Goal: Information Seeking & Learning: Find specific fact

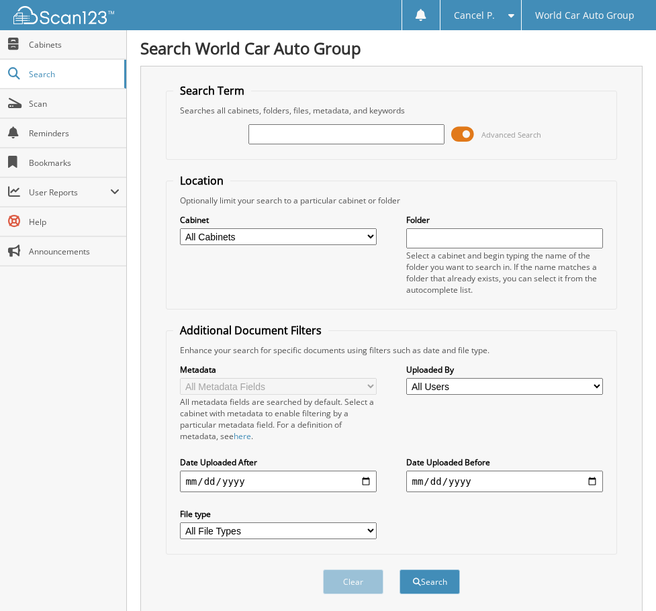
click at [463, 140] on span at bounding box center [462, 134] width 23 height 20
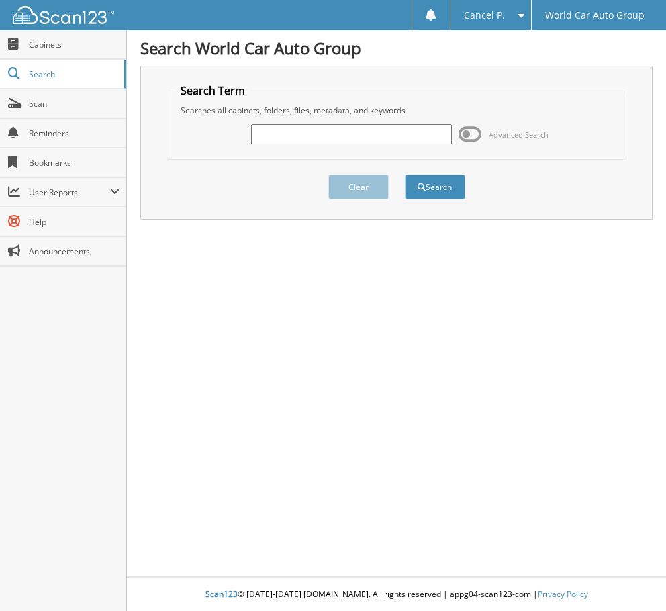
click at [321, 142] on input "text" at bounding box center [351, 134] width 200 height 20
type input "673243"
click at [405, 175] on button "Search" at bounding box center [435, 187] width 60 height 25
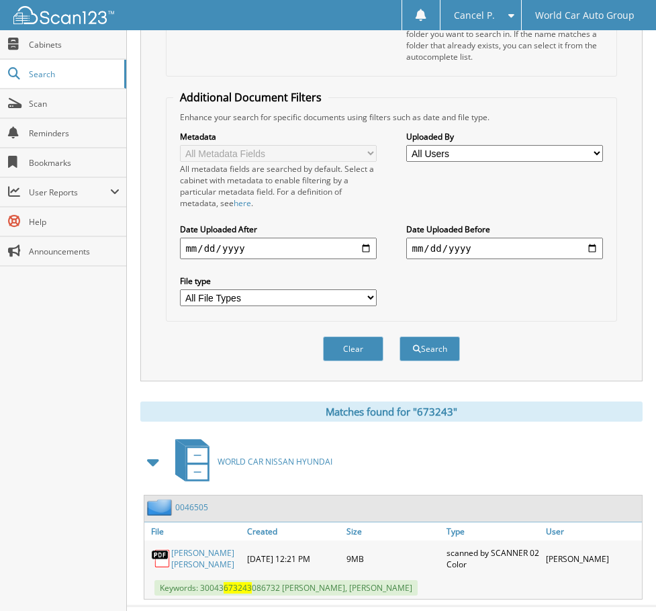
scroll to position [274, 0]
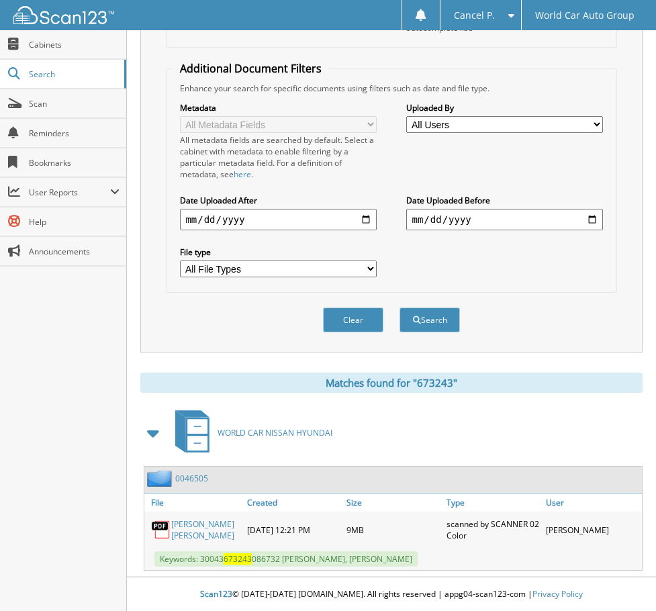
drag, startPoint x: 202, startPoint y: 560, endPoint x: 453, endPoint y: 562, distance: 251.3
click at [418, 562] on span "Keywords: 30043 673243 086732 SAMUEL TROY LONG, INGRID BOOTHE-LONG" at bounding box center [286, 559] width 263 height 15
click at [396, 562] on span "Keywords: 30043 673243 086732 SAMUEL TROY LONG, INGRID BOOTHE-LONG" at bounding box center [286, 559] width 263 height 15
drag, startPoint x: 201, startPoint y: 562, endPoint x: 363, endPoint y: 563, distance: 162.6
click at [363, 563] on span "Keywords: 30043 673243 086732 SAMUEL TROY LONG, INGRID BOOTHE-LONG" at bounding box center [286, 559] width 263 height 15
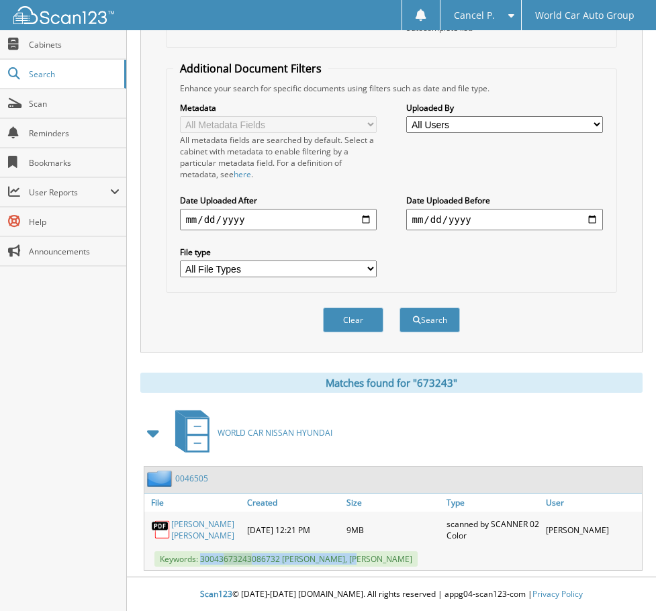
copy span "30043 673243 086732 SAMUEL TROY LONG"
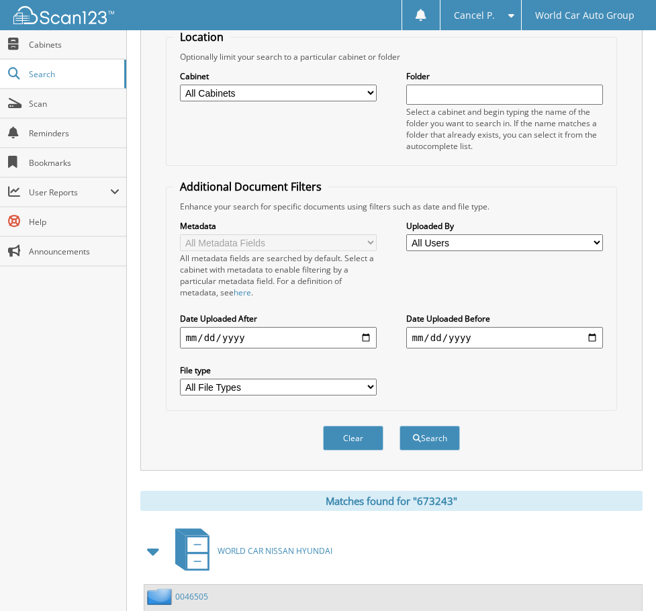
scroll to position [5, 0]
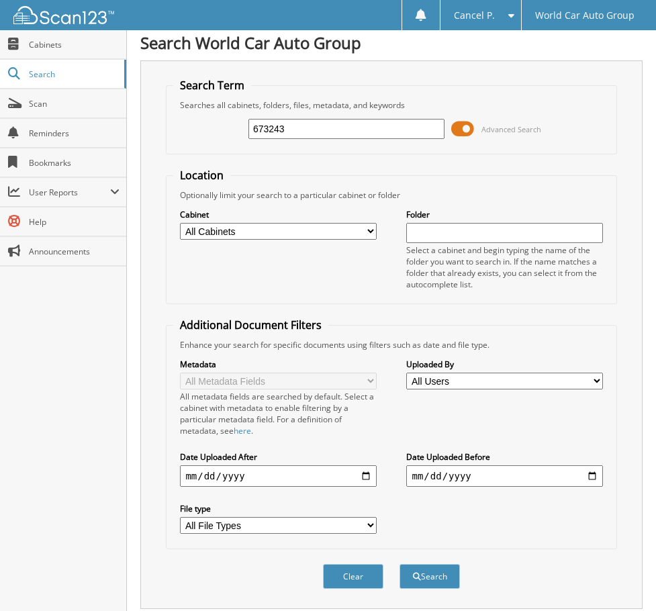
drag, startPoint x: 175, startPoint y: 160, endPoint x: 148, endPoint y: 167, distance: 27.7
click at [154, 174] on div "Search Term Searches all cabinets, folders, files, metadata, and keywords 67324…" at bounding box center [391, 334] width 502 height 549
type input "217668"
click at [400, 564] on button "Search" at bounding box center [430, 576] width 60 height 25
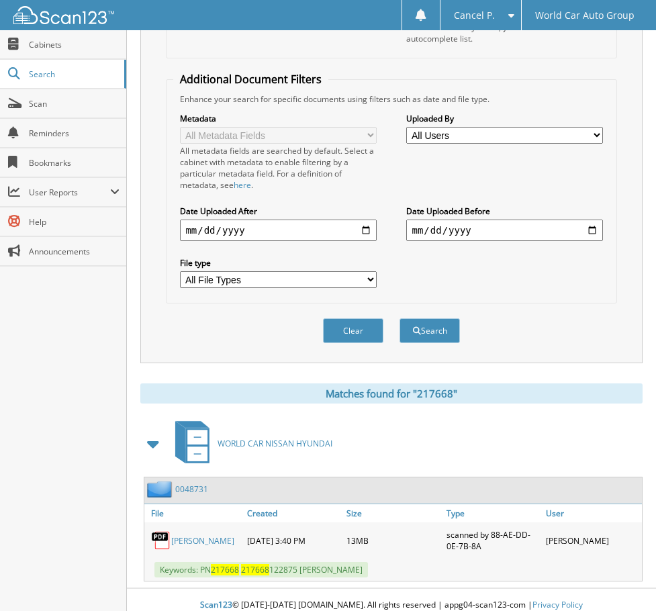
scroll to position [263, 0]
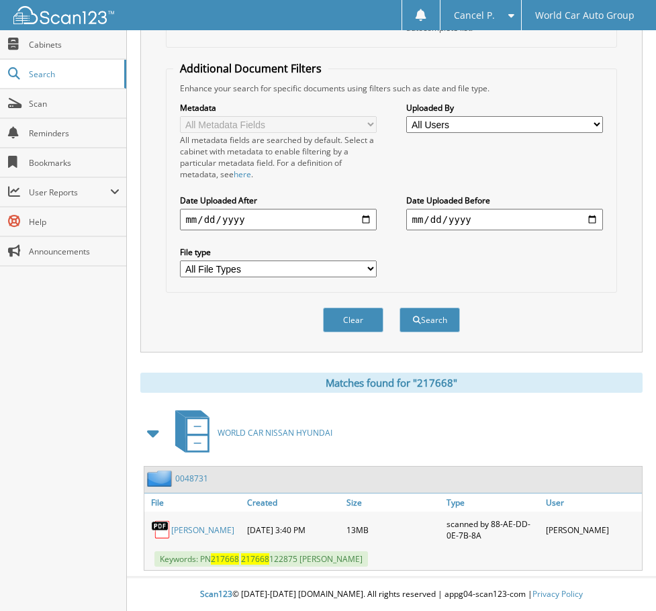
drag, startPoint x: 200, startPoint y: 562, endPoint x: 381, endPoint y: 560, distance: 181.4
click at [368, 558] on span "Keywords: PN 217668 217668 122875 NATHALIE GONZALEZ" at bounding box center [262, 559] width 214 height 15
copy span "PN 217668 217668 122875 NATHALIE GONZALEZ"
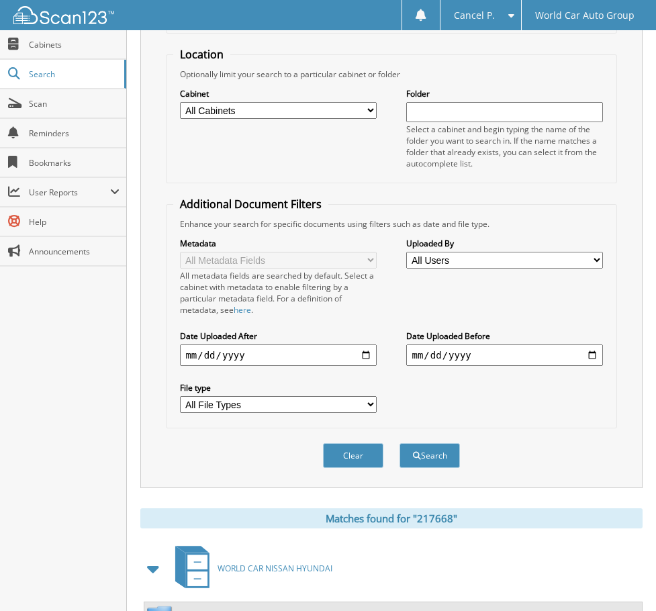
scroll to position [0, 0]
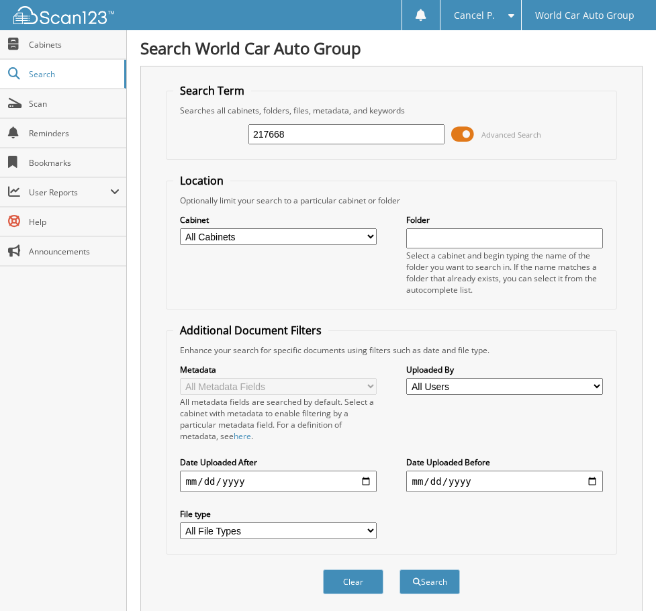
drag, startPoint x: 306, startPoint y: 125, endPoint x: 224, endPoint y: 144, distance: 84.1
click at [224, 143] on div "217668 Advanced Search" at bounding box center [391, 134] width 436 height 36
type input "562768"
click at [400, 570] on button "Search" at bounding box center [430, 582] width 60 height 25
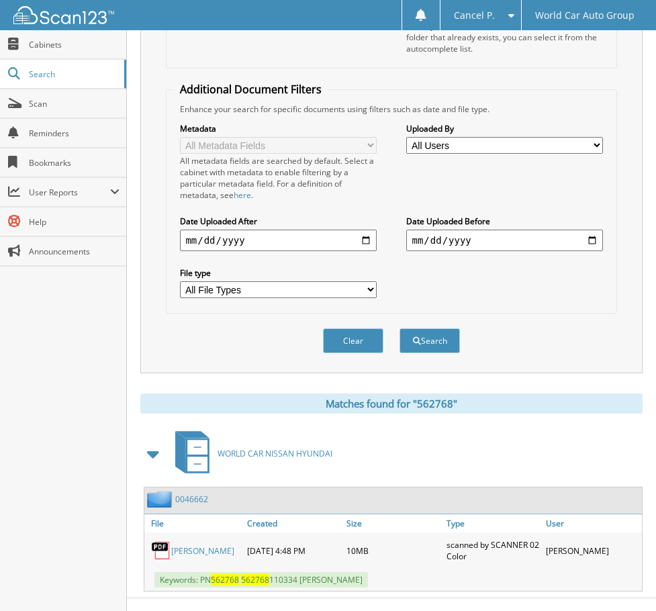
scroll to position [263, 0]
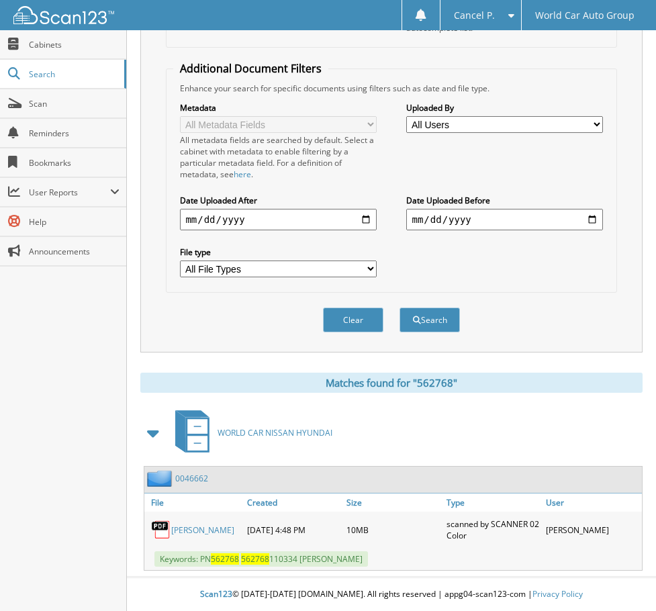
click at [402, 562] on div "Keywords: PN 562768 562768 110334 [PERSON_NAME]" at bounding box center [393, 559] width 498 height 22
drag, startPoint x: 382, startPoint y: 561, endPoint x: 200, endPoint y: 570, distance: 181.6
click at [200, 570] on div "Keywords: PN 562768 562768 110334 PATRICIA GONZALEZ" at bounding box center [393, 559] width 498 height 22
copy span "PN 562768 562768 110334 PATRICIA GONZALEZ"
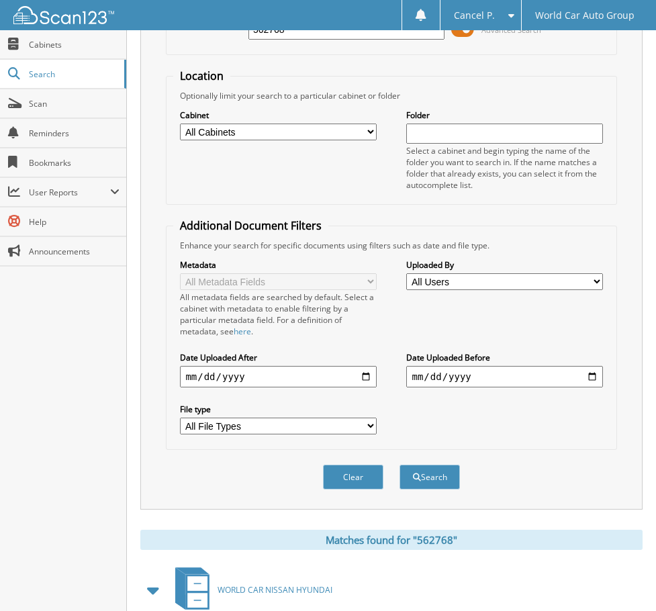
scroll to position [0, 0]
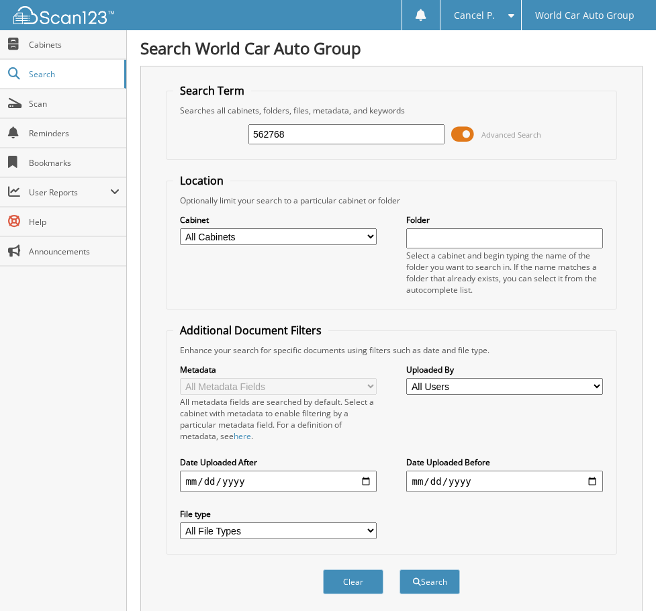
drag, startPoint x: 315, startPoint y: 140, endPoint x: 171, endPoint y: 144, distance: 143.8
click at [172, 139] on fieldset "Search Term Searches all cabinets, folders, files, metadata, and keywords 56276…" at bounding box center [391, 121] width 451 height 77
type input "708631"
click at [400, 570] on button "Search" at bounding box center [430, 582] width 60 height 25
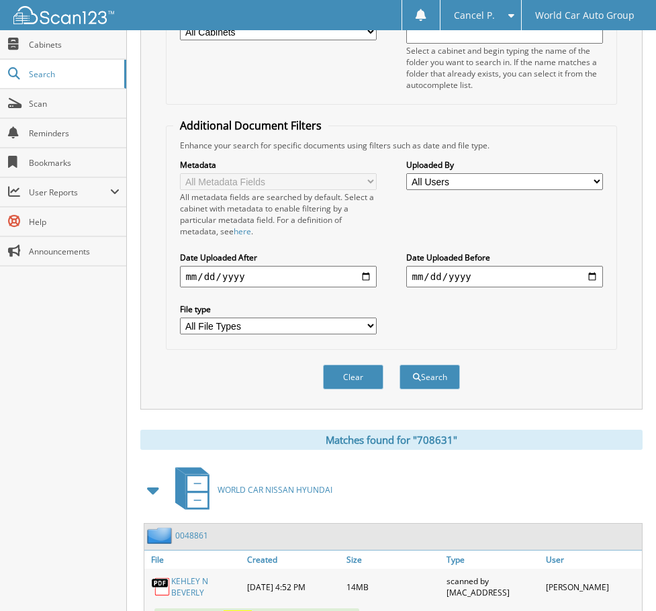
scroll to position [263, 0]
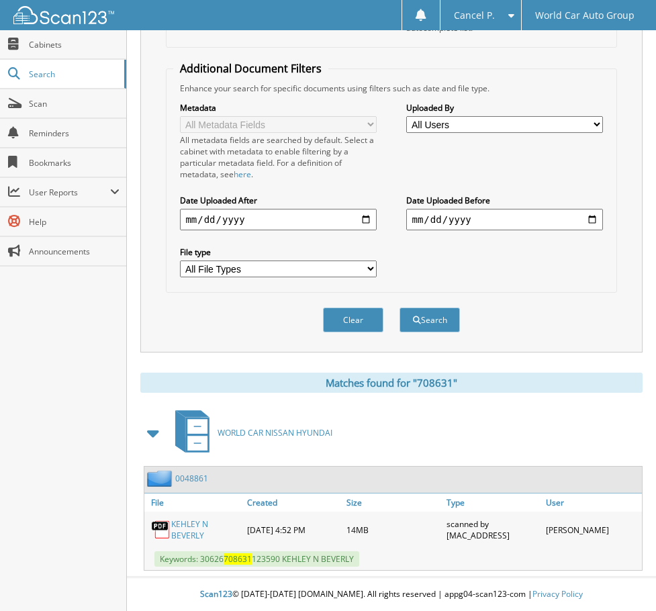
drag, startPoint x: 367, startPoint y: 564, endPoint x: 203, endPoint y: 569, distance: 164.0
click at [203, 569] on div "Keywords: 30626 708631 123590 KEHLEY N BEVERLY" at bounding box center [393, 559] width 498 height 22
copy span "30626 708631 123590 KEHLEY N BEVERLY"
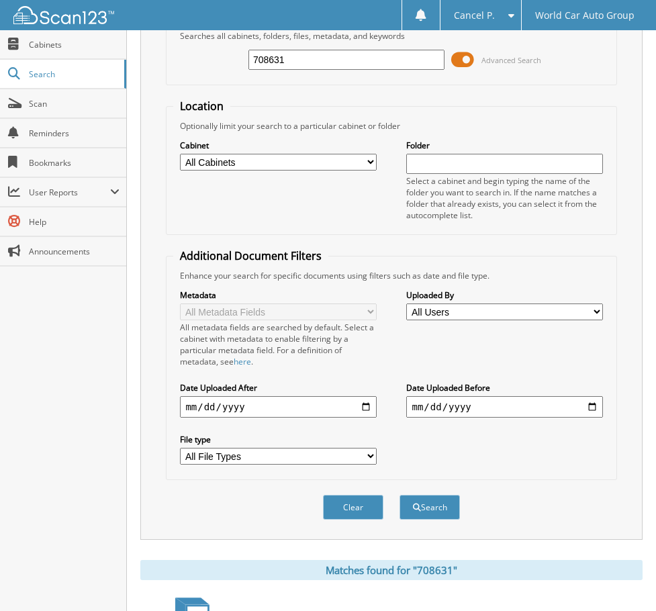
scroll to position [0, 0]
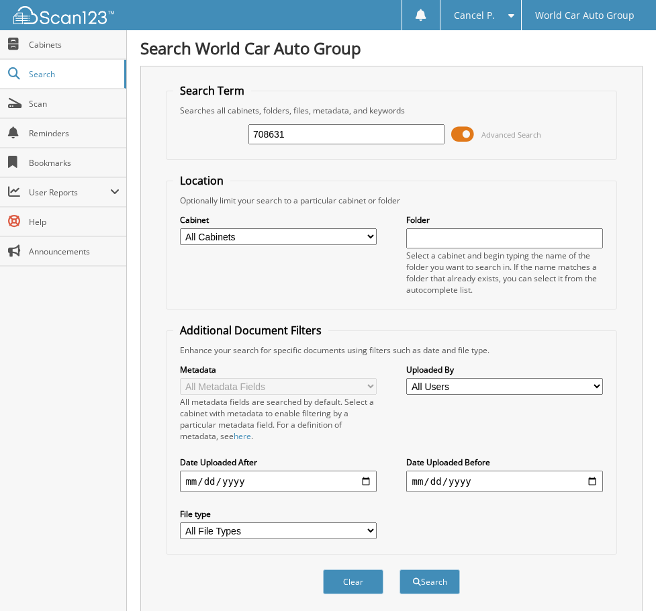
drag, startPoint x: 237, startPoint y: 140, endPoint x: 171, endPoint y: 165, distance: 70.4
click at [172, 149] on fieldset "Search Term Searches all cabinets, folders, files, metadata, and keywords 70863…" at bounding box center [391, 121] width 451 height 77
type input "416648"
click at [400, 570] on button "Search" at bounding box center [430, 582] width 60 height 25
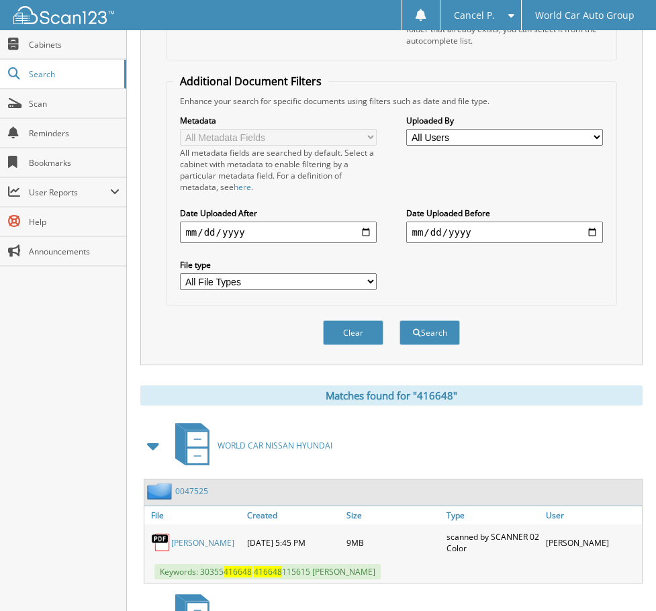
scroll to position [434, 0]
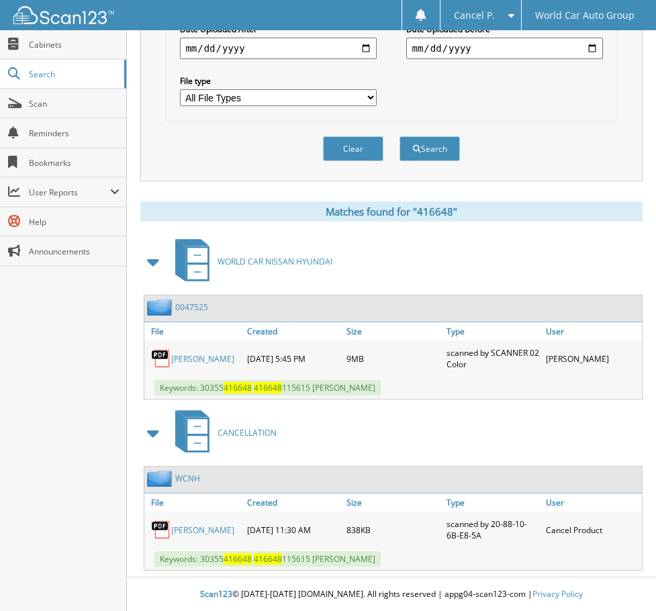
drag, startPoint x: 430, startPoint y: 562, endPoint x: 202, endPoint y: 560, distance: 227.7
click at [202, 560] on div "Keywords: 30355 416648 416648 115615 MARLA EVANS-COLEMAN" at bounding box center [393, 559] width 498 height 22
copy span "30355 416648 416648 115615 MARLA EVANS-COLEMAN"
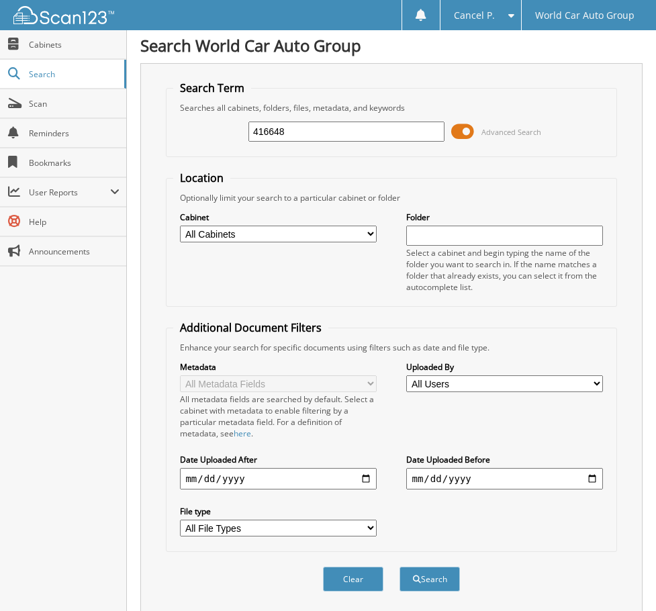
scroll to position [0, 0]
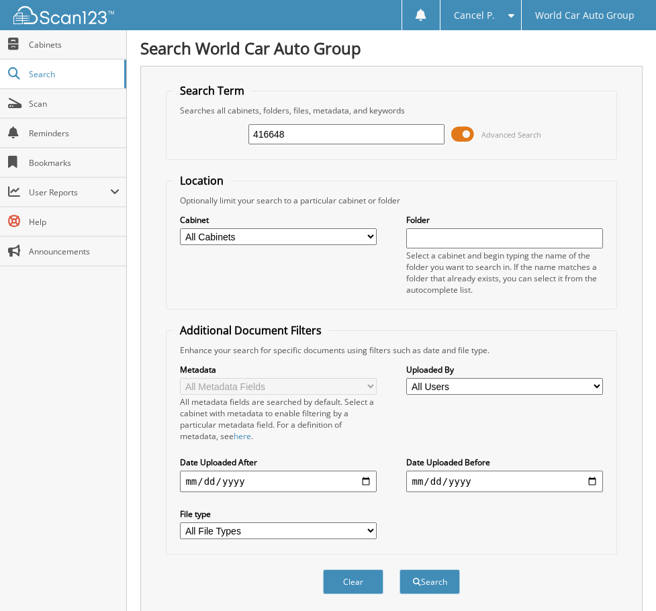
drag, startPoint x: 314, startPoint y: 132, endPoint x: 184, endPoint y: 146, distance: 130.5
click at [184, 146] on div "416648 Advanced Search" at bounding box center [391, 134] width 436 height 36
type input "038613"
click at [400, 570] on button "Search" at bounding box center [430, 582] width 60 height 25
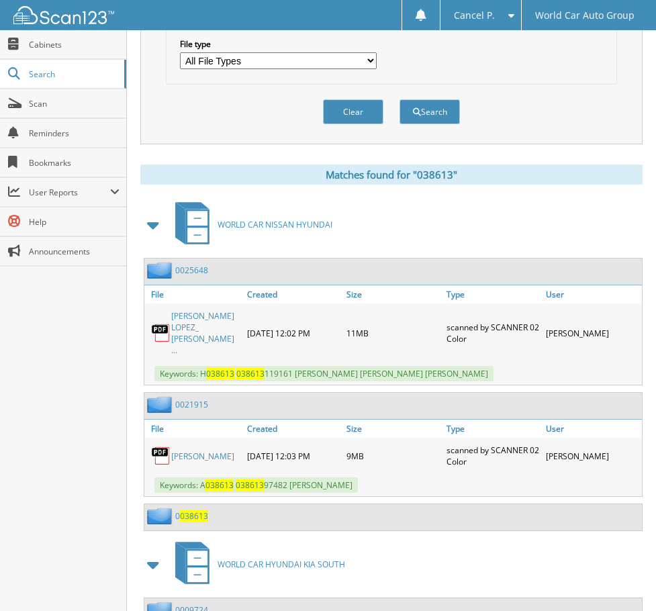
scroll to position [494, 0]
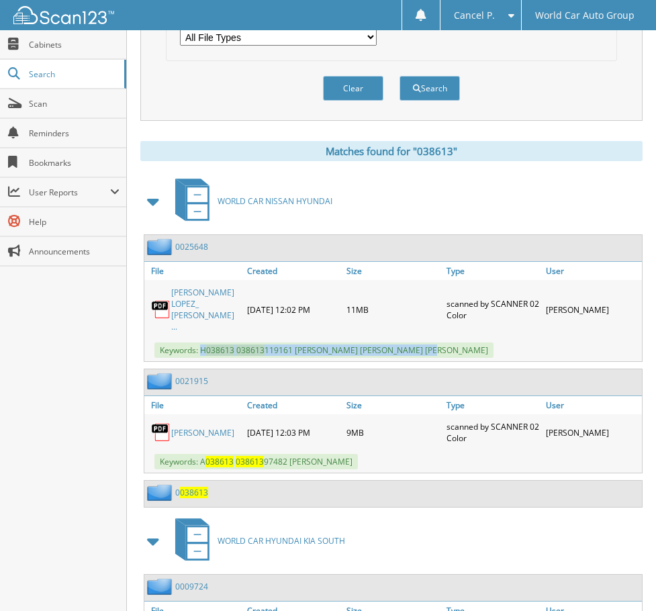
drag, startPoint x: 202, startPoint y: 339, endPoint x: 422, endPoint y: 343, distance: 220.4
click at [422, 343] on span "Keywords: H 038613 038613 119161 JESICA ESTEFANIA ALVAREZ LOPEZ, JUAN CARLOS HE…" at bounding box center [324, 350] width 339 height 15
copy span "H 038613 038613 119161 JESICA ESTEFANIA ALVAREZ LOPEZ"
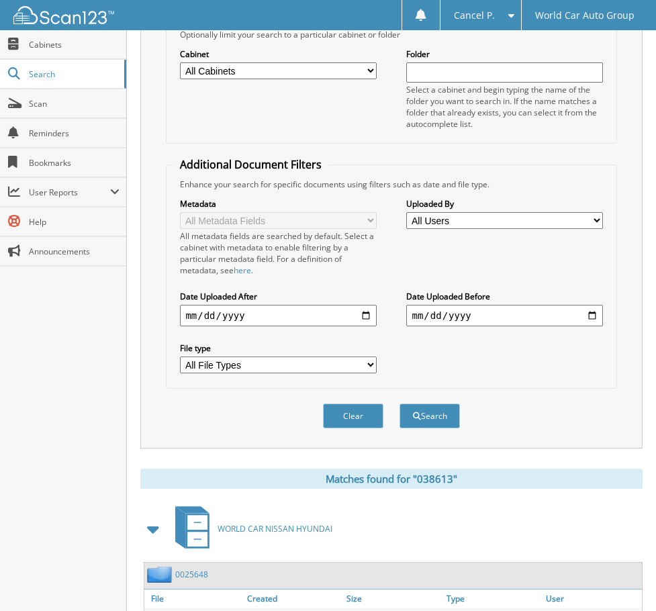
scroll to position [0, 0]
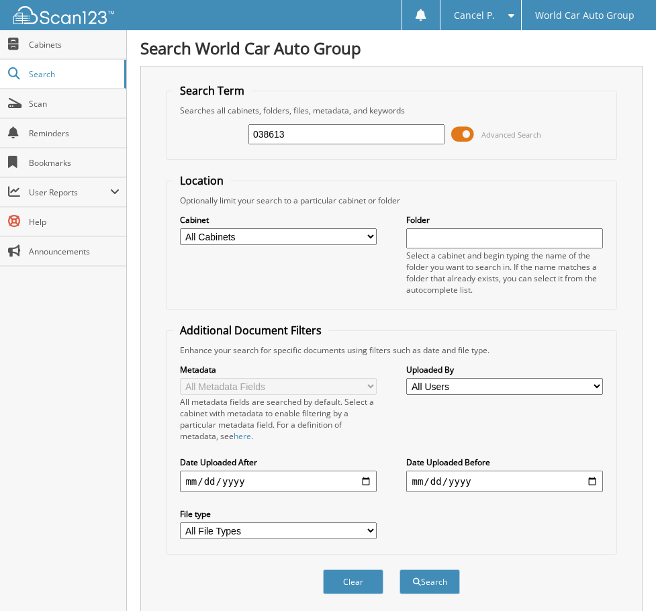
drag, startPoint x: 236, startPoint y: 144, endPoint x: 191, endPoint y: 147, distance: 44.4
click at [197, 150] on div "038613 Advanced Search" at bounding box center [391, 134] width 436 height 36
type input "663968"
click at [400, 570] on button "Search" at bounding box center [430, 582] width 60 height 25
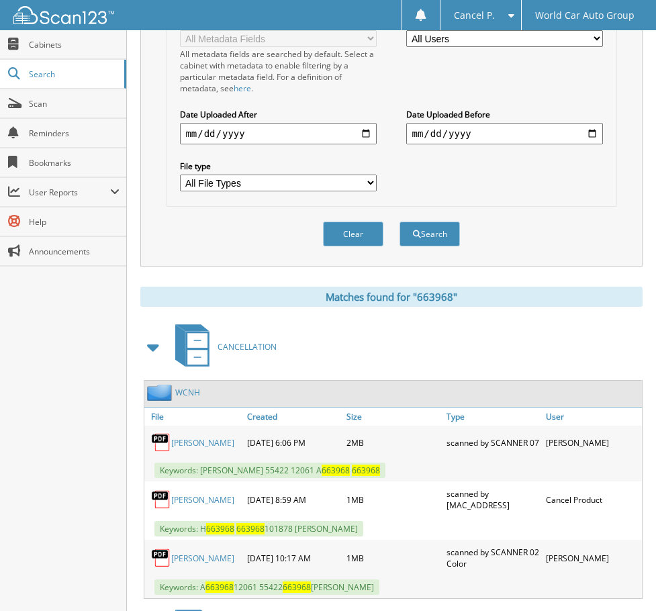
scroll to position [537, 0]
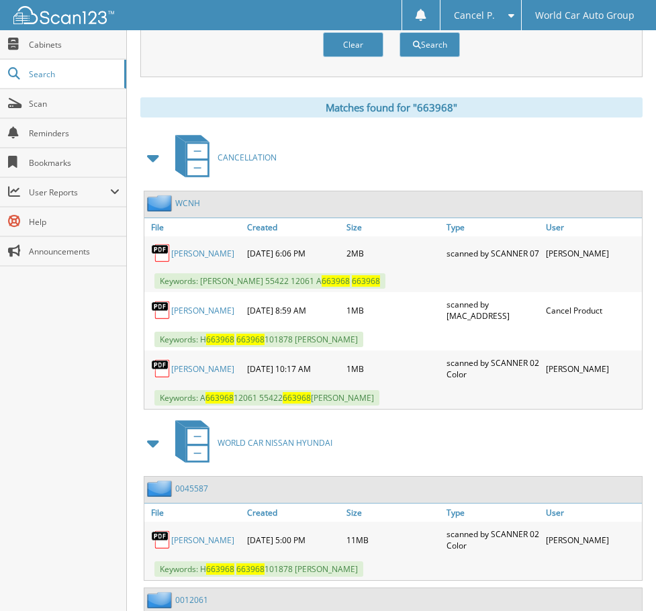
drag, startPoint x: 202, startPoint y: 345, endPoint x: 402, endPoint y: 343, distance: 200.9
click at [363, 343] on span "Keywords: H 663968 663968 101878 [PERSON_NAME]" at bounding box center [259, 339] width 209 height 15
copy span "H 663968 663968 101878 [PERSON_NAME]"
click at [193, 316] on link "[PERSON_NAME]" at bounding box center [202, 310] width 63 height 11
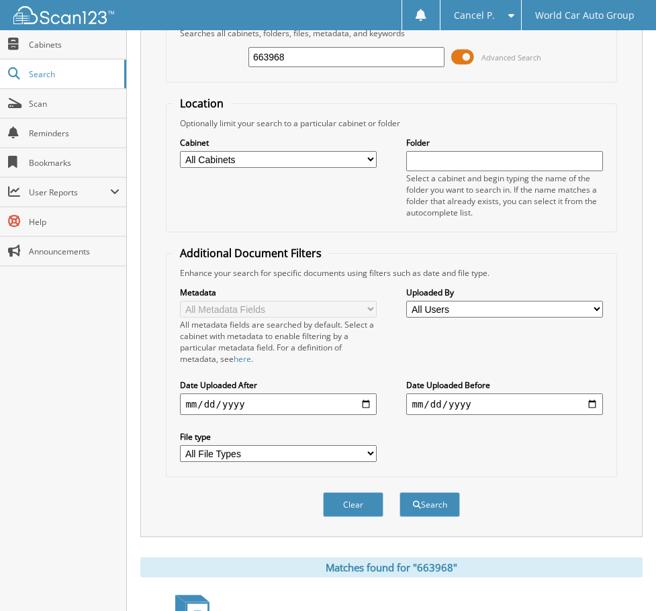
scroll to position [0, 0]
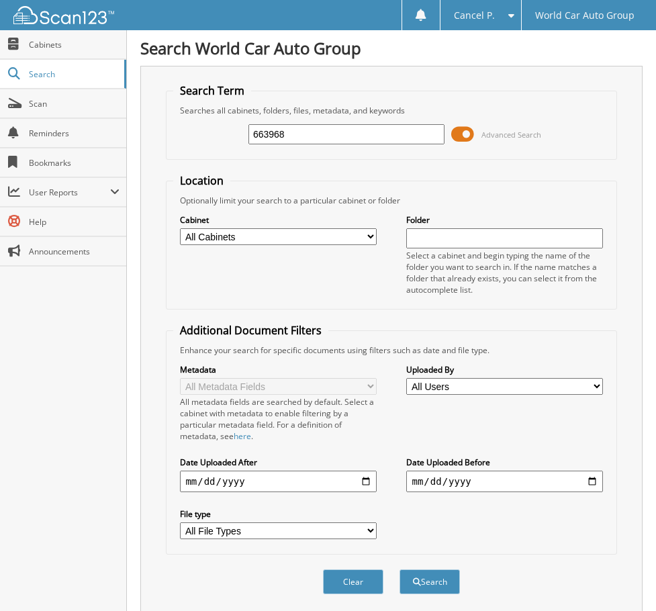
drag, startPoint x: 312, startPoint y: 138, endPoint x: 132, endPoint y: 136, distance: 180.7
type input "768520"
click at [400, 570] on button "Search" at bounding box center [430, 582] width 60 height 25
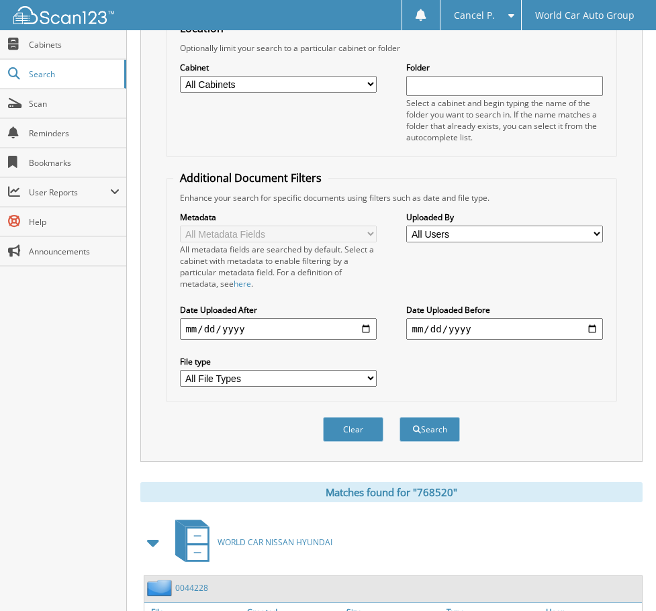
scroll to position [286, 0]
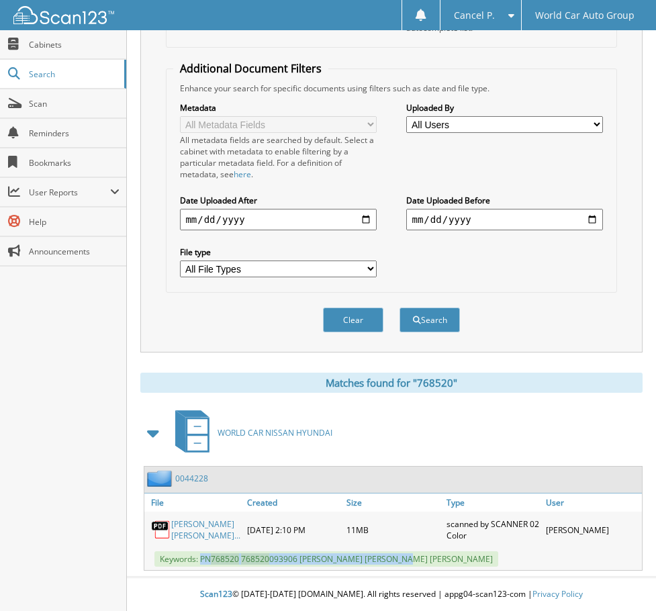
drag, startPoint x: 201, startPoint y: 560, endPoint x: 403, endPoint y: 562, distance: 202.2
click at [403, 562] on span "Keywords: PN 768520 768520 093906 DARRELL RICHARD EVERETT, CLAUDIA MERCEDES EVE…" at bounding box center [327, 559] width 344 height 15
copy span "PN 768520 768520 093906 DARRELL RICHARD EVERETT"
drag, startPoint x: 533, startPoint y: 0, endPoint x: 605, endPoint y: 296, distance: 305.0
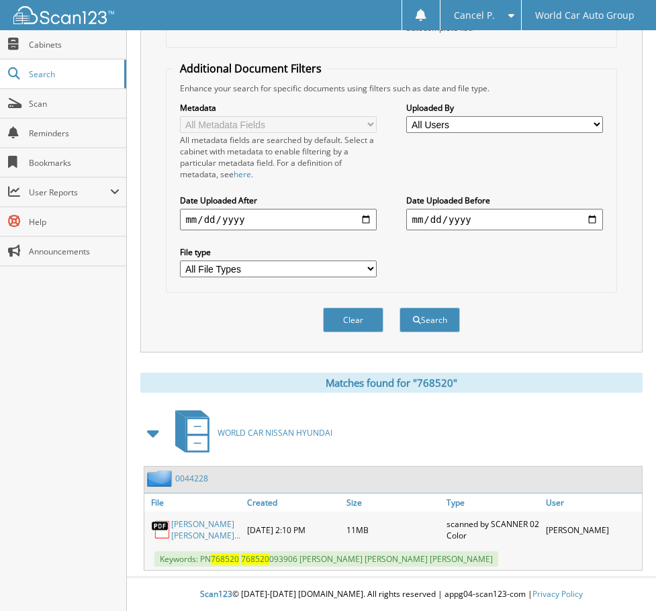
click at [605, 296] on div "Clear Search" at bounding box center [391, 320] width 451 height 54
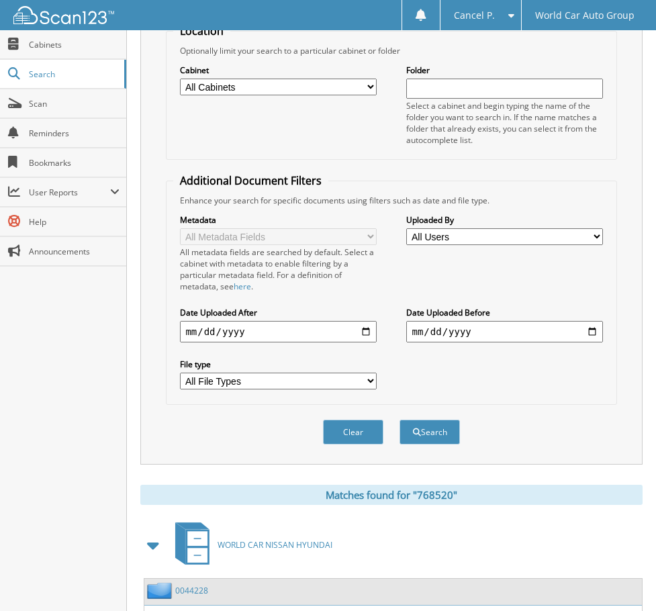
scroll to position [17, 0]
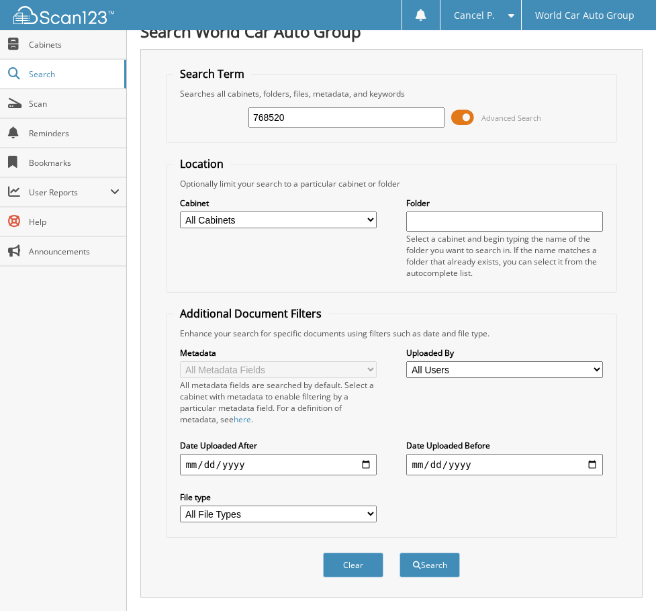
drag, startPoint x: 345, startPoint y: 116, endPoint x: 217, endPoint y: 132, distance: 129.4
click at [217, 132] on div "768520 Advanced Search" at bounding box center [391, 117] width 436 height 36
type input "243491"
click at [400, 553] on button "Search" at bounding box center [430, 565] width 60 height 25
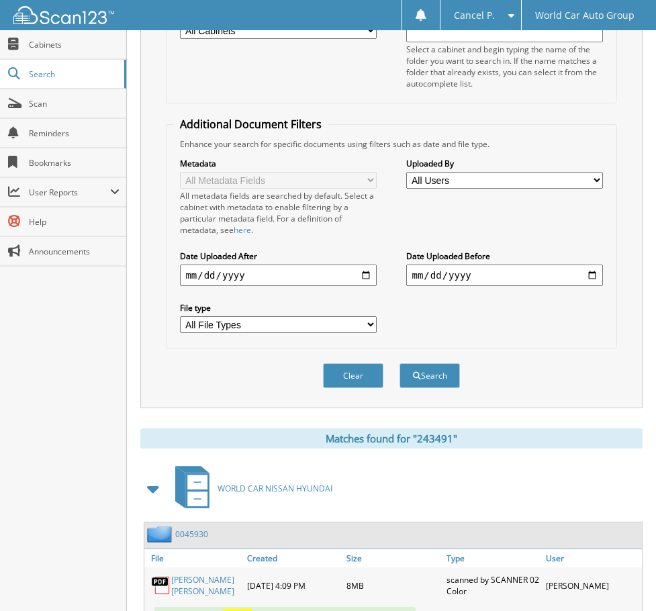
scroll to position [263, 0]
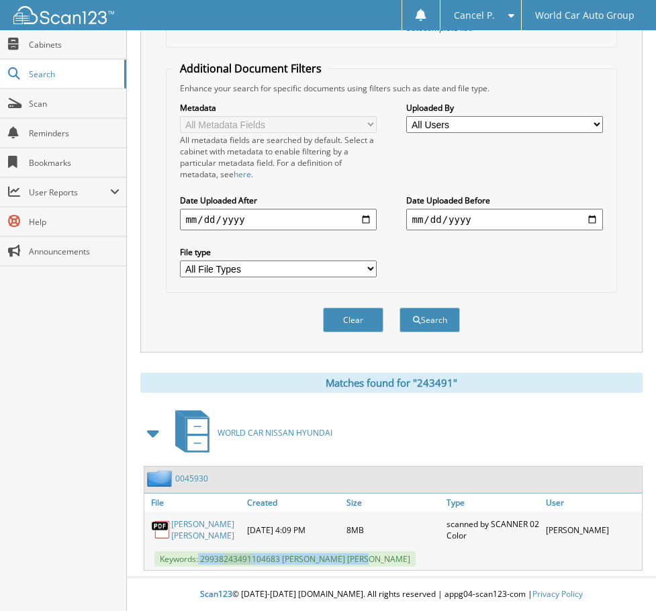
drag, startPoint x: 199, startPoint y: 562, endPoint x: 371, endPoint y: 560, distance: 172.7
click at [379, 559] on span "Keywords: 29938 243491 104683 RENA THOMAS LAWSON" at bounding box center [285, 559] width 261 height 15
copy span "29938 243491 104683 RENA THOMAS LAWSON"
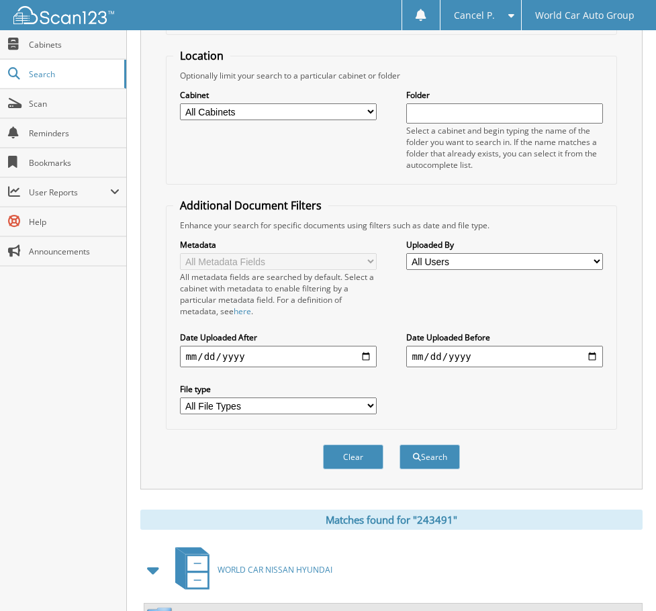
scroll to position [0, 0]
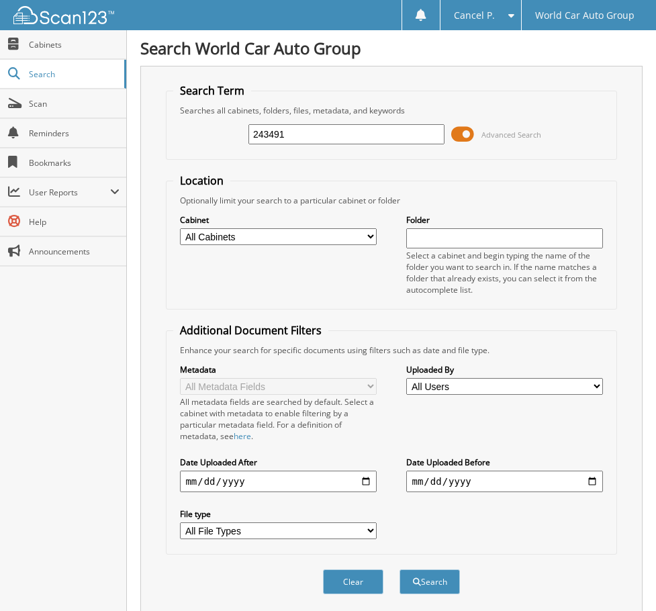
drag, startPoint x: 335, startPoint y: 122, endPoint x: 322, endPoint y: 128, distance: 14.1
click at [326, 126] on div "243491 Advanced Search" at bounding box center [391, 134] width 436 height 36
drag, startPoint x: 215, startPoint y: 145, endPoint x: 253, endPoint y: 139, distance: 38.8
click at [214, 145] on div "243491 Advanced Search" at bounding box center [391, 134] width 436 height 36
drag, startPoint x: 295, startPoint y: 132, endPoint x: 175, endPoint y: 144, distance: 120.1
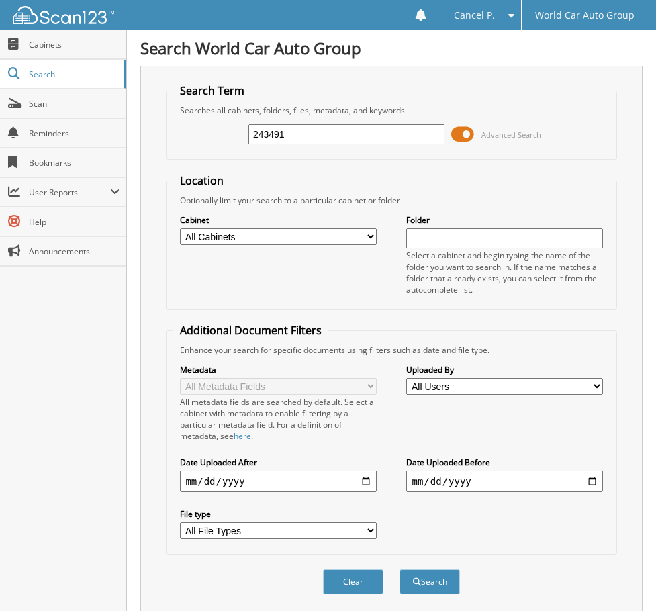
click at [178, 140] on div "243491 Advanced Search" at bounding box center [391, 134] width 436 height 36
type input "097974"
click at [400, 570] on button "Search" at bounding box center [430, 582] width 60 height 25
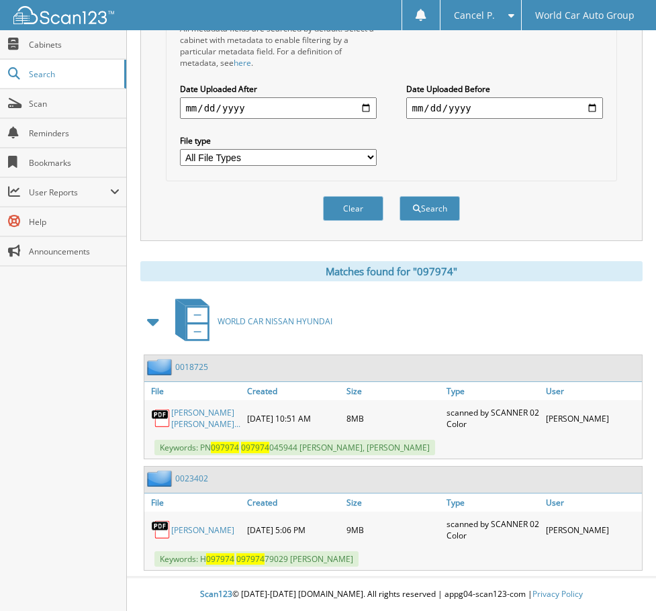
scroll to position [408, 0]
drag, startPoint x: 200, startPoint y: 560, endPoint x: 400, endPoint y: 557, distance: 199.5
click at [359, 557] on span "Keywords: H 097974 097974 79029 [PERSON_NAME]" at bounding box center [257, 559] width 204 height 15
copy span "H 097974 097974 79029 [PERSON_NAME]"
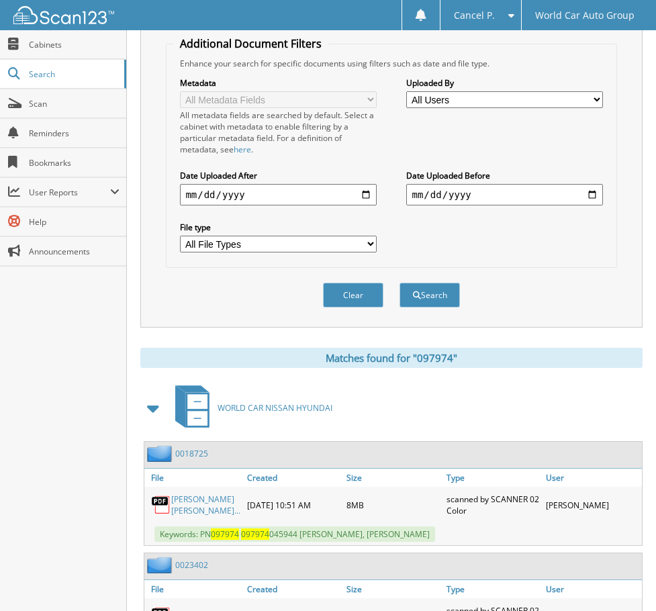
scroll to position [73, 0]
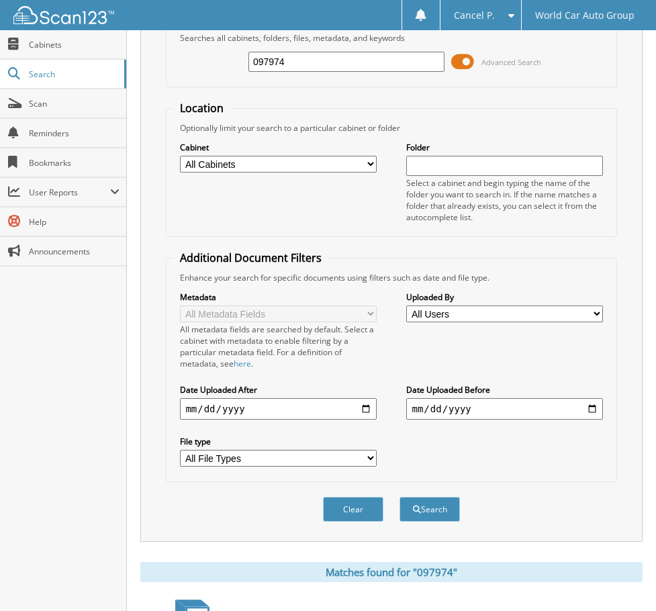
drag, startPoint x: 218, startPoint y: 73, endPoint x: 134, endPoint y: 89, distance: 85.4
click at [147, 90] on div "Search Term Searches all cabinets, folders, files, metadata, and keywords 09797…" at bounding box center [391, 267] width 502 height 549
type input "558050"
click at [400, 497] on button "Search" at bounding box center [430, 509] width 60 height 25
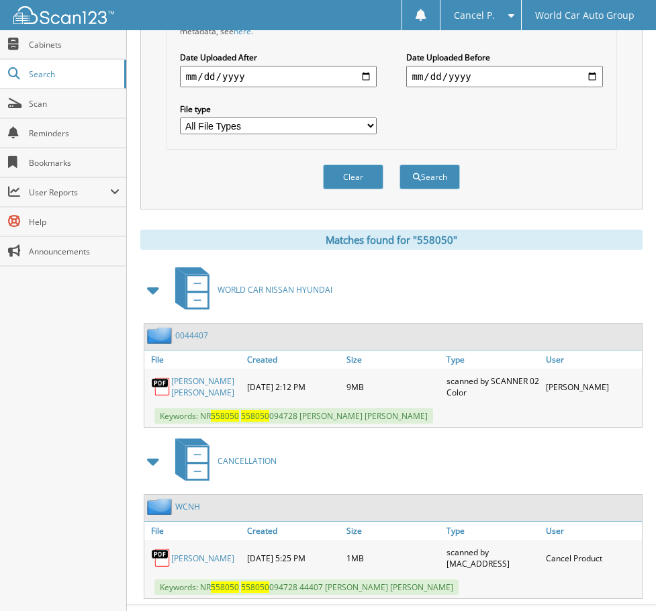
scroll to position [434, 0]
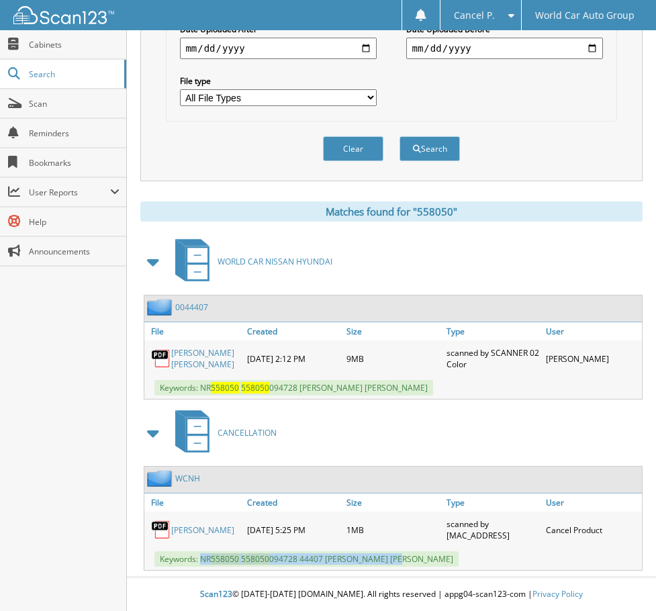
drag, startPoint x: 200, startPoint y: 561, endPoint x: 417, endPoint y: 564, distance: 217.0
click at [417, 564] on div "Keywords: NR 558050 558050 094728 44407 PETER NOLAN DOTY" at bounding box center [393, 559] width 498 height 22
copy span "NR 558050 558050 094728 44407 PETER NOLAN DOTY"
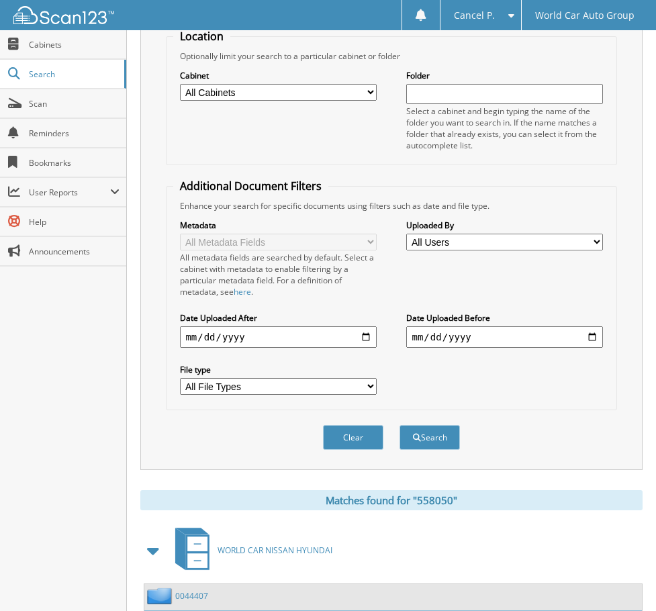
scroll to position [31, 0]
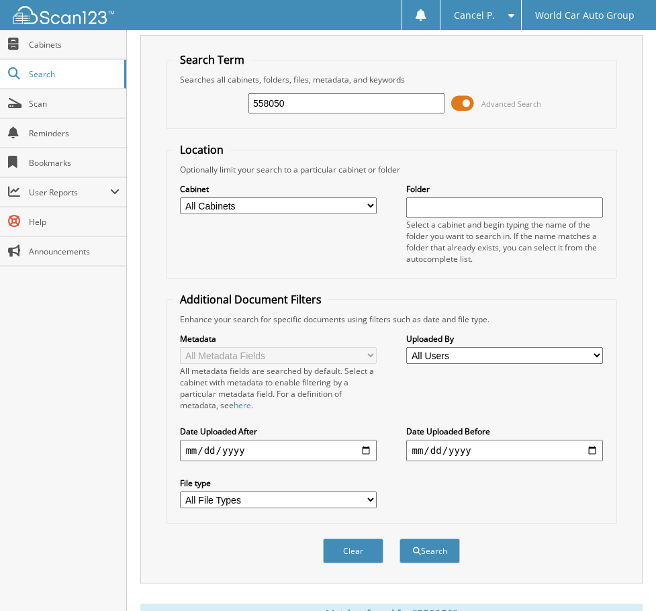
drag, startPoint x: 357, startPoint y: 107, endPoint x: 210, endPoint y: 128, distance: 148.7
click at [210, 128] on fieldset "Search Term Searches all cabinets, folders, files, metadata, and keywords 55805…" at bounding box center [391, 90] width 451 height 77
type input "258578"
click at [400, 539] on button "Search" at bounding box center [430, 551] width 60 height 25
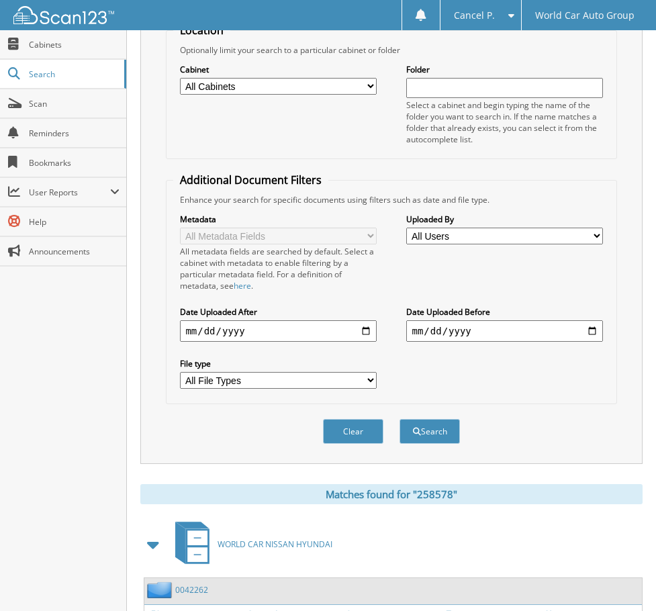
scroll to position [286, 0]
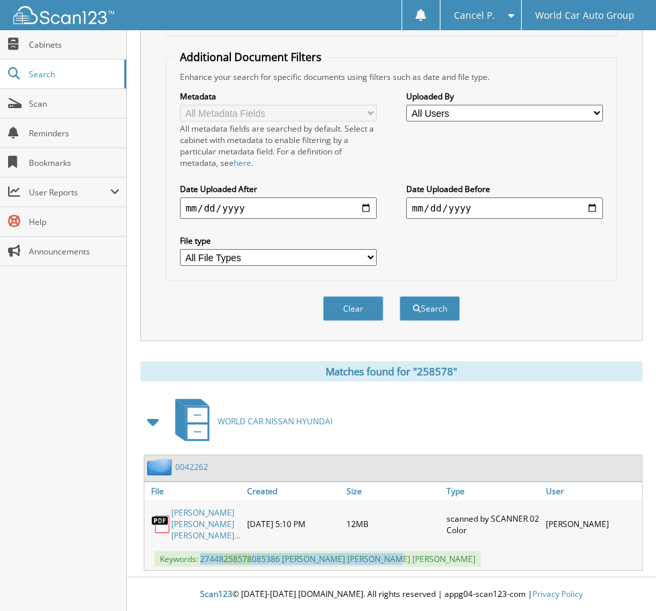
drag, startPoint x: 200, startPoint y: 560, endPoint x: 392, endPoint y: 562, distance: 191.5
click at [392, 562] on span "Keywords: 27448 258578 085386 UBALDINA CASTILLO FLORES, KIMBERLY JOY FLORES" at bounding box center [318, 559] width 326 height 15
copy span "27448 258578 085386 UBALDINA CASTILLO FLORES"
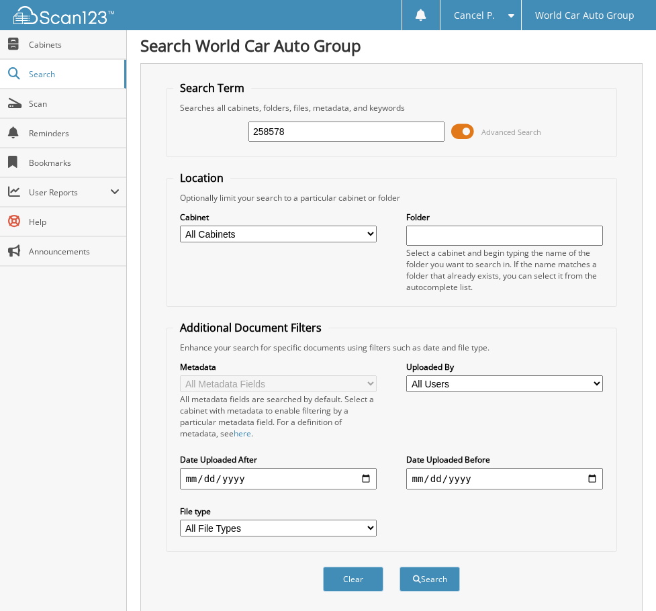
scroll to position [0, 0]
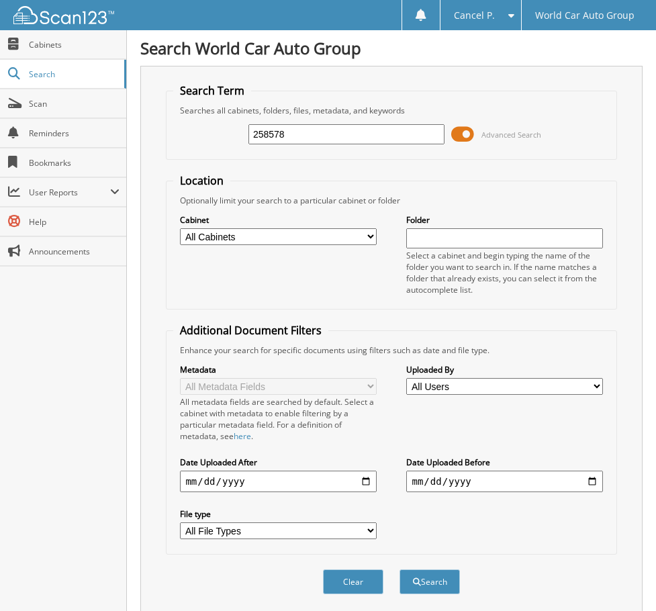
drag, startPoint x: 317, startPoint y: 137, endPoint x: -54, endPoint y: 128, distance: 370.9
click at [0, 128] on html "Cancel P. Settings Logout World Car Auto Group Close Cabinets Search Scan Help" at bounding box center [328, 442] width 656 height 885
type input "310188"
click at [400, 570] on button "Search" at bounding box center [430, 582] width 60 height 25
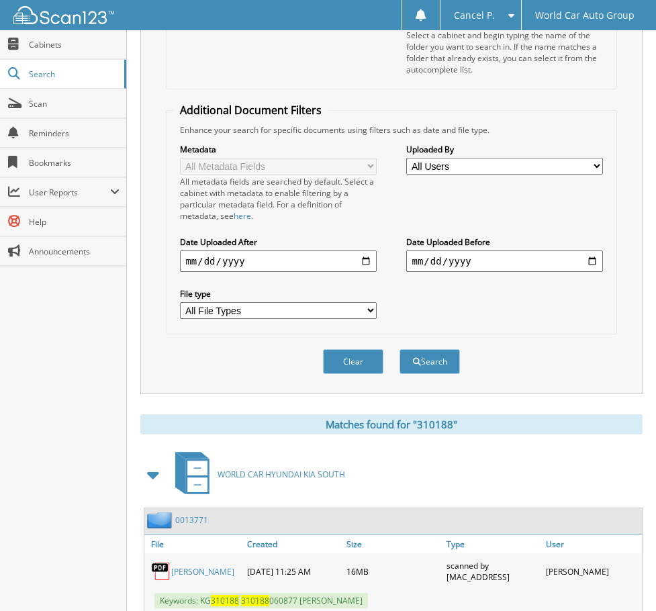
scroll to position [263, 0]
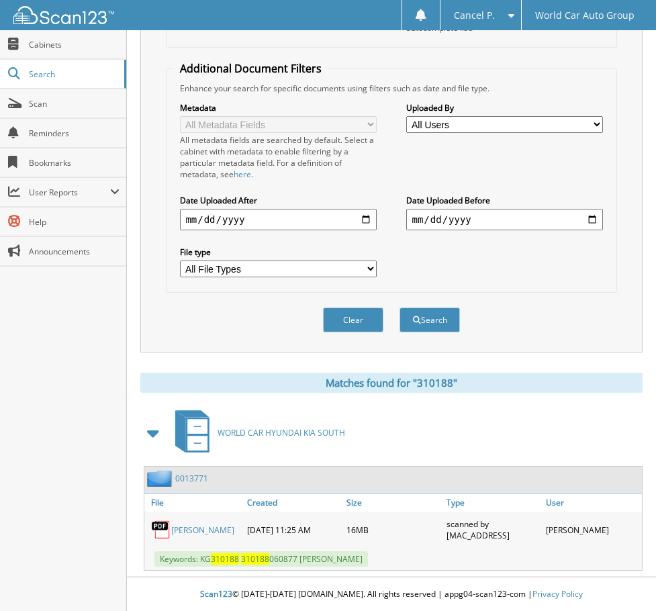
drag, startPoint x: 202, startPoint y: 560, endPoint x: 392, endPoint y: 559, distance: 190.1
click at [368, 559] on span "Keywords: KG 310188 310188 060877 [PERSON_NAME]" at bounding box center [262, 559] width 214 height 15
copy span "KG 310188 310188 060877 LEONARD R ZALDIVAR JR"
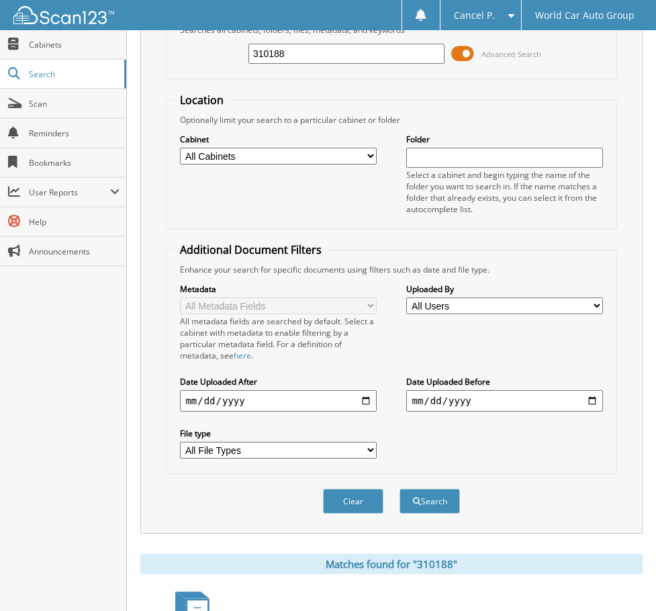
scroll to position [0, 0]
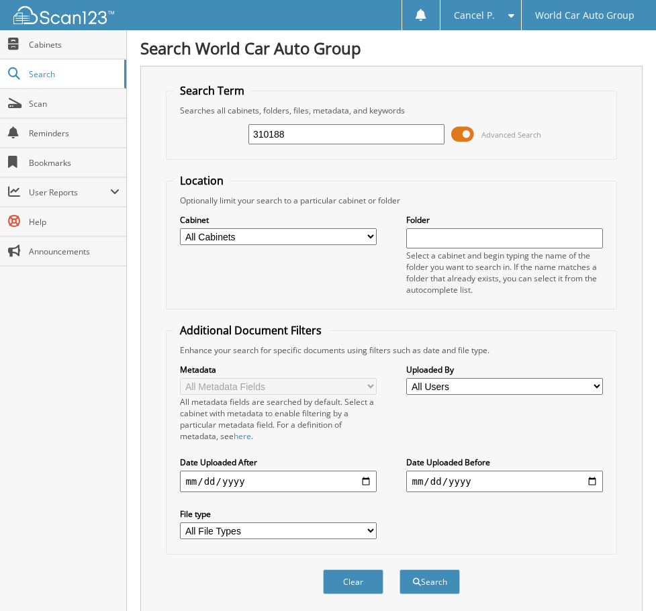
drag, startPoint x: 306, startPoint y: 142, endPoint x: 199, endPoint y: 157, distance: 108.6
click at [201, 155] on fieldset "Search Term Searches all cabinets, folders, files, metadata, and keywords 31018…" at bounding box center [391, 121] width 451 height 77
type input "206424"
click at [400, 570] on button "Search" at bounding box center [430, 582] width 60 height 25
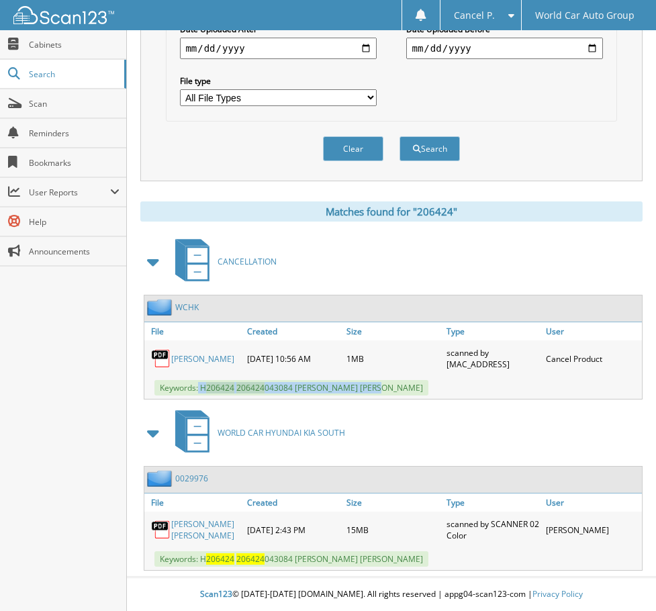
drag, startPoint x: 199, startPoint y: 387, endPoint x: 377, endPoint y: 385, distance: 178.0
click at [378, 385] on span "Keywords: H 206424 206424 043084 [PERSON_NAME] [PERSON_NAME]" at bounding box center [292, 387] width 274 height 15
copy span "H 206424 206424 043084 [PERSON_NAME] [PERSON_NAME]"
click at [202, 355] on link "[PERSON_NAME]" at bounding box center [202, 358] width 63 height 11
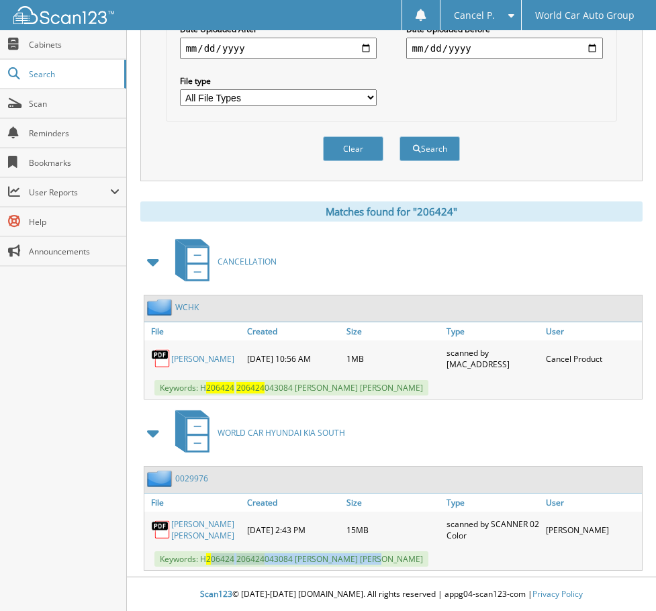
drag, startPoint x: 385, startPoint y: 573, endPoint x: 257, endPoint y: 471, distance: 163.5
click at [212, 558] on div "Search World Car Auto Group Search Term Searches all cabinets, folders, files, …" at bounding box center [391, 89] width 529 height 1045
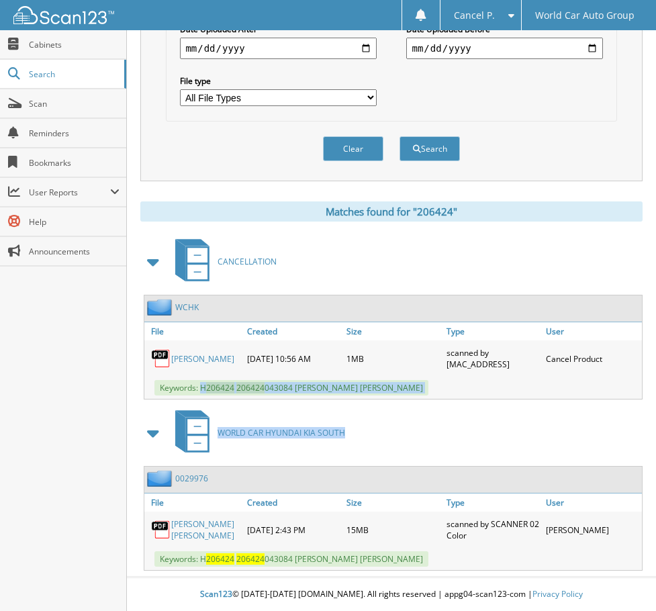
drag, startPoint x: 201, startPoint y: 386, endPoint x: 443, endPoint y: 400, distance: 242.9
click at [443, 400] on div "CANCELLATION WCHK File Created 1MB" at bounding box center [391, 403] width 502 height 336
click at [333, 394] on span "Keywords: H 206424 206424 043084 [PERSON_NAME] [PERSON_NAME]" at bounding box center [292, 387] width 274 height 15
drag, startPoint x: 411, startPoint y: 384, endPoint x: 202, endPoint y: 384, distance: 208.9
click at [202, 384] on div "Keywords: H 206424 206424 043084 [PERSON_NAME] [PERSON_NAME]" at bounding box center [393, 388] width 498 height 22
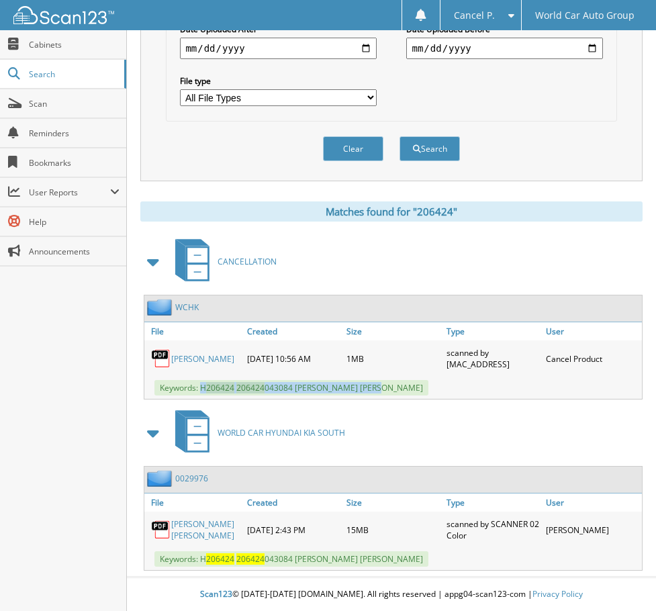
copy span "H 206424 206424 043084 [PERSON_NAME] [PERSON_NAME]"
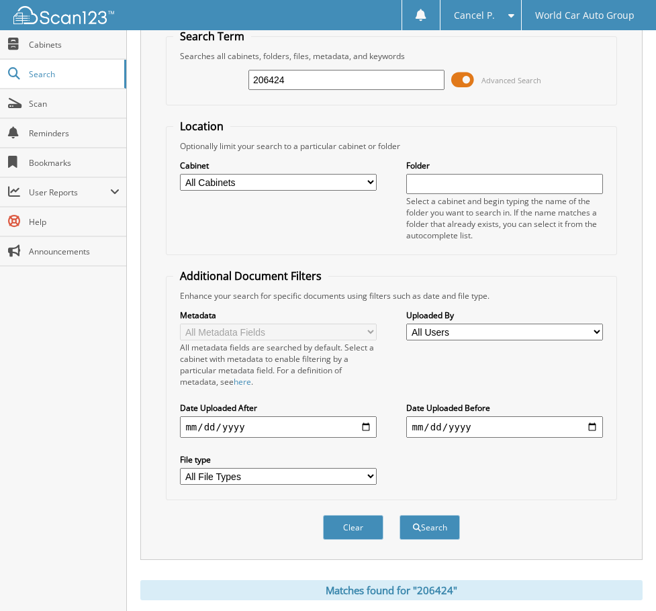
scroll to position [31, 0]
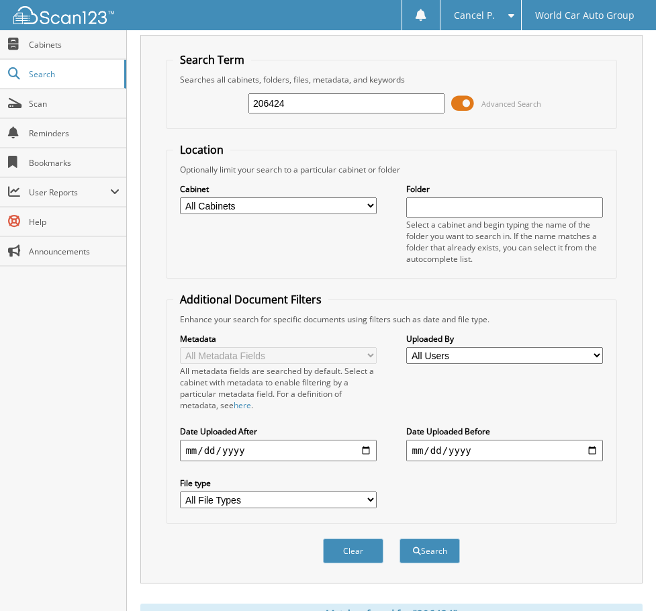
drag, startPoint x: 287, startPoint y: 106, endPoint x: -13, endPoint y: 174, distance: 307.2
click at [0, 174] on html "Cancel P. Settings Logout World Car Auto Group Close Cabinets Search Scan Help" at bounding box center [328, 491] width 656 height 1045
type input "358259"
click at [400, 539] on button "Search" at bounding box center [430, 551] width 60 height 25
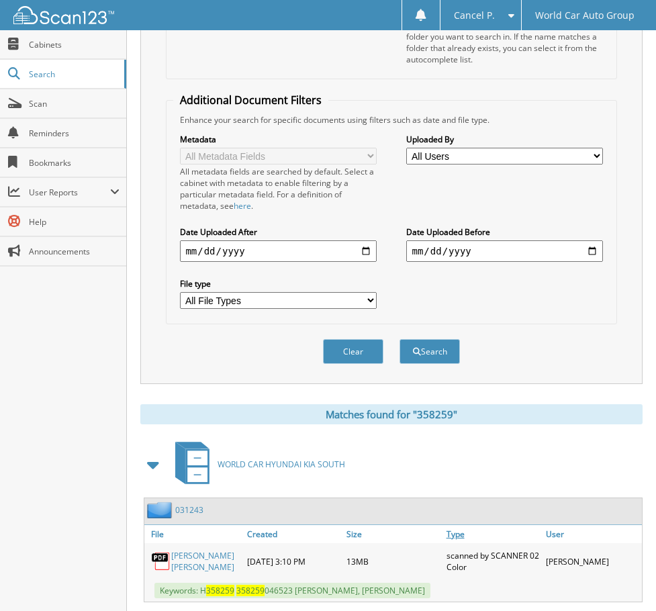
scroll to position [457, 0]
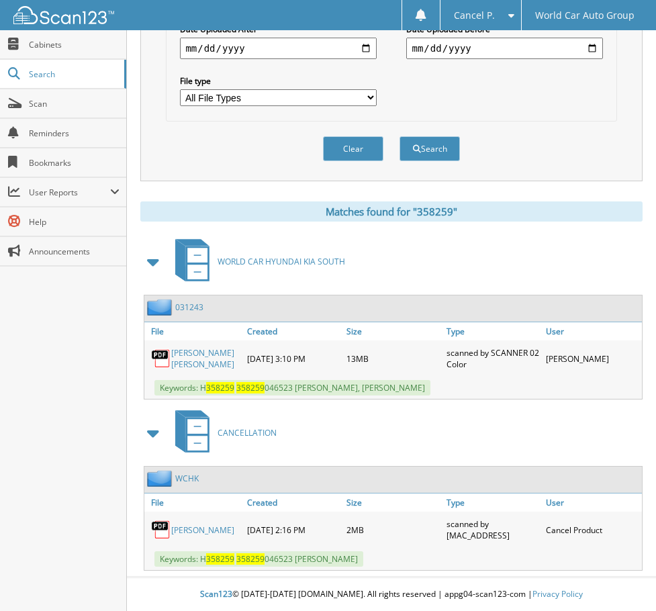
drag, startPoint x: 200, startPoint y: 560, endPoint x: 391, endPoint y: 566, distance: 190.9
click at [363, 564] on span "Keywords: H 358259 358259 046523 DEBBIE HERNANDEZ CRUZ" at bounding box center [259, 559] width 209 height 15
copy span "H 358259 358259 046523 DEBBIE HERNANDEZ CRUZ"
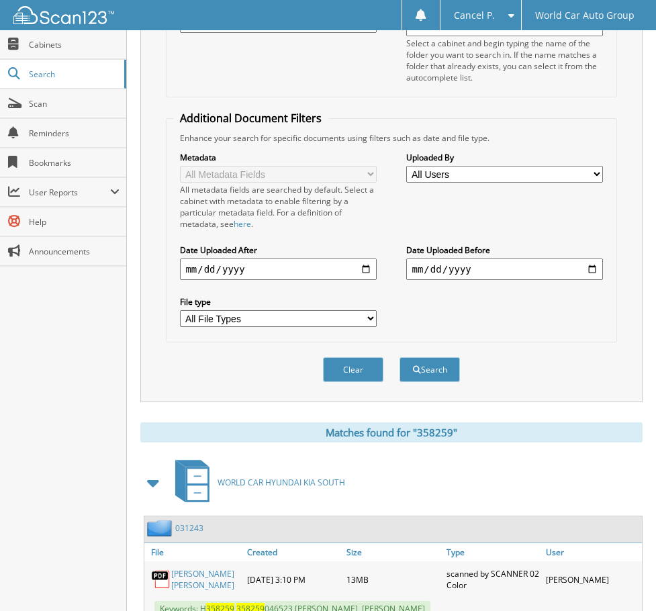
scroll to position [0, 0]
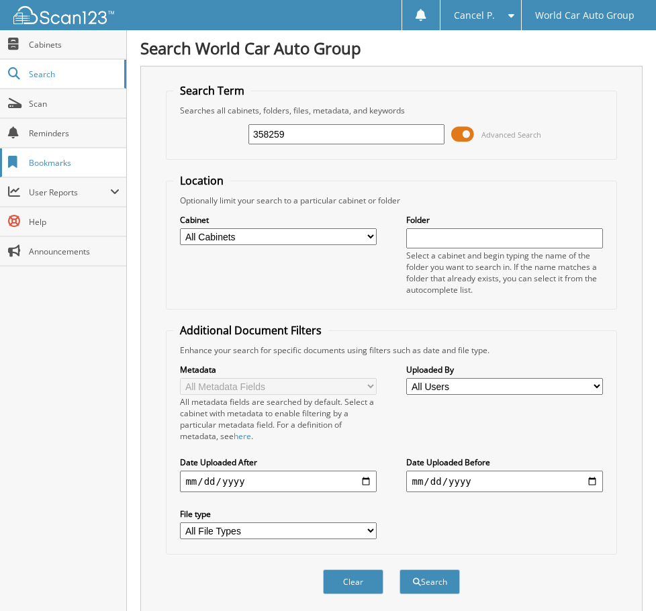
drag, startPoint x: 303, startPoint y: 139, endPoint x: 79, endPoint y: 162, distance: 225.5
click at [121, 183] on body "Cancel P. Settings Logout World Car Auto Group Close Cabinets Search" at bounding box center [328, 522] width 656 height 1045
type input "059492"
click at [400, 570] on button "Search" at bounding box center [430, 582] width 60 height 25
drag, startPoint x: 354, startPoint y: 131, endPoint x: 327, endPoint y: 159, distance: 38.5
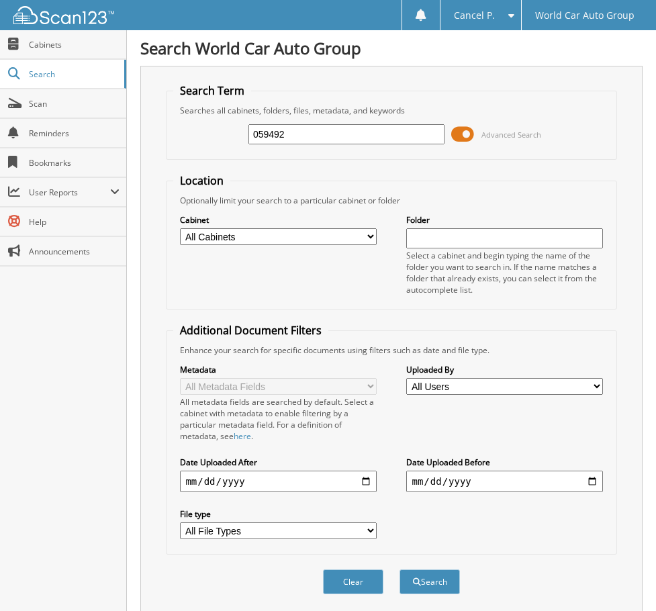
click at [285, 148] on div "059492 Advanced Search" at bounding box center [391, 134] width 436 height 36
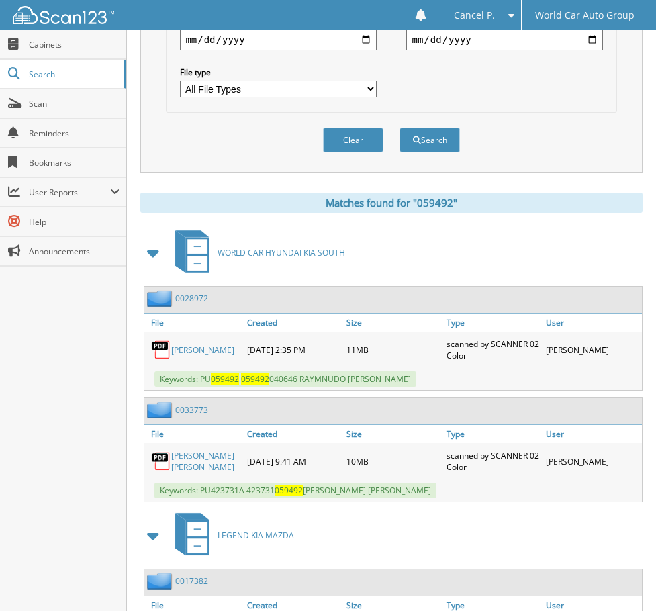
scroll to position [568, 0]
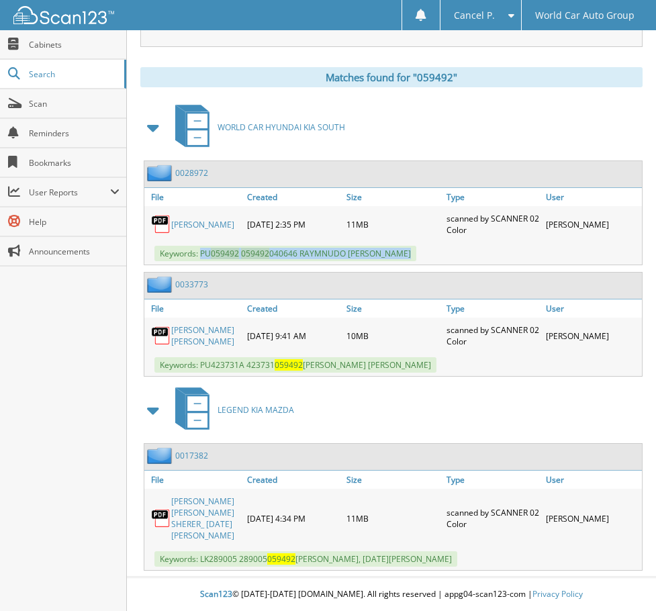
drag, startPoint x: 202, startPoint y: 254, endPoint x: 398, endPoint y: 255, distance: 196.2
click at [398, 255] on span "Keywords: PU 059492 059492 040646 RAYMNUDO [PERSON_NAME]" at bounding box center [286, 253] width 262 height 15
copy span "PU 059492 059492 040646 RAYMNUDO [PERSON_NAME]"
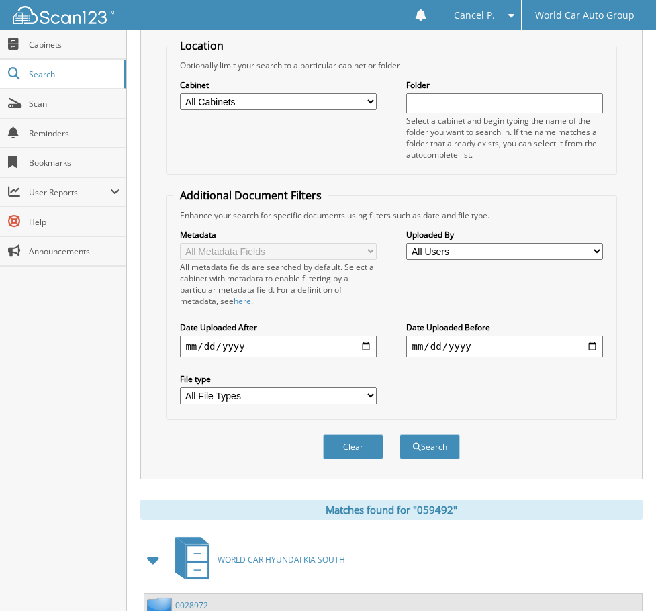
scroll to position [31, 0]
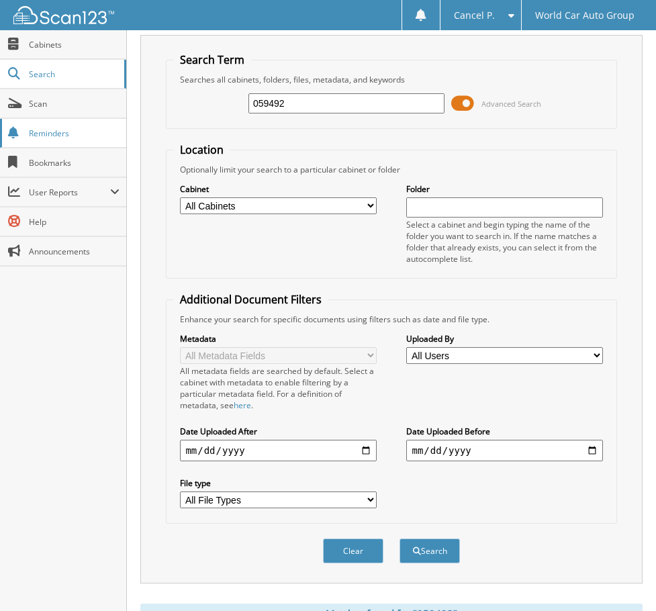
drag, startPoint x: 334, startPoint y: 109, endPoint x: 122, endPoint y: 128, distance: 213.1
click at [122, 128] on body "Cancel P. Settings Logout World Car Auto Group Close Cabinets Search" at bounding box center [328, 558] width 656 height 1179
type input "125688"
click at [400, 539] on button "Search" at bounding box center [430, 551] width 60 height 25
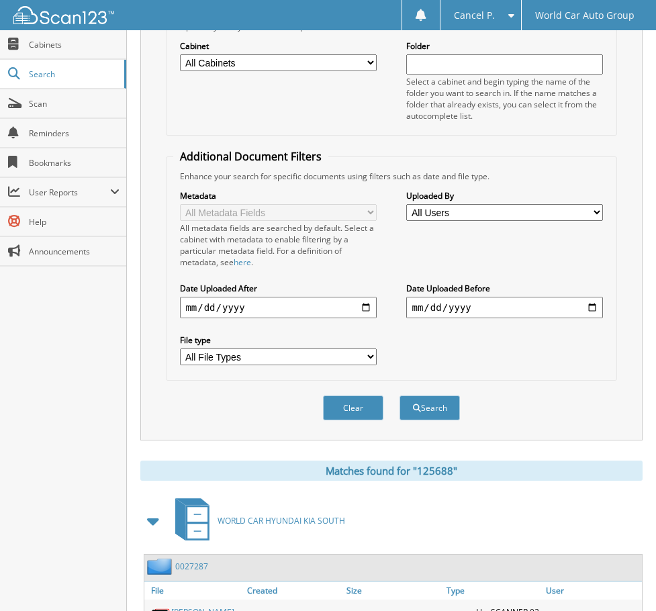
scroll to position [263, 0]
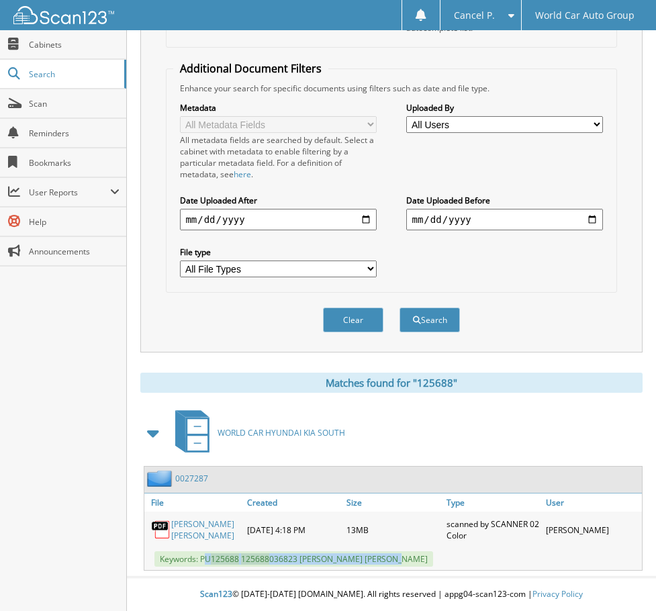
drag, startPoint x: 412, startPoint y: 554, endPoint x: 207, endPoint y: 565, distance: 205.2
click at [207, 565] on div "Keywords: PU 125688 125688 036823 [PERSON_NAME] [PERSON_NAME]" at bounding box center [393, 559] width 498 height 22
click at [207, 565] on span "Keywords: PU 125688 125688 036823 [PERSON_NAME] [PERSON_NAME]" at bounding box center [294, 559] width 279 height 15
click at [203, 561] on span "Keywords: PU 125688 125688 036823 [PERSON_NAME] [PERSON_NAME]" at bounding box center [294, 559] width 279 height 15
click at [202, 560] on span "Keywords: PU 125688 125688 036823 [PERSON_NAME] [PERSON_NAME]" at bounding box center [294, 559] width 279 height 15
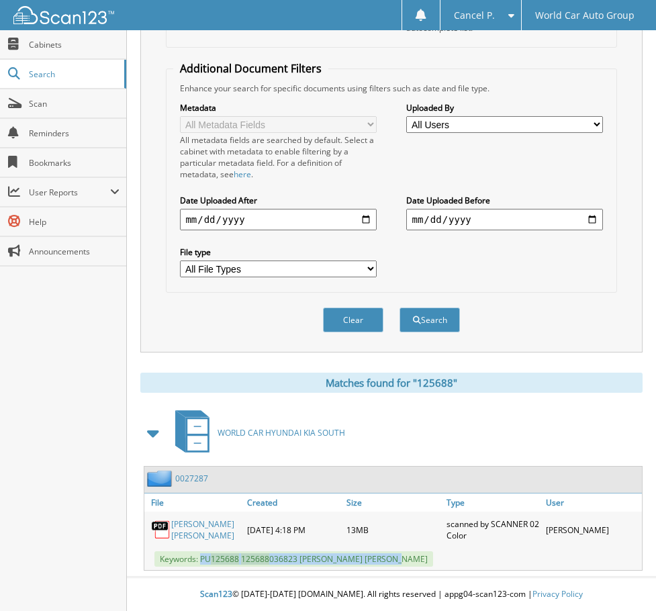
drag, startPoint x: 410, startPoint y: 561, endPoint x: 201, endPoint y: 562, distance: 209.6
click at [201, 562] on span "Keywords: PU 125688 125688 036823 [PERSON_NAME] [PERSON_NAME]" at bounding box center [294, 559] width 279 height 15
copy span "PU 125688 125688 036823 [PERSON_NAME] [PERSON_NAME]"
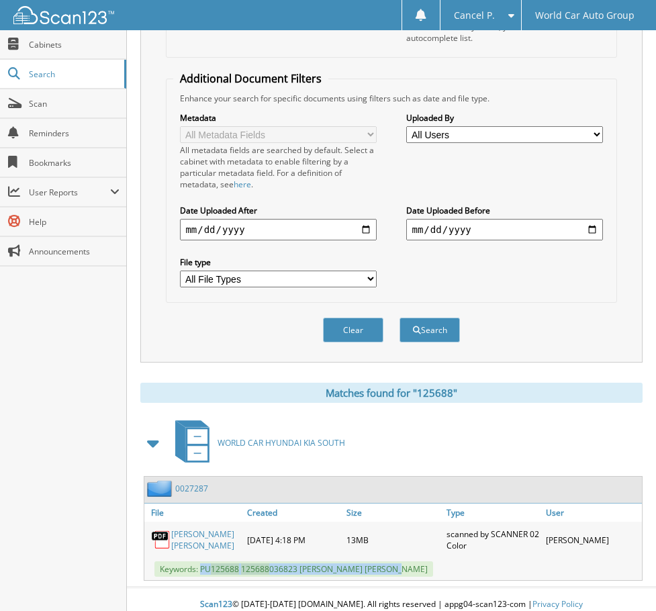
scroll to position [0, 0]
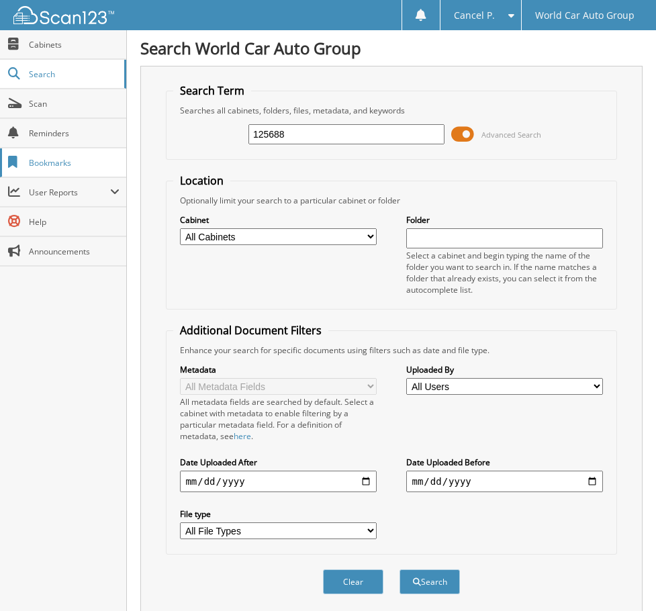
drag, startPoint x: 313, startPoint y: 125, endPoint x: 90, endPoint y: 151, distance: 224.6
click at [91, 155] on body "Cancel P. Settings Logout World Car Auto Group Close Cabinets Search" at bounding box center [328, 436] width 656 height 873
type input "405726"
click at [400, 570] on button "Search" at bounding box center [430, 582] width 60 height 25
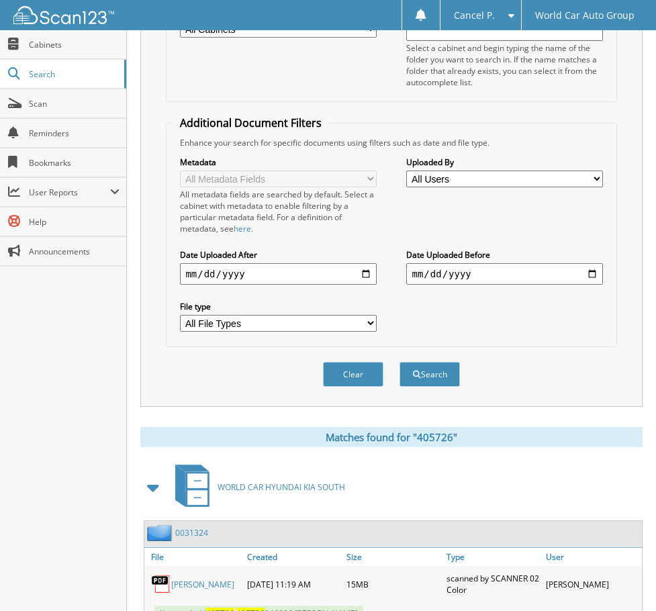
scroll to position [263, 0]
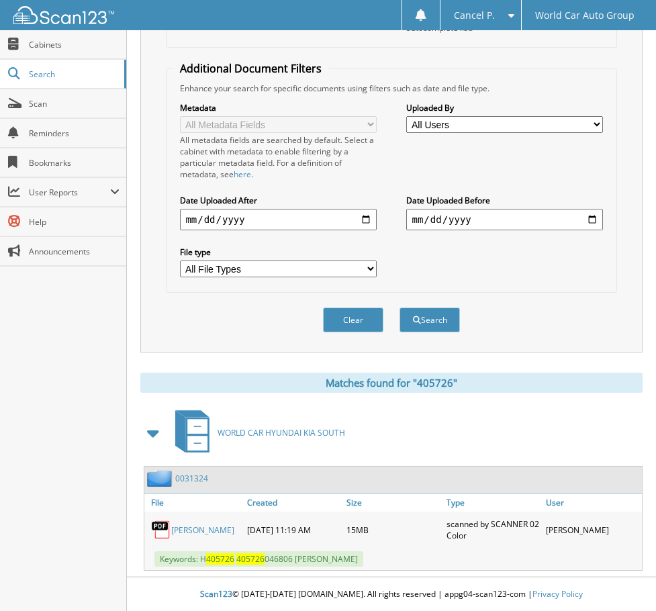
drag, startPoint x: 398, startPoint y: 558, endPoint x: 204, endPoint y: 563, distance: 193.5
click at [204, 563] on div "Keywords: H 405726 405726 046806 IRENE GAMEZ SANCHEZ" at bounding box center [393, 559] width 498 height 22
drag, startPoint x: 202, startPoint y: 560, endPoint x: 363, endPoint y: 564, distance: 161.3
click at [399, 554] on div "Keywords: H 405726 405726 046806 IRENE GAMEZ SANCHEZ" at bounding box center [393, 559] width 498 height 22
copy span "H 405726 405726 046806 IRENE GAMEZ SANCHEZ"
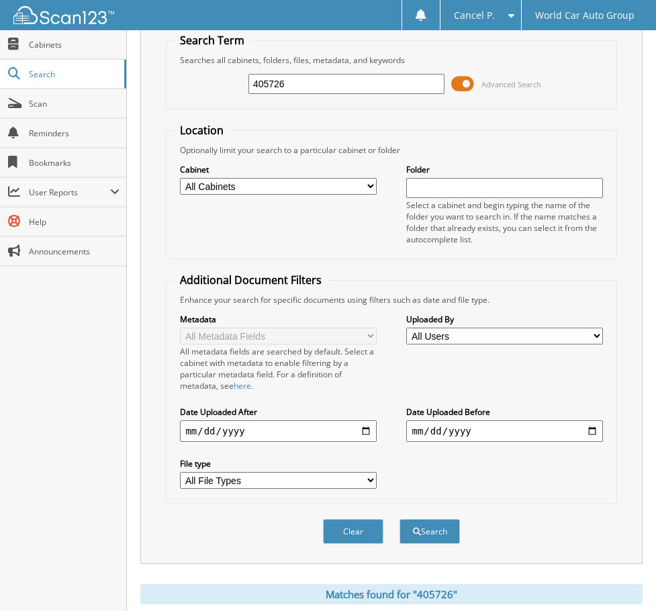
scroll to position [0, 0]
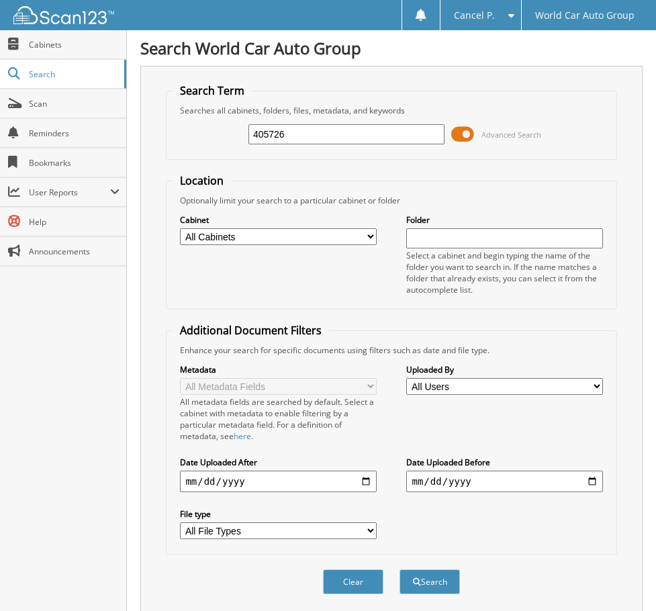
drag, startPoint x: 304, startPoint y: 136, endPoint x: 140, endPoint y: 130, distance: 163.4
click at [148, 128] on div "Search Term Searches all cabinets, folders, files, metadata, and keywords 40572…" at bounding box center [391, 340] width 502 height 549
type input "113289"
click at [400, 570] on button "Search" at bounding box center [430, 582] width 60 height 25
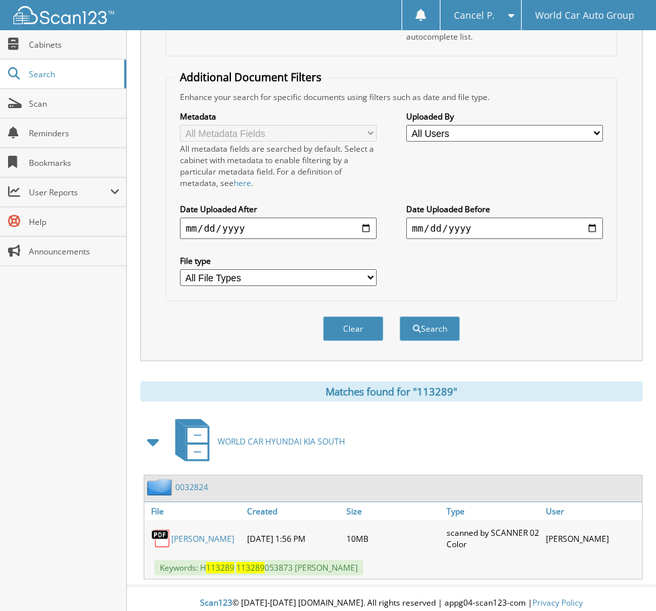
scroll to position [263, 0]
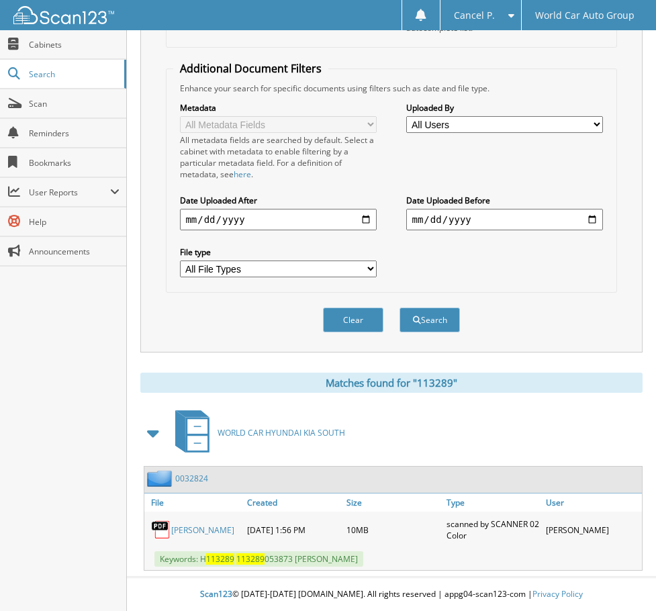
drag, startPoint x: 415, startPoint y: 566, endPoint x: 201, endPoint y: 558, distance: 214.4
click at [201, 560] on div "Keywords: H 113289 113289 053873 KRISTINA TIJERINA GARCIA" at bounding box center [393, 559] width 498 height 22
copy span "H 113289 113289 053873 KRISTINA TIJERINA GARCIA"
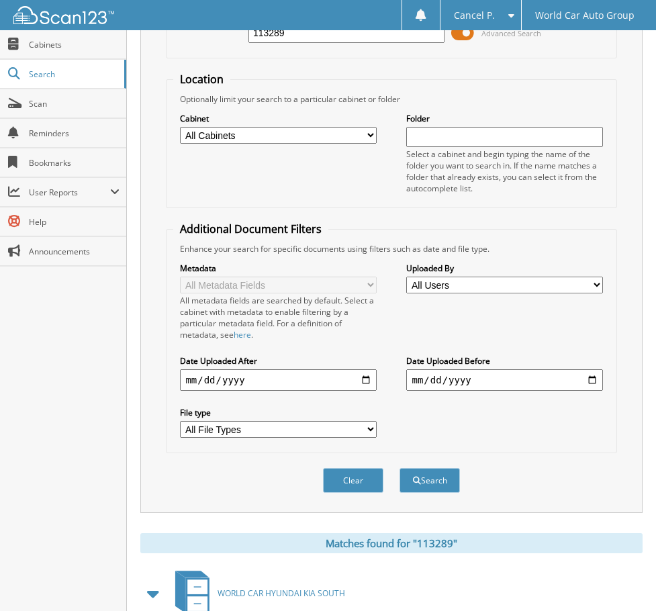
scroll to position [0, 0]
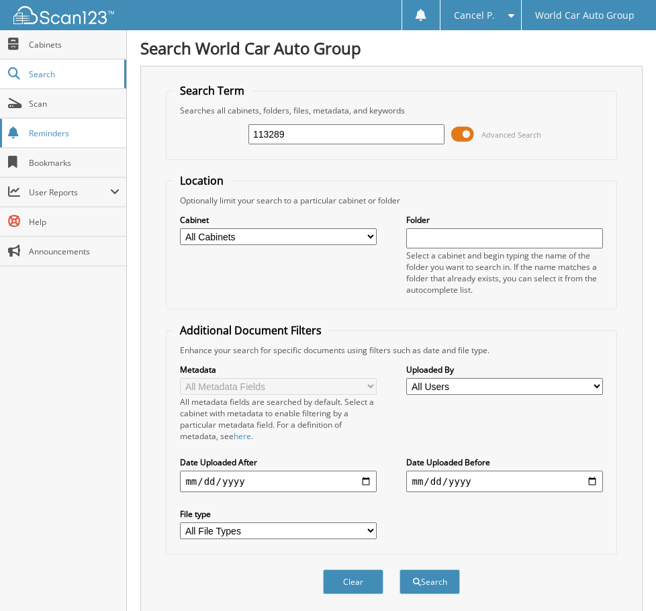
drag, startPoint x: 289, startPoint y: 129, endPoint x: 120, endPoint y: 130, distance: 169.3
click at [120, 129] on body "Cancel P. Settings Logout World Car Auto Group Close Cabinets Search" at bounding box center [328, 436] width 656 height 873
type input "144499"
click at [400, 570] on button "Search" at bounding box center [430, 582] width 60 height 25
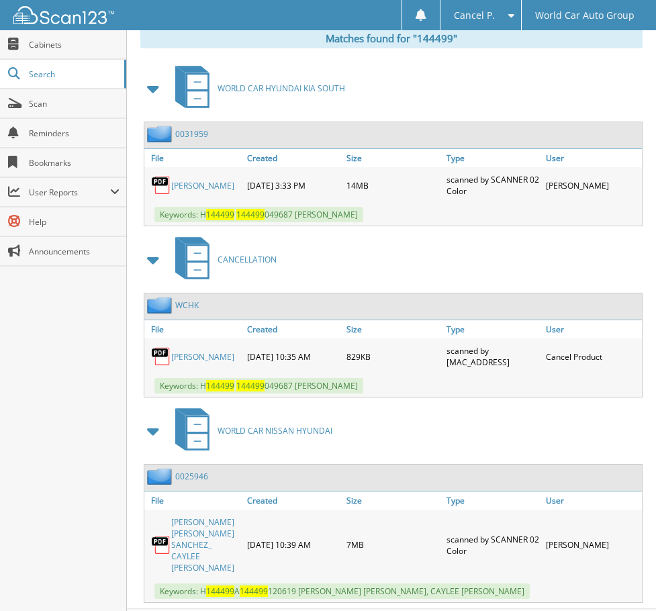
scroll to position [617, 0]
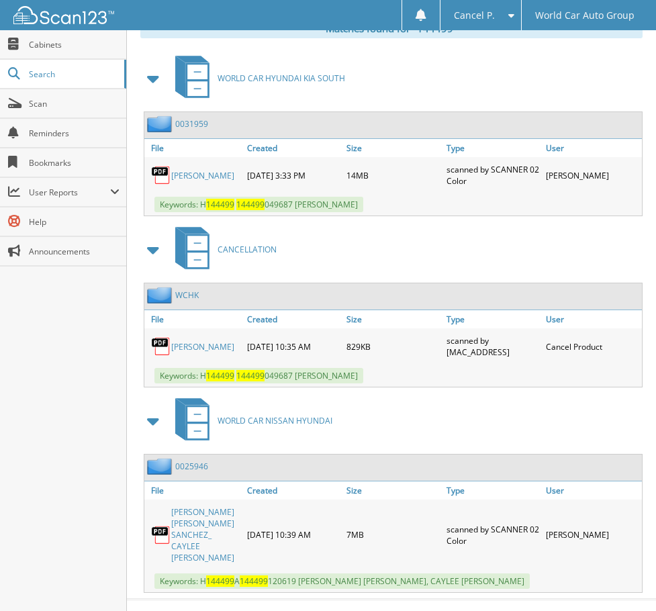
drag, startPoint x: 200, startPoint y: 378, endPoint x: 402, endPoint y: 384, distance: 201.6
click at [363, 384] on span "Keywords: H 144499 144499 049687 [PERSON_NAME]" at bounding box center [259, 375] width 209 height 15
copy span "H 144499 144499 049687 [PERSON_NAME]"
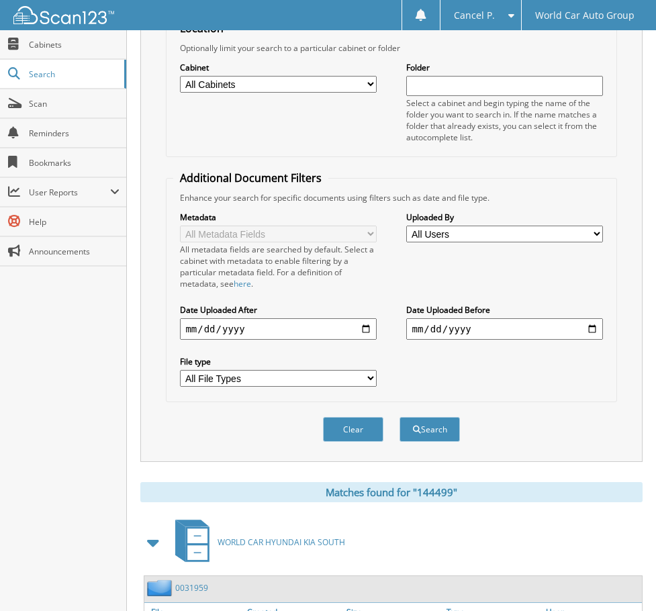
scroll to position [12, 0]
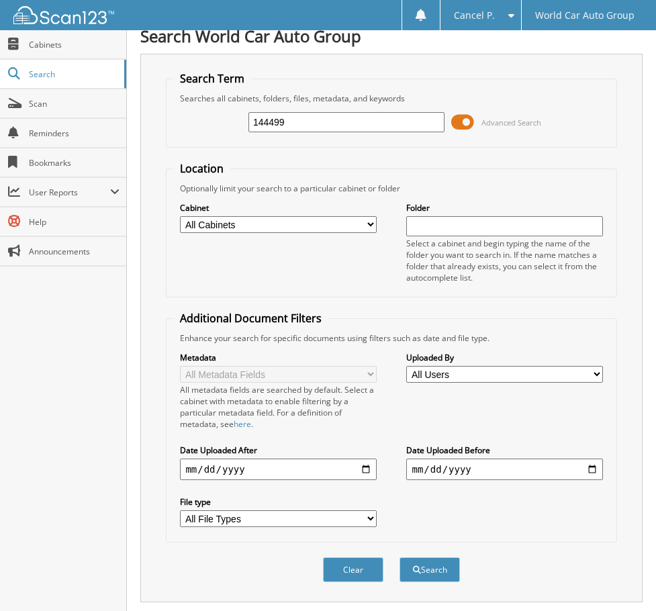
drag, startPoint x: 313, startPoint y: 128, endPoint x: 148, endPoint y: 144, distance: 165.4
click at [150, 144] on div "Search Term Searches all cabinets, folders, files, metadata, and keywords 14449…" at bounding box center [391, 328] width 502 height 549
type input "085339"
click at [400, 558] on button "Search" at bounding box center [430, 570] width 60 height 25
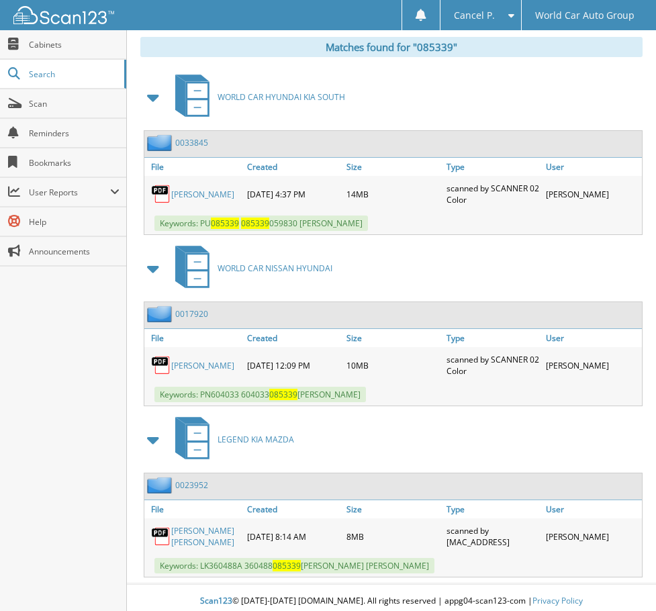
scroll to position [605, 0]
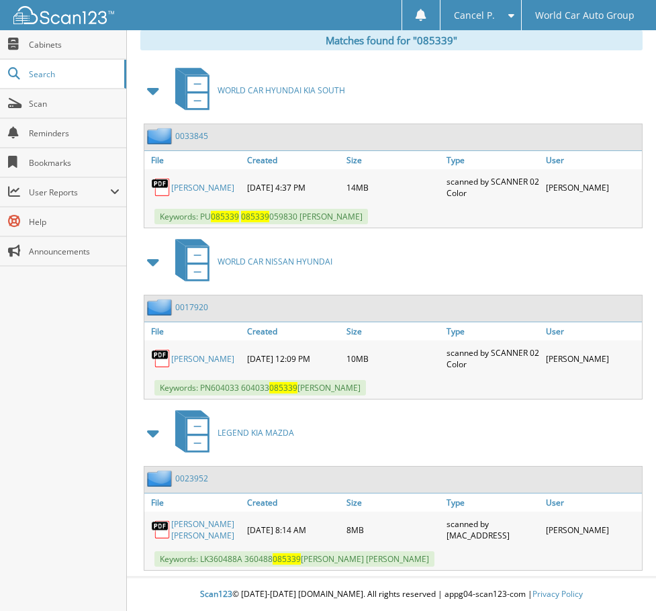
click at [203, 216] on span "Keywords: PU 085339 085339 059830 [GEOGRAPHIC_DATA][PERSON_NAME]" at bounding box center [262, 216] width 214 height 15
drag, startPoint x: 200, startPoint y: 214, endPoint x: 380, endPoint y: 203, distance: 180.4
click at [380, 203] on div "ISRAEL ARAUJO 05-16-2024 4:37 PM 14MB Keywords: PU 085339 085339 059830 ISRAEL …" at bounding box center [393, 198] width 498 height 58
drag, startPoint x: 362, startPoint y: 216, endPoint x: 202, endPoint y: 225, distance: 160.8
click at [202, 225] on div "Keywords: PU 085339 085339 059830 ISRAEL ARAUJO" at bounding box center [393, 217] width 498 height 22
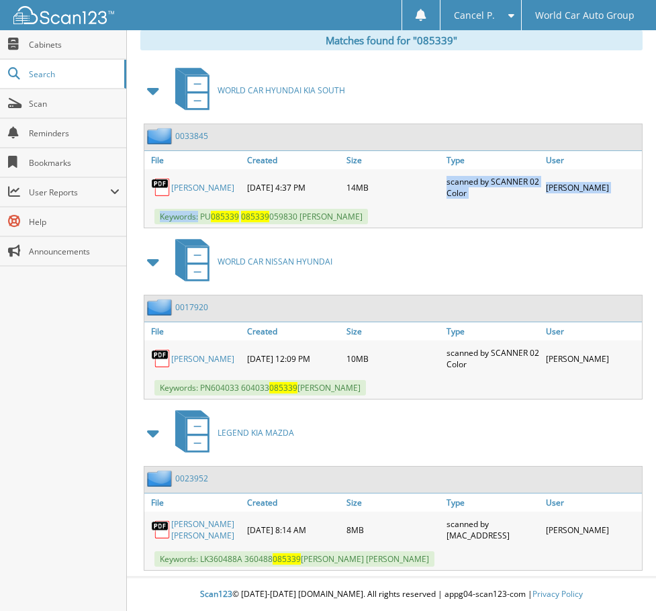
copy span "PU 085339 085339 059830 ISRAEL ARAUJO"
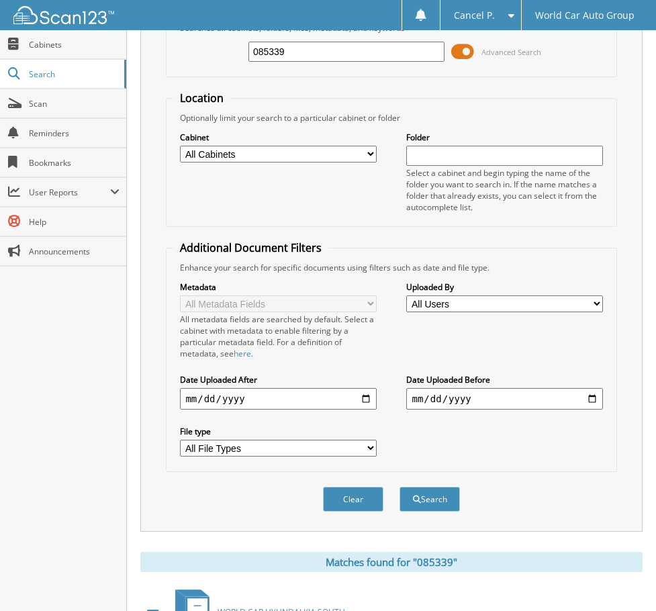
scroll to position [68, 0]
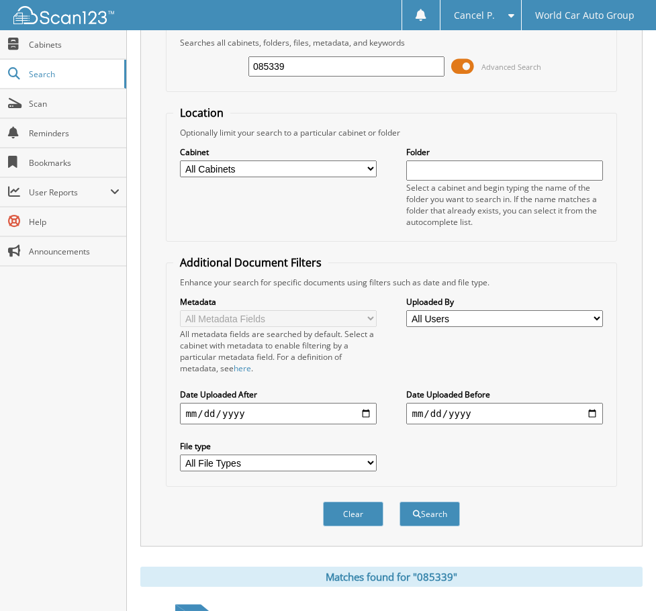
drag, startPoint x: 186, startPoint y: 73, endPoint x: 153, endPoint y: 75, distance: 33.0
click at [146, 79] on div "Search Term Searches all cabinets, folders, files, metadata, and keywords 08533…" at bounding box center [391, 272] width 502 height 549
type input "274869"
click at [400, 502] on button "Search" at bounding box center [430, 514] width 60 height 25
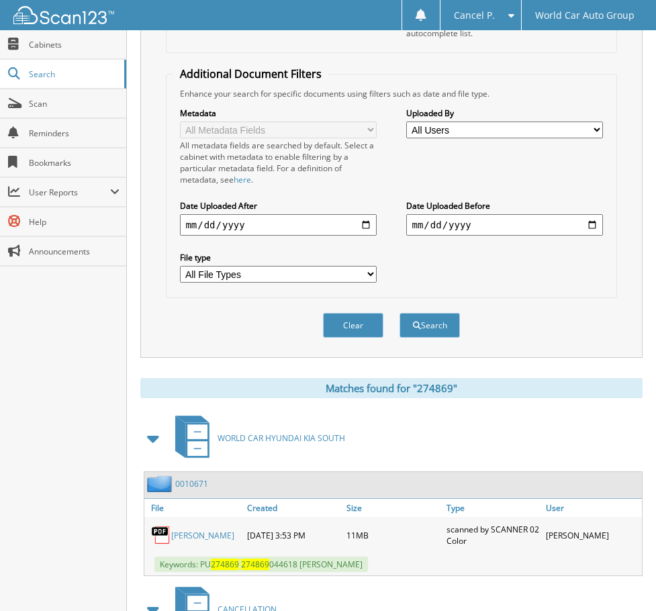
scroll to position [434, 0]
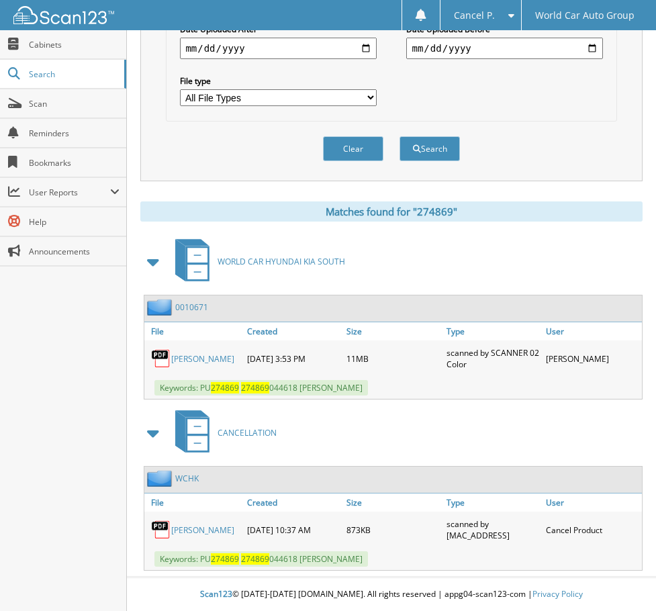
drag, startPoint x: 391, startPoint y: 563, endPoint x: 200, endPoint y: 562, distance: 191.5
click at [199, 562] on div "Keywords: PU 274869 274869 044618 [PERSON_NAME]" at bounding box center [393, 559] width 498 height 22
copy span "PU 274869 274869 044618 [PERSON_NAME]"
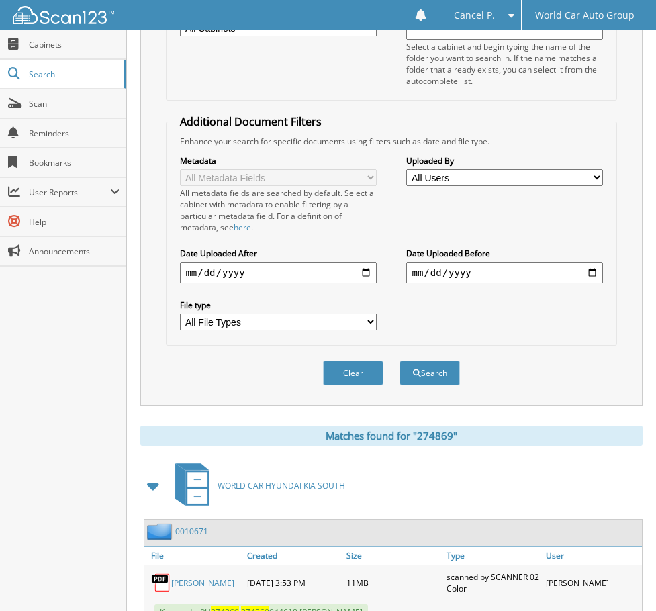
scroll to position [98, 0]
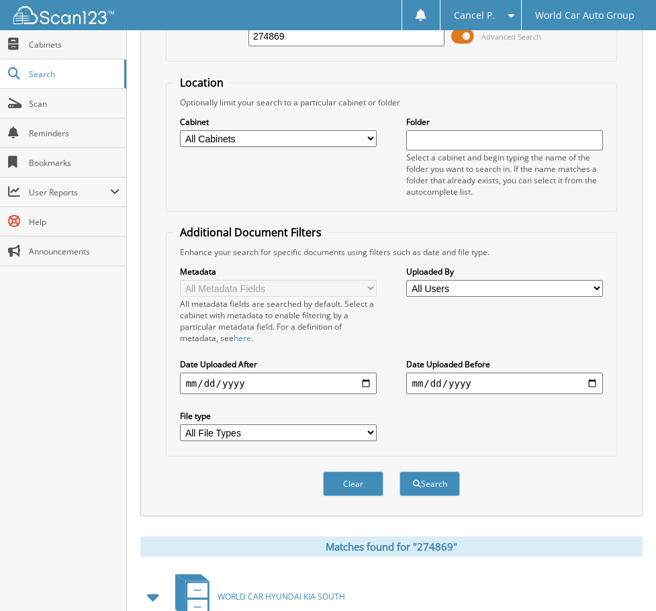
drag, startPoint x: 299, startPoint y: 46, endPoint x: 264, endPoint y: 43, distance: 35.1
click at [264, 43] on div "274869" at bounding box center [347, 36] width 196 height 23
drag, startPoint x: 304, startPoint y: 42, endPoint x: 204, endPoint y: 55, distance: 101.0
click at [204, 55] on fieldset "Search Term Searches all cabinets, folders, files, metadata, and keywords 27486…" at bounding box center [391, 23] width 451 height 77
type input "411484"
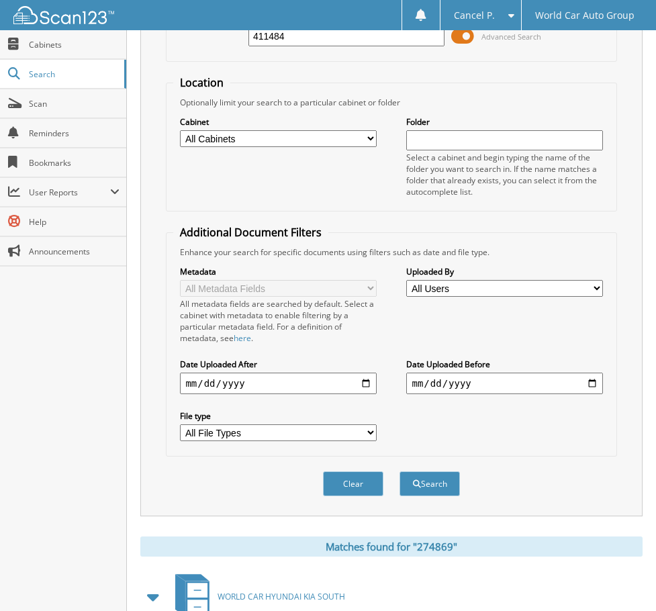
click at [400, 472] on button "Search" at bounding box center [430, 484] width 60 height 25
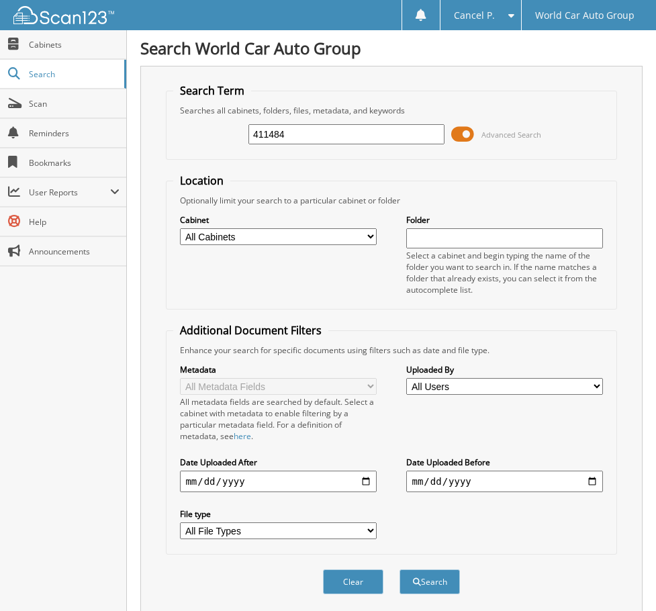
drag, startPoint x: 288, startPoint y: 135, endPoint x: 152, endPoint y: 169, distance: 140.6
click at [159, 164] on div "Search Term Searches all cabinets, folders, files, metadata, and keywords 41148…" at bounding box center [391, 340] width 502 height 549
type input "411484"
click at [400, 570] on button "Search" at bounding box center [430, 582] width 60 height 25
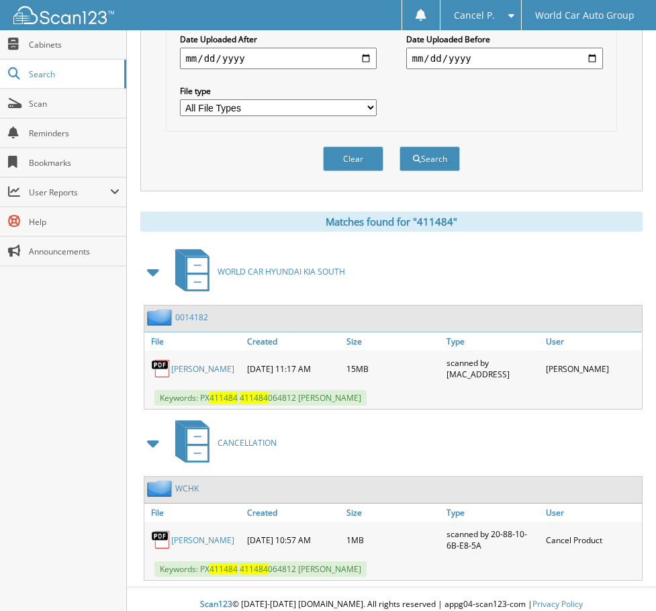
scroll to position [434, 0]
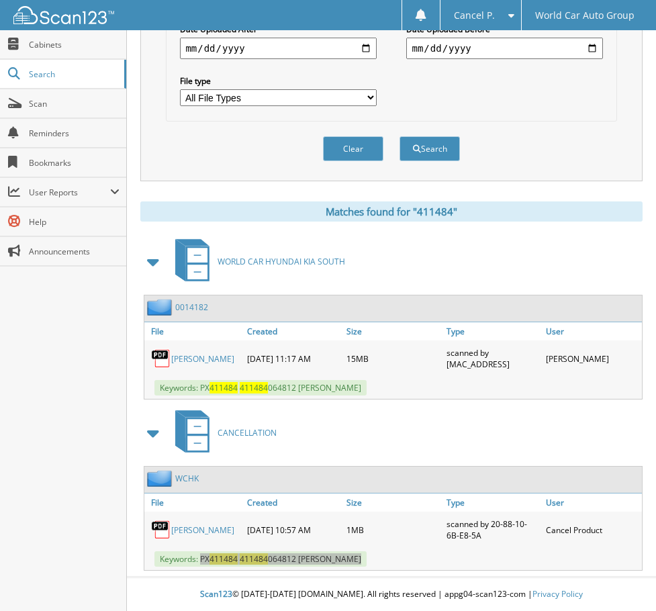
drag, startPoint x: 374, startPoint y: 569, endPoint x: 202, endPoint y: 562, distance: 172.8
click at [202, 562] on div "Keywords: PX 411484 411484 064812 [PERSON_NAME]" at bounding box center [393, 559] width 498 height 22
copy span "PX 411484 411484 064812 [PERSON_NAME]"
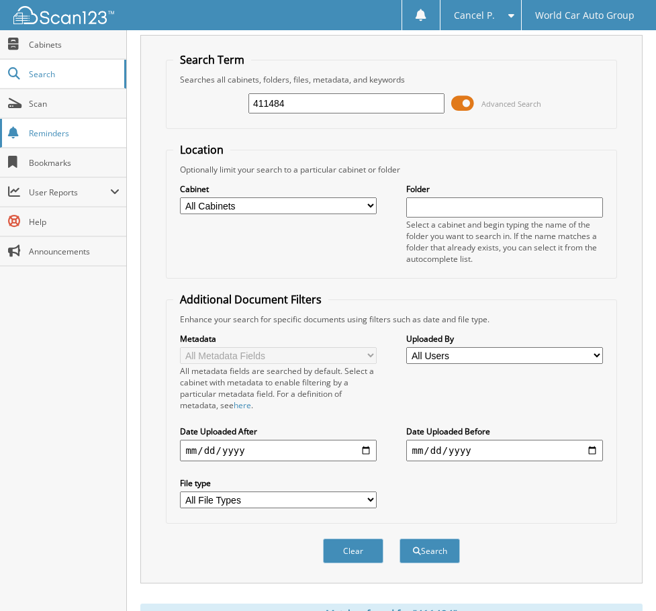
drag, startPoint x: 307, startPoint y: 96, endPoint x: 96, endPoint y: 133, distance: 214.1
click at [103, 127] on body "Cancel P. Settings Logout World Car Auto Group Close Cabinets Search" at bounding box center [328, 491] width 656 height 1045
type input "108389"
click at [400, 539] on button "Search" at bounding box center [430, 551] width 60 height 25
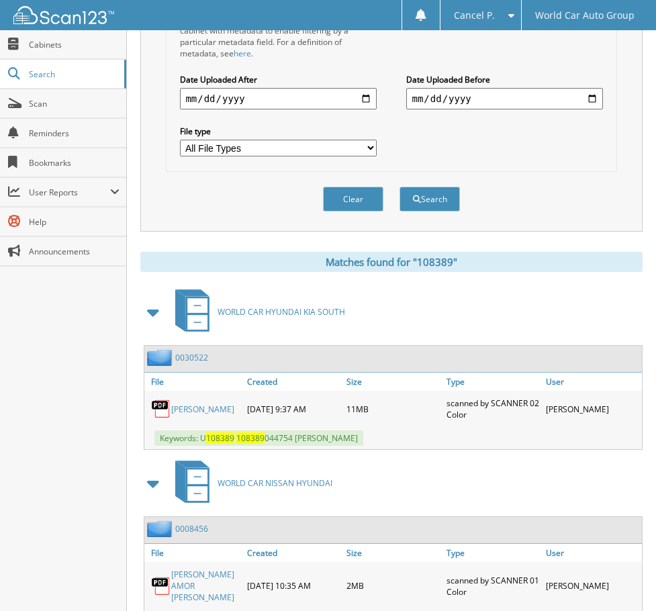
scroll to position [445, 0]
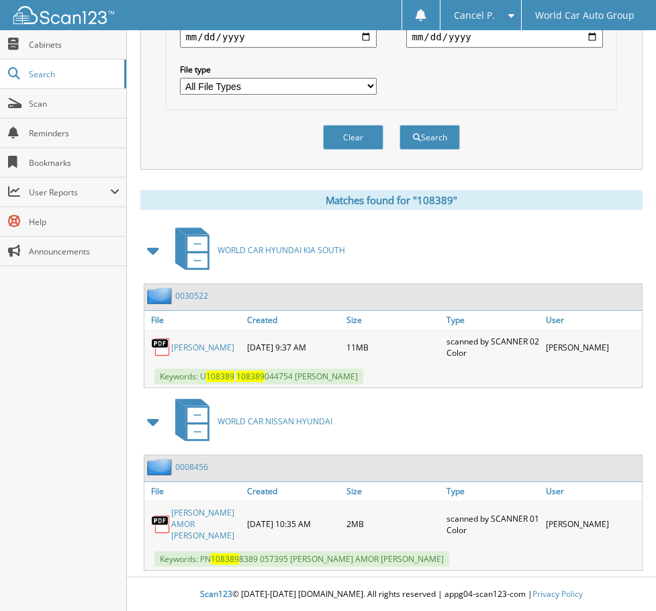
drag, startPoint x: 433, startPoint y: 396, endPoint x: 203, endPoint y: 392, distance: 230.5
click at [203, 388] on div "Keywords: U 108389 108389 044754 [PERSON_NAME]" at bounding box center [393, 376] width 498 height 22
copy span "U 108389 108389 044754 [PERSON_NAME]"
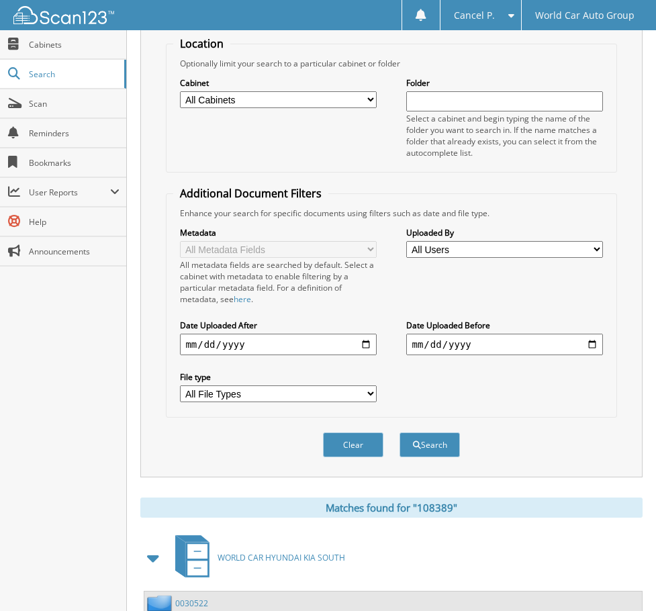
scroll to position [0, 0]
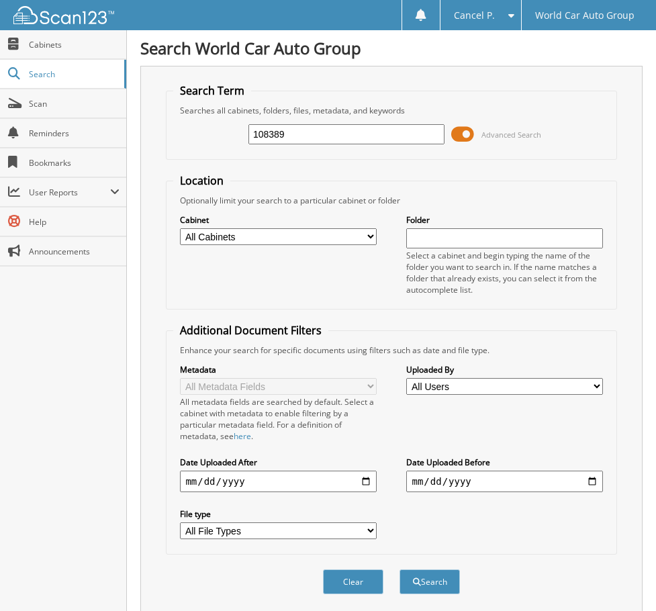
drag, startPoint x: 289, startPoint y: 119, endPoint x: 290, endPoint y: 127, distance: 8.1
click at [290, 126] on div "108389 Advanced Search" at bounding box center [391, 134] width 436 height 36
drag, startPoint x: 292, startPoint y: 134, endPoint x: 131, endPoint y: 169, distance: 164.8
click at [162, 158] on div "Search Term Searches all cabinets, folders, files, metadata, and keywords 10838…" at bounding box center [391, 340] width 502 height 549
type input "844253"
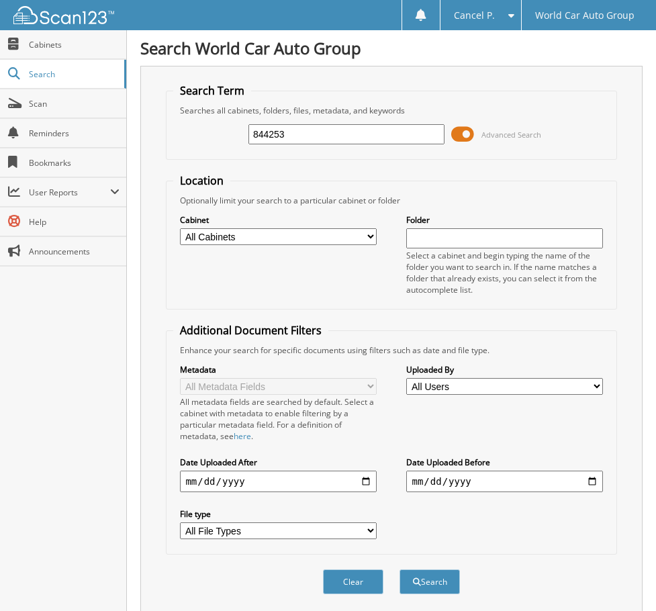
click at [400, 570] on button "Search" at bounding box center [430, 582] width 60 height 25
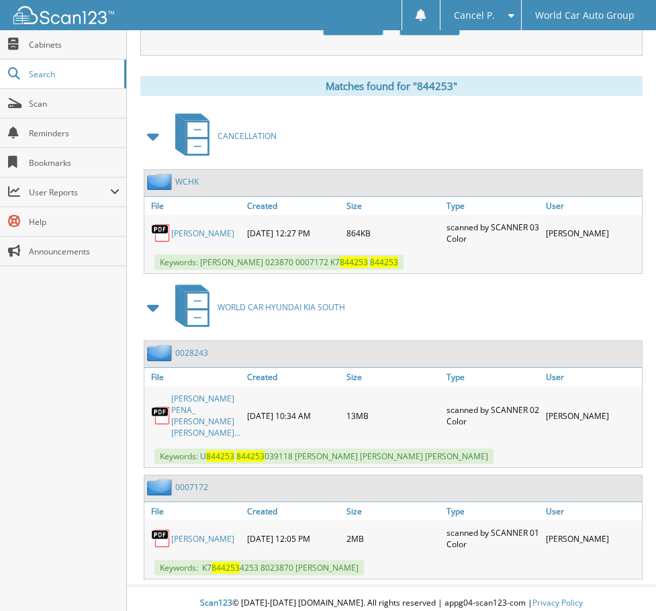
scroll to position [568, 0]
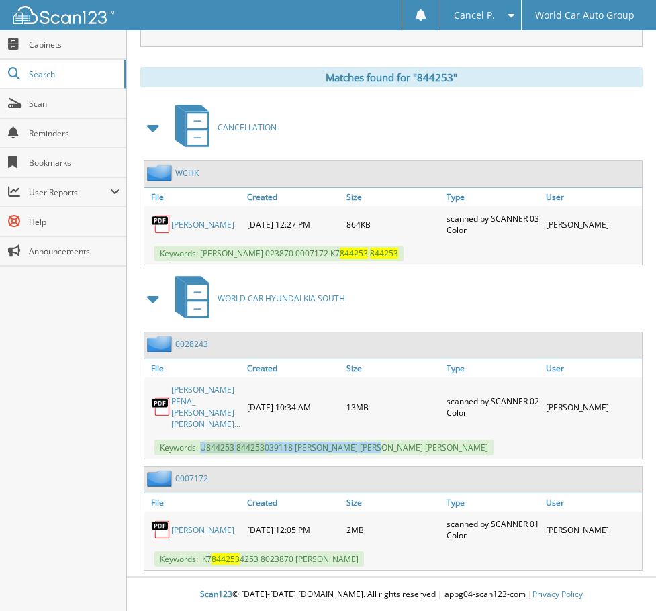
drag, startPoint x: 202, startPoint y: 447, endPoint x: 380, endPoint y: 449, distance: 177.4
click at [380, 449] on span "Keywords: U 844253 844253 039118 CYNTHIA CANTU PENA, CASSANDRA ANNALEE PENA" at bounding box center [324, 447] width 339 height 15
copy span "U 844253 844253 039118 CYNTHIA CANTU PENA"
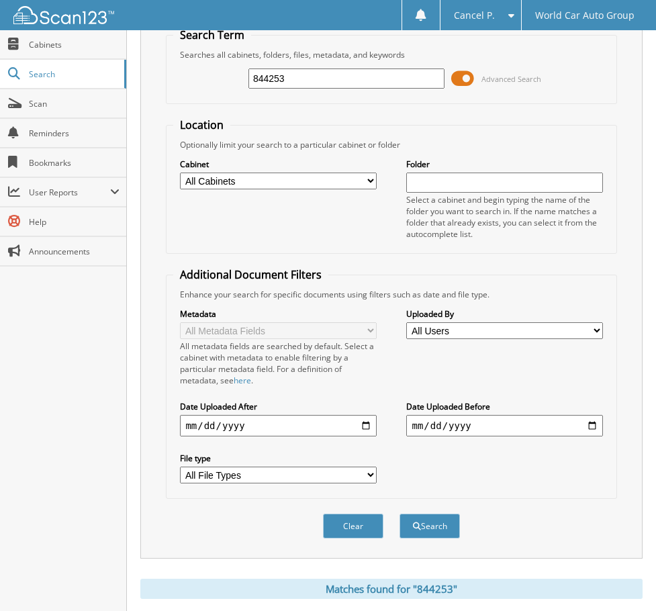
scroll to position [0, 0]
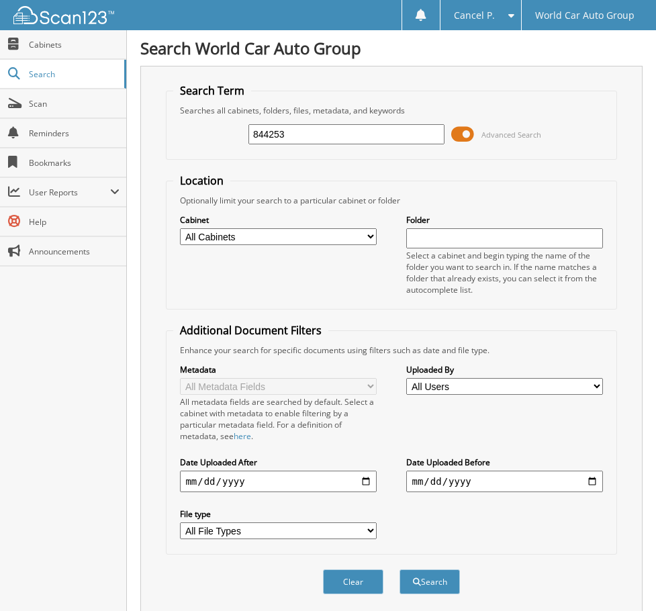
click at [308, 144] on div "844253 Advanced Search" at bounding box center [391, 134] width 436 height 36
drag, startPoint x: 299, startPoint y: 133, endPoint x: 0, endPoint y: 160, distance: 300.1
click at [23, 160] on body "Cancel P. Settings Logout World Car Auto Group Close Cabinets Search" at bounding box center [328, 589] width 656 height 1179
type input "214345"
click at [400, 570] on button "Search" at bounding box center [430, 582] width 60 height 25
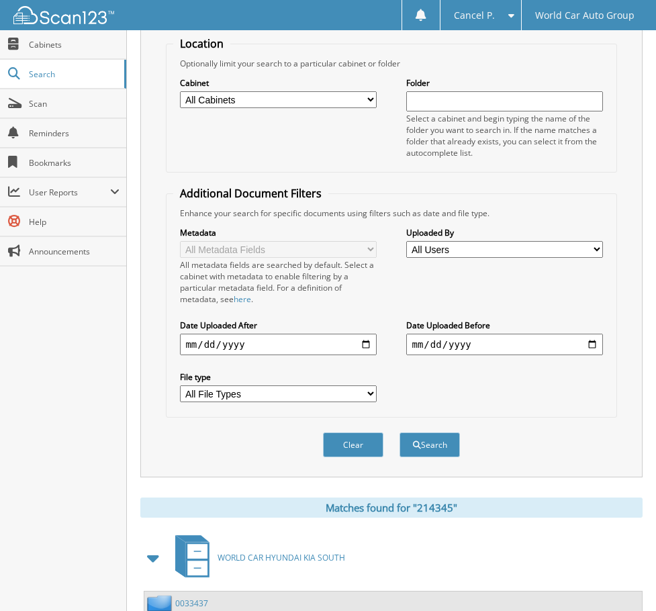
scroll to position [274, 0]
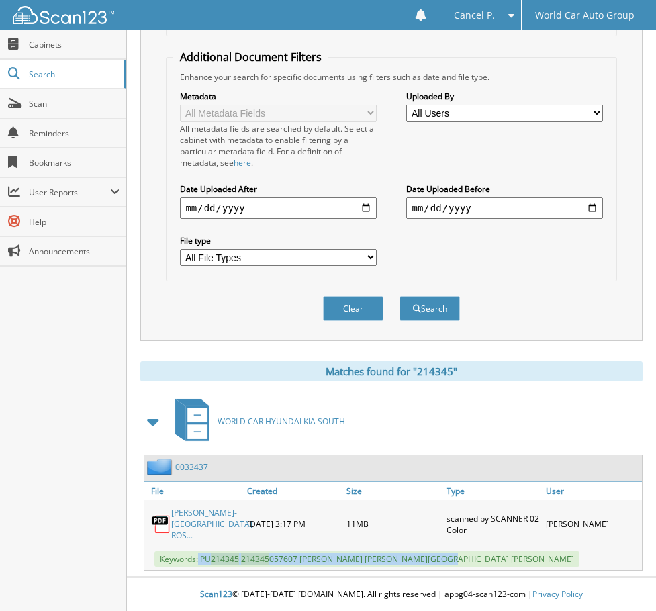
drag, startPoint x: 200, startPoint y: 559, endPoint x: 455, endPoint y: 560, distance: 255.3
click at [455, 560] on span "Keywords: PU 214345 214345 057607 [PERSON_NAME] [PERSON_NAME][GEOGRAPHIC_DATA] …" at bounding box center [367, 559] width 425 height 15
copy span "PU 214345 214345 057607 [PERSON_NAME] [PERSON_NAME][GEOGRAPHIC_DATA]"
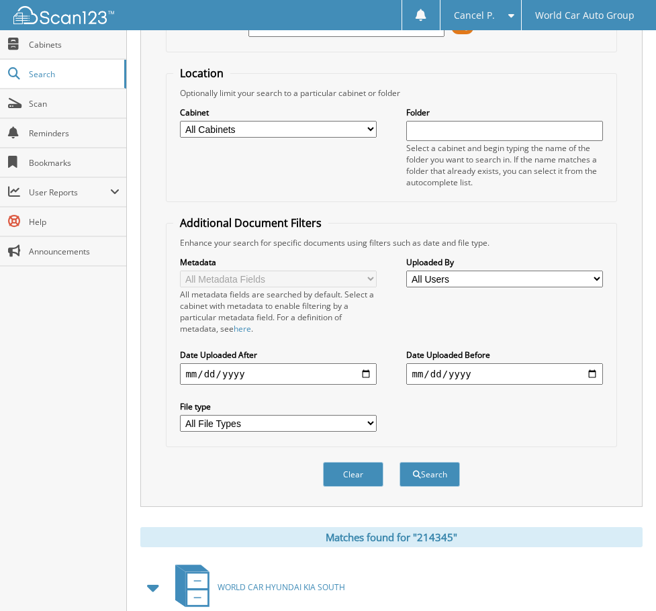
scroll to position [0, 0]
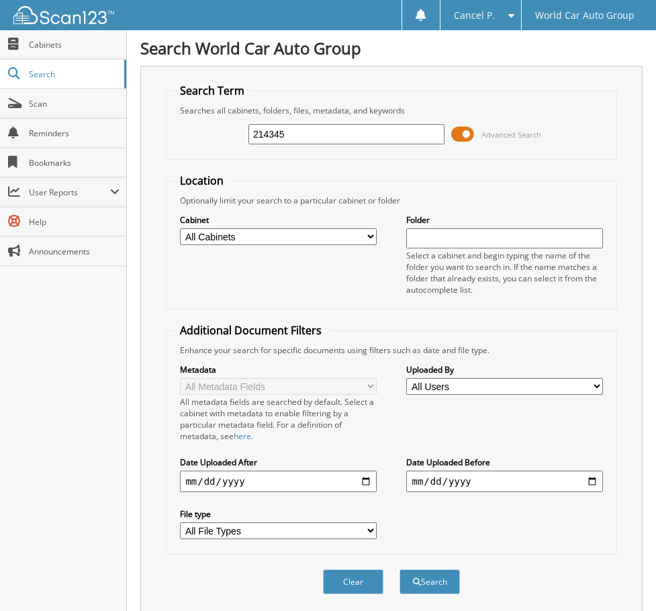
click at [392, 147] on div "214345 Advanced Search" at bounding box center [391, 134] width 436 height 36
drag, startPoint x: 394, startPoint y: 142, endPoint x: 171, endPoint y: 166, distance: 223.6
click at [175, 166] on form "Search Term Searches all cabinets, folders, files, metadata, and keywords 21434…" at bounding box center [391, 346] width 451 height 526
type input "5"
type input "6542167"
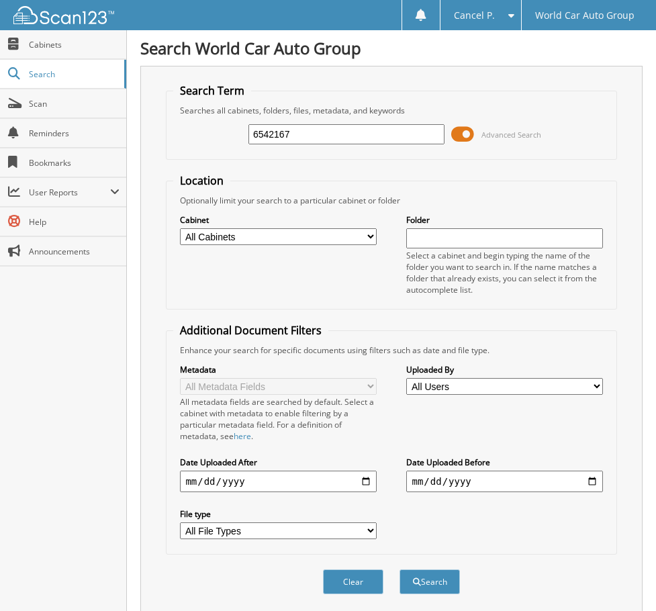
click at [400, 570] on button "Search" at bounding box center [430, 582] width 60 height 25
drag, startPoint x: 257, startPoint y: 134, endPoint x: 249, endPoint y: 132, distance: 9.0
click at [249, 132] on input "6542167" at bounding box center [347, 134] width 196 height 20
type input "542167"
click at [400, 570] on button "Search" at bounding box center [430, 582] width 60 height 25
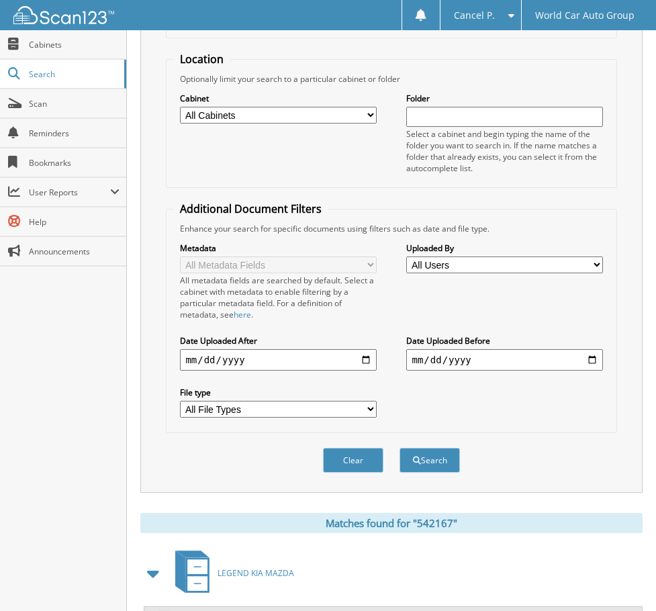
scroll to position [274, 0]
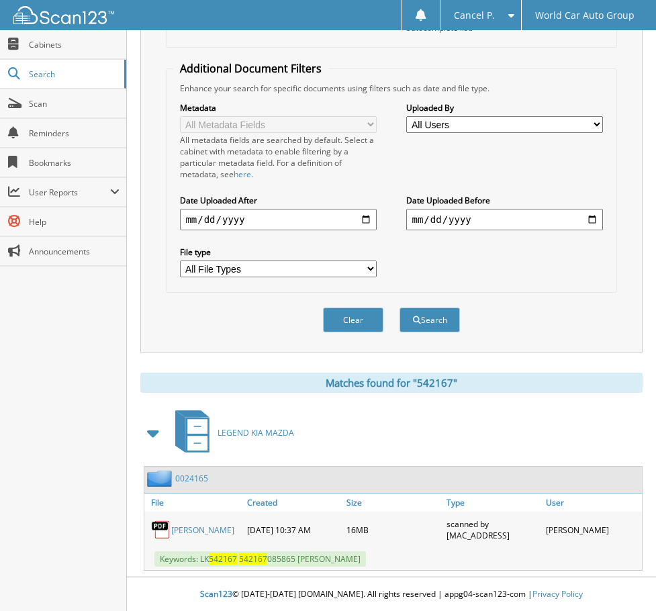
drag, startPoint x: 365, startPoint y: 565, endPoint x: 200, endPoint y: 558, distance: 165.4
click at [200, 557] on div "Keywords: LK 542167 542167 085865 CAMERON MOELLER BURNETT" at bounding box center [393, 559] width 498 height 22
copy span "LK 542167 542167 085865 CAMERON MOELLER BURNETT"
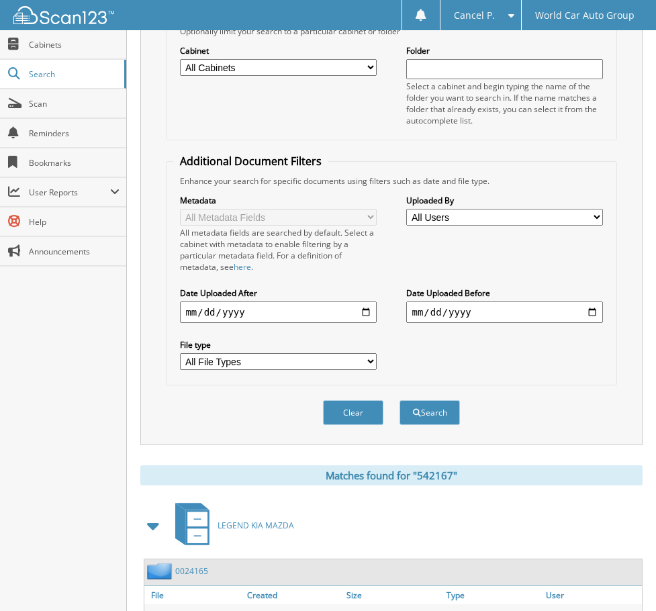
scroll to position [73, 0]
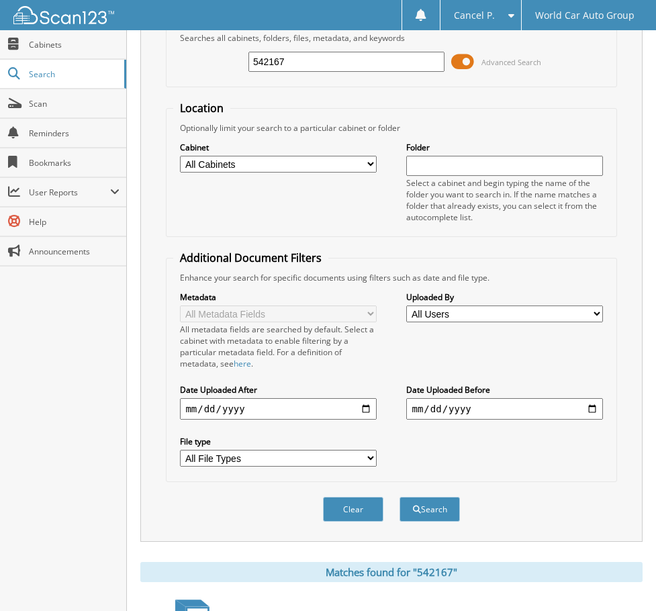
drag, startPoint x: 306, startPoint y: 65, endPoint x: -23, endPoint y: 99, distance: 330.2
click at [0, 99] on html "Cancel P. Settings Logout World Car Auto Group Close Cabinets Search Scan Help" at bounding box center [328, 363] width 656 height 873
type input "167141"
click at [400, 497] on button "Search" at bounding box center [430, 509] width 60 height 25
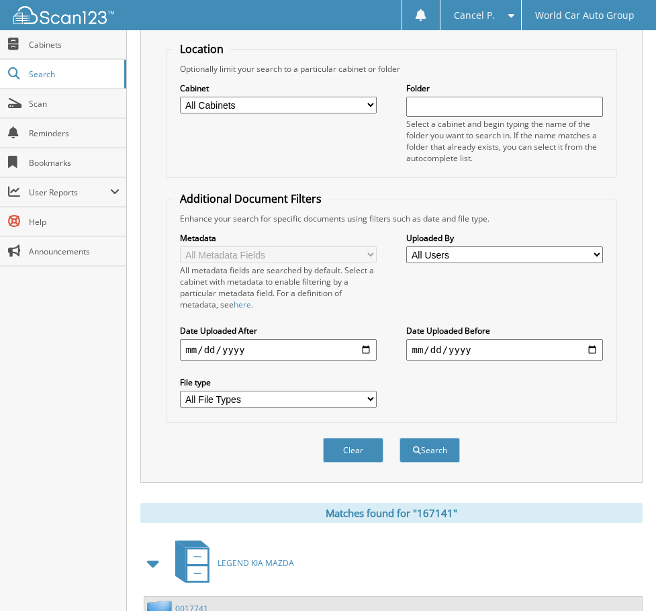
scroll to position [274, 0]
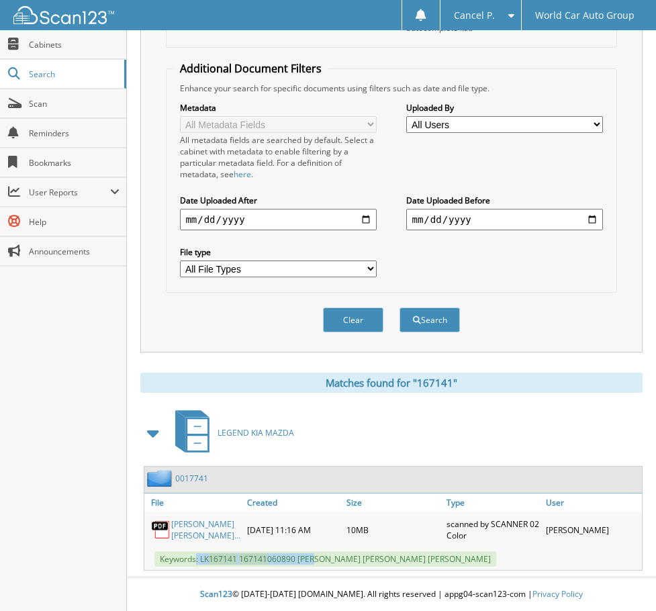
drag, startPoint x: 198, startPoint y: 560, endPoint x: 313, endPoint y: 556, distance: 115.6
click at [313, 556] on span "Keywords: LK 167141 167141 060890 [GEOGRAPHIC_DATA][PERSON_NAME] [PERSON_NAME] …" at bounding box center [326, 559] width 342 height 15
click at [313, 556] on span "Keywords: LK 167141 167141 060890 FLORENCE COSEY TERRELL, CHARLEY JAMES TERRELL" at bounding box center [326, 559] width 342 height 15
drag, startPoint x: 202, startPoint y: 558, endPoint x: 398, endPoint y: 559, distance: 196.2
click at [398, 559] on span "Keywords: LK 167141 167141 060890 FLORENCE COSEY TERRELL, CHARLEY JAMES TERRELL" at bounding box center [326, 559] width 342 height 15
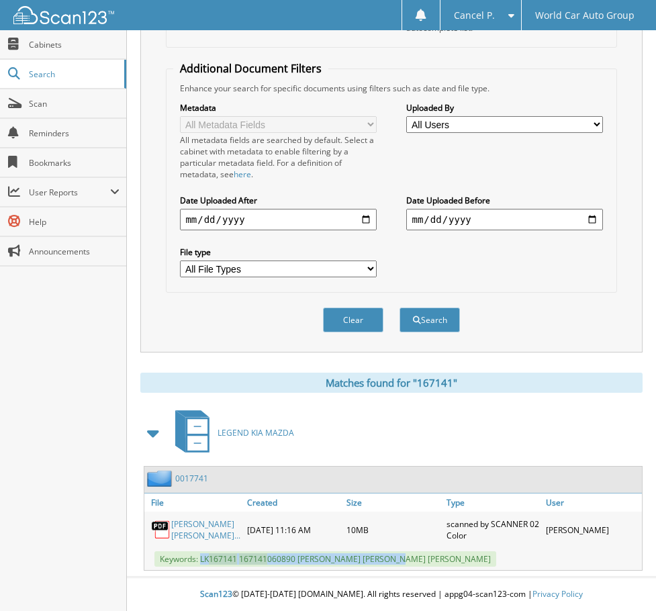
copy span "LK 167141 167141 060890 FLORENCE COSEY TERRELL"
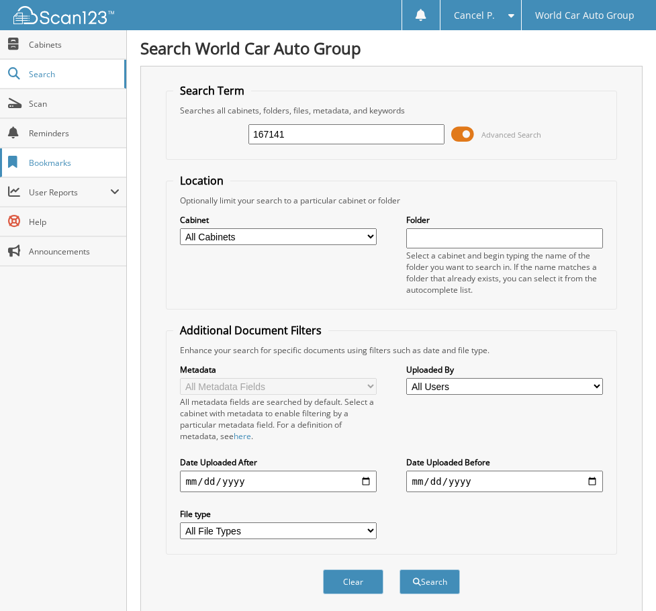
drag, startPoint x: 295, startPoint y: 143, endPoint x: 111, endPoint y: 165, distance: 185.4
click at [111, 165] on body "Cancel P. Settings Logout World Car Auto Group Close Cabinets Search" at bounding box center [328, 436] width 656 height 873
type input "6"
type input "767314"
click at [400, 570] on button "Search" at bounding box center [430, 582] width 60 height 25
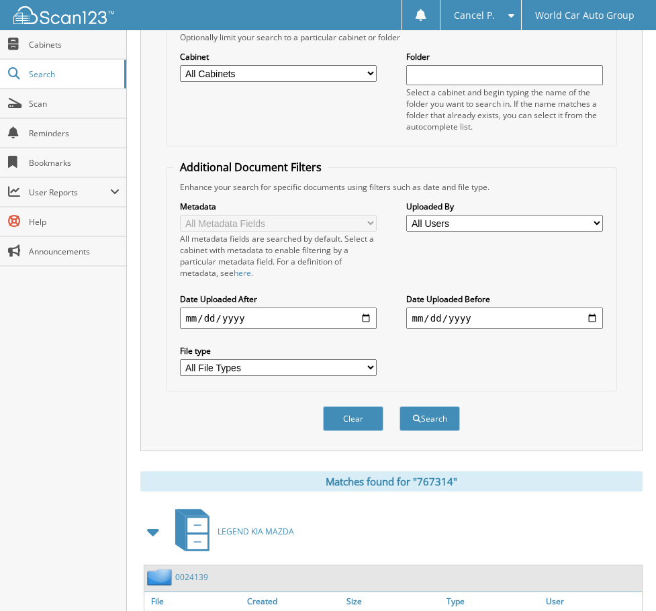
scroll to position [263, 0]
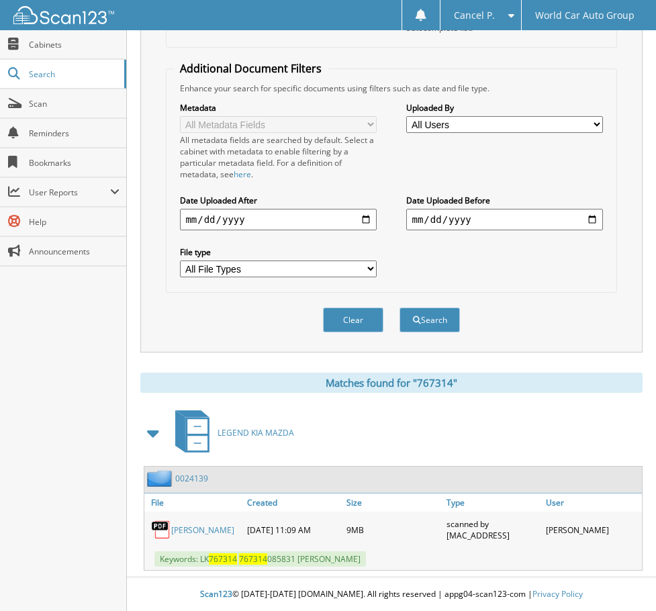
drag, startPoint x: 385, startPoint y: 560, endPoint x: 205, endPoint y: 563, distance: 180.1
click at [199, 564] on div "Keywords: LK 767314 767314 085831 [PERSON_NAME]" at bounding box center [393, 559] width 498 height 22
copy span "LK 767314 767314 085831 [PERSON_NAME]"
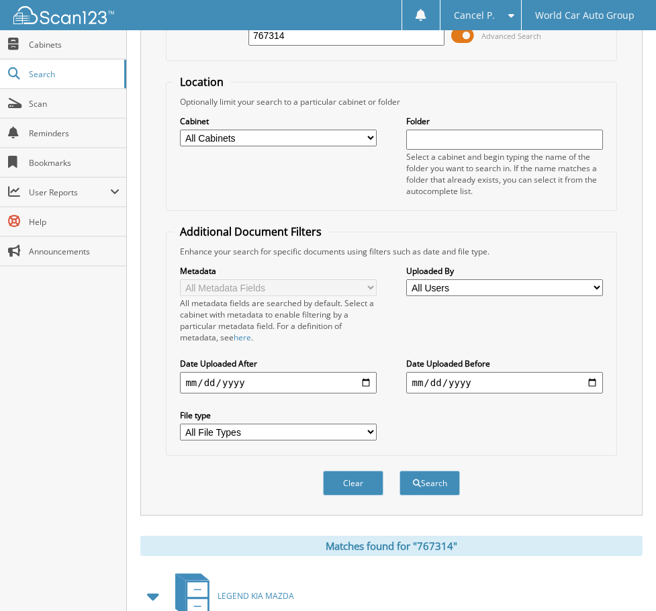
scroll to position [0, 0]
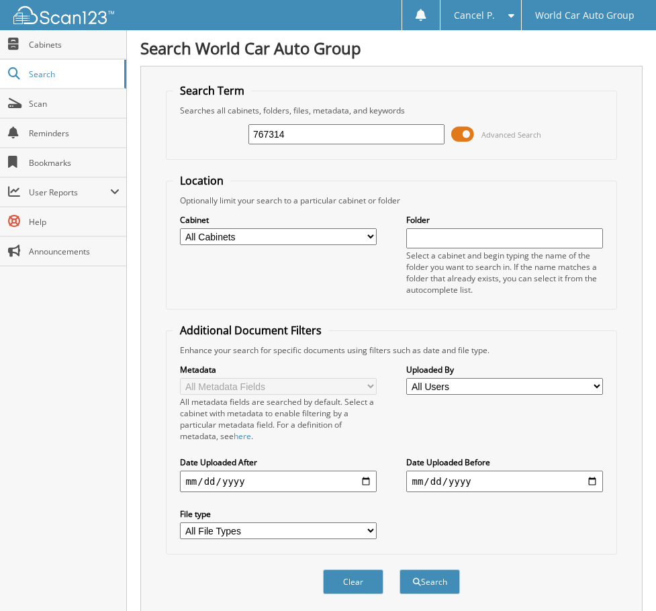
drag, startPoint x: 310, startPoint y: 135, endPoint x: 134, endPoint y: 138, distance: 176.7
click at [134, 138] on div "Search World Car Auto Group Search Term Searches all cabinets, folders, files, …" at bounding box center [391, 436] width 529 height 873
type input "261586"
click at [400, 570] on button "Search" at bounding box center [430, 582] width 60 height 25
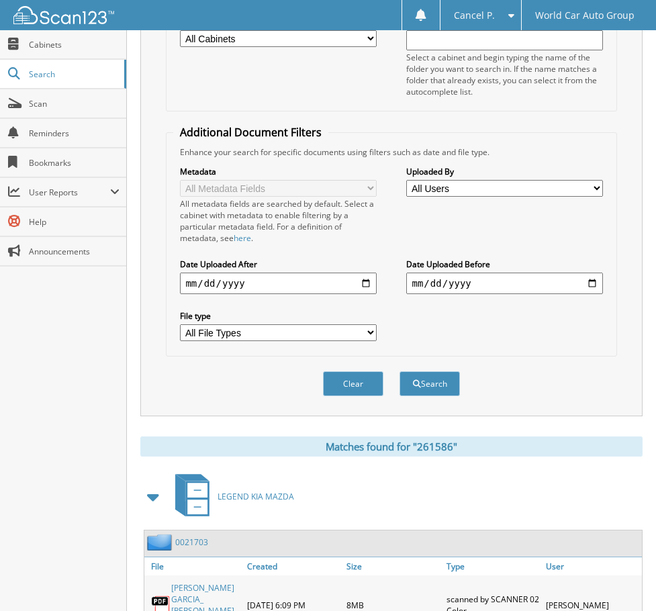
scroll to position [286, 0]
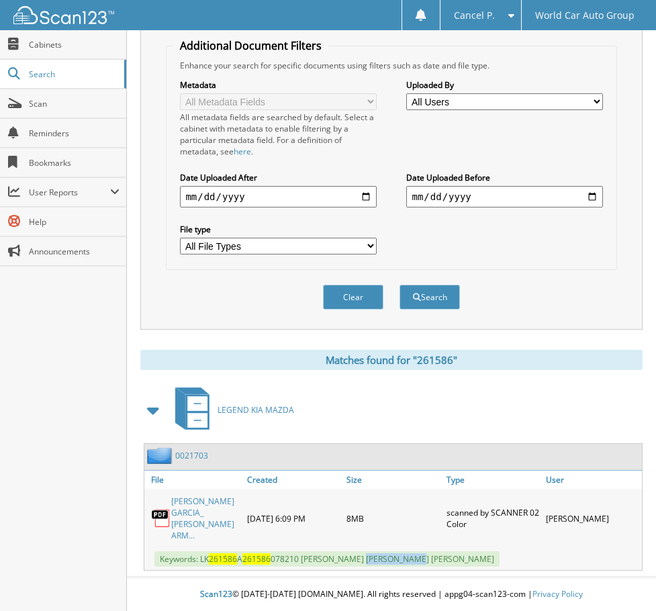
drag, startPoint x: 421, startPoint y: 557, endPoint x: 365, endPoint y: 562, distance: 56.0
click at [365, 562] on span "Keywords: LK 261586 A 261586 078210 [PERSON_NAME] [PERSON_NAME] [PERSON_NAME]" at bounding box center [327, 559] width 345 height 15
drag, startPoint x: 422, startPoint y: 559, endPoint x: 201, endPoint y: 562, distance: 221.0
click at [201, 562] on span "Keywords: LK 261586 A 261586 078210 [PERSON_NAME] [PERSON_NAME] [PERSON_NAME]" at bounding box center [327, 559] width 345 height 15
copy span "LK 261586 A 261586 078210 [PERSON_NAME] [PERSON_NAME]"
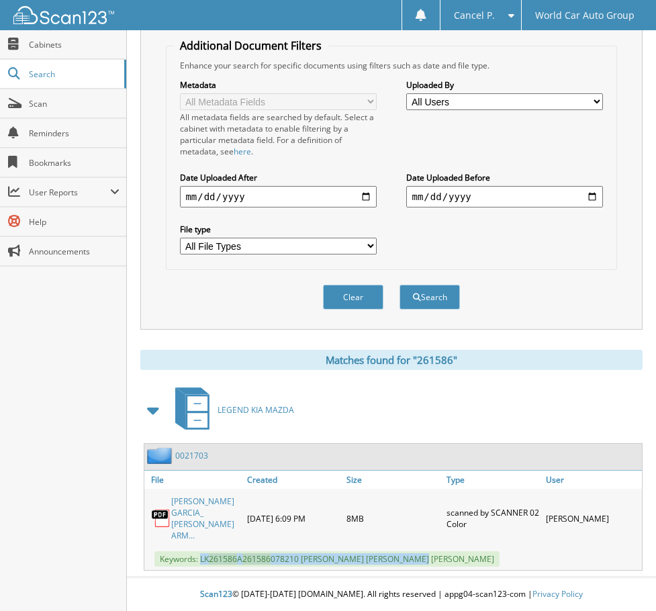
copy span "LK 261586 A 261586 078210 [PERSON_NAME] [PERSON_NAME]"
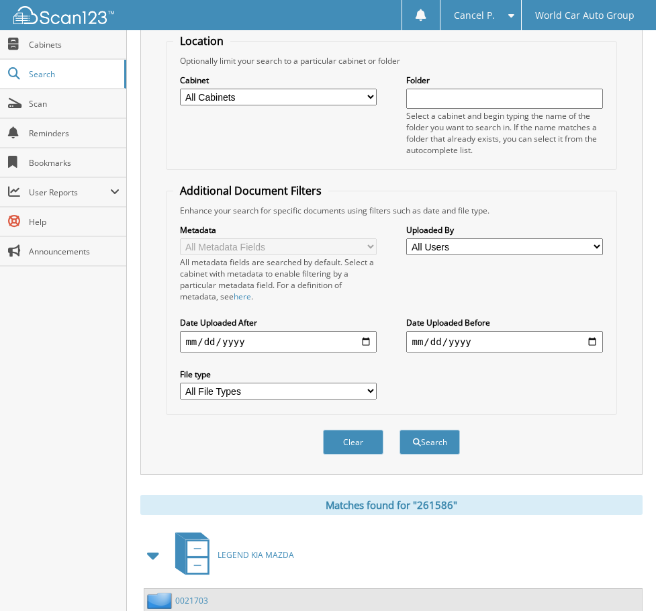
scroll to position [0, 0]
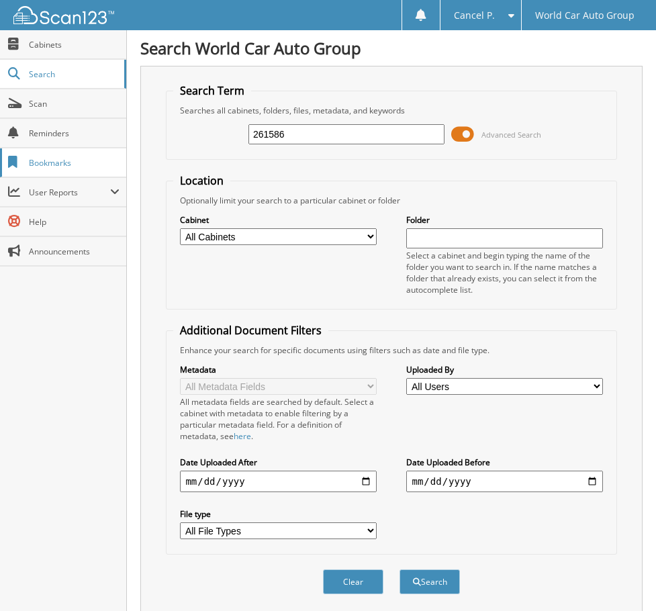
drag, startPoint x: 331, startPoint y: 137, endPoint x: 50, endPoint y: 174, distance: 282.6
click at [45, 175] on body "Cancel P. Settings Logout World Car Auto Group Close Cabinets Search" at bounding box center [328, 448] width 656 height 896
type input "259554"
click at [400, 570] on button "Search" at bounding box center [430, 582] width 60 height 25
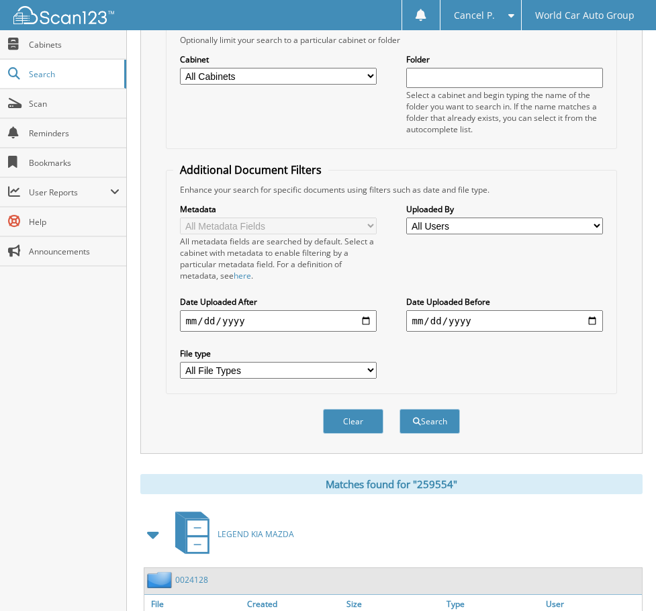
scroll to position [263, 0]
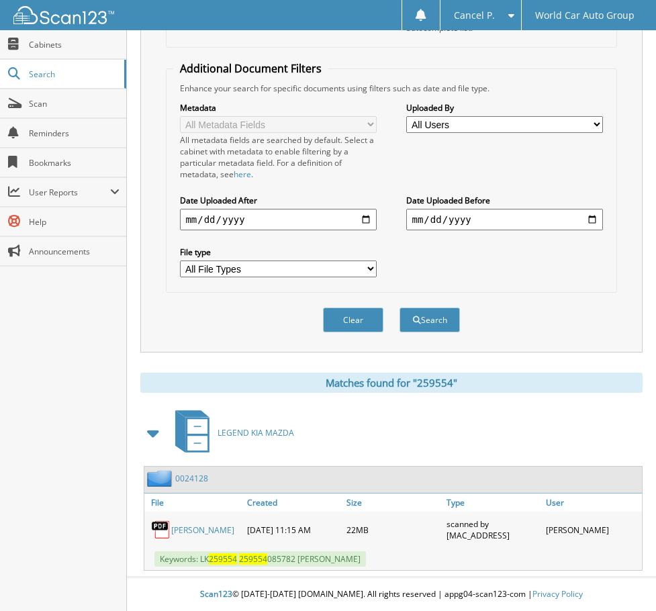
drag, startPoint x: 415, startPoint y: 561, endPoint x: 202, endPoint y: 566, distance: 213.0
click at [202, 568] on div "Keywords: LK 259554 259554 085782 TERRANCE LAVAN COLEMAN" at bounding box center [393, 559] width 498 height 22
copy span "LK 259554 259554 085782 TERRANCE LAVAN COLEMAN"
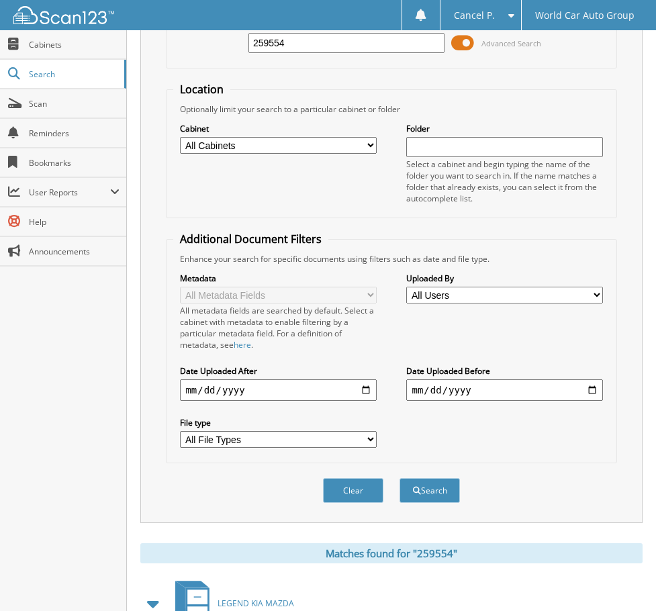
scroll to position [0, 0]
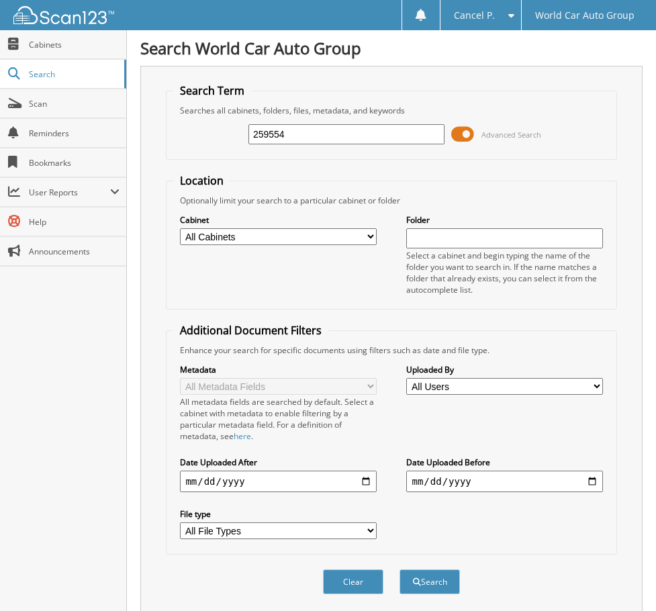
drag, startPoint x: 279, startPoint y: 136, endPoint x: 188, endPoint y: 151, distance: 91.9
click at [193, 149] on div "259554 Advanced Search" at bounding box center [391, 134] width 436 height 36
type input "460209"
click at [400, 570] on button "Search" at bounding box center [430, 582] width 60 height 25
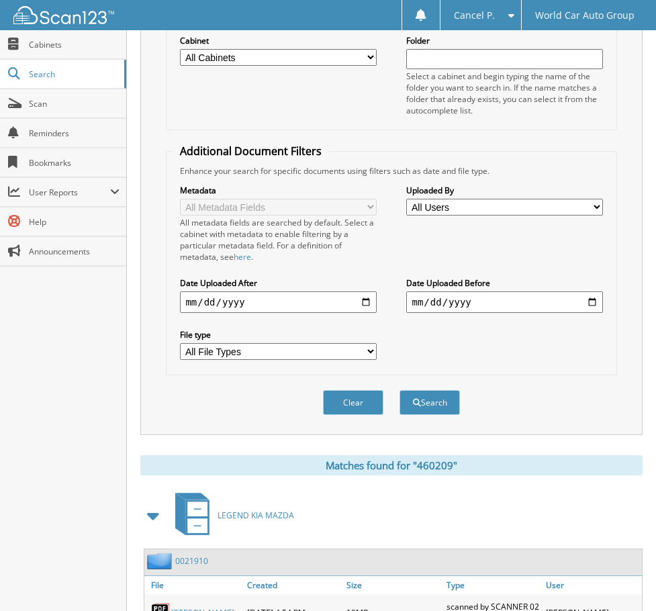
scroll to position [263, 0]
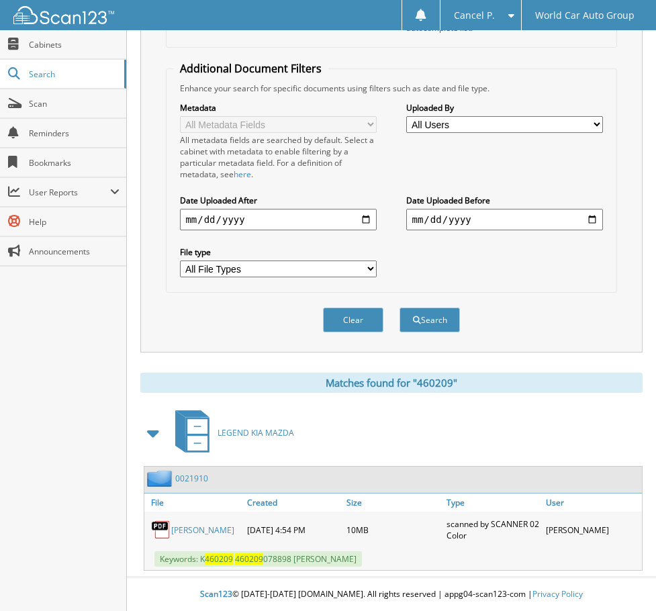
drag, startPoint x: 376, startPoint y: 555, endPoint x: 206, endPoint y: 565, distance: 169.6
click at [202, 568] on div "Keywords: K 460209 460209 078898 [PERSON_NAME]" at bounding box center [393, 559] width 498 height 22
copy span "K 460209 460209 078898 [PERSON_NAME]"
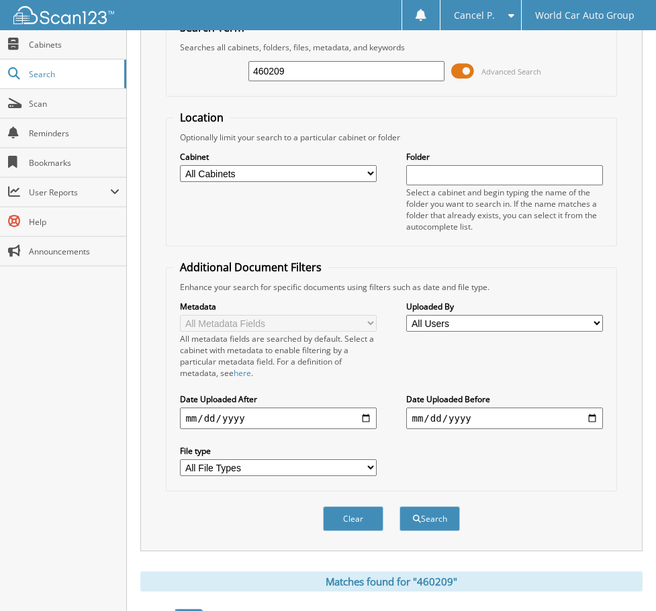
scroll to position [61, 0]
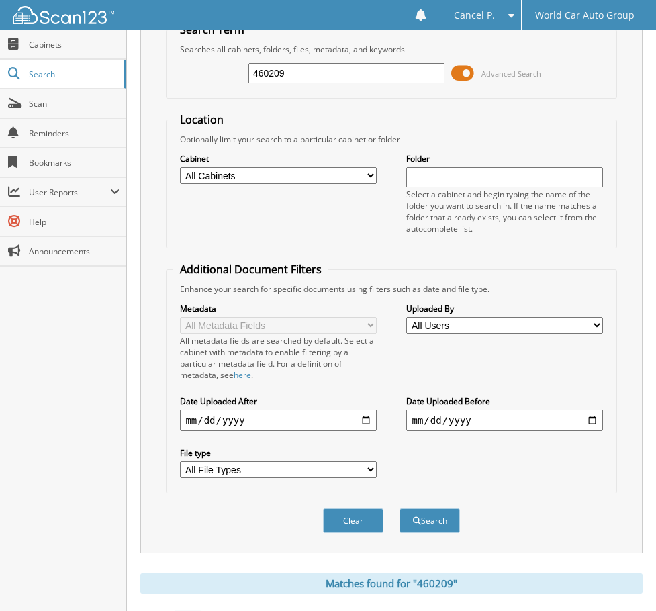
drag, startPoint x: 331, startPoint y: 76, endPoint x: 150, endPoint y: 101, distance: 182.5
click at [159, 99] on div "Search Term Searches all cabinets, folders, files, metadata, and keywords 46020…" at bounding box center [391, 279] width 502 height 549
type input "090811"
click at [400, 509] on button "Search" at bounding box center [430, 521] width 60 height 25
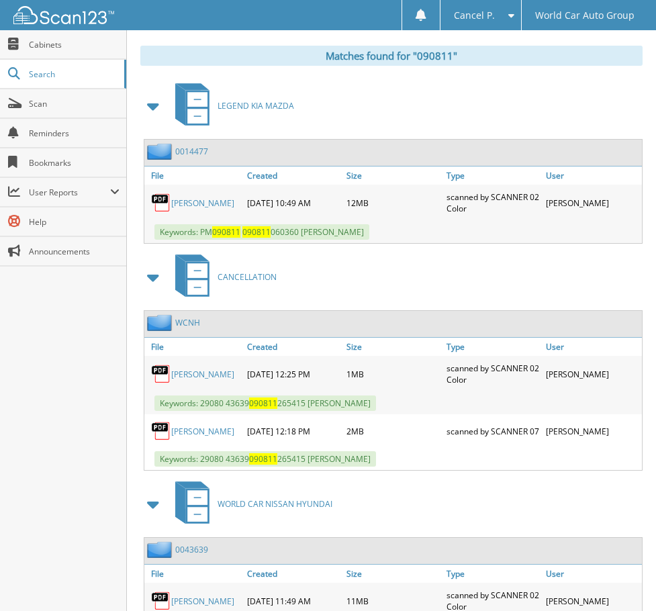
scroll to position [664, 0]
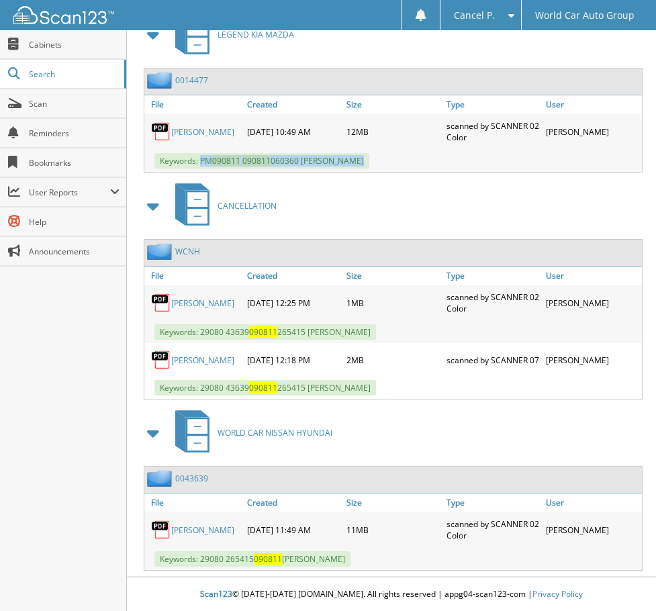
drag, startPoint x: 202, startPoint y: 158, endPoint x: 361, endPoint y: 157, distance: 158.5
click at [361, 157] on div "Keywords: PM 090811 090811 060360 [PERSON_NAME]" at bounding box center [393, 161] width 498 height 22
copy span "PM 090811 090811 060360 [PERSON_NAME]"
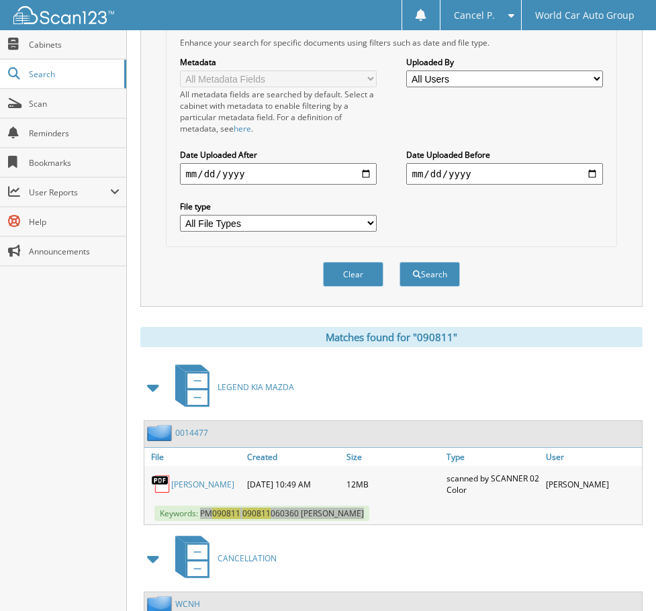
scroll to position [59, 0]
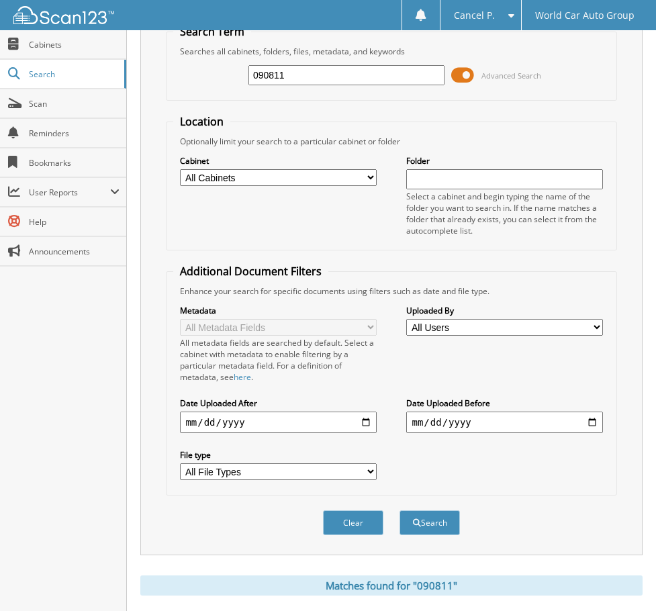
drag, startPoint x: 323, startPoint y: 79, endPoint x: 200, endPoint y: 104, distance: 126.1
click at [201, 103] on form "Search Term Searches all cabinets, folders, files, metadata, and keywords 09081…" at bounding box center [391, 287] width 451 height 526
type input "011972"
click at [400, 511] on button "Search" at bounding box center [430, 523] width 60 height 25
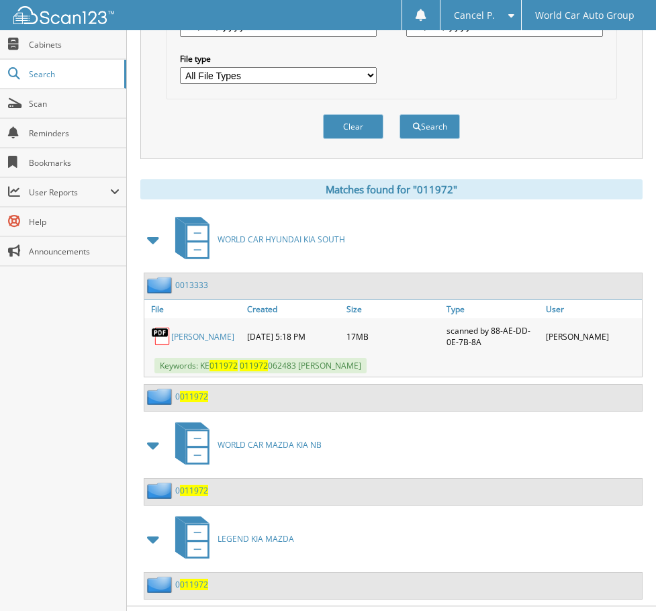
scroll to position [470, 0]
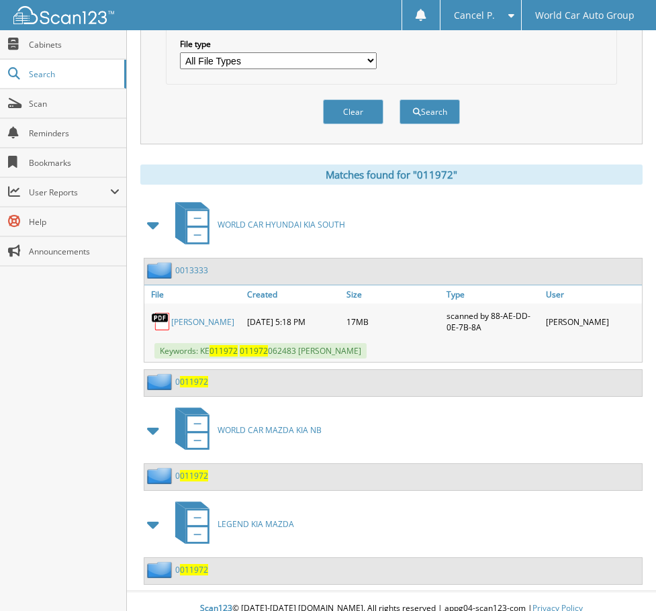
drag, startPoint x: 396, startPoint y: 352, endPoint x: 200, endPoint y: 356, distance: 195.5
click at [200, 356] on span "Keywords: KE 011972 011972 062483 [PERSON_NAME]" at bounding box center [261, 350] width 212 height 15
copy span "KE 011972 011972 062483 [PERSON_NAME]"
drag, startPoint x: 371, startPoint y: 355, endPoint x: 384, endPoint y: 362, distance: 13.8
click at [384, 362] on div "Keywords: KE 011972 011972 062483 [PERSON_NAME]" at bounding box center [393, 351] width 498 height 22
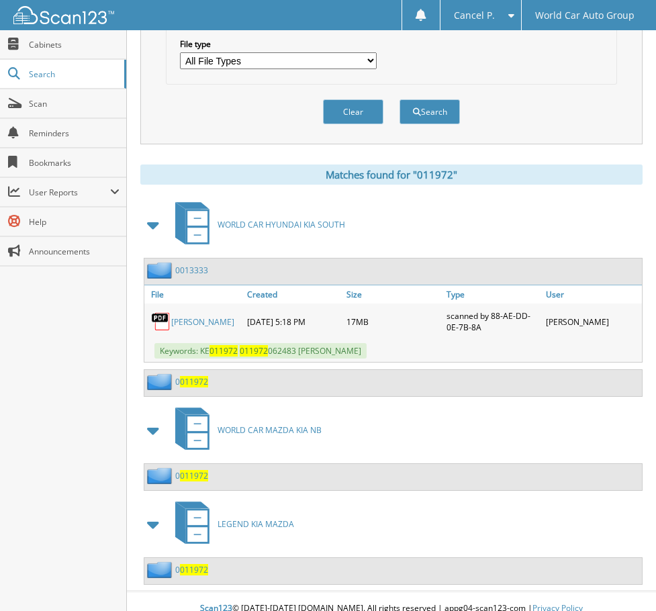
drag, startPoint x: 375, startPoint y: 352, endPoint x: 396, endPoint y: 365, distance: 25.0
click at [396, 365] on div "0013333 File Created Size Type" at bounding box center [391, 327] width 502 height 139
drag, startPoint x: 406, startPoint y: 352, endPoint x: 202, endPoint y: 351, distance: 204.2
click at [202, 350] on div "Keywords: KE 011972 011972 062483 [PERSON_NAME]" at bounding box center [393, 351] width 498 height 22
copy span "KE 011972 011972 062483 [PERSON_NAME]"
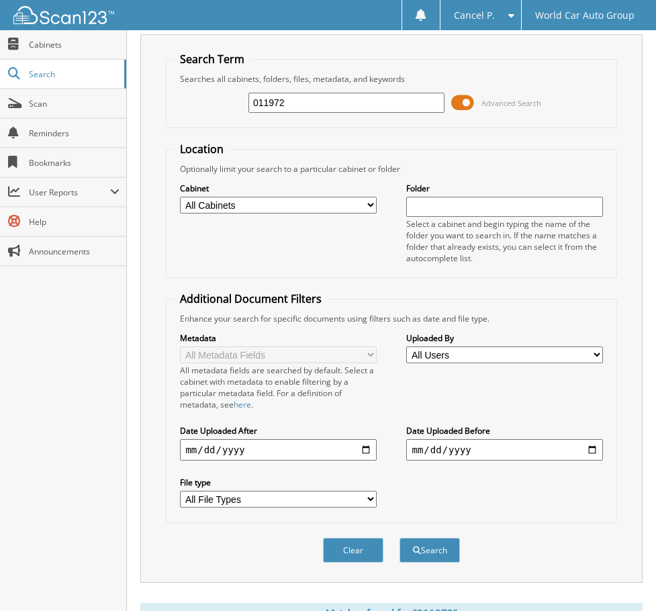
scroll to position [0, 0]
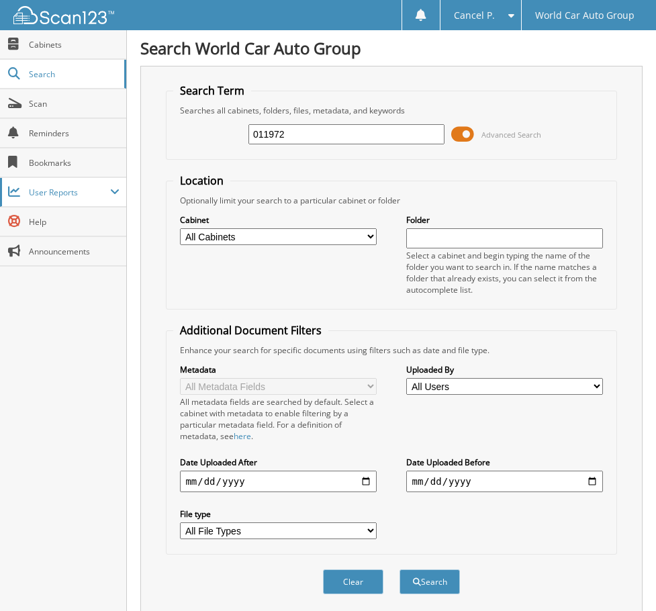
drag, startPoint x: 350, startPoint y: 129, endPoint x: 72, endPoint y: 195, distance: 285.8
click at [73, 198] on body "Cancel P. Settings Logout World Car Auto Group Close Cabinets Search" at bounding box center [328, 548] width 656 height 1096
type input "7466797"
click at [400, 570] on button "Search" at bounding box center [430, 582] width 60 height 25
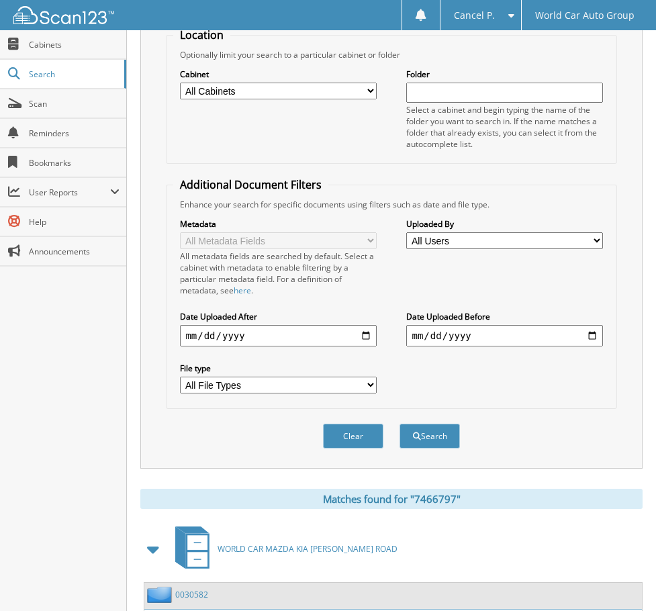
scroll to position [274, 0]
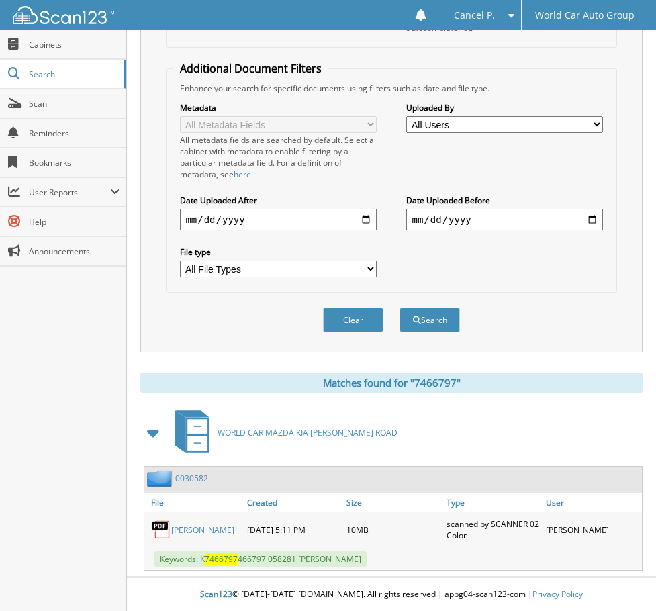
drag, startPoint x: 200, startPoint y: 558, endPoint x: 413, endPoint y: 561, distance: 213.0
click at [367, 561] on span "Keywords: K 7466797 466797 058281 ROGELIO MORENO CAMPA JR." at bounding box center [261, 559] width 212 height 15
copy span "K 7466797 466797 058281 ROGELIO MORENO CAMPA JR."
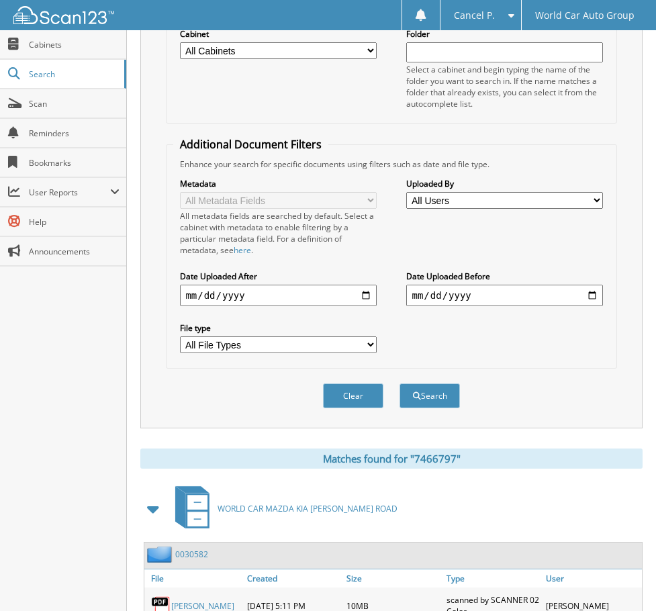
scroll to position [0, 0]
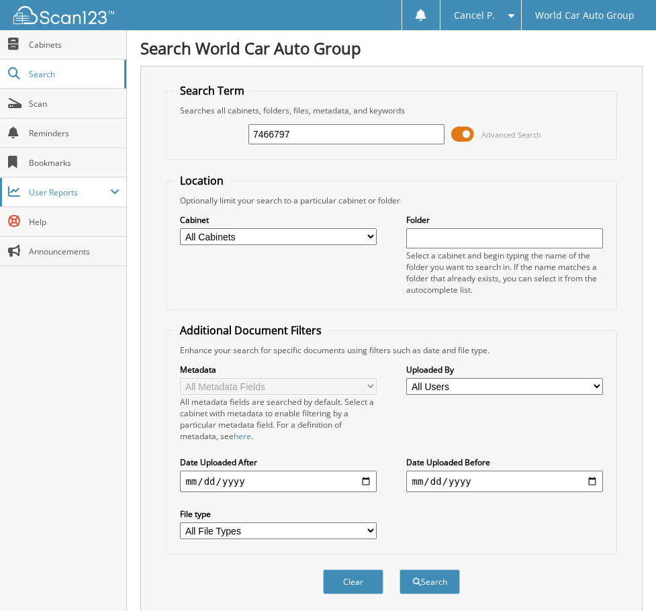
drag, startPoint x: 351, startPoint y: 135, endPoint x: 3, endPoint y: 195, distance: 352.4
click at [39, 195] on body "Cancel P. Settings Logout World Car Auto Group Close Cabinets Search" at bounding box center [328, 436] width 656 height 873
type input "831323"
click at [400, 570] on button "Search" at bounding box center [430, 582] width 60 height 25
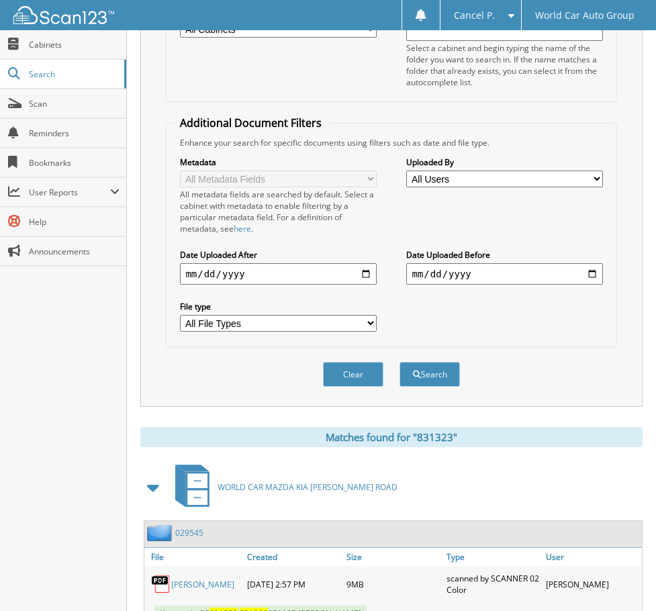
scroll to position [263, 0]
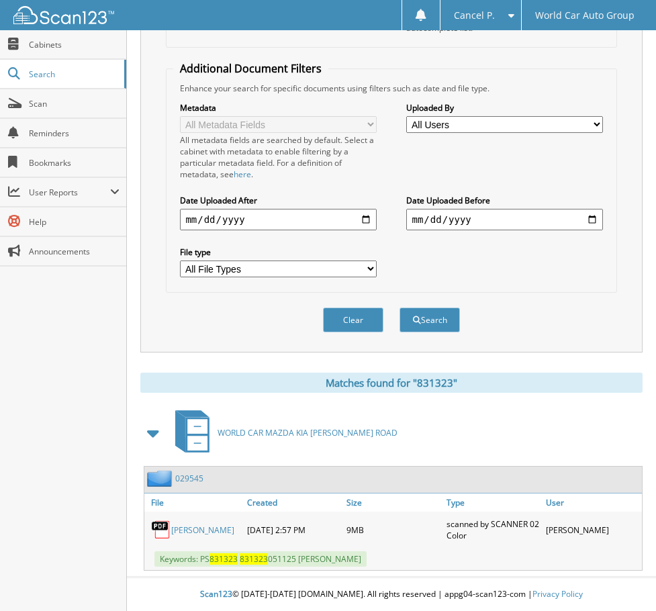
drag, startPoint x: 200, startPoint y: 561, endPoint x: 345, endPoint y: 558, distance: 145.8
click at [424, 552] on div "Keywords: PS 831323 831323 051125 [PERSON_NAME]" at bounding box center [393, 559] width 498 height 22
copy span "PS 831323 831323 051125 [PERSON_NAME]"
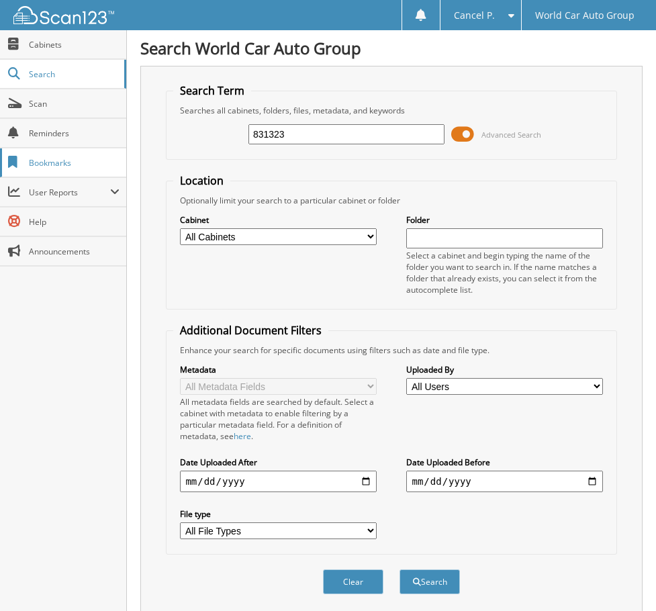
drag, startPoint x: 321, startPoint y: 138, endPoint x: 65, endPoint y: 154, distance: 256.4
click at [69, 152] on body "Cancel P. Settings Logout World Car Auto Group Close Cabinets Search" at bounding box center [328, 436] width 656 height 873
type input "614772"
click at [400, 570] on button "Search" at bounding box center [430, 582] width 60 height 25
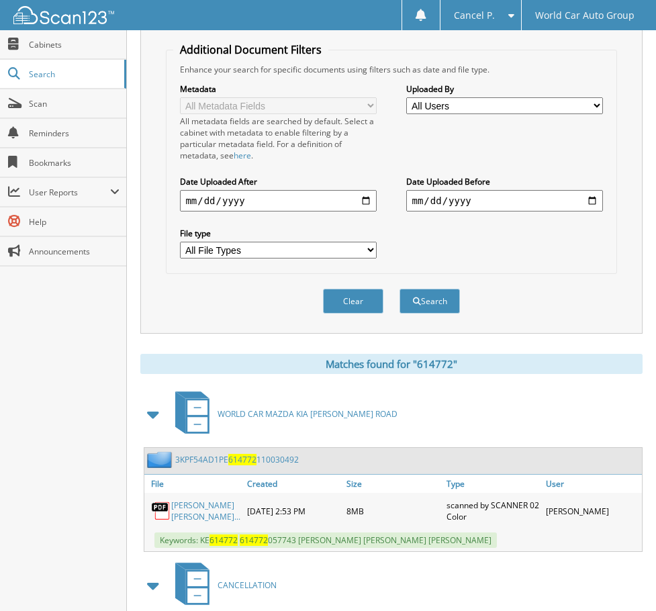
scroll to position [515, 0]
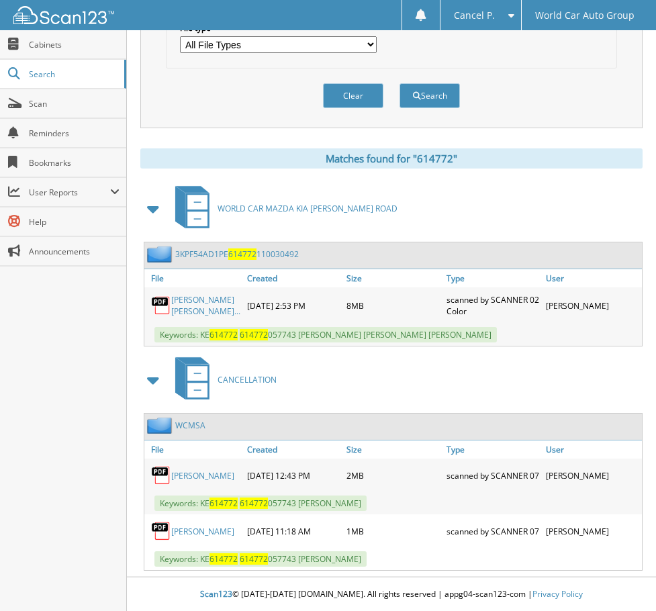
click at [183, 534] on link "BRANDY STANFIELD" at bounding box center [202, 531] width 63 height 11
click at [194, 470] on link "BRANDY STANFIELD" at bounding box center [202, 475] width 63 height 11
drag, startPoint x: 384, startPoint y: 502, endPoint x: 204, endPoint y: 506, distance: 180.1
click at [204, 506] on div "Keywords: KE 614772 614772 057743 BRANDY STANFIELD" at bounding box center [393, 503] width 498 height 22
click at [204, 505] on span "Keywords: KE 614772 614772 057743 BRANDY STANFIELD" at bounding box center [261, 503] width 212 height 15
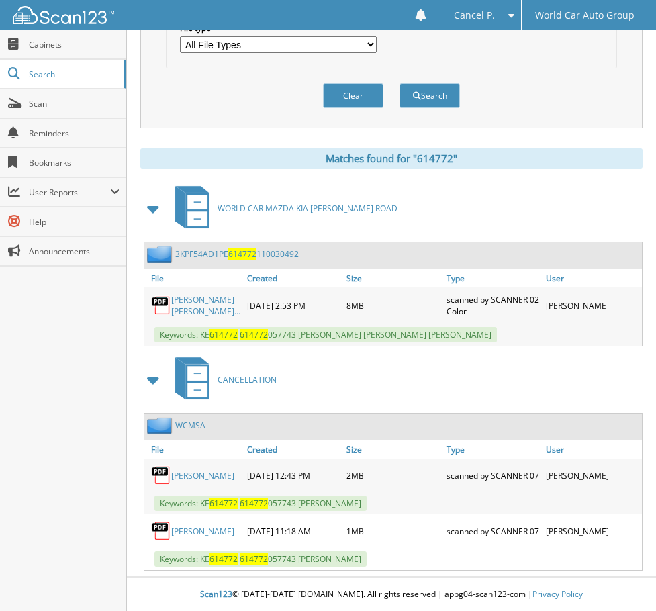
drag, startPoint x: 202, startPoint y: 502, endPoint x: 377, endPoint y: 488, distance: 175.2
click at [388, 492] on div "Keywords: KE 614772 614772 057743 BRANDY STANFIELD" at bounding box center [393, 503] width 498 height 22
copy span "KE 614772 614772 057743 BRANDY STANFIELD"
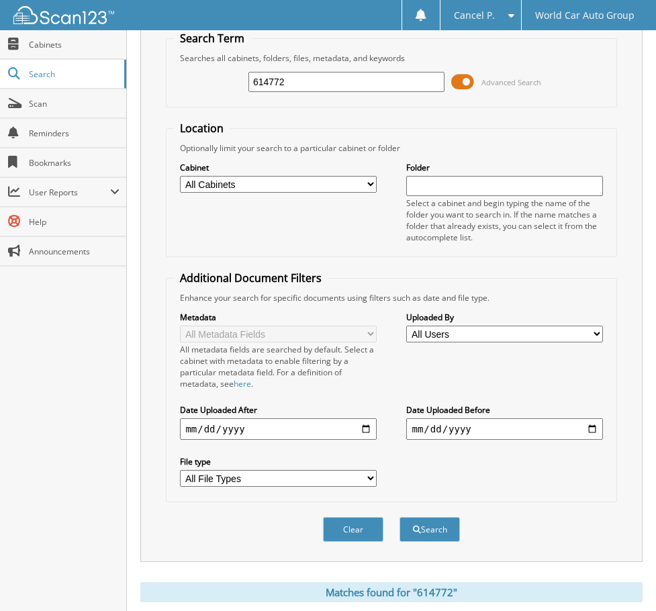
scroll to position [0, 0]
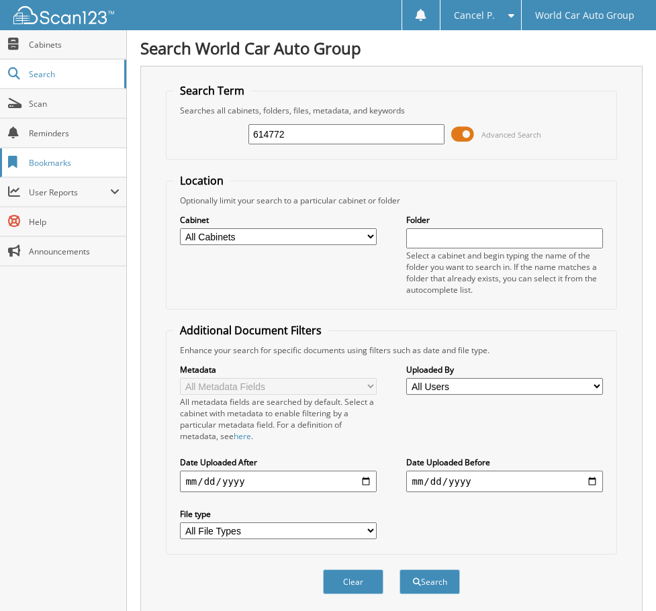
drag, startPoint x: 324, startPoint y: 136, endPoint x: 97, endPoint y: 169, distance: 229.3
click at [107, 166] on body "Cancel P. Settings Logout World Car Auto Group Close Cabinets Search" at bounding box center [328, 549] width 656 height 1098
type input "091605"
click at [400, 570] on button "Search" at bounding box center [430, 582] width 60 height 25
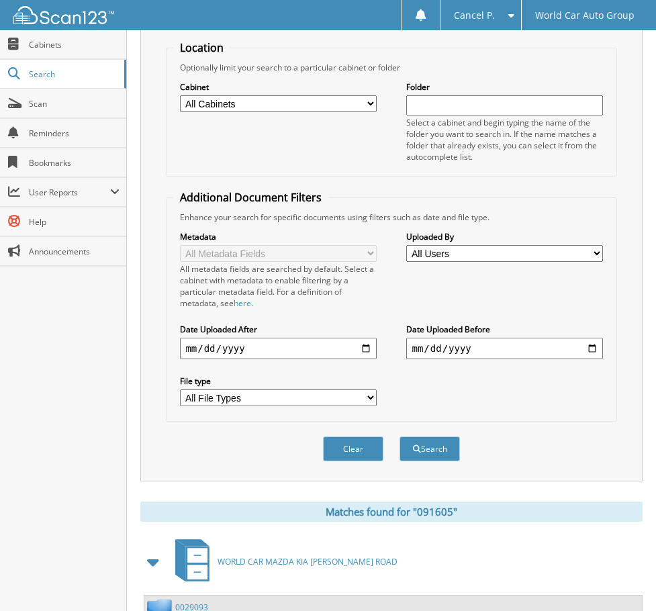
scroll to position [274, 0]
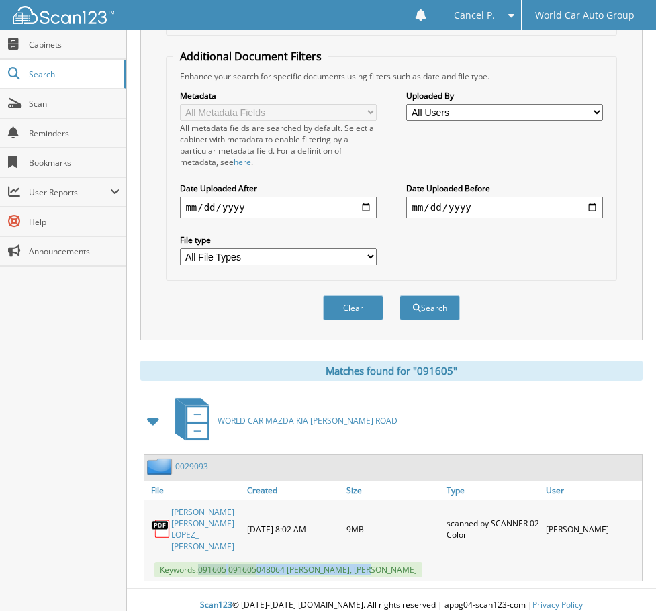
drag, startPoint x: 200, startPoint y: 560, endPoint x: 369, endPoint y: 560, distance: 169.3
click at [369, 562] on span "Keywords: 091605 091605 048064 [PERSON_NAME], [PERSON_NAME]" at bounding box center [289, 569] width 268 height 15
copy span "091605 091605 048064 [PERSON_NAME]"
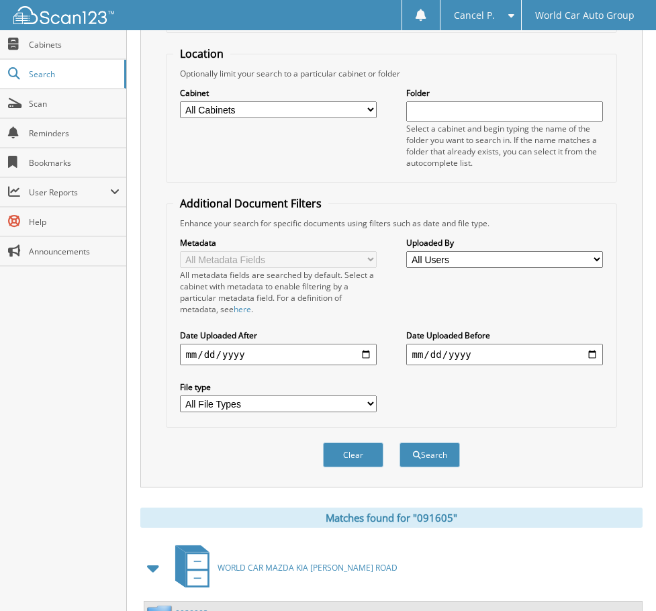
scroll to position [0, 0]
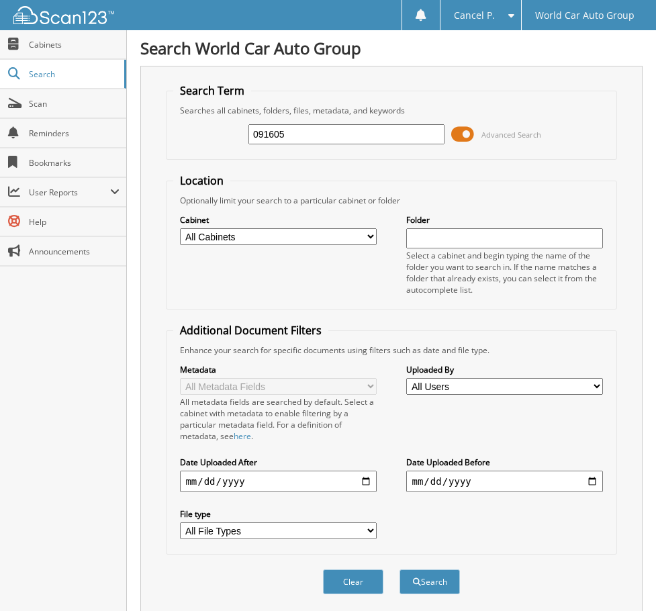
drag, startPoint x: 303, startPoint y: 130, endPoint x: 170, endPoint y: 145, distance: 133.9
click at [172, 145] on fieldset "Search Term Searches all cabinets, folders, files, metadata, and keywords 09160…" at bounding box center [391, 121] width 451 height 77
type input "117204"
click at [400, 570] on button "Search" at bounding box center [430, 582] width 60 height 25
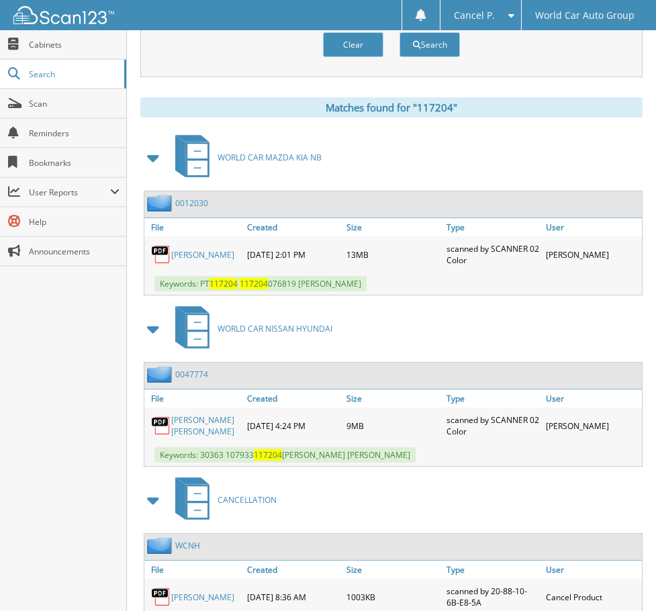
scroll to position [605, 0]
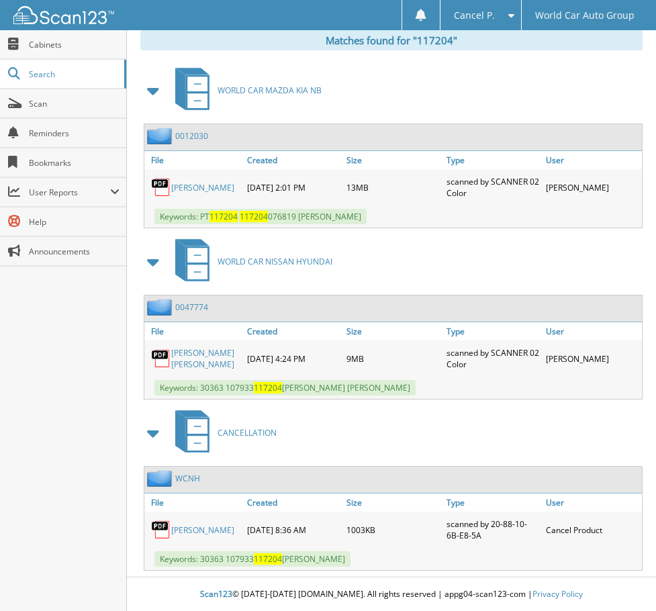
drag, startPoint x: 412, startPoint y: 221, endPoint x: 202, endPoint y: 219, distance: 210.3
click at [202, 219] on div "Keywords: PT 117204 117204 076819 [PERSON_NAME]" at bounding box center [393, 217] width 498 height 22
copy span "PT 117204 117204 076819 [PERSON_NAME]"
drag, startPoint x: 255, startPoint y: 212, endPoint x: 285, endPoint y: 218, distance: 30.7
click at [285, 218] on span "Keywords: PT 117204 117204 076819 [PERSON_NAME]" at bounding box center [261, 216] width 212 height 15
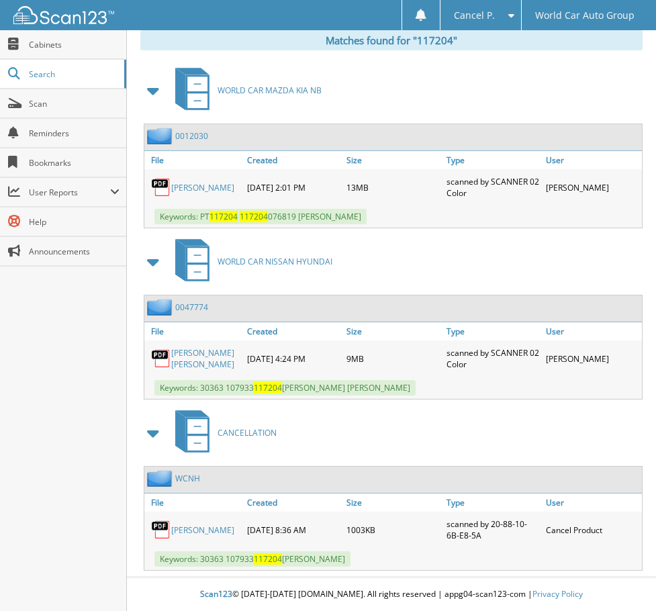
drag, startPoint x: 286, startPoint y: 219, endPoint x: 200, endPoint y: 220, distance: 85.3
click at [200, 220] on div "Keywords: PT 117204 117204 076819 [PERSON_NAME]" at bounding box center [393, 217] width 498 height 22
copy span "PT 117204 117204 076819 [PERSON_NAME]"
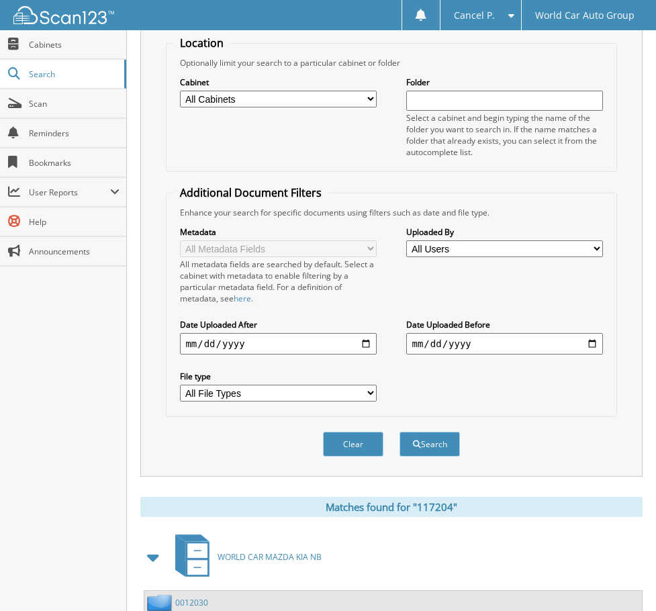
scroll to position [0, 0]
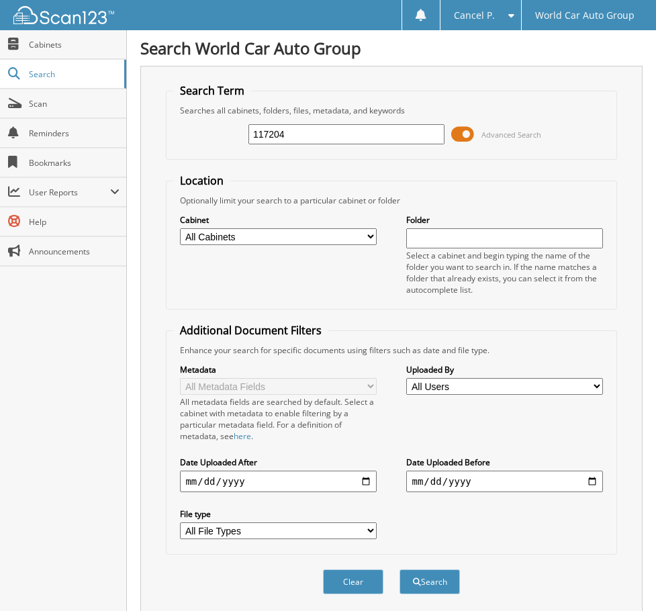
drag, startPoint x: 297, startPoint y: 144, endPoint x: 175, endPoint y: 154, distance: 122.0
click at [177, 154] on fieldset "Search Term Searches all cabinets, folders, files, metadata, and keywords 11720…" at bounding box center [391, 121] width 451 height 77
type input "029911"
click at [400, 570] on button "Search" at bounding box center [430, 582] width 60 height 25
click at [459, 134] on span at bounding box center [462, 134] width 23 height 20
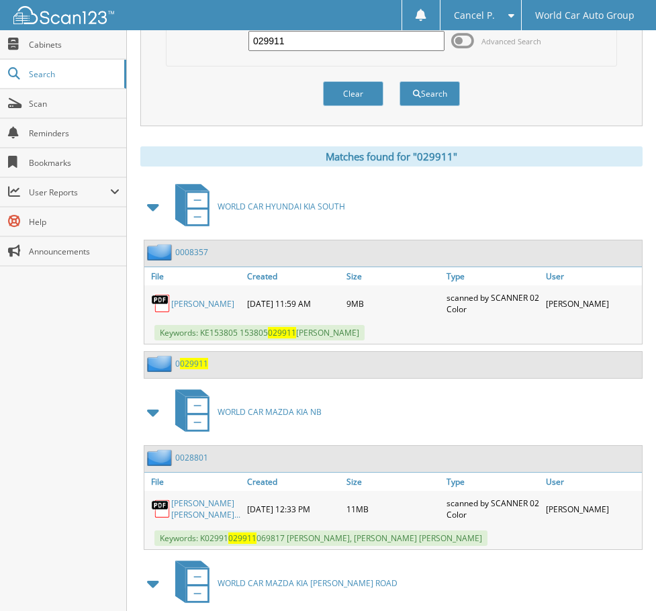
scroll to position [178, 0]
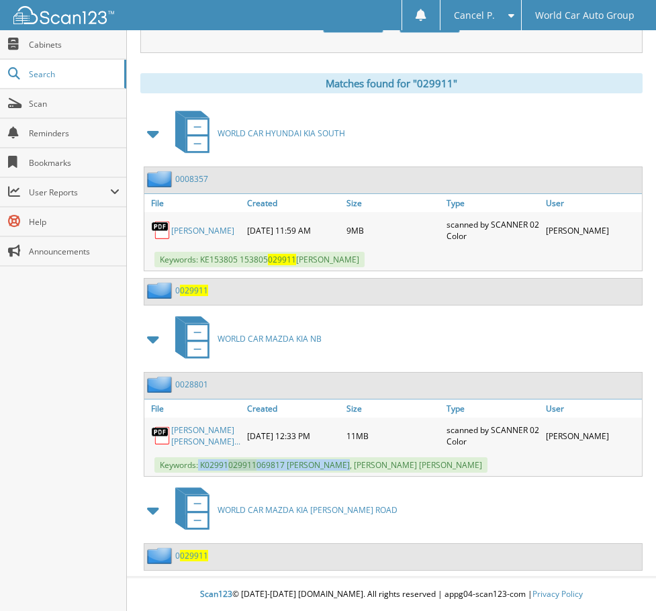
drag, startPoint x: 200, startPoint y: 462, endPoint x: 341, endPoint y: 466, distance: 141.1
click at [341, 466] on span "Keywords: K02991 029911 069817 JAVIER REYNA, MARTHA LETICIA HINOJOSA DE REYNA" at bounding box center [321, 464] width 333 height 15
copy span "K02991 029911 069817 JAVIER REYNA"
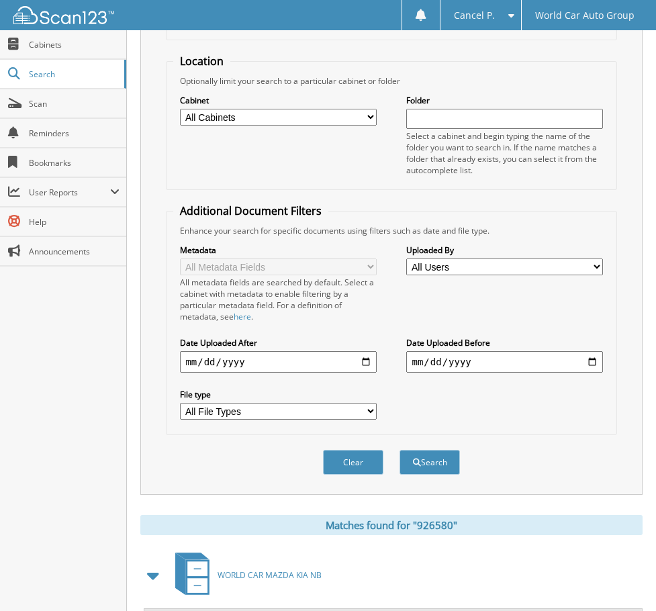
scroll to position [263, 0]
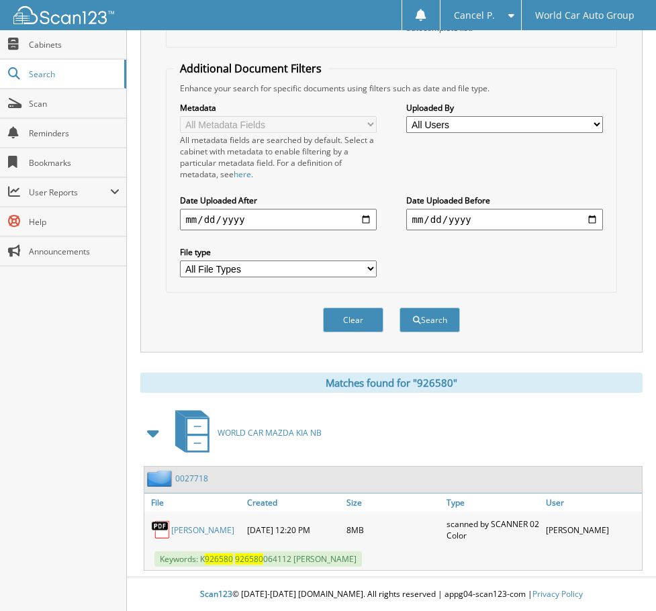
drag, startPoint x: 368, startPoint y: 558, endPoint x: 201, endPoint y: 565, distance: 167.4
click at [201, 565] on div "Keywords: K 926580 926580 064112 [PERSON_NAME]" at bounding box center [393, 559] width 498 height 22
copy span "K 926580 926580 064112 [PERSON_NAME]"
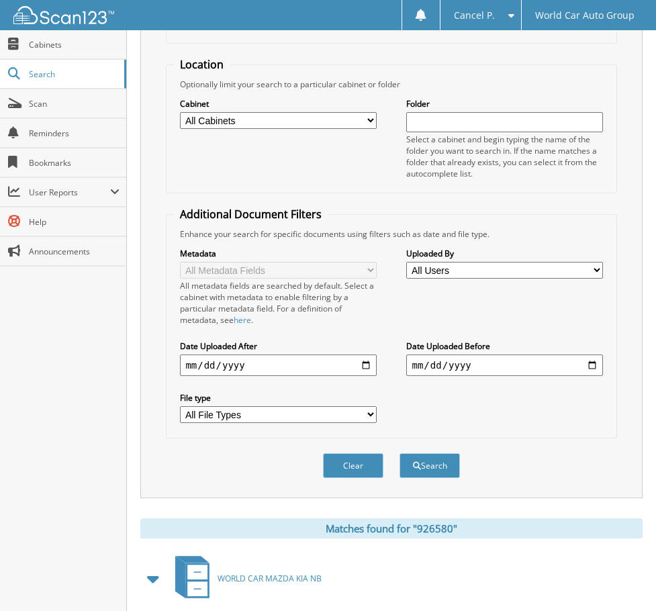
scroll to position [0, 0]
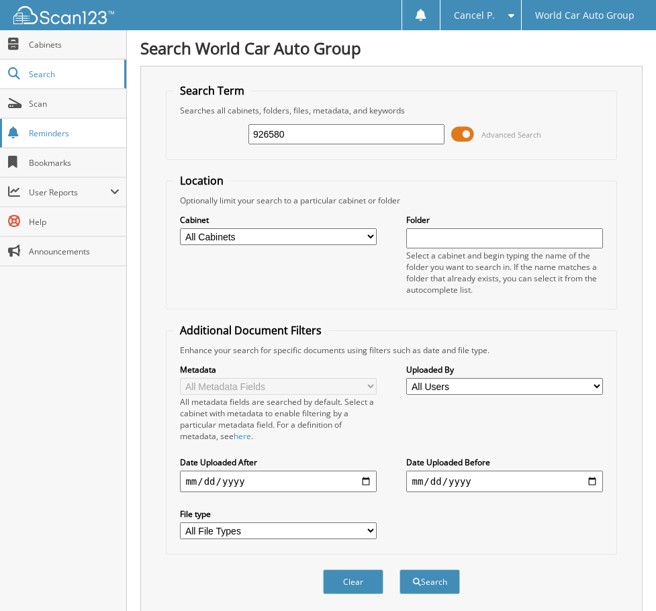
drag, startPoint x: 290, startPoint y: 138, endPoint x: 105, endPoint y: 140, distance: 184.1
click at [105, 140] on body "Cancel P. Settings Logout World Car Auto Group Close Cabinets Search" at bounding box center [328, 436] width 656 height 873
type input "935189"
click at [400, 570] on button "Search" at bounding box center [430, 582] width 60 height 25
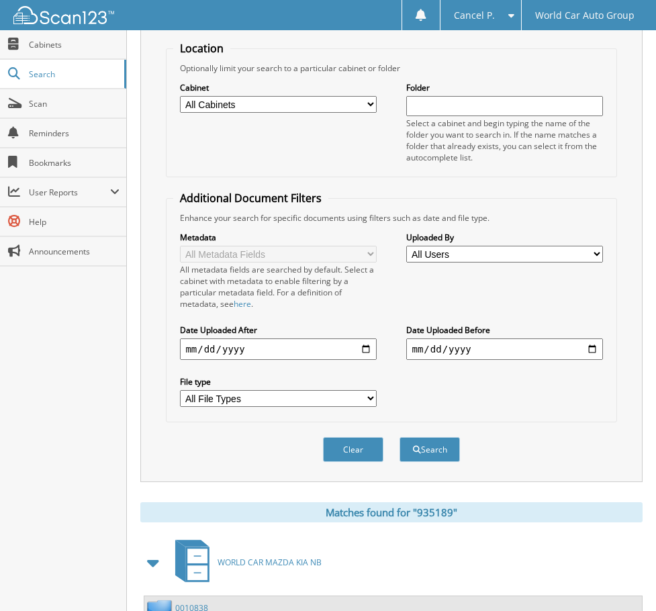
scroll to position [286, 0]
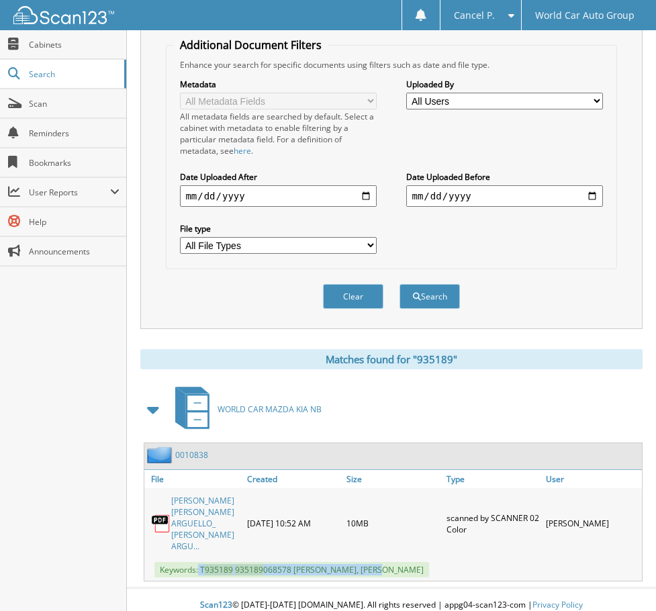
drag, startPoint x: 200, startPoint y: 557, endPoint x: 382, endPoint y: 562, distance: 182.8
click at [382, 562] on span "Keywords: T 935189 935189 068578 JOHNNY JOE ARGUELLO, DAYTON COLE ARGUELLO" at bounding box center [292, 569] width 275 height 15
copy span "T 935189 935189 068578 JOHNNY JOE ARGUELLO"
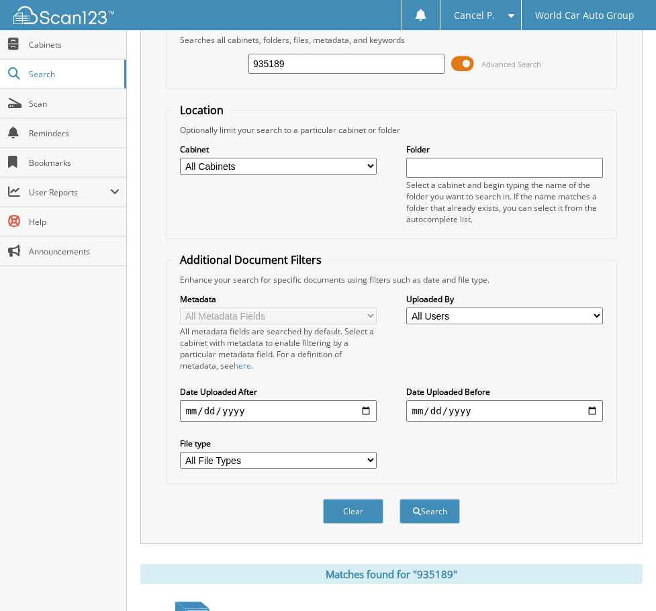
scroll to position [17, 0]
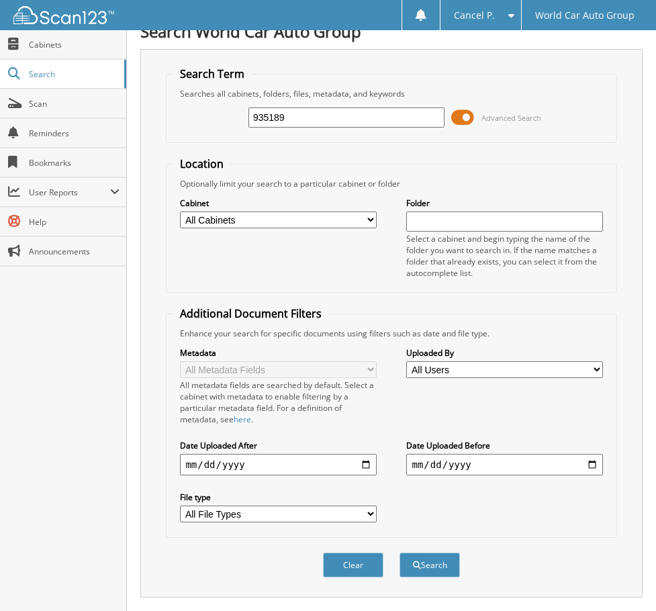
drag, startPoint x: 354, startPoint y: 126, endPoint x: 155, endPoint y: 146, distance: 199.9
click at [171, 139] on fieldset "Search Term Searches all cabinets, folders, files, metadata, and keywords 93518…" at bounding box center [391, 105] width 451 height 77
type input "127273"
click at [400, 553] on button "Search" at bounding box center [430, 565] width 60 height 25
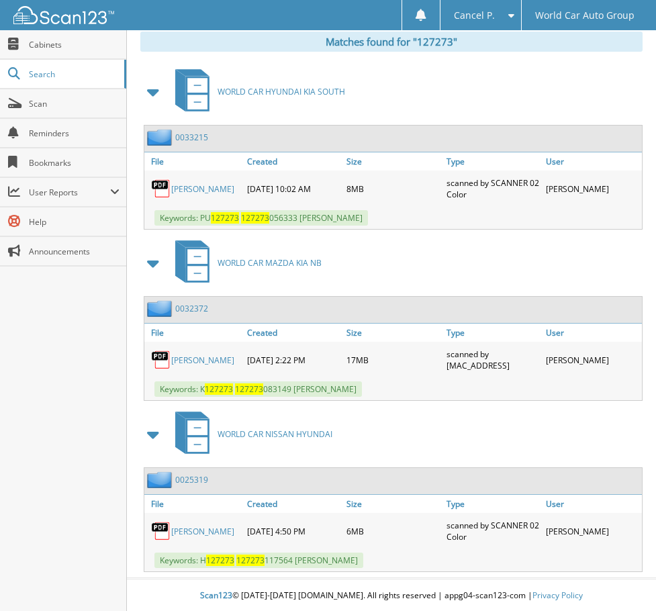
scroll to position [605, 0]
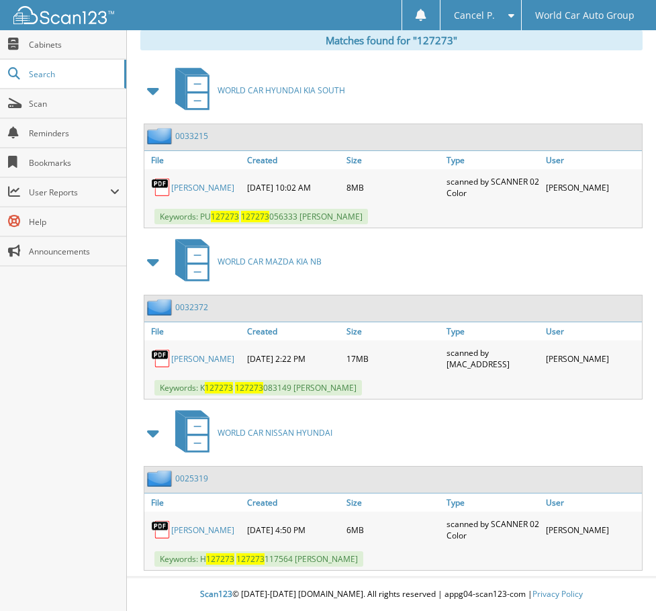
drag, startPoint x: 201, startPoint y: 390, endPoint x: 409, endPoint y: 388, distance: 208.3
click at [409, 388] on div "Keywords: K 127273 127273 083149 [PERSON_NAME]" at bounding box center [393, 388] width 498 height 22
copy span "K 127273 127273 083149 [PERSON_NAME]"
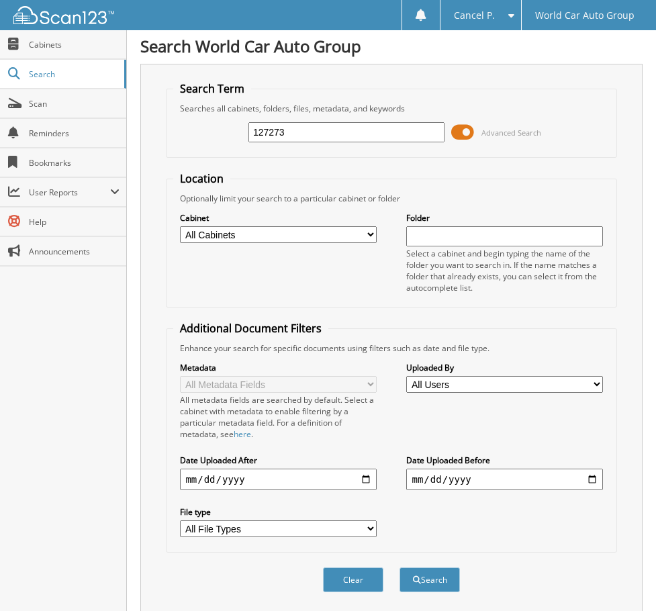
scroll to position [0, 0]
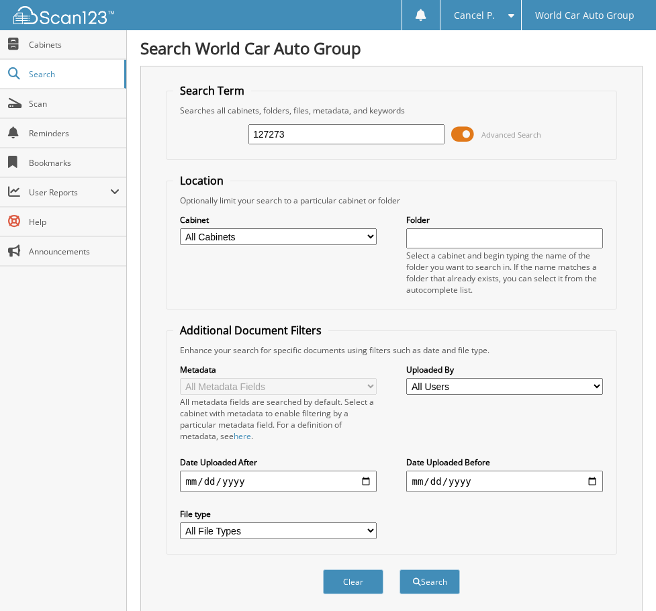
drag, startPoint x: 294, startPoint y: 138, endPoint x: 203, endPoint y: 139, distance: 91.4
click at [203, 139] on div "127273 Advanced Search" at bounding box center [391, 134] width 436 height 36
type input "470346"
click at [400, 570] on button "Search" at bounding box center [430, 582] width 60 height 25
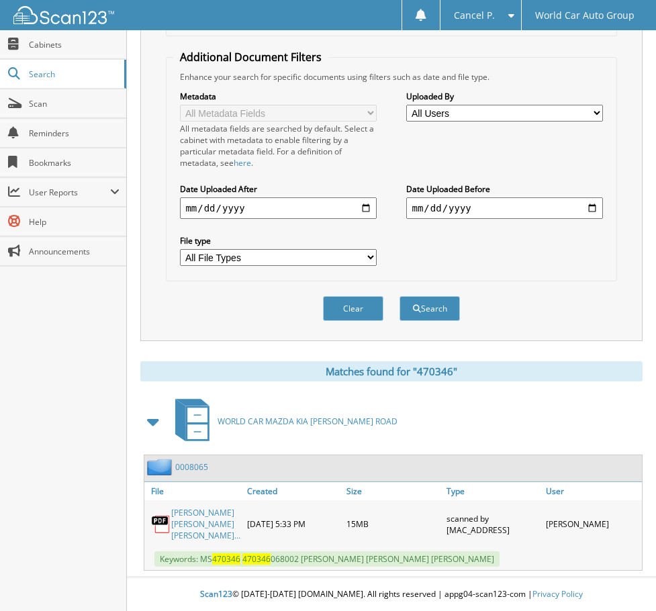
scroll to position [286, 0]
drag, startPoint x: 201, startPoint y: 560, endPoint x: 406, endPoint y: 562, distance: 204.9
click at [406, 562] on span "Keywords: MS 470346 470346 068002 [PERSON_NAME] [PERSON_NAME] [PERSON_NAME]" at bounding box center [327, 559] width 345 height 15
drag, startPoint x: 404, startPoint y: 561, endPoint x: 427, endPoint y: 409, distance: 153.5
click at [427, 409] on div "WORLD CAR MAZDA KIA [PERSON_NAME] ROAD" at bounding box center [391, 421] width 502 height 53
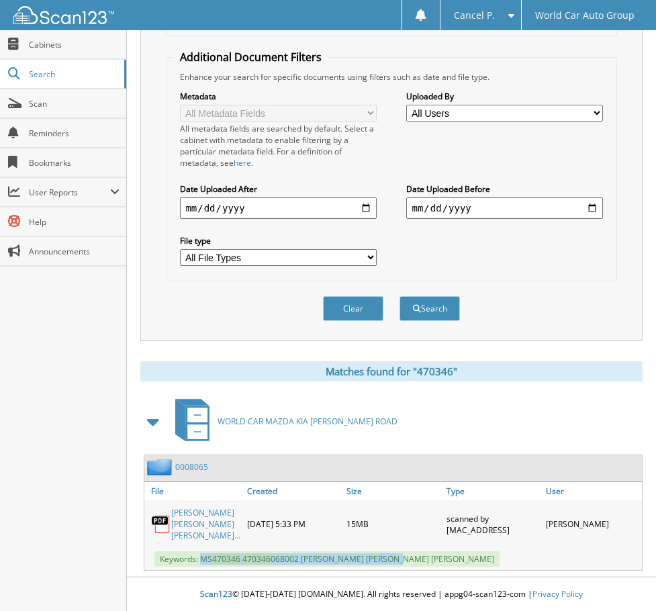
drag, startPoint x: 405, startPoint y: 558, endPoint x: 200, endPoint y: 566, distance: 205.0
click at [200, 566] on span "Keywords: MS 470346 470346 068002 [PERSON_NAME] [PERSON_NAME] [PERSON_NAME]" at bounding box center [327, 559] width 345 height 15
copy span "MS 470346 470346 068002 [PERSON_NAME]"
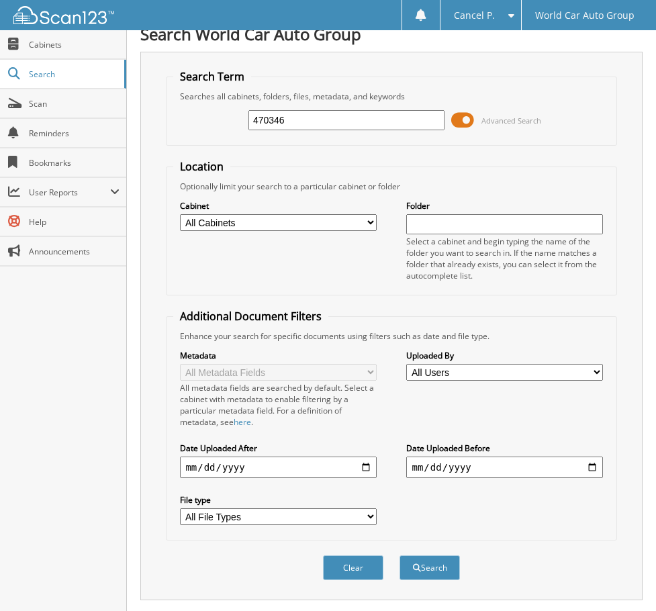
scroll to position [0, 0]
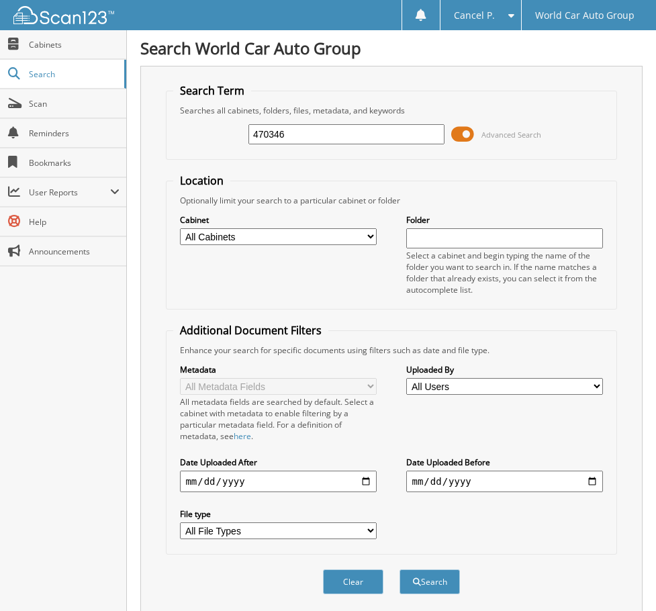
drag, startPoint x: 294, startPoint y: 132, endPoint x: 154, endPoint y: 148, distance: 140.7
click at [155, 145] on div "Search Term Searches all cabinets, folders, files, metadata, and keywords 47034…" at bounding box center [391, 340] width 502 height 549
type input "149023"
click at [400, 570] on button "Search" at bounding box center [430, 582] width 60 height 25
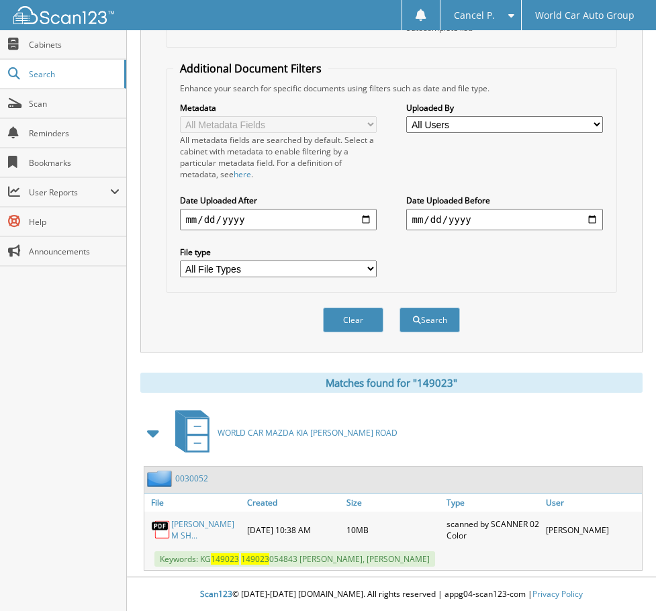
scroll to position [286, 0]
drag, startPoint x: 200, startPoint y: 556, endPoint x: 400, endPoint y: 566, distance: 200.4
click at [400, 566] on span "Keywords: KG 149023 149023 054843 [PERSON_NAME], [PERSON_NAME]" at bounding box center [295, 559] width 281 height 15
copy span "KG 149023 149023 054843 [PERSON_NAME]"
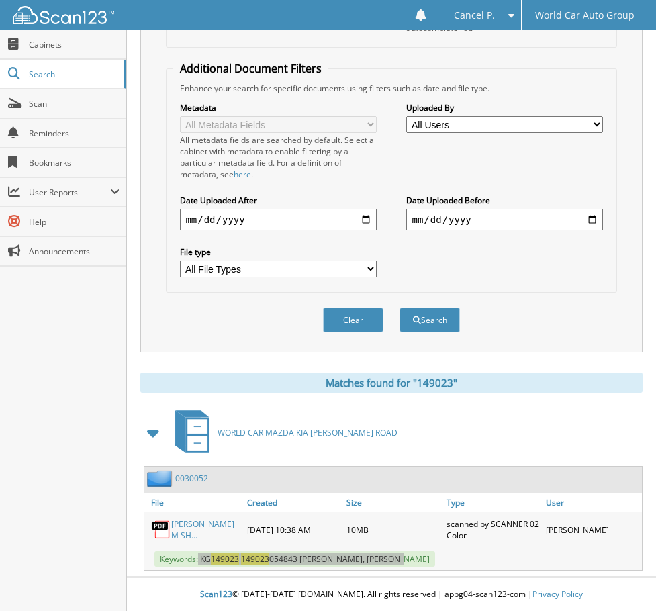
scroll to position [17, 0]
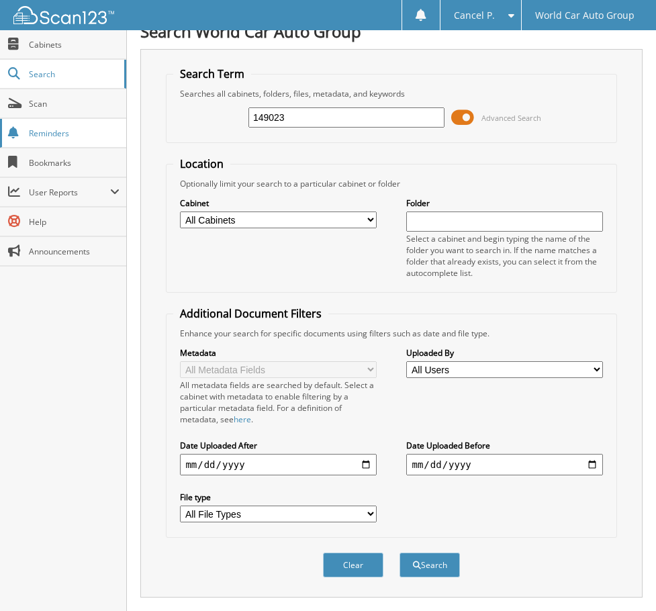
drag, startPoint x: 251, startPoint y: 114, endPoint x: 56, endPoint y: 132, distance: 194.9
click at [69, 129] on body "Cancel P. Settings Logout World Car Auto Group Close Cabinets Search" at bounding box center [328, 419] width 656 height 873
type input "138438"
click at [400, 553] on button "Search" at bounding box center [430, 565] width 60 height 25
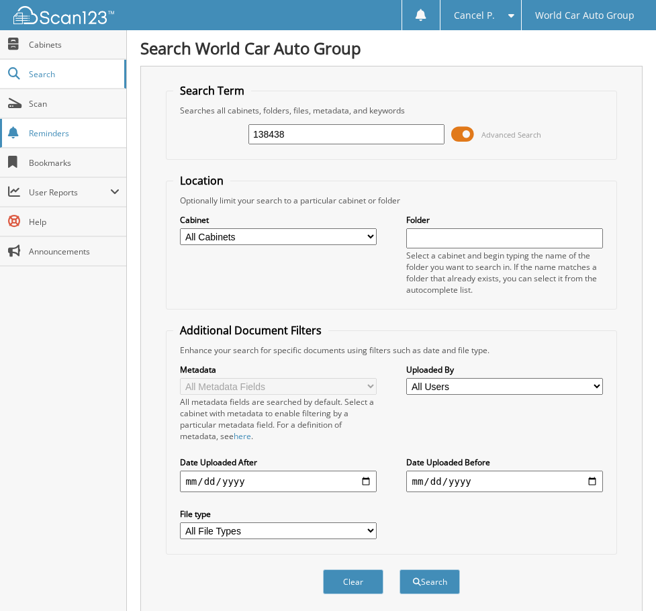
drag, startPoint x: 281, startPoint y: 135, endPoint x: 50, endPoint y: 138, distance: 231.8
click at [74, 139] on body "Cancel P. Settings Logout World Car Auto Group Close Cabinets Search" at bounding box center [328, 351] width 656 height 702
type input "173259"
click at [400, 570] on button "Search" at bounding box center [430, 582] width 60 height 25
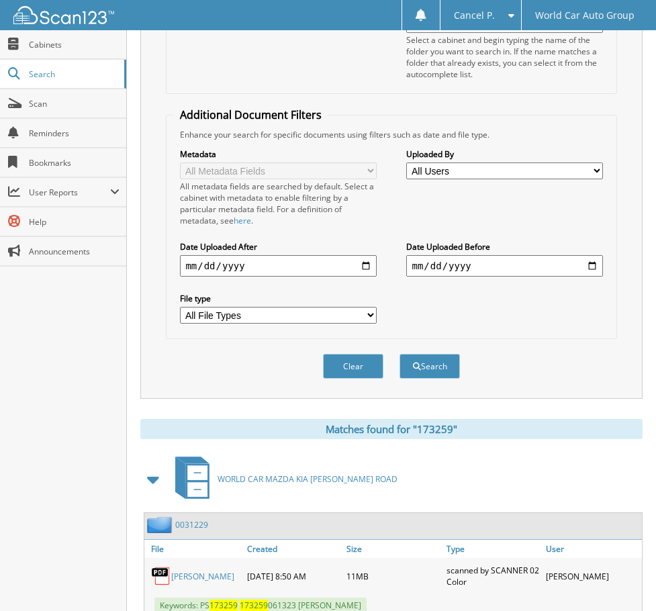
scroll to position [263, 0]
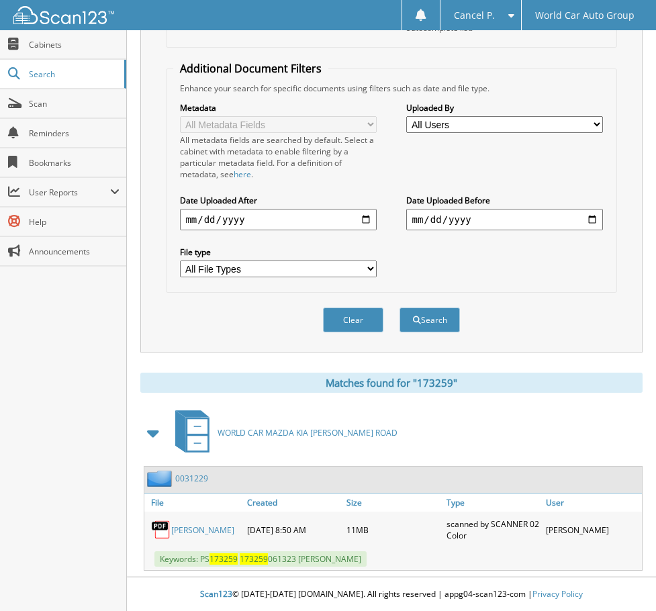
drag, startPoint x: 200, startPoint y: 558, endPoint x: 393, endPoint y: 560, distance: 193.5
click at [367, 560] on span "Keywords: PS 173259 173259 061323 [PERSON_NAME]" at bounding box center [261, 559] width 212 height 15
copy span "PS 173259 173259 061323 [PERSON_NAME]"
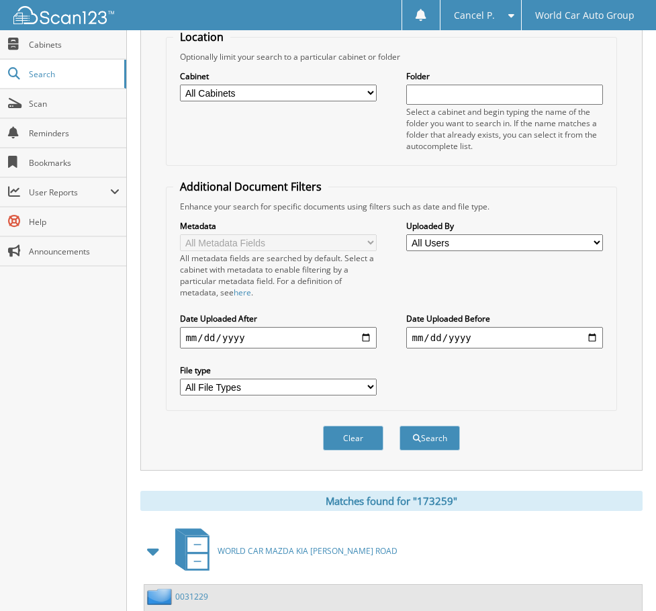
scroll to position [0, 0]
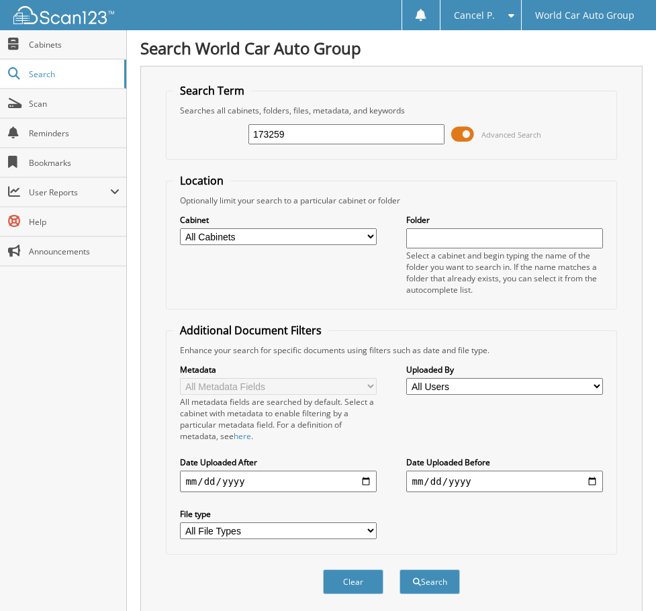
drag, startPoint x: 290, startPoint y: 132, endPoint x: 142, endPoint y: 156, distance: 149.1
click at [153, 151] on div "Search Term Searches all cabinets, folders, files, metadata, and keywords 17325…" at bounding box center [391, 340] width 502 height 549
type input "840078"
click at [400, 570] on button "Search" at bounding box center [430, 582] width 60 height 25
drag, startPoint x: 316, startPoint y: 136, endPoint x: 194, endPoint y: 122, distance: 122.4
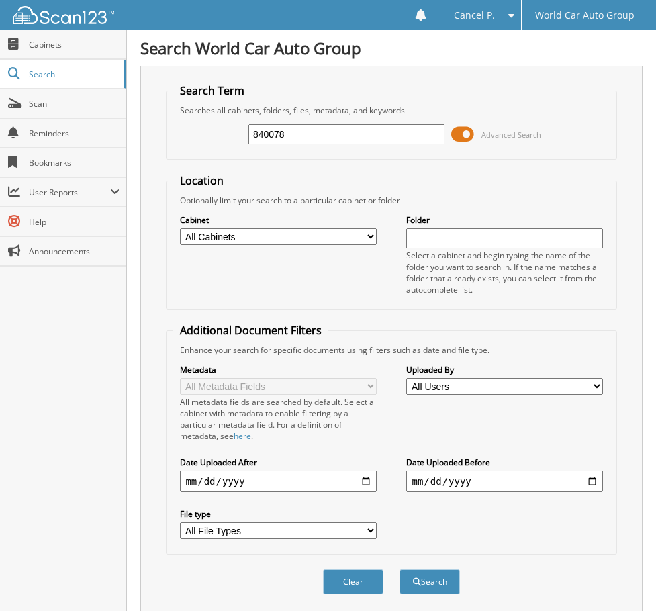
click at [198, 121] on div "840078 Advanced Search" at bounding box center [391, 134] width 436 height 36
type input "840078"
click at [400, 570] on button "Search" at bounding box center [430, 582] width 60 height 25
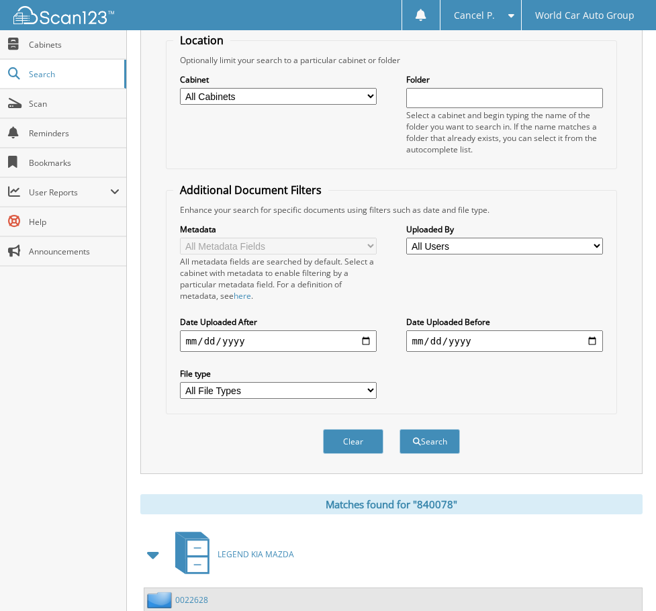
scroll to position [286, 0]
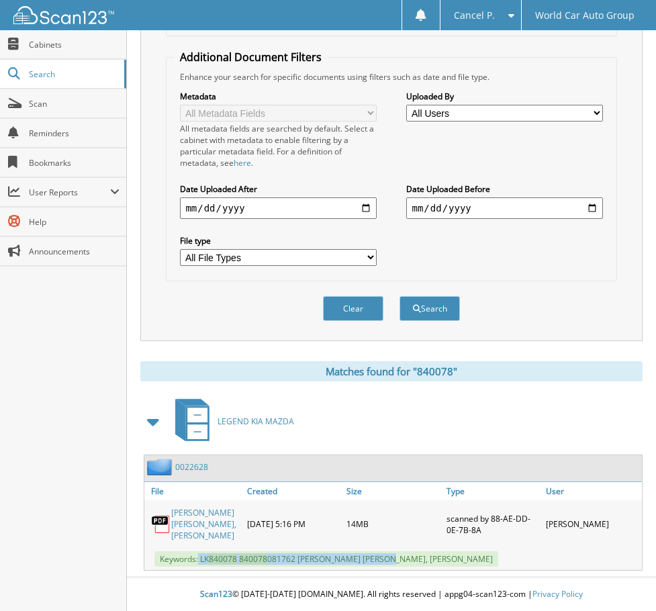
drag, startPoint x: 199, startPoint y: 562, endPoint x: 398, endPoint y: 558, distance: 198.9
click at [398, 558] on span "Keywords: LK 840078 840078 081762 [PERSON_NAME] [PERSON_NAME], [PERSON_NAME]" at bounding box center [327, 559] width 344 height 15
copy span "LK 840078 840078 081762 [PERSON_NAME] [PERSON_NAME]"
click at [521, 379] on div "Matches found for "840078" LEGEND KIA MAZDA 0022628 File Created" at bounding box center [391, 466] width 502 height 210
click at [34, 40] on span "Cabinets" at bounding box center [74, 44] width 91 height 11
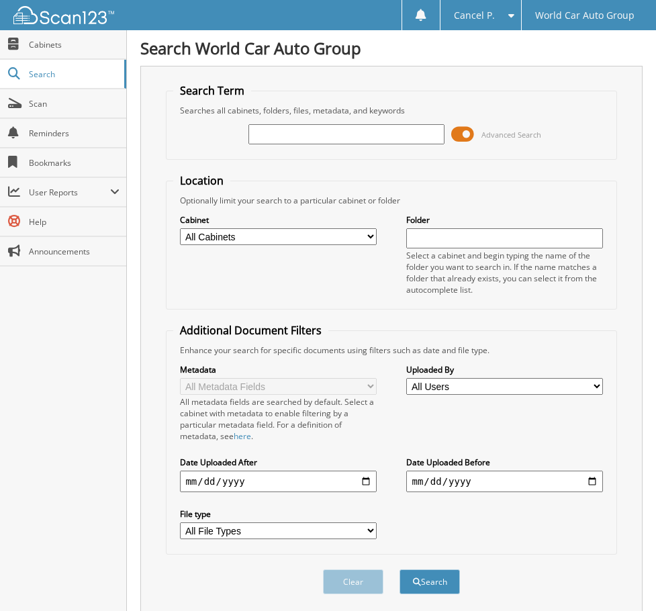
click at [281, 128] on input "text" at bounding box center [347, 134] width 196 height 20
type input "23917"
click at [400, 570] on button "Search" at bounding box center [430, 582] width 60 height 25
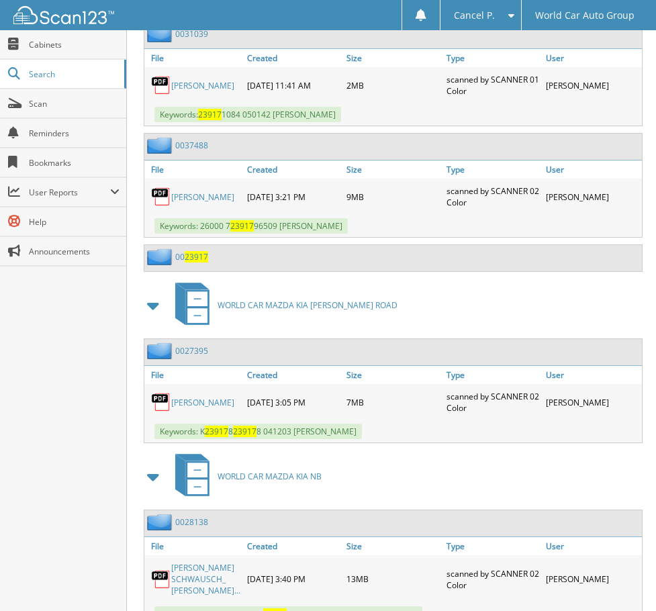
scroll to position [1008, 0]
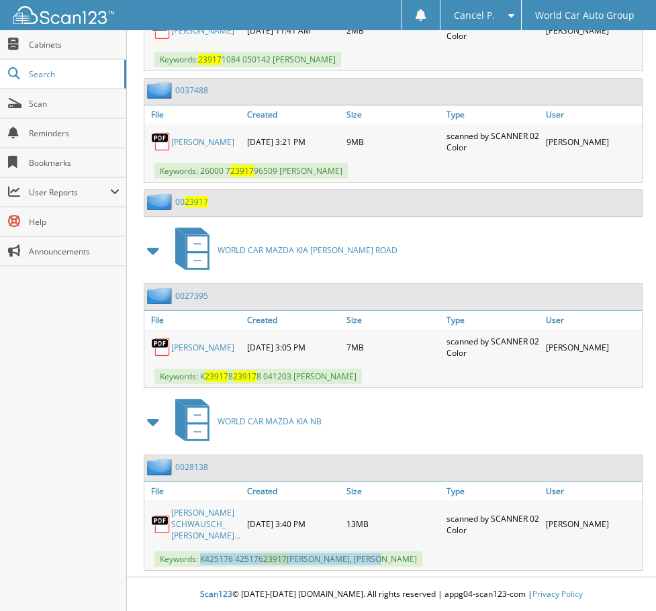
drag, startPoint x: 201, startPoint y: 557, endPoint x: 380, endPoint y: 561, distance: 179.4
click at [380, 561] on span "Keywords: K425176 425176 23917 [PERSON_NAME], [PERSON_NAME]" at bounding box center [289, 559] width 268 height 15
copy span "K425176 425176 23917 [PERSON_NAME]"
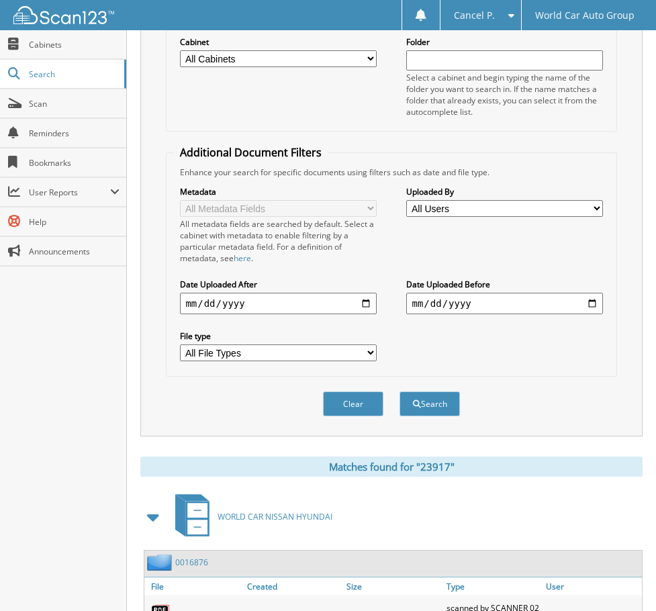
scroll to position [0, 0]
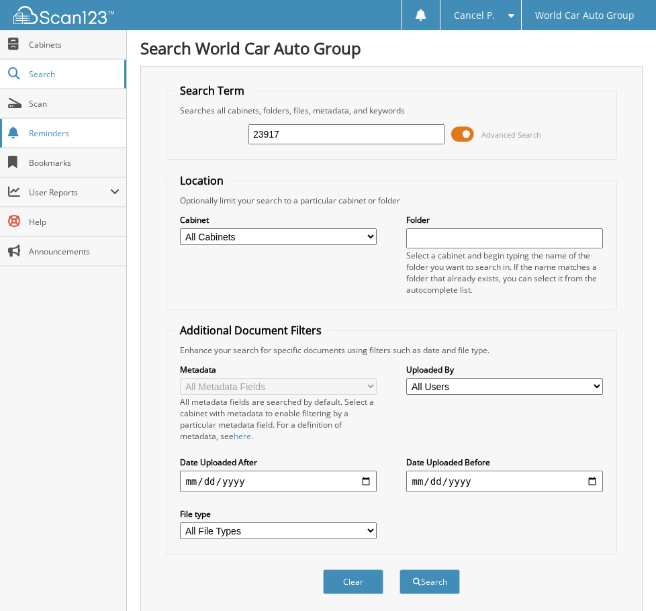
drag, startPoint x: 252, startPoint y: 135, endPoint x: 97, endPoint y: 143, distance: 155.4
type input "073490"
click at [400, 570] on button "Search" at bounding box center [430, 582] width 60 height 25
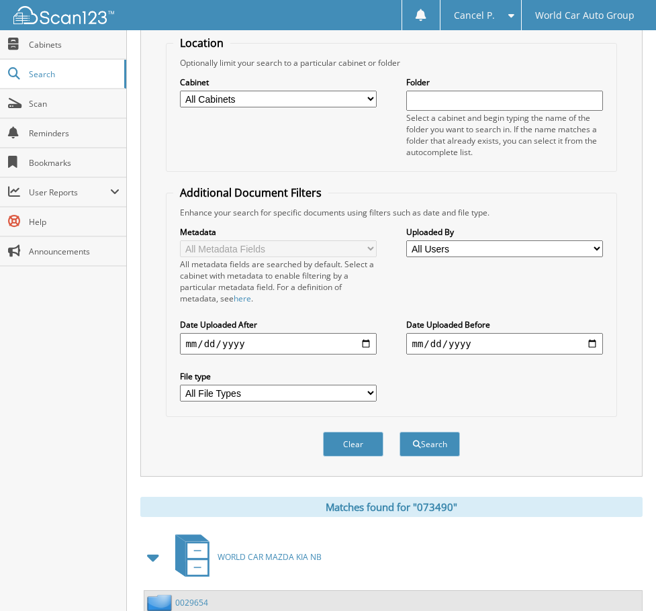
scroll to position [263, 0]
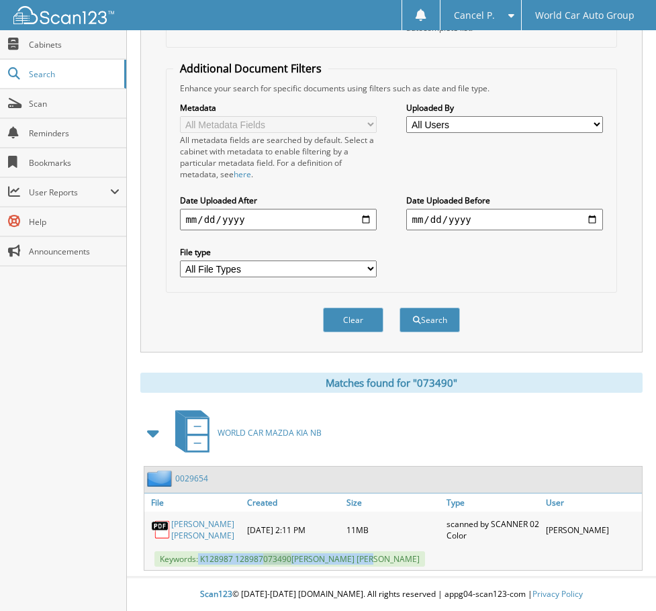
drag, startPoint x: 200, startPoint y: 564, endPoint x: 369, endPoint y: 565, distance: 170.0
click at [369, 565] on span "Keywords: K128987 128987 073490 [PERSON_NAME] [PERSON_NAME]" at bounding box center [290, 559] width 271 height 15
copy span "K128987 128987 073490 [PERSON_NAME] [PERSON_NAME]"
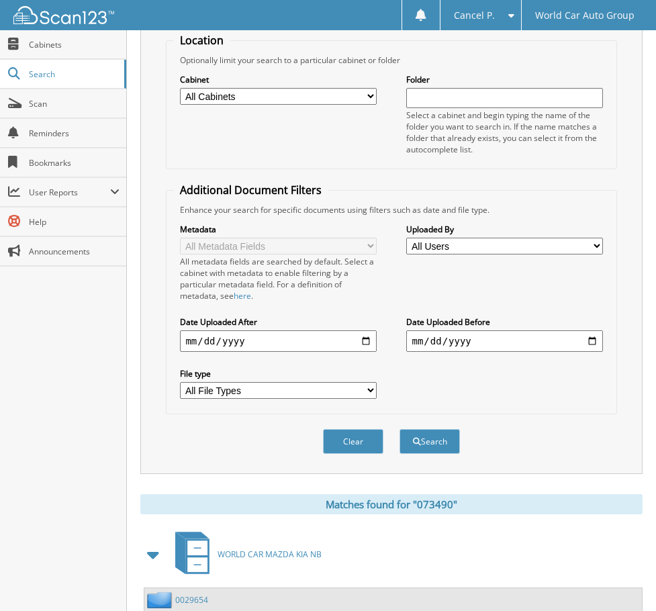
scroll to position [0, 0]
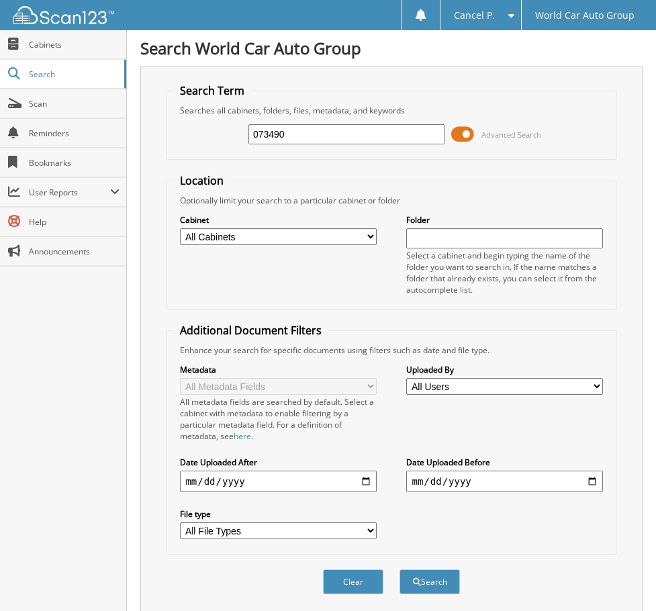
drag, startPoint x: 292, startPoint y: 133, endPoint x: 246, endPoint y: 140, distance: 46.3
click at [246, 140] on div "073490 Advanced Search" at bounding box center [391, 134] width 436 height 36
type input "428516"
click at [400, 570] on button "Search" at bounding box center [430, 582] width 60 height 25
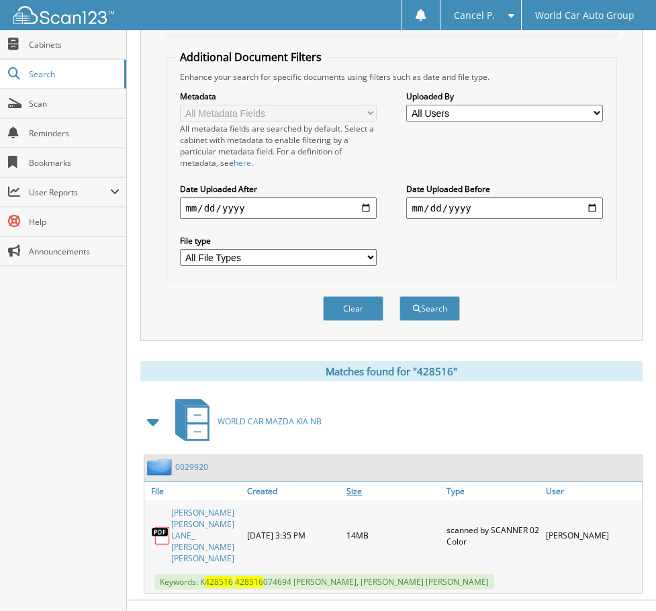
scroll to position [274, 0]
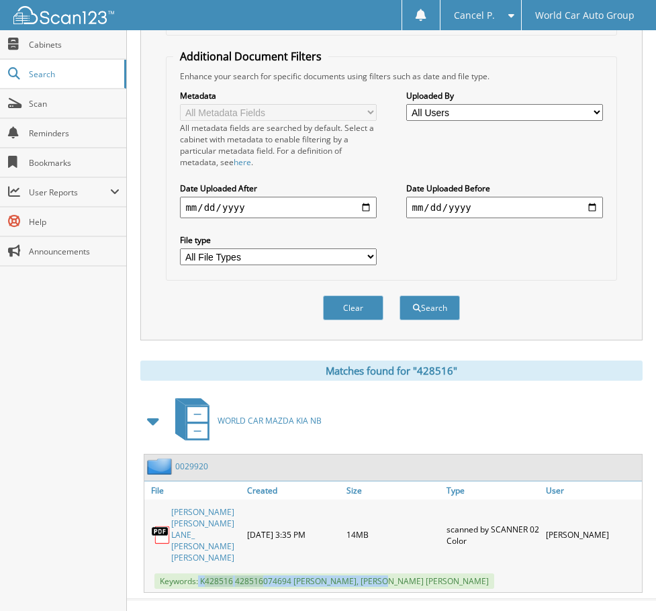
drag, startPoint x: 198, startPoint y: 561, endPoint x: 381, endPoint y: 560, distance: 182.7
click at [381, 574] on span "Keywords: K 428516 428516 074694 [PERSON_NAME], [PERSON_NAME] [PERSON_NAME]" at bounding box center [325, 581] width 340 height 15
copy span "K 428516 428516 074694 LYDIA CHRISTINA LANE"
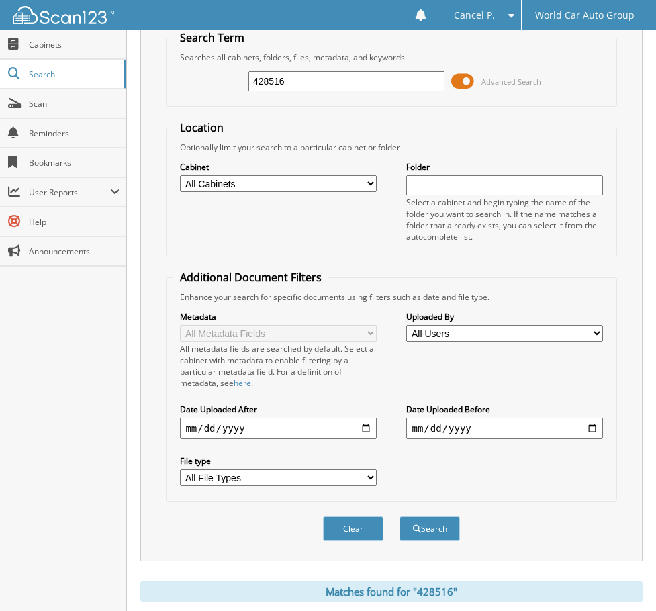
scroll to position [0, 0]
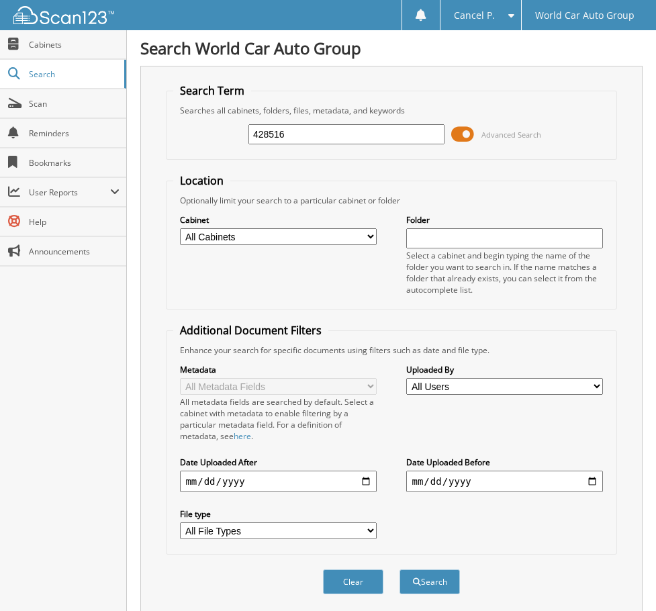
drag, startPoint x: 331, startPoint y: 138, endPoint x: 136, endPoint y: 148, distance: 195.1
click at [146, 148] on div "Search Term Searches all cabinets, folders, files, metadata, and keywords 42851…" at bounding box center [391, 340] width 502 height 549
type input "478586"
click at [400, 570] on button "Search" at bounding box center [430, 582] width 60 height 25
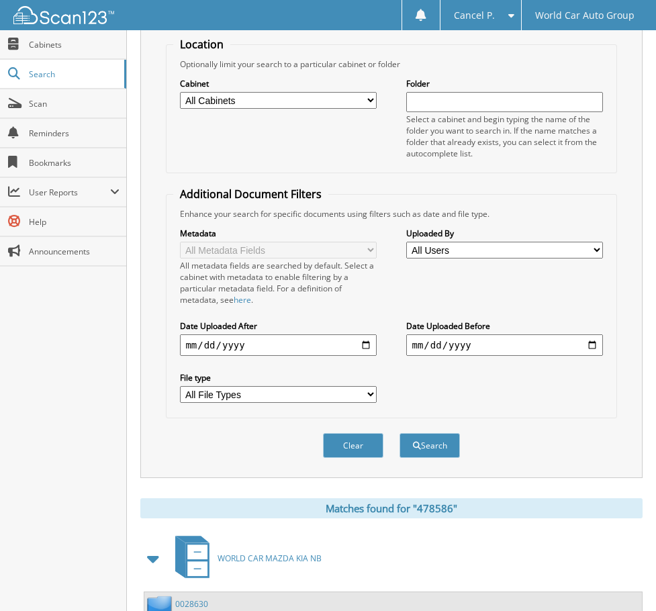
scroll to position [274, 0]
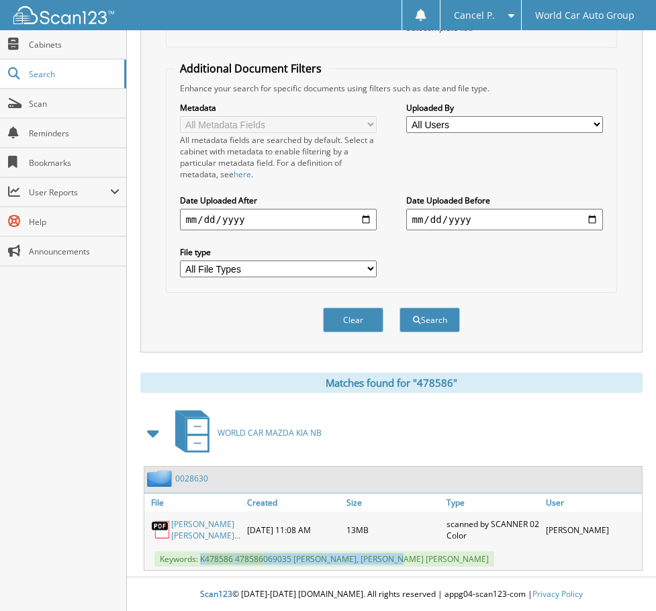
drag, startPoint x: 201, startPoint y: 560, endPoint x: 389, endPoint y: 563, distance: 188.1
click at [396, 563] on span "Keywords: K 478586 478586 069035 LETICIA DENISE GONZALEZ, ADAN RENE GONZALEZ" at bounding box center [325, 559] width 340 height 15
copy span "K 478586 478586 069035 LETICIA DENISE GONZALEZ"
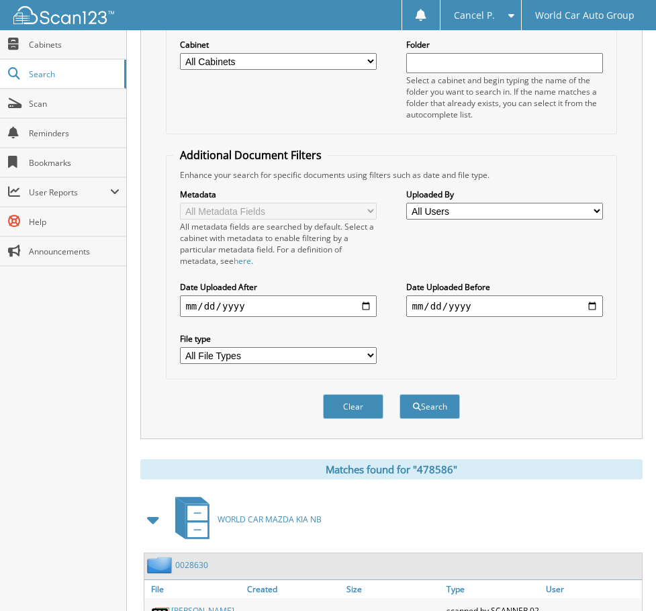
scroll to position [73, 0]
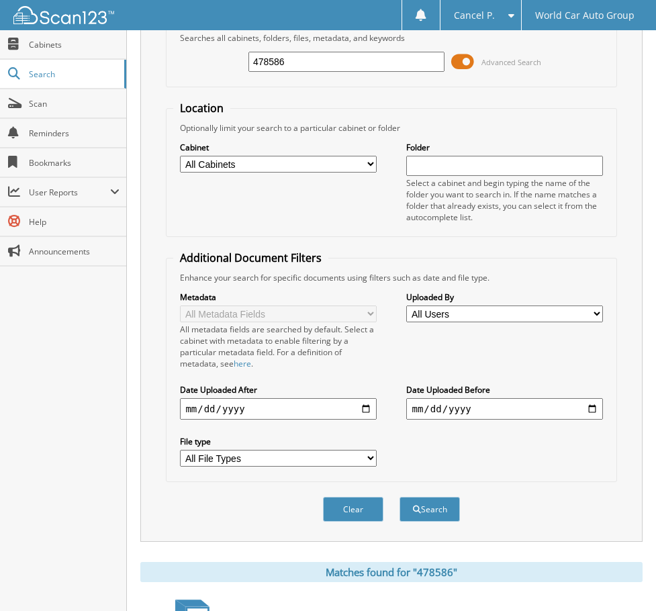
drag, startPoint x: 341, startPoint y: 69, endPoint x: 156, endPoint y: 80, distance: 185.8
click at [166, 78] on fieldset "Search Term Searches all cabinets, folders, files, metadata, and keywords 47858…" at bounding box center [391, 49] width 451 height 77
type input "782840"
click at [400, 497] on button "Search" at bounding box center [430, 509] width 60 height 25
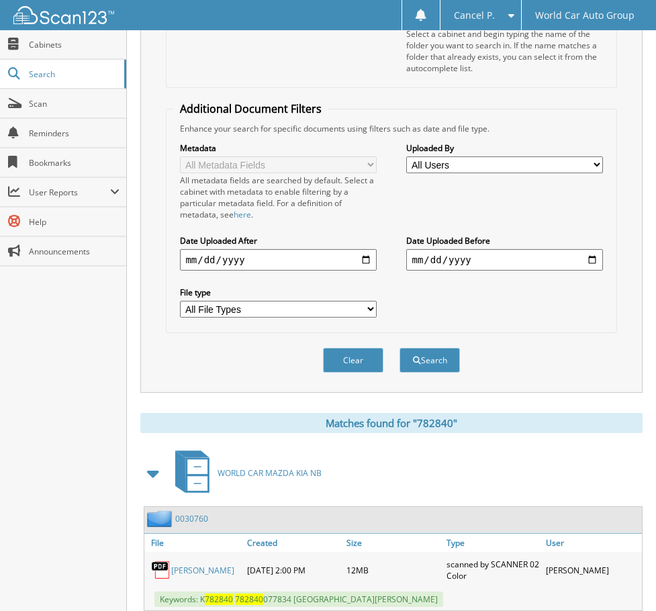
scroll to position [263, 0]
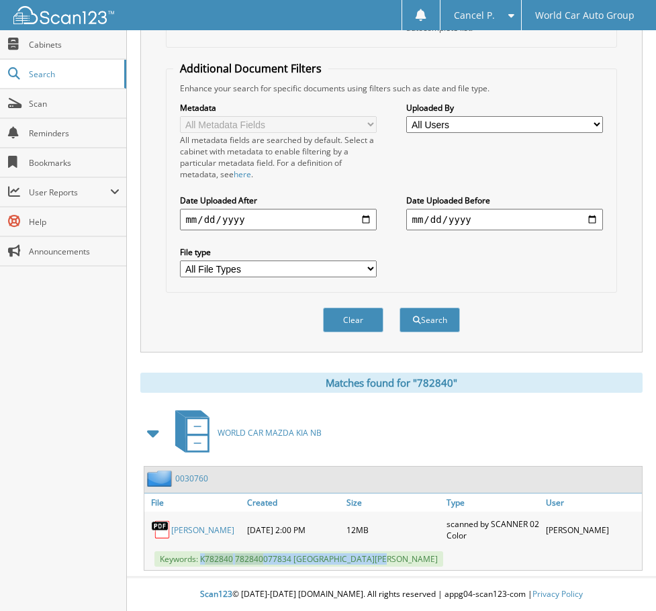
drag, startPoint x: 415, startPoint y: 561, endPoint x: 202, endPoint y: 563, distance: 213.6
click at [202, 563] on div "Keywords: K 782840 782840 077834 [PERSON_NAME]" at bounding box center [393, 559] width 498 height 22
copy span "K 782840 782840 077834 [GEOGRAPHIC_DATA][PERSON_NAME]"
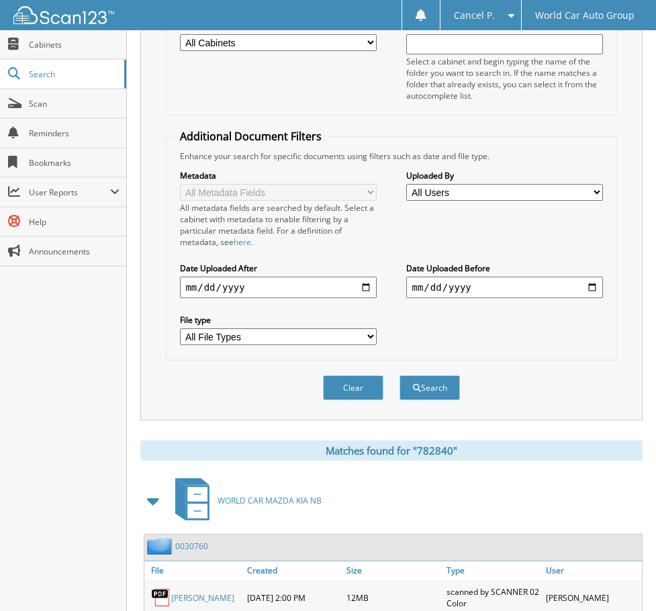
scroll to position [0, 0]
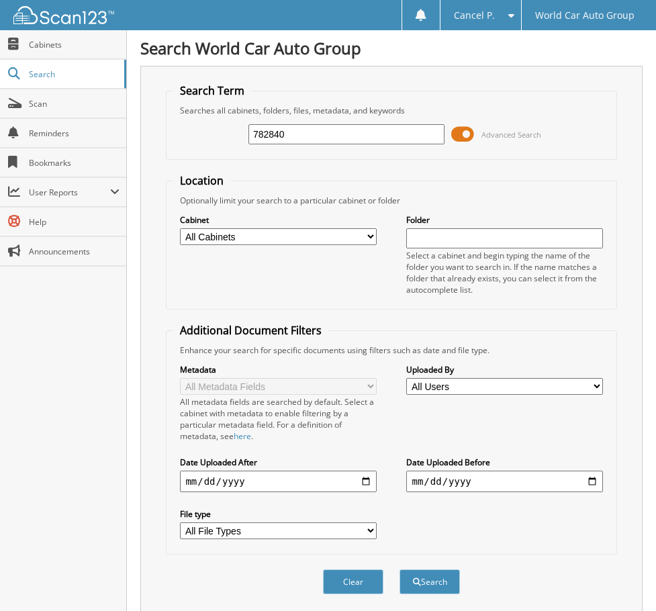
drag, startPoint x: 295, startPoint y: 132, endPoint x: 150, endPoint y: 148, distance: 145.4
click at [157, 148] on div "Search Term Searches all cabinets, folders, files, metadata, and keywords 78284…" at bounding box center [391, 340] width 502 height 549
type input "097345"
click at [400, 570] on button "Search" at bounding box center [430, 582] width 60 height 25
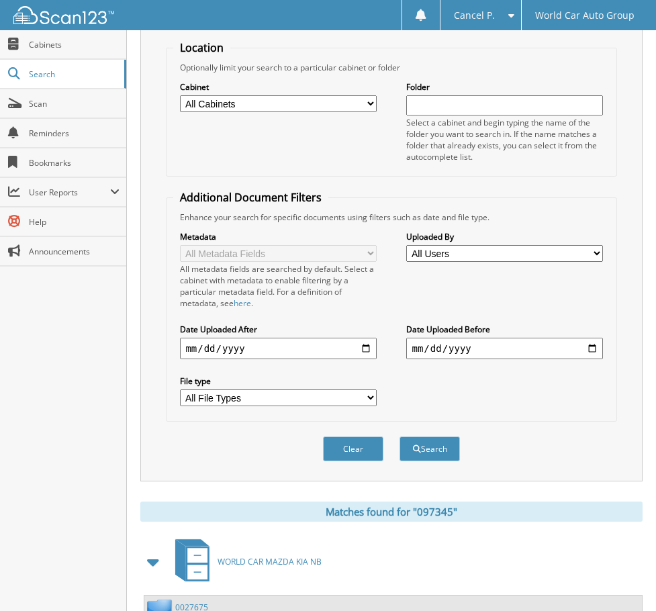
scroll to position [263, 0]
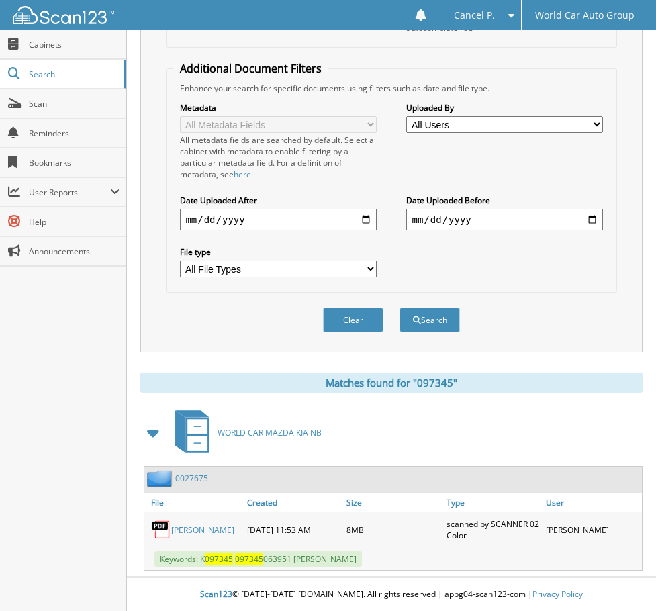
drag, startPoint x: 398, startPoint y: 560, endPoint x: 203, endPoint y: 566, distance: 194.9
click at [203, 566] on div "Keywords: K 097345 097345 063951 [PERSON_NAME]" at bounding box center [393, 559] width 498 height 22
copy span "K 097345 097345 063951 [PERSON_NAME]"
click at [351, 315] on button "Clear" at bounding box center [353, 320] width 60 height 25
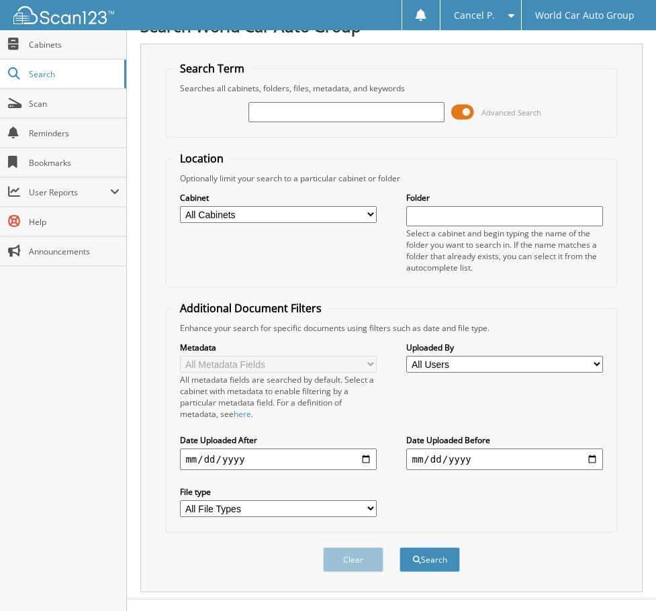
scroll to position [44, 0]
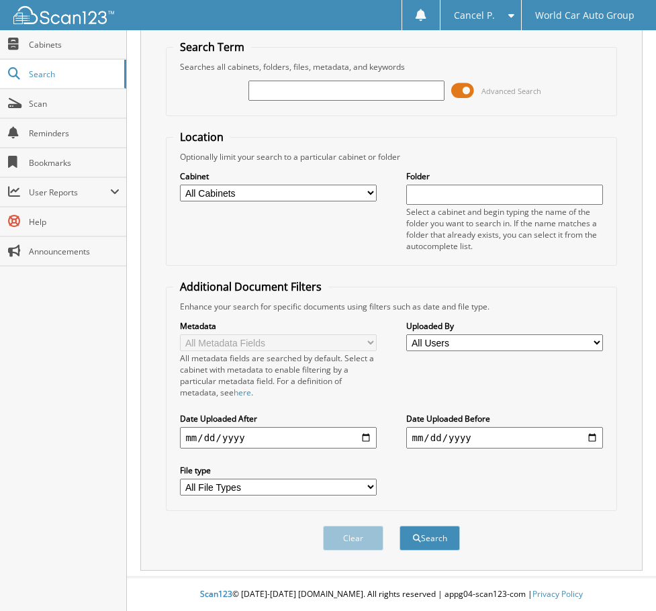
drag, startPoint x: 423, startPoint y: 98, endPoint x: 214, endPoint y: 93, distance: 209.0
click at [220, 95] on div "Advanced Search" at bounding box center [391, 91] width 436 height 36
type input "596605"
click at [400, 526] on button "Search" at bounding box center [430, 538] width 60 height 25
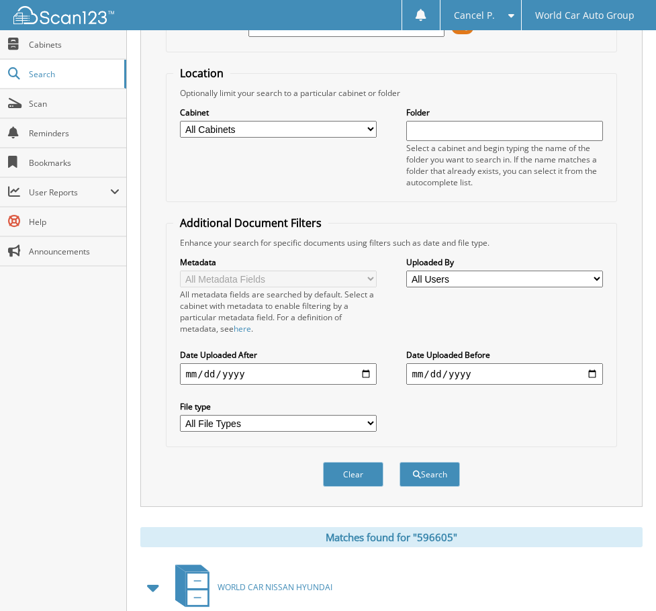
scroll to position [274, 0]
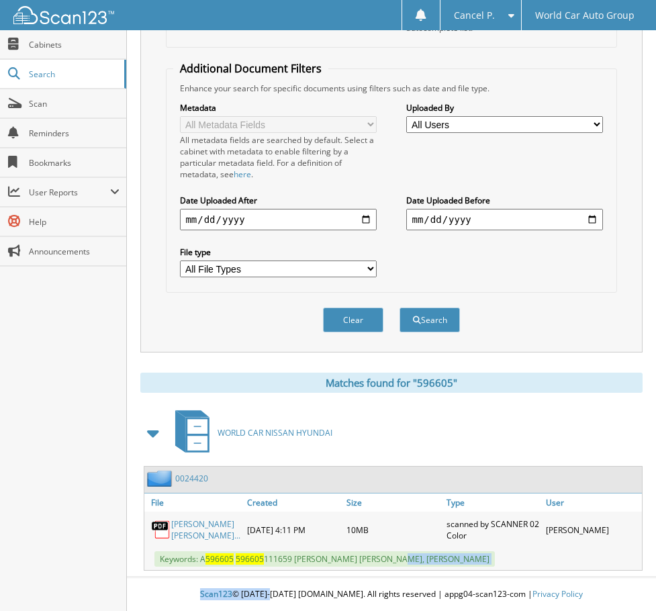
drag, startPoint x: 401, startPoint y: 561, endPoint x: 237, endPoint y: 570, distance: 164.1
click at [269, 573] on div "Search World Car Auto Group Search Term Searches all cabinets, folders, files, …" at bounding box center [391, 174] width 529 height 873
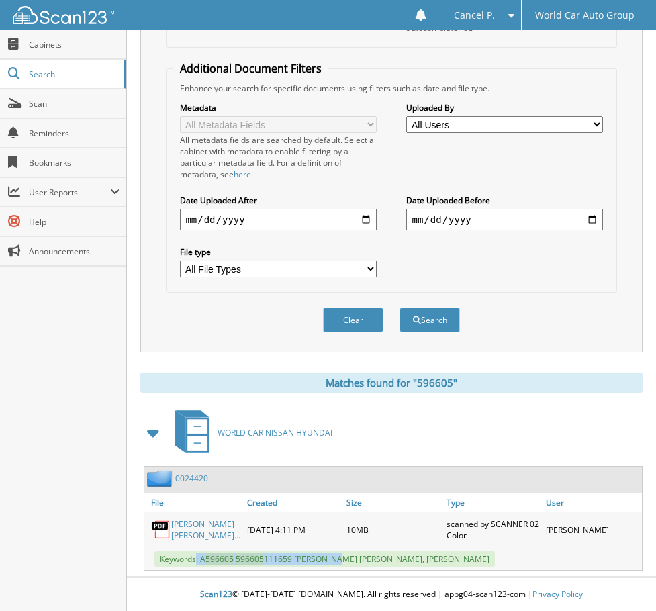
drag, startPoint x: 197, startPoint y: 562, endPoint x: 338, endPoint y: 554, distance: 141.3
click at [338, 554] on span "Keywords: A 596605 596605 111659 [PERSON_NAME] [PERSON_NAME], [PERSON_NAME]" at bounding box center [325, 559] width 341 height 15
drag, startPoint x: 200, startPoint y: 559, endPoint x: 402, endPoint y: 556, distance: 202.9
click at [402, 556] on span "Keywords: A 596605 596605 111659 [PERSON_NAME] [PERSON_NAME], [PERSON_NAME]" at bounding box center [325, 559] width 341 height 15
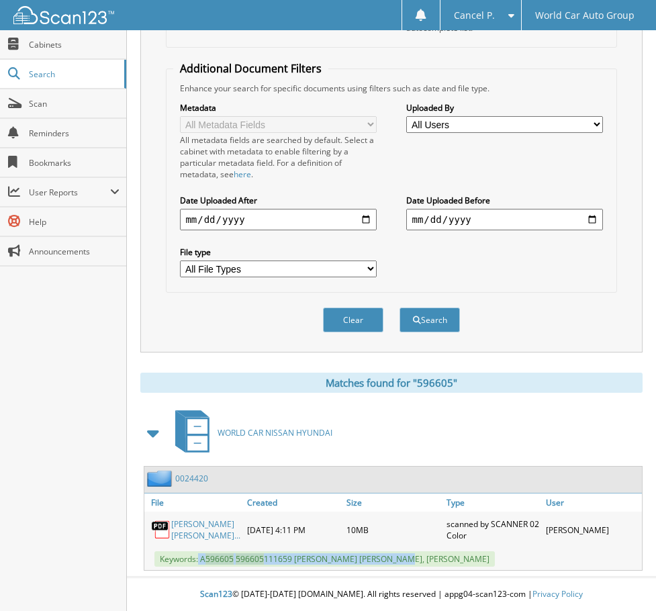
copy span "A 596605 596605 111659 SCOTT MICHAEL FITZGERALD"
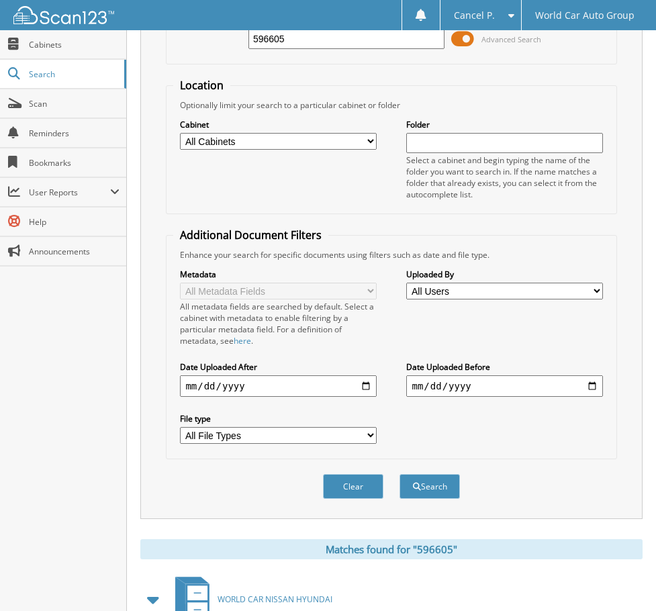
scroll to position [0, 0]
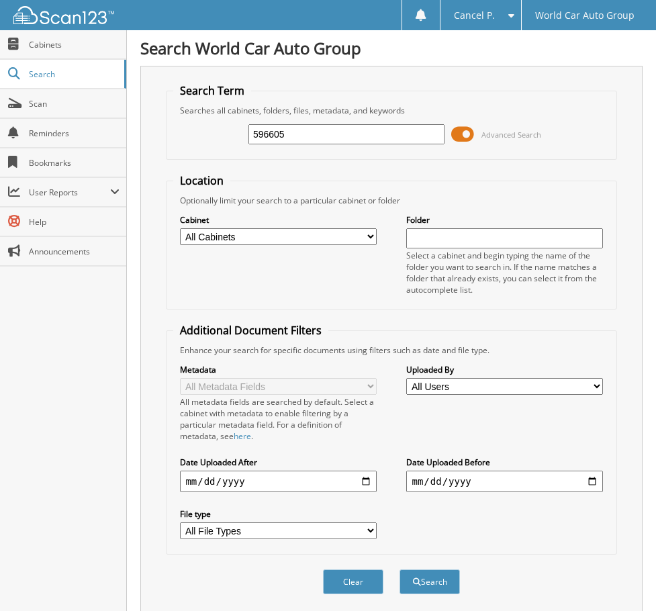
drag, startPoint x: 384, startPoint y: 124, endPoint x: 232, endPoint y: 162, distance: 157.2
click at [232, 161] on form "Search Term Searches all cabinets, folders, files, metadata, and keywords 59660…" at bounding box center [391, 346] width 451 height 526
drag, startPoint x: 290, startPoint y: 134, endPoint x: 161, endPoint y: 156, distance: 130.9
click at [161, 156] on div "Search Term Searches all cabinets, folders, files, metadata, and keywords 59660…" at bounding box center [391, 340] width 502 height 549
type input "105820"
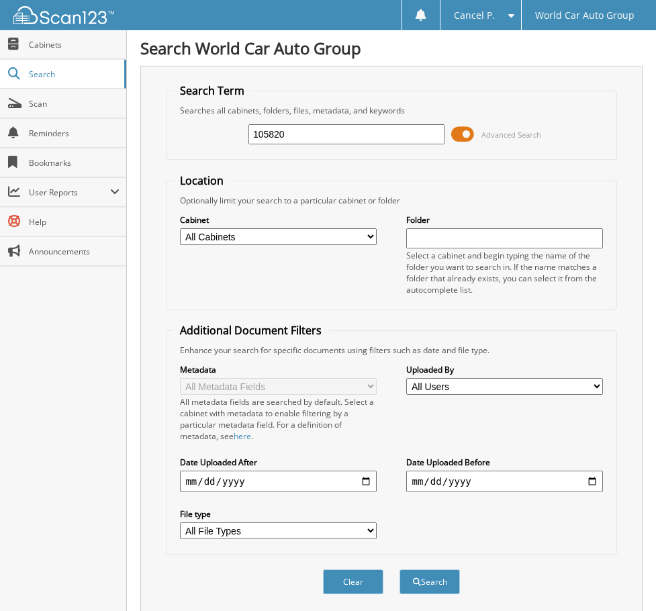
click at [400, 570] on button "Search" at bounding box center [430, 582] width 60 height 25
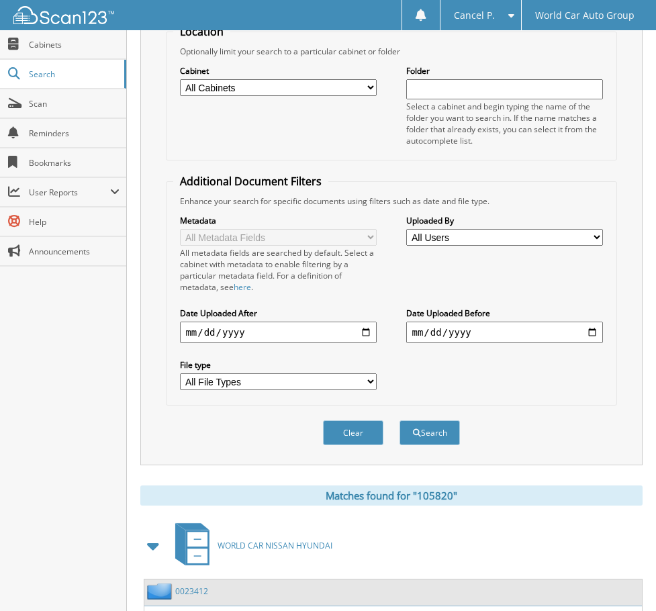
scroll to position [263, 0]
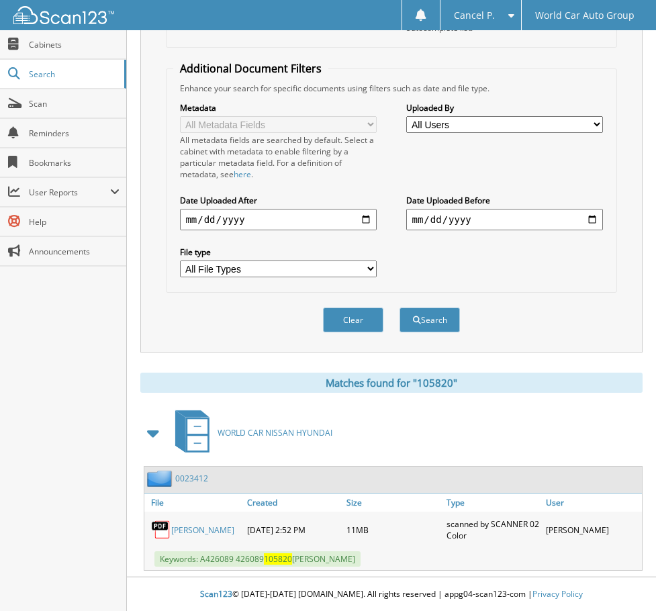
drag, startPoint x: 198, startPoint y: 564, endPoint x: 334, endPoint y: 565, distance: 135.7
click at [391, 562] on div "Keywords: A426089 426089 105820 [PERSON_NAME]" at bounding box center [393, 559] width 498 height 22
copy span "A426089 426089 105820 [PERSON_NAME]"
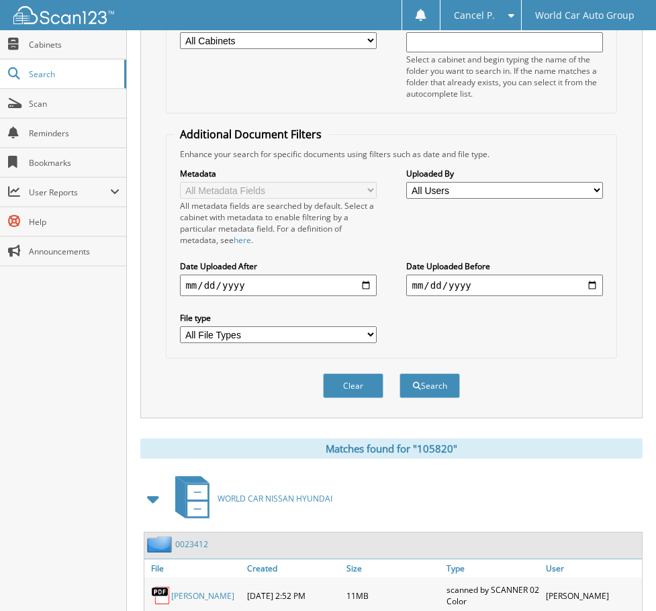
scroll to position [0, 0]
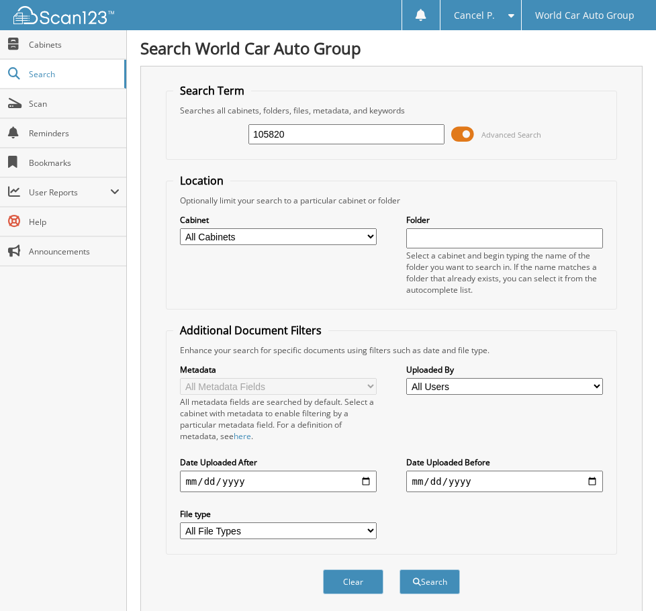
drag, startPoint x: 341, startPoint y: 138, endPoint x: 227, endPoint y: 167, distance: 117.8
click at [245, 161] on form "Search Term Searches all cabinets, folders, files, metadata, and keywords 10582…" at bounding box center [391, 346] width 451 height 526
type input "124095"
click at [400, 570] on button "Search" at bounding box center [430, 582] width 60 height 25
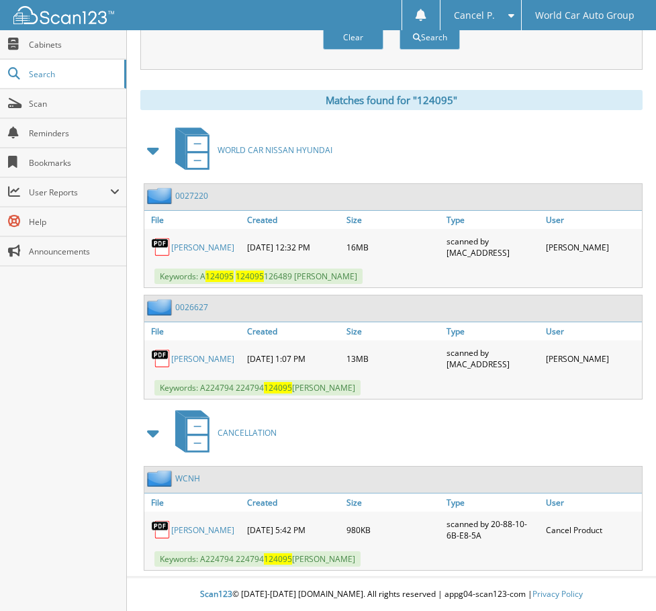
scroll to position [557, 0]
drag, startPoint x: 200, startPoint y: 277, endPoint x: 385, endPoint y: 277, distance: 184.7
click at [363, 280] on span "Keywords: A 124095 124095 126489 [PERSON_NAME]" at bounding box center [259, 276] width 208 height 15
copy span "A 124095 124095 126489 DANIEL ALEXANDER KNIGHT"
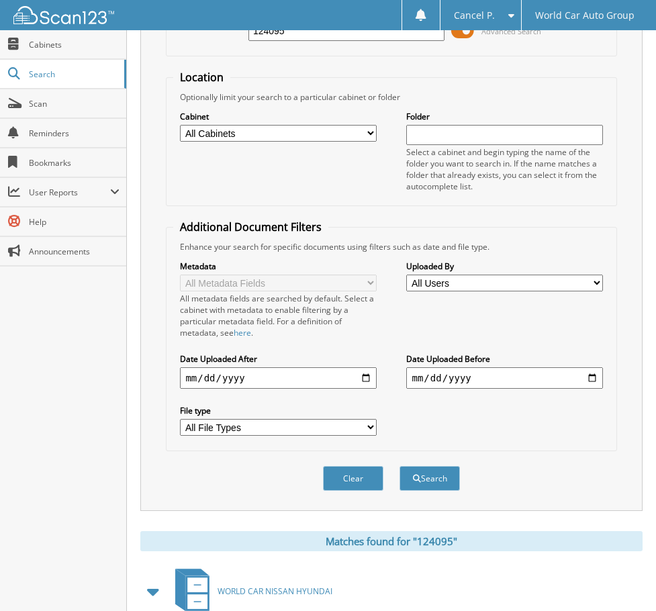
scroll to position [0, 0]
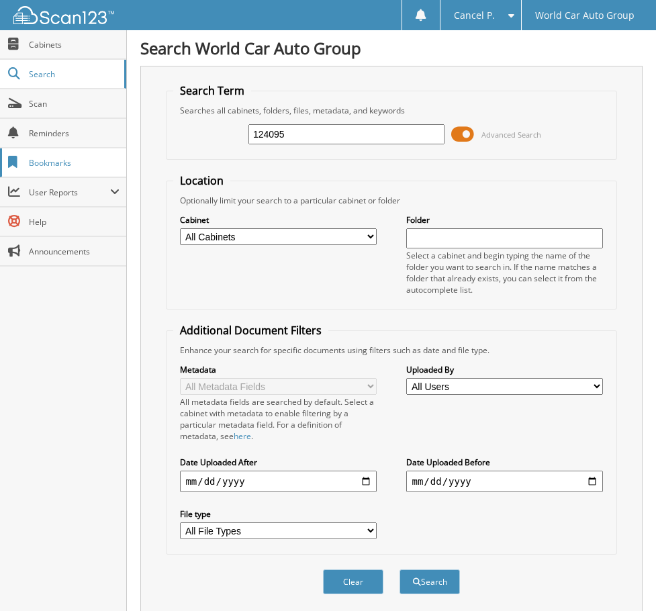
drag, startPoint x: 307, startPoint y: 142, endPoint x: 100, endPoint y: 163, distance: 208.0
click at [117, 161] on body "Cancel P. Settings Logout World Car Auto Group Close Cabinets Search" at bounding box center [328, 578] width 656 height 1156
type input "054606"
click at [400, 570] on button "Search" at bounding box center [430, 582] width 60 height 25
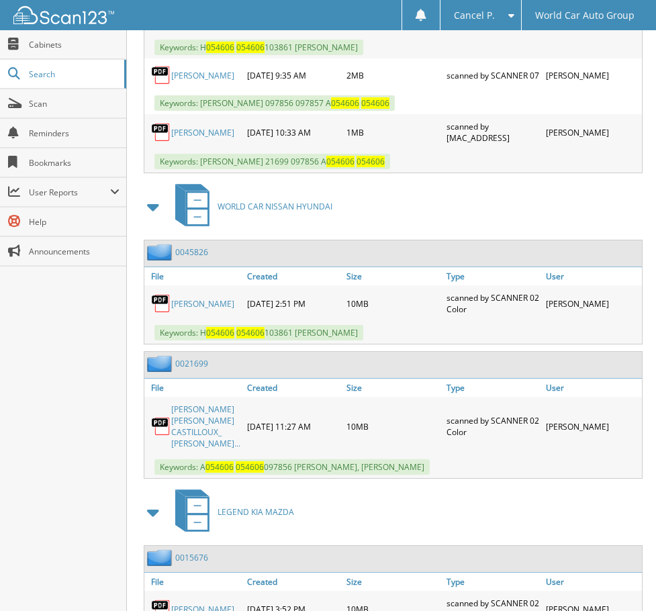
scroll to position [778, 0]
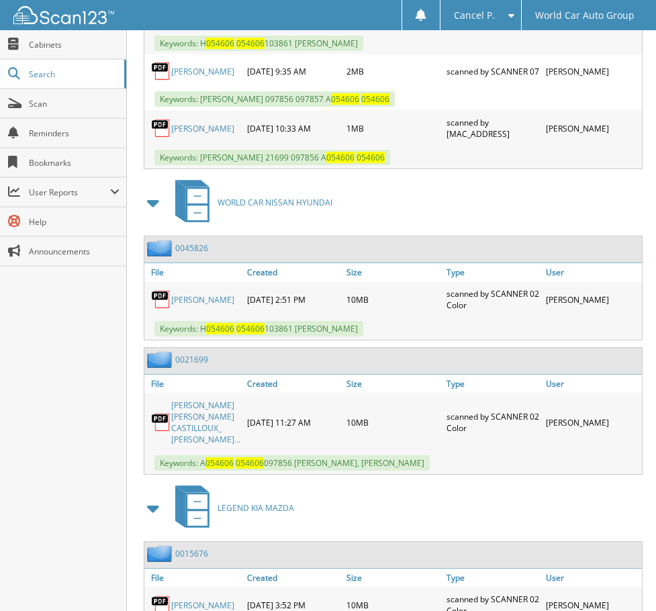
drag, startPoint x: 388, startPoint y: 324, endPoint x: 204, endPoint y: 333, distance: 184.3
click at [204, 333] on div "Keywords: H 054606 054606 103861 JAMES J WILSON" at bounding box center [393, 329] width 498 height 22
copy span "H 054606 054606 103861 JAMES J WILSON"
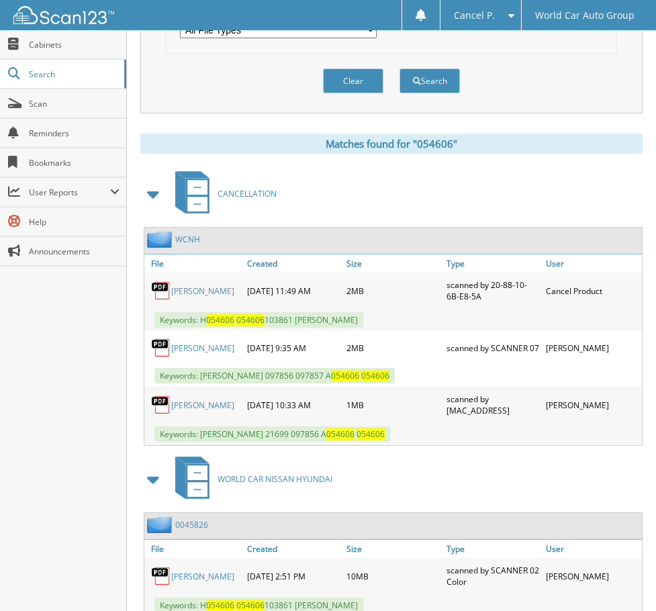
scroll to position [442, 0]
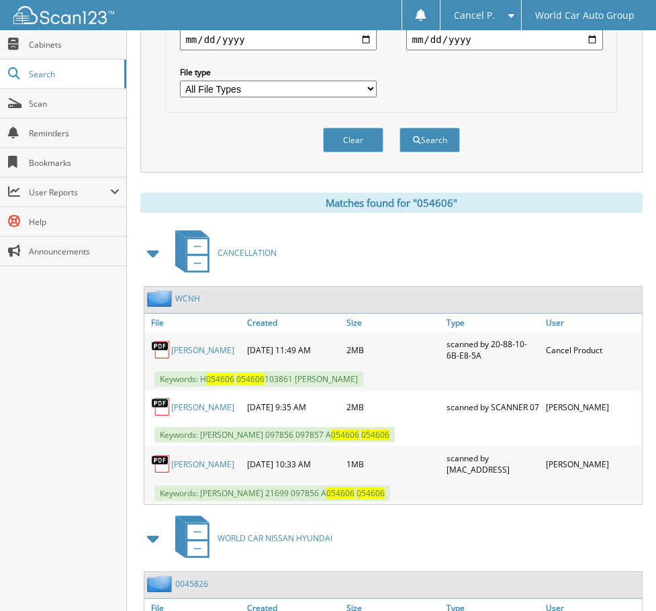
click at [203, 349] on link "JAMES WILSON" at bounding box center [202, 350] width 63 height 11
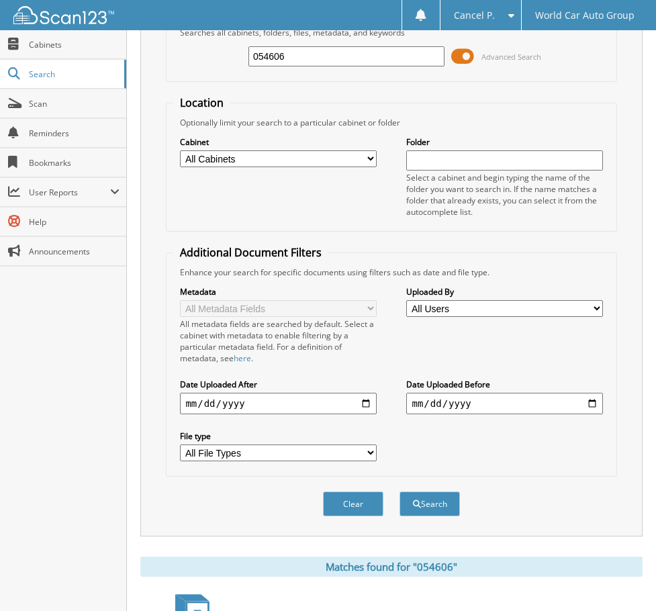
scroll to position [0, 0]
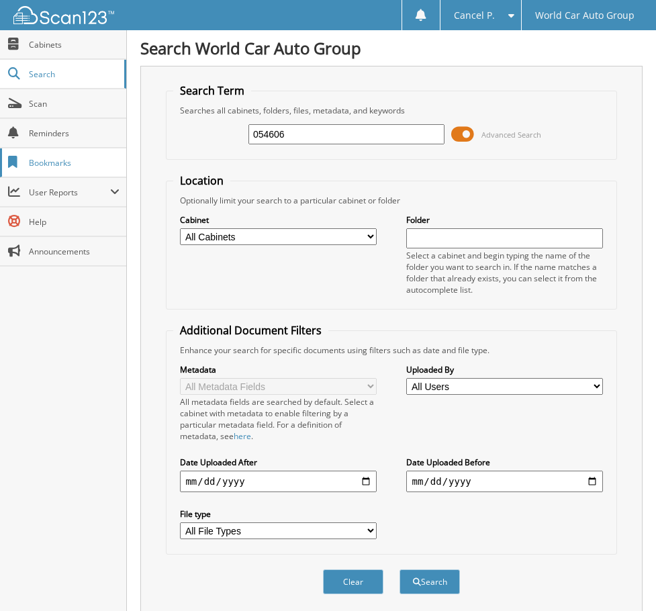
drag, startPoint x: 279, startPoint y: 134, endPoint x: 52, endPoint y: 160, distance: 229.2
type input "124648"
click at [400, 570] on button "Search" at bounding box center [430, 582] width 60 height 25
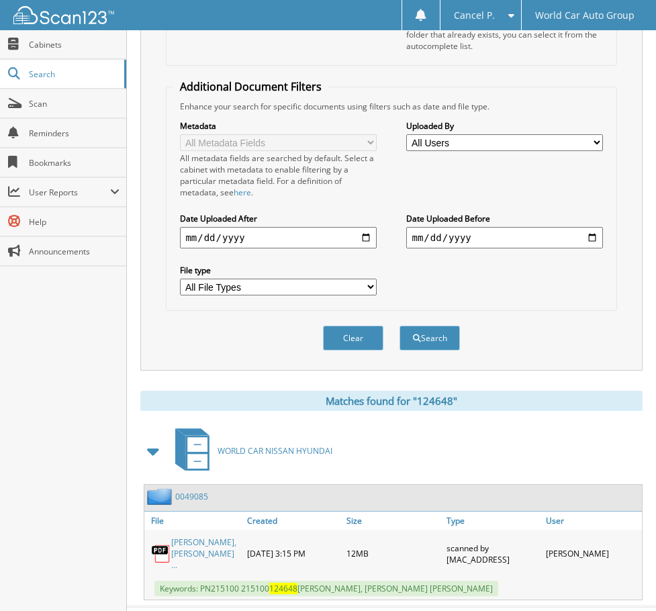
scroll to position [274, 0]
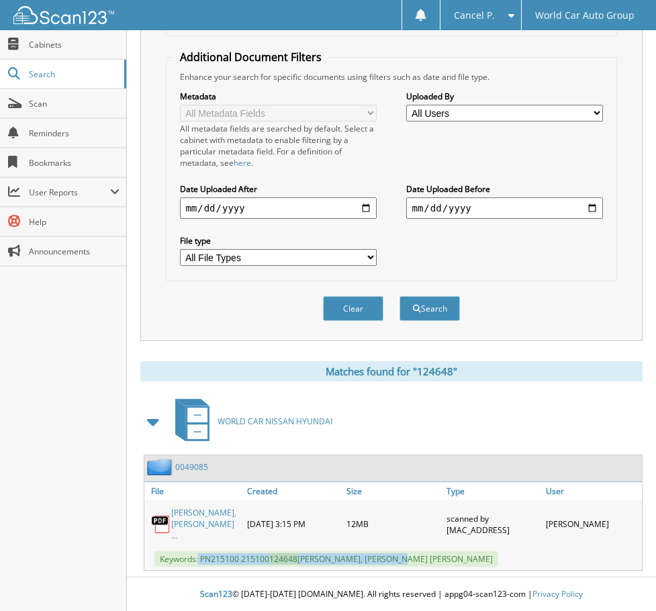
drag, startPoint x: 199, startPoint y: 560, endPoint x: 405, endPoint y: 559, distance: 206.2
click at [405, 559] on span "Keywords: PN215100 215100 124648 [PERSON_NAME], [PERSON_NAME] [PERSON_NAME]" at bounding box center [327, 559] width 344 height 15
copy span "PN215100 215100 124648 [PERSON_NAME]"
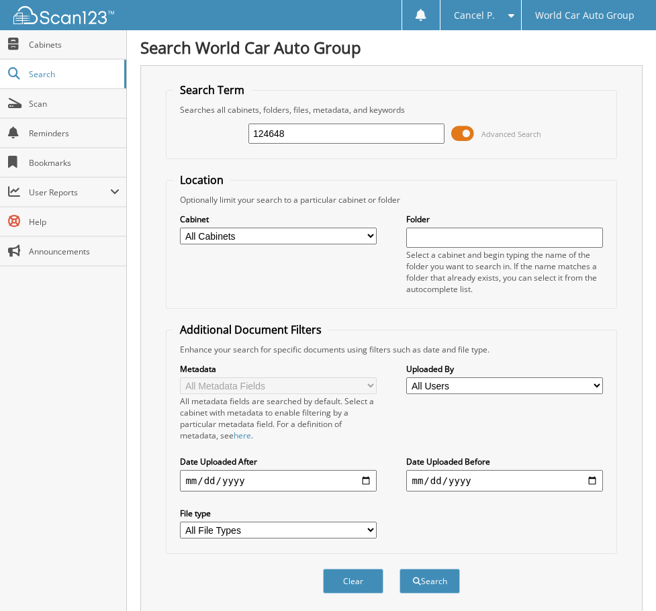
scroll to position [0, 0]
drag, startPoint x: 259, startPoint y: 140, endPoint x: 114, endPoint y: 161, distance: 146.7
click at [131, 158] on div "Search World Car Auto Group Search Term Searches all cabinets, folders, files, …" at bounding box center [391, 442] width 529 height 885
type input "697595"
click at [400, 570] on button "Search" at bounding box center [430, 582] width 60 height 25
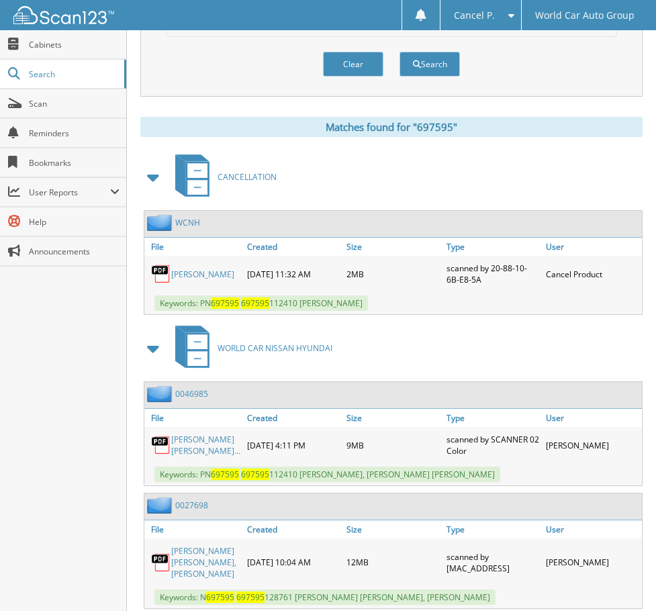
scroll to position [537, 0]
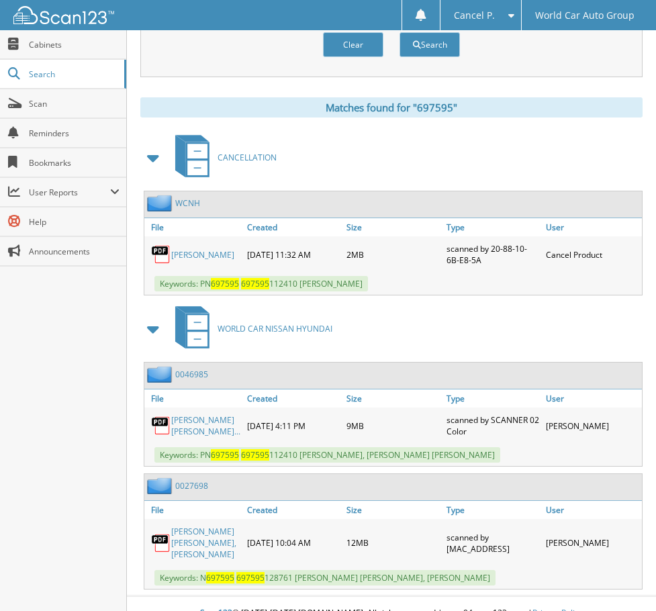
drag, startPoint x: 200, startPoint y: 280, endPoint x: 405, endPoint y: 283, distance: 204.9
click at [405, 283] on div "Keywords: PN 697595 697595 112410 RODOLPHO NAVA" at bounding box center [393, 284] width 498 height 22
copy span "PN 697595 697595 112410 RODOLPHO NAVA"
click at [530, 292] on div "Keywords: PN 697595 697595 112410 RODOLPHO NAVA" at bounding box center [393, 284] width 498 height 22
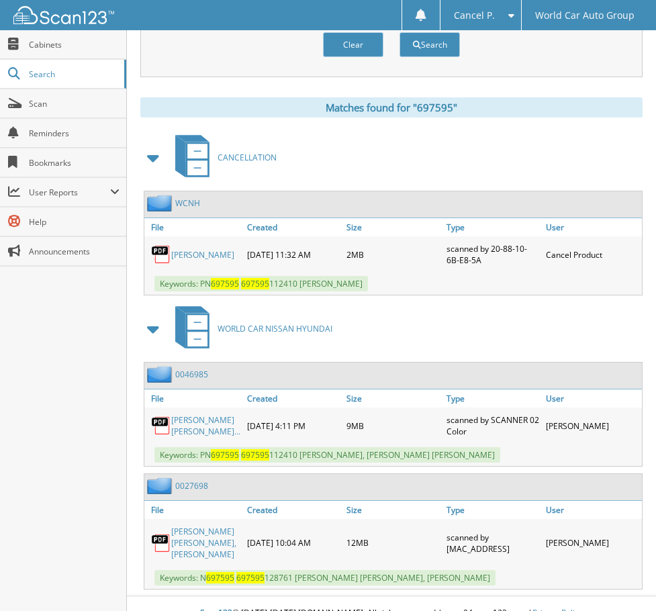
click at [522, 307] on div "WORLD CAR NISSAN HYUNDAI" at bounding box center [391, 328] width 502 height 53
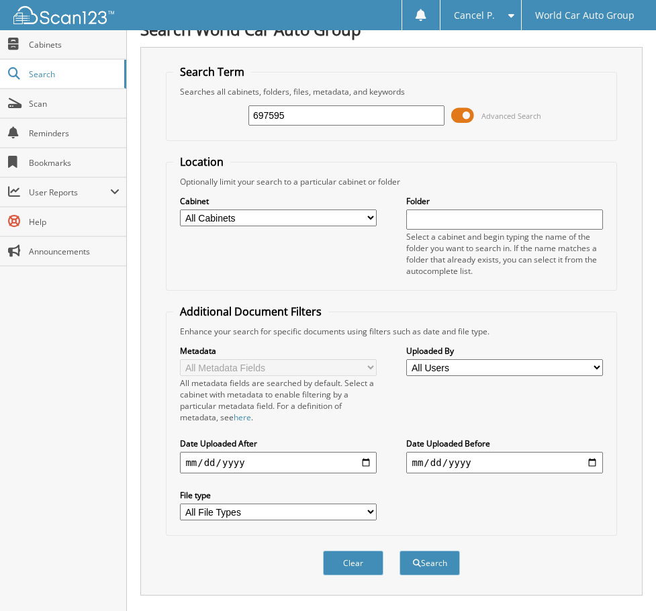
scroll to position [0, 0]
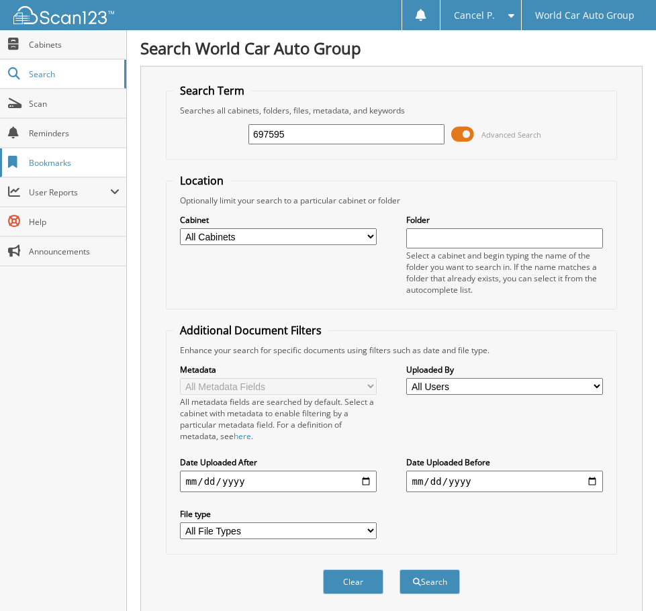
drag, startPoint x: 335, startPoint y: 135, endPoint x: 108, endPoint y: 177, distance: 230.2
click at [135, 172] on div "Search World Car Auto Group Search Term Searches all cabinets, folders, files, …" at bounding box center [391, 584] width 529 height 1168
type input "663081"
click at [400, 570] on button "Search" at bounding box center [430, 582] width 60 height 25
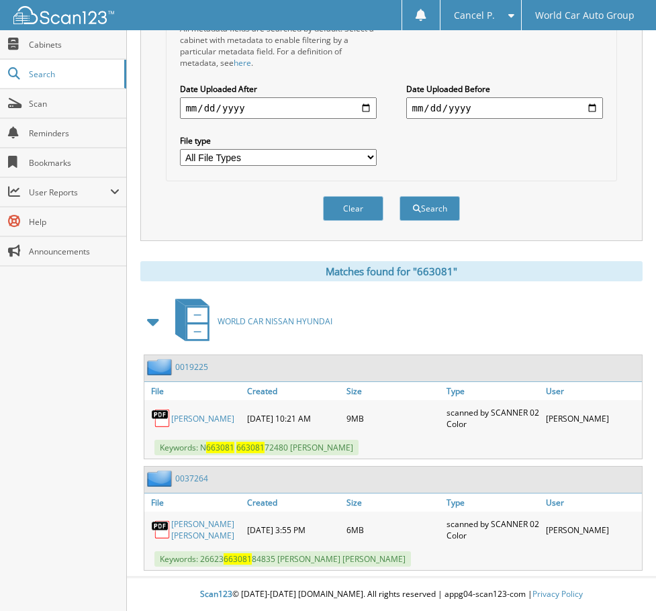
scroll to position [374, 0]
drag, startPoint x: 199, startPoint y: 448, endPoint x: 436, endPoint y: 455, distance: 237.2
click at [436, 455] on div "Keywords: N 663081 663081 72480 PAMELA SUE BROWN" at bounding box center [393, 448] width 498 height 22
copy span "N 663081 663081 72480 PAMELA SUE BROWN"
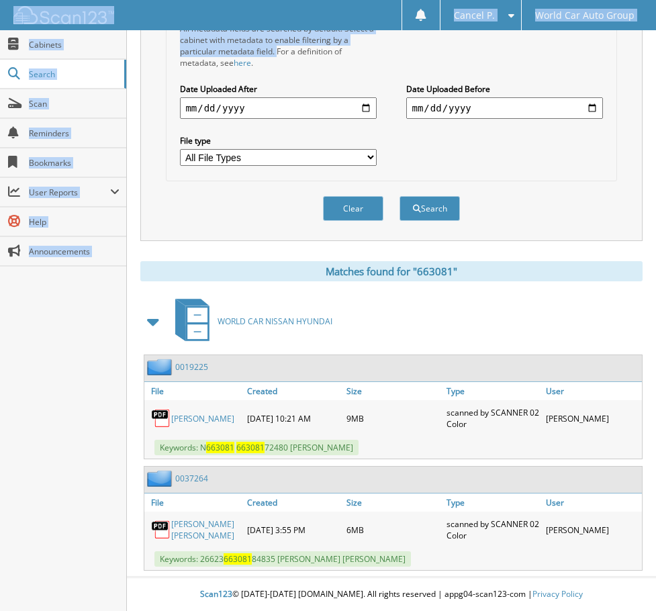
drag, startPoint x: 152, startPoint y: 13, endPoint x: 175, endPoint y: 3, distance: 25.2
click at [159, 56] on body "Cancel P. Settings Logout World Car Auto Group Close Cabinets Search" at bounding box center [328, 118] width 656 height 985
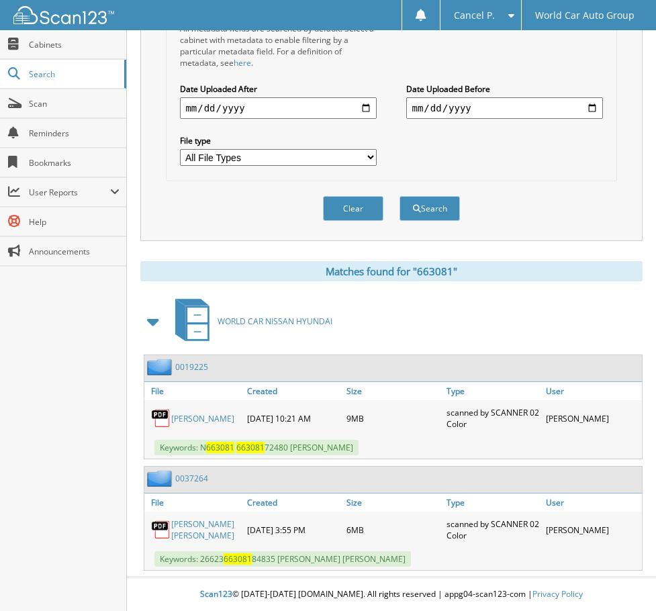
click at [267, 208] on div "Clear Search" at bounding box center [391, 208] width 451 height 54
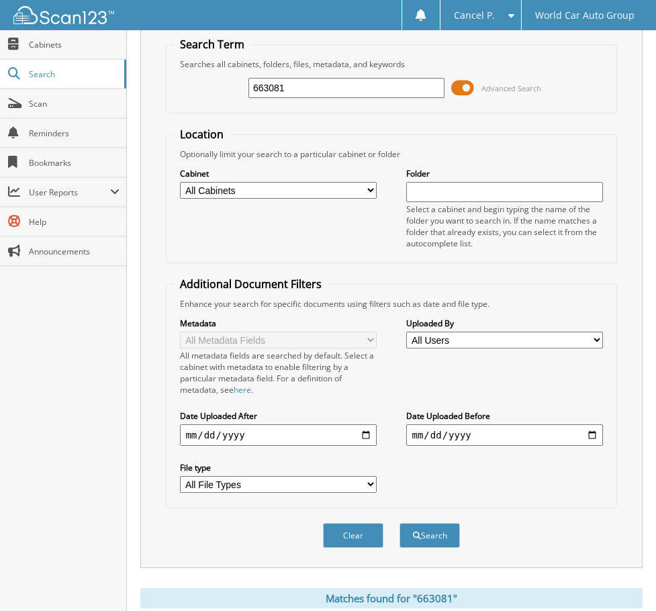
scroll to position [38, 0]
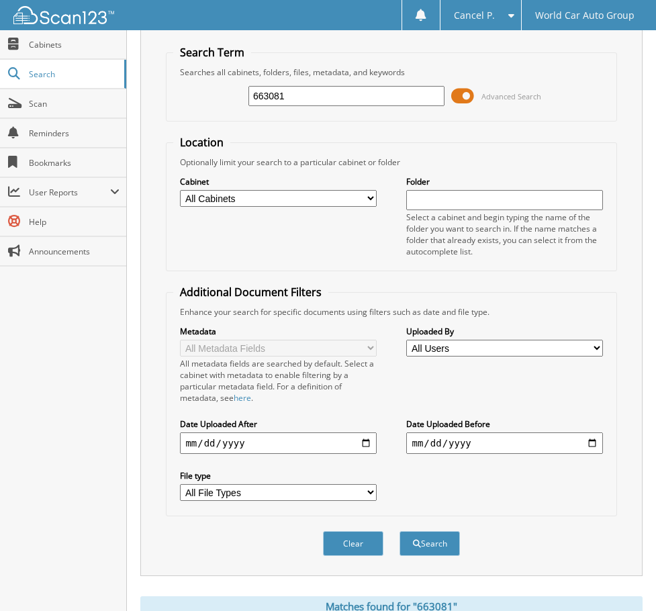
drag, startPoint x: 308, startPoint y: 94, endPoint x: 159, endPoint y: 109, distance: 150.5
click at [176, 108] on div "663081 Advanced Search" at bounding box center [391, 96] width 436 height 36
type input "104881"
click at [400, 531] on button "Search" at bounding box center [430, 543] width 60 height 25
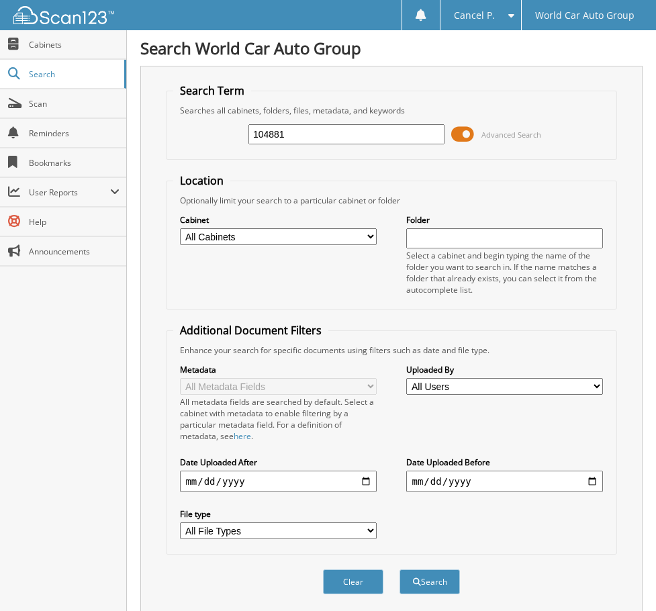
click at [466, 136] on span at bounding box center [462, 134] width 23 height 20
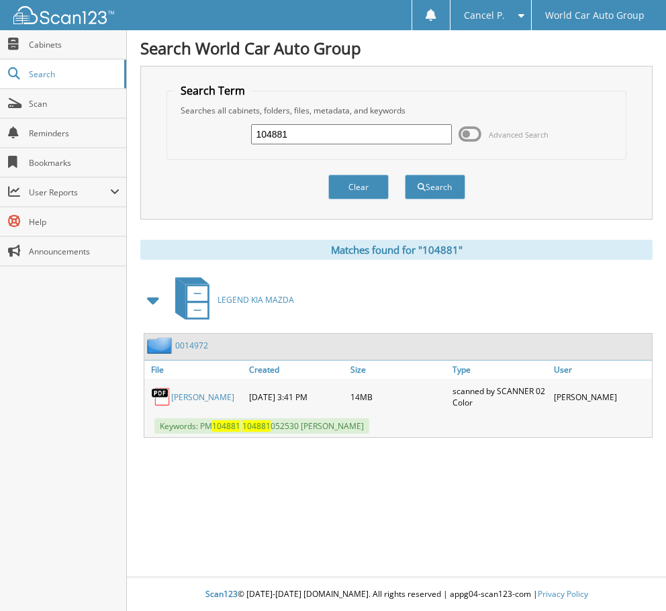
drag, startPoint x: 201, startPoint y: 427, endPoint x: 374, endPoint y: 429, distance: 173.3
click at [369, 428] on span "Keywords: PM 104881 104881 052530 STEPHANIE MARIE ROGERS" at bounding box center [262, 426] width 215 height 15
drag, startPoint x: 374, startPoint y: 429, endPoint x: 435, endPoint y: 414, distance: 62.2
click at [435, 414] on div "STEPHANIE MARIE ROGERS 12-05-2019 3:41 PM 14MB" at bounding box center [398, 397] width 508 height 36
drag, startPoint x: 417, startPoint y: 429, endPoint x: 200, endPoint y: 421, distance: 217.1
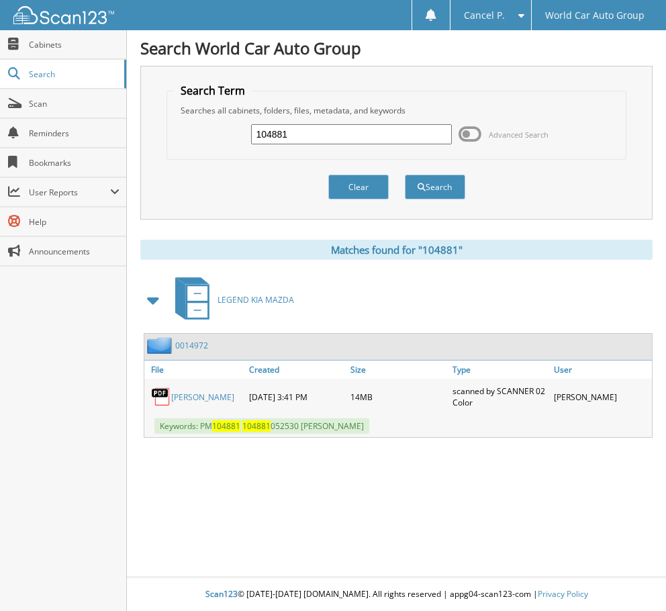
click at [200, 421] on div "Keywords: PM 104881 104881 052530 STEPHANIE MARIE ROGERS" at bounding box center [398, 426] width 508 height 22
copy span "PM 104881 104881 052530 STEPHANIE MARIE ROGERS"
drag, startPoint x: 302, startPoint y: 138, endPoint x: 88, endPoint y: 142, distance: 214.3
click at [88, 142] on body "Cancel P. Settings Logout World Car Auto Group Close Cabinets Search" at bounding box center [333, 305] width 666 height 611
type input "070091"
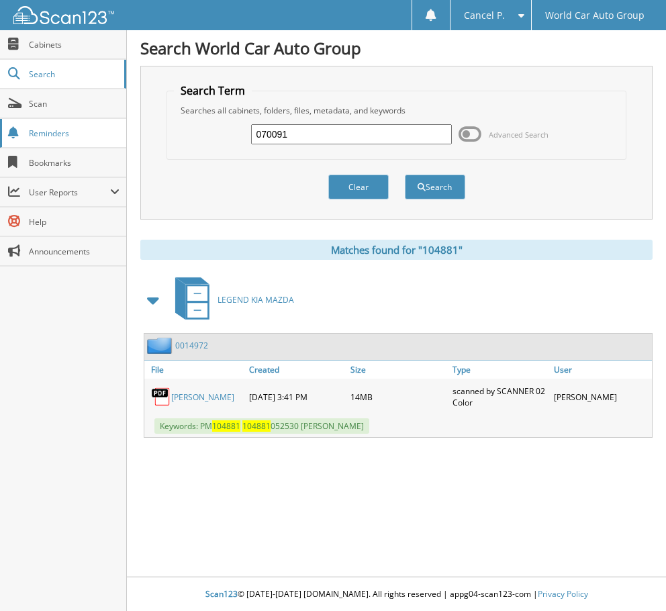
click at [405, 175] on button "Search" at bounding box center [435, 187] width 60 height 25
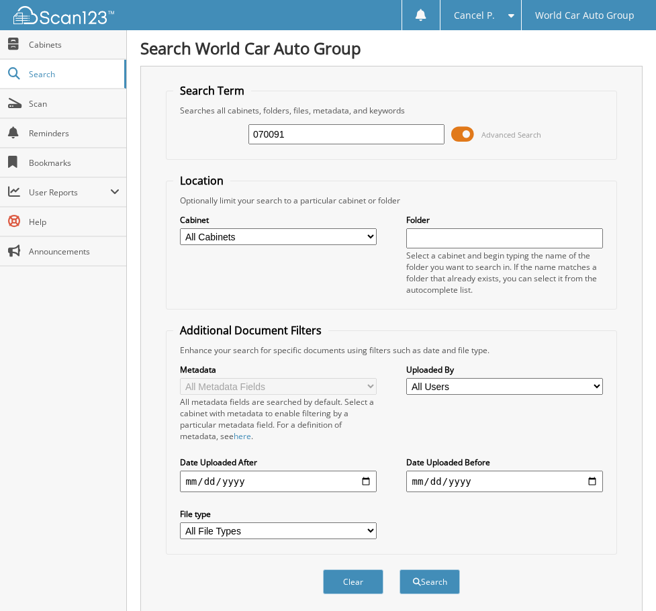
click at [456, 132] on span at bounding box center [462, 134] width 23 height 20
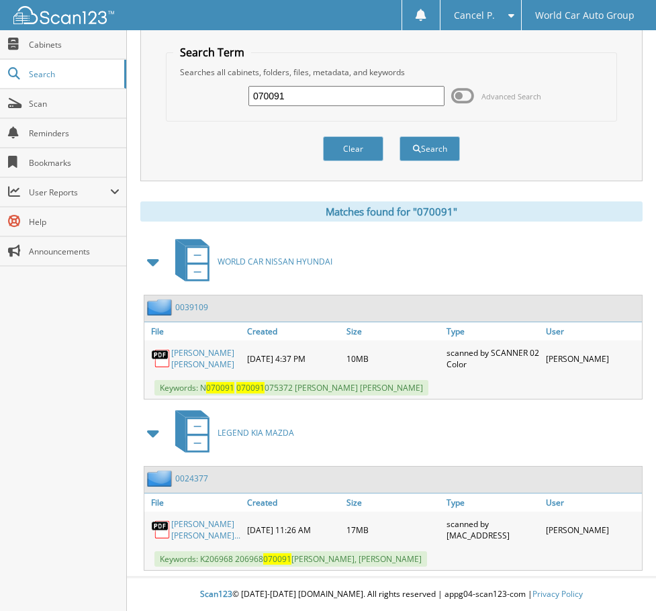
scroll to position [61, 0]
drag, startPoint x: 355, startPoint y: 70, endPoint x: 132, endPoint y: 47, distance: 223.5
click at [132, 50] on div "Search World Car Auto Group Search Term Searches all cabinets, folders, files, …" at bounding box center [391, 287] width 529 height 650
type input "4"
type input "104881"
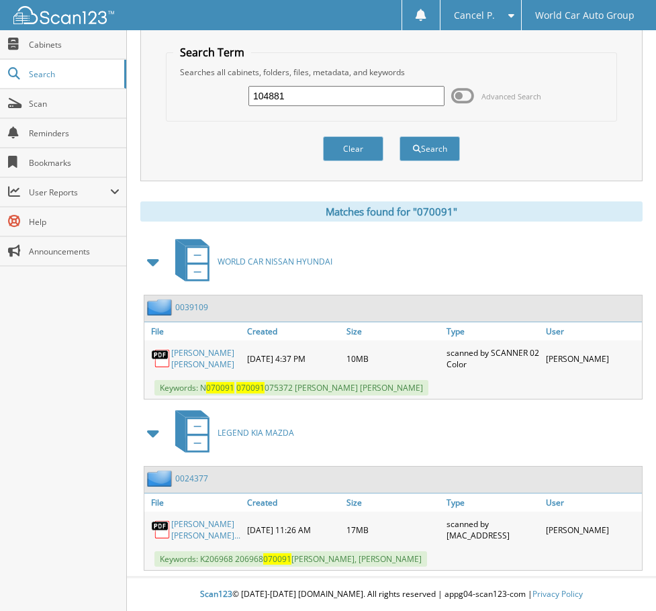
click at [400, 136] on button "Search" at bounding box center [430, 148] width 60 height 25
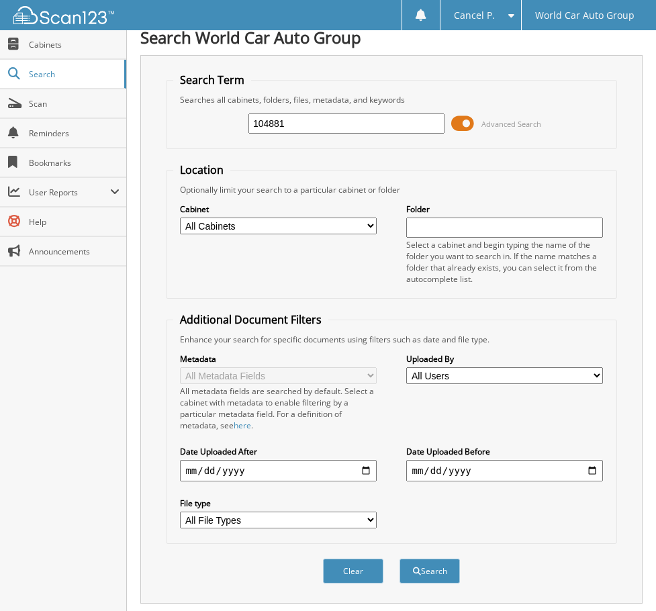
scroll to position [263, 0]
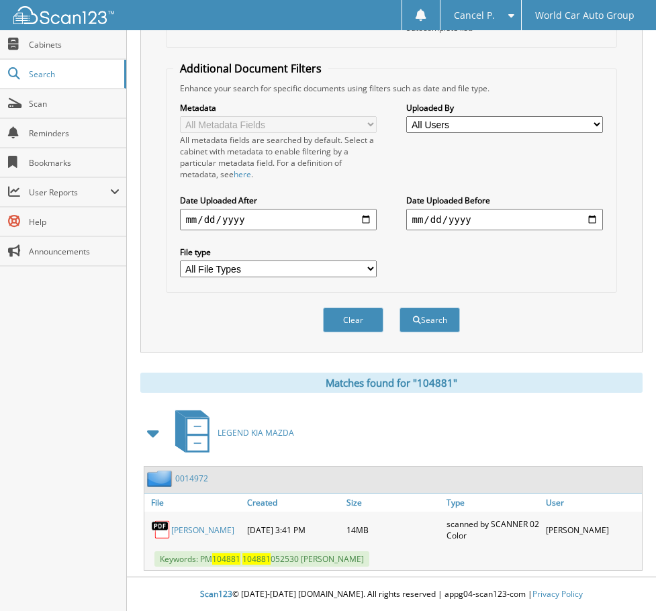
drag, startPoint x: 202, startPoint y: 562, endPoint x: 402, endPoint y: 565, distance: 200.9
click at [369, 565] on span "Keywords: PM 104881 104881 052530 [PERSON_NAME]" at bounding box center [262, 559] width 215 height 15
copy span "PM 104881 104881 052530 [PERSON_NAME]"
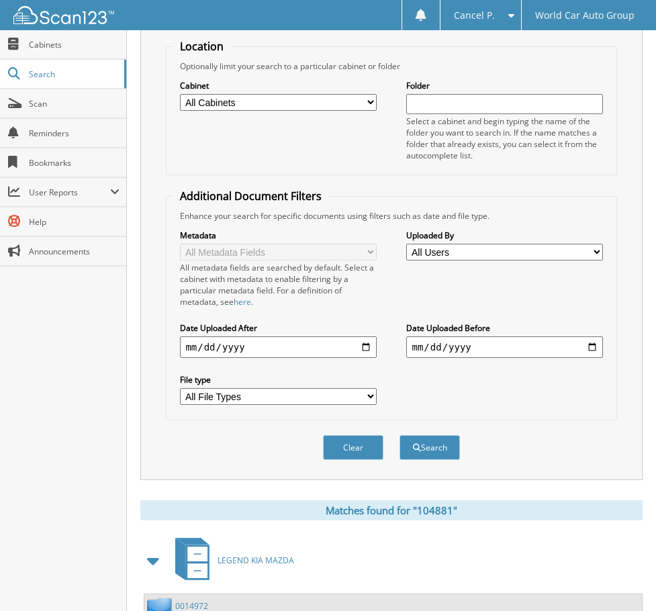
scroll to position [263, 0]
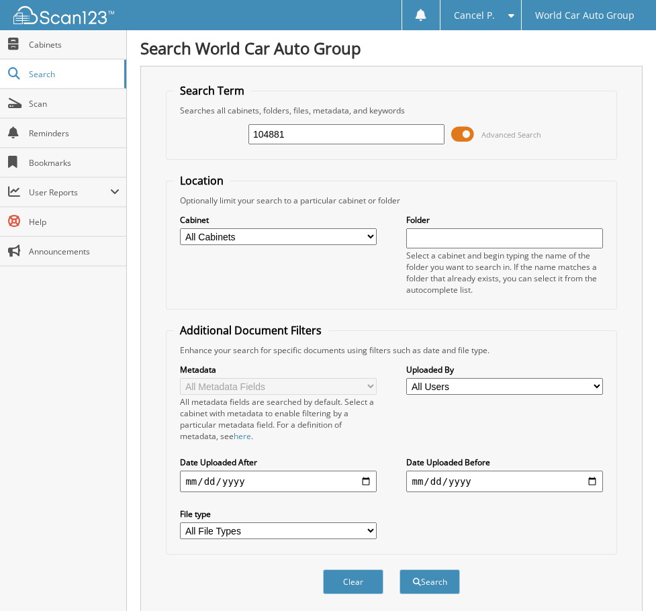
drag, startPoint x: 310, startPoint y: 132, endPoint x: 132, endPoint y: 130, distance: 178.0
click at [132, 130] on div "Search World Car Auto Group Search Term Searches all cabinets, folders, files, …" at bounding box center [391, 492] width 529 height 985
type input "070091"
click at [400, 570] on button "Search" at bounding box center [430, 582] width 60 height 25
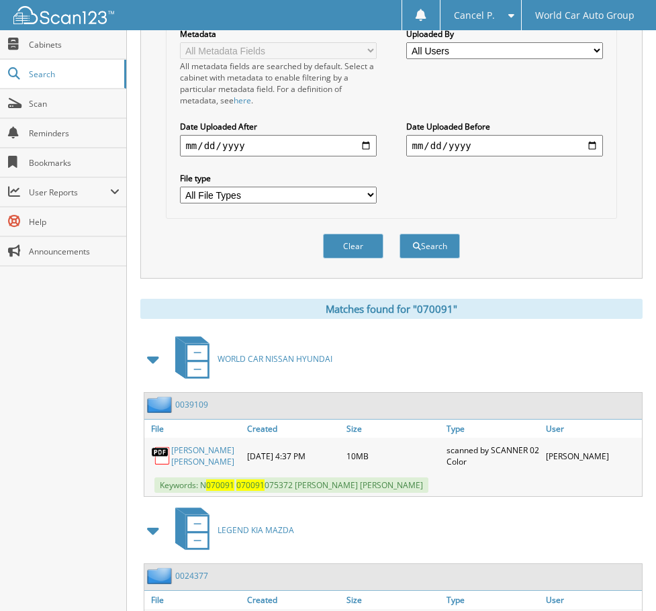
scroll to position [457, 0]
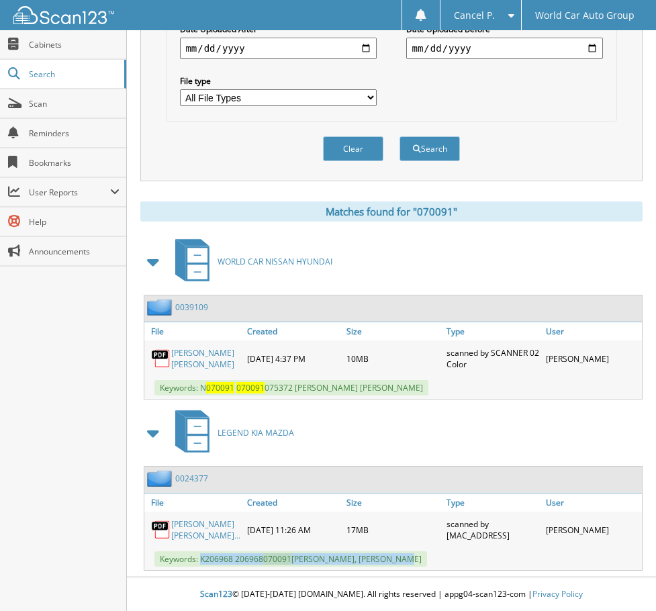
drag, startPoint x: 201, startPoint y: 559, endPoint x: 412, endPoint y: 558, distance: 211.6
click at [412, 558] on span "Keywords: K206968 206968 070091 [PERSON_NAME], [PERSON_NAME]" at bounding box center [291, 559] width 273 height 15
copy span "K206968 206968 070091 [PERSON_NAME]"
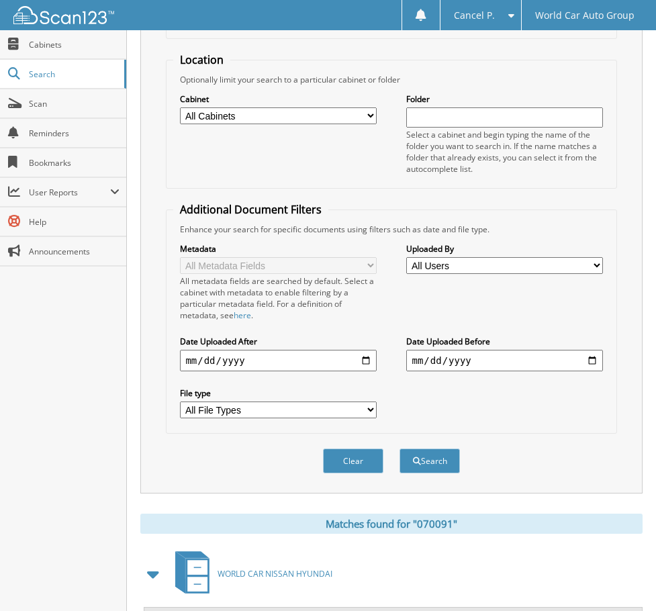
scroll to position [0, 0]
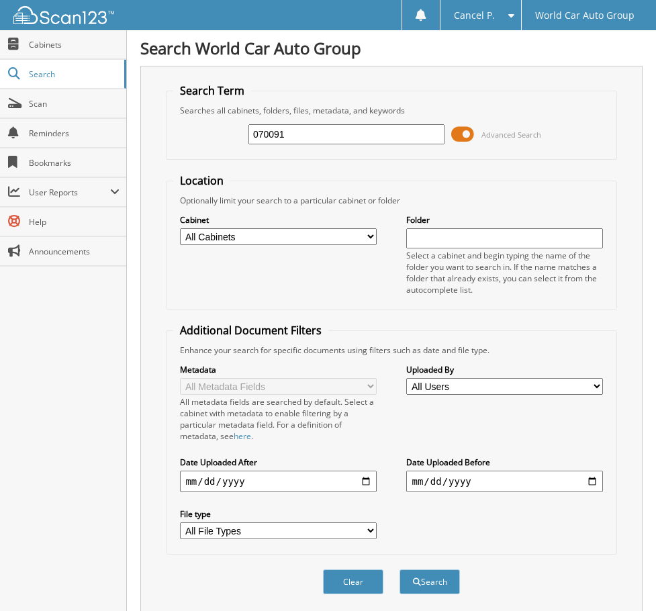
drag, startPoint x: 310, startPoint y: 144, endPoint x: 290, endPoint y: 143, distance: 20.9
click at [290, 143] on div "070091" at bounding box center [347, 134] width 196 height 23
drag, startPoint x: 319, startPoint y: 136, endPoint x: 175, endPoint y: 131, distance: 144.5
click at [181, 131] on div "070091 Advanced Search" at bounding box center [391, 134] width 436 height 36
type input "875649"
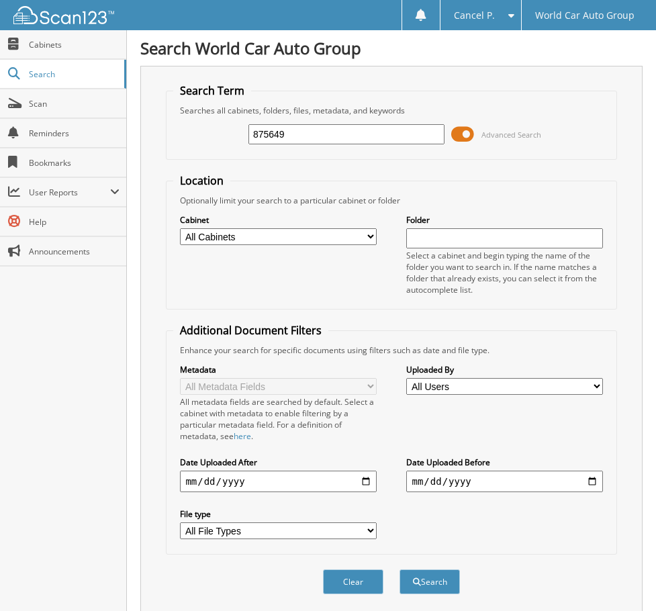
click at [400, 570] on button "Search" at bounding box center [430, 582] width 60 height 25
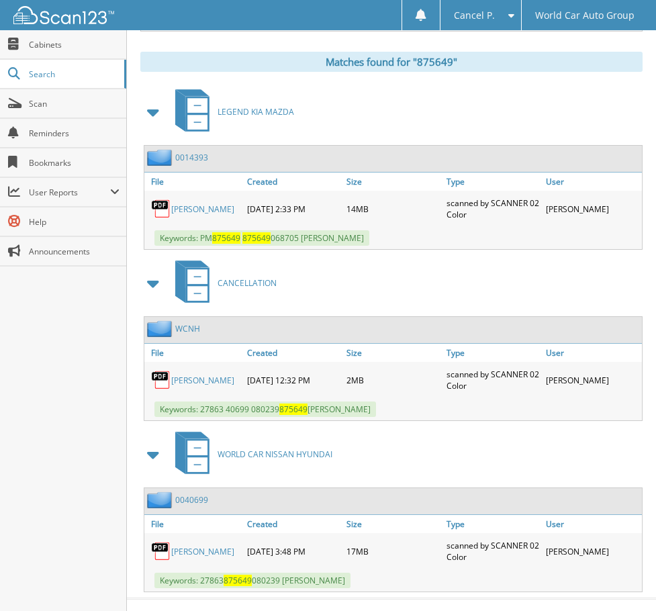
scroll to position [605, 0]
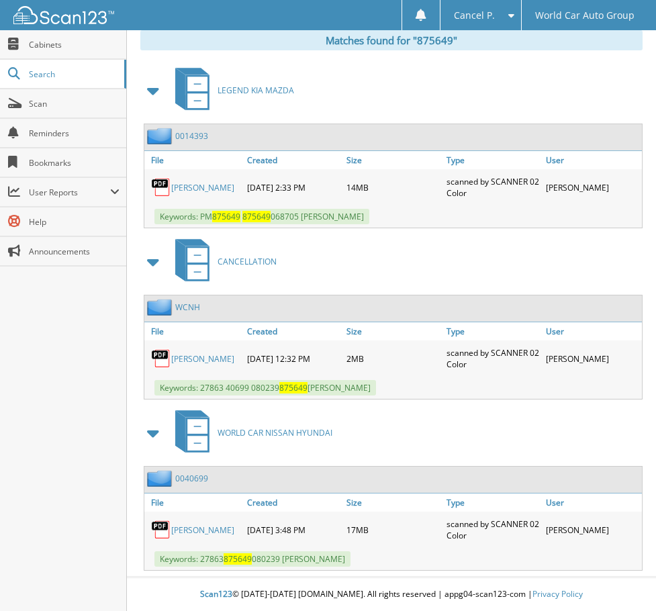
drag, startPoint x: 390, startPoint y: 221, endPoint x: 201, endPoint y: 216, distance: 189.5
click at [201, 216] on span "Keywords: PM 875649 875649 068705 [PERSON_NAME]" at bounding box center [262, 216] width 215 height 15
copy span "PM 875649 875649 068705 [PERSON_NAME]"
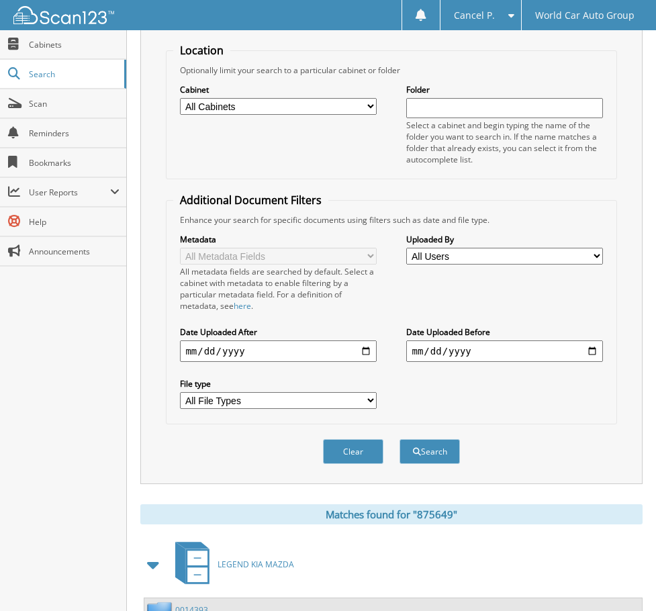
scroll to position [0, 0]
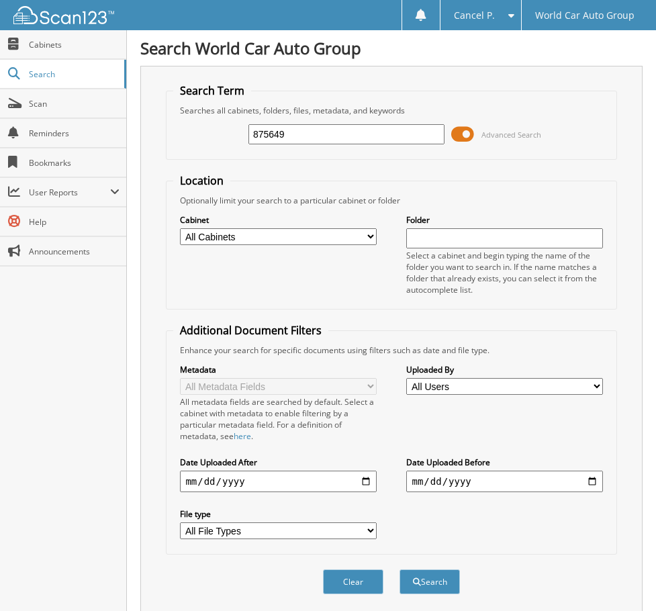
click at [159, 141] on div "Search Term Searches all cabinets, folders, files, metadata, and keywords 87564…" at bounding box center [391, 340] width 502 height 549
type input "223381"
click at [400, 570] on button "Search" at bounding box center [430, 582] width 60 height 25
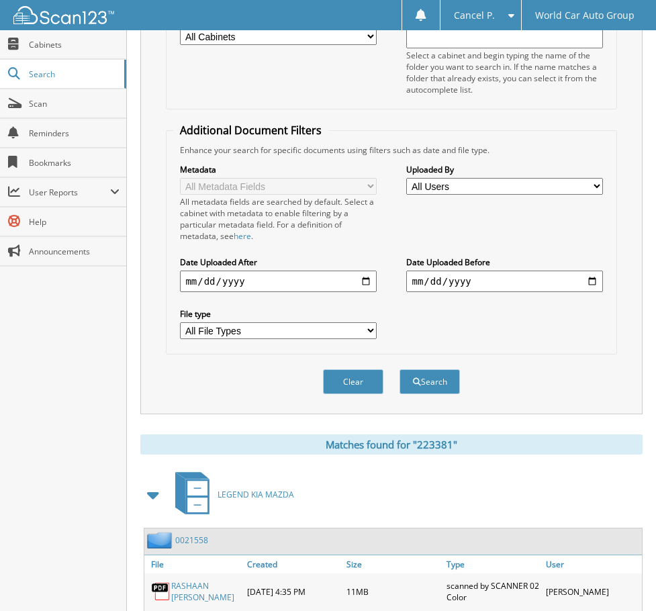
scroll to position [263, 0]
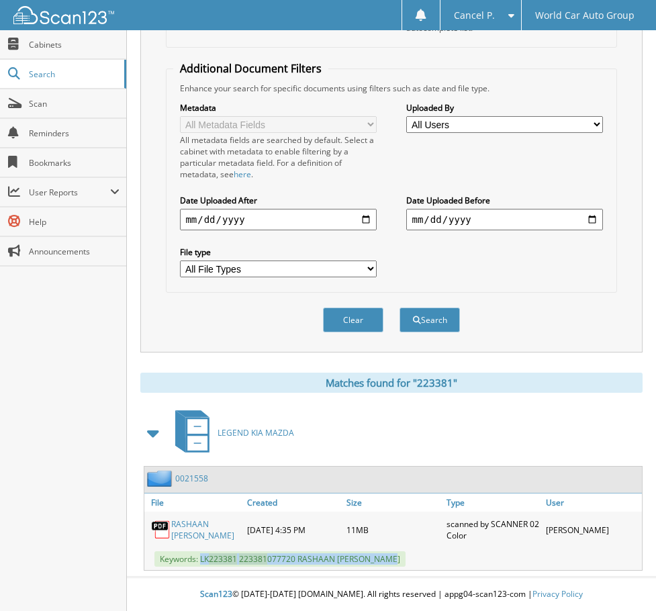
drag, startPoint x: 410, startPoint y: 560, endPoint x: 201, endPoint y: 566, distance: 209.7
click at [201, 566] on div "Keywords: LK 223381 223381 077720 RASHAAN [PERSON_NAME]" at bounding box center [393, 559] width 498 height 22
copy span "LK 223381 223381 077720 RASHAAN [PERSON_NAME]"
copy span "LK 223381 223381 077720 RASHAAN TYRONE BEAN"
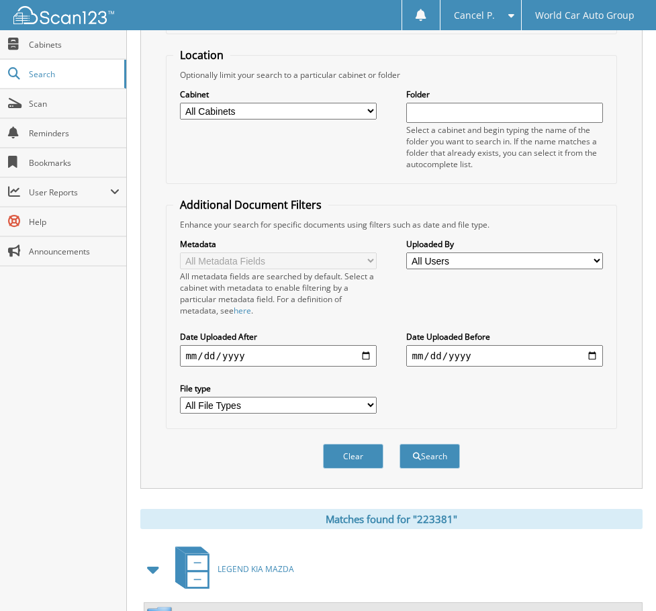
scroll to position [0, 0]
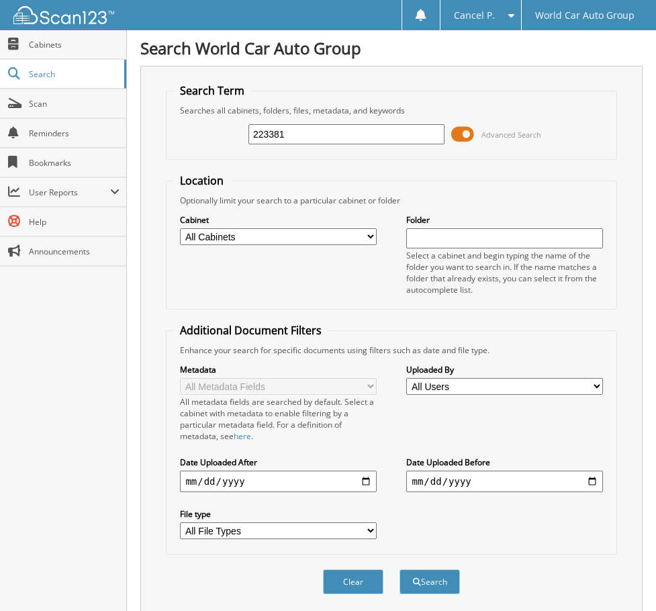
drag, startPoint x: 312, startPoint y: 138, endPoint x: 152, endPoint y: 146, distance: 160.1
click at [157, 146] on div "Search Term Searches all cabinets, folders, files, metadata, and keywords 22338…" at bounding box center [391, 340] width 502 height 549
type input "30532"
click at [400, 570] on button "Search" at bounding box center [430, 582] width 60 height 25
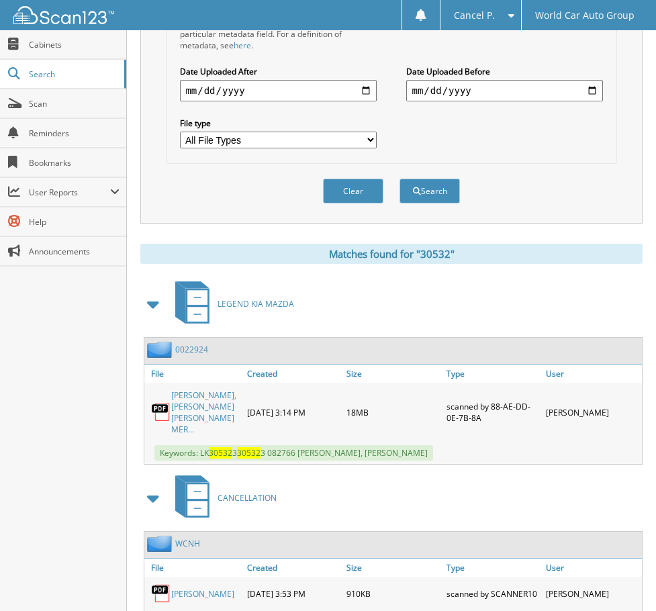
scroll to position [403, 0]
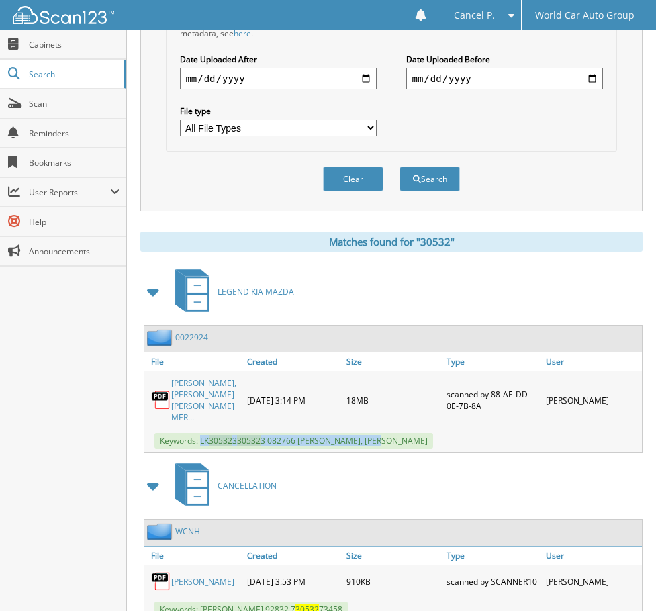
drag, startPoint x: 201, startPoint y: 441, endPoint x: 393, endPoint y: 441, distance: 192.1
click at [393, 441] on span "Keywords: LK 30532 3 30532 3 082766 [PERSON_NAME], [PERSON_NAME]" at bounding box center [294, 440] width 279 height 15
copy span "LK 30532 3 30532 3 082766 [PERSON_NAME]"
copy span "LK 30532 3 30532 3 082766 CHRISTOPHER MERCADO"
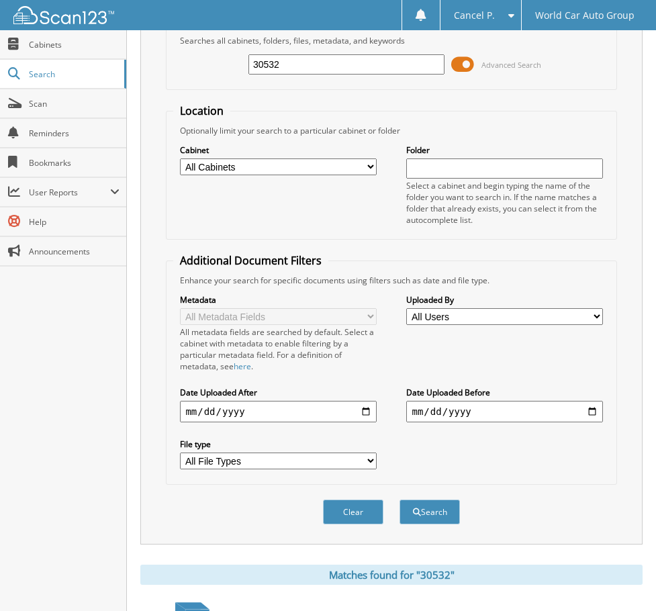
scroll to position [67, 0]
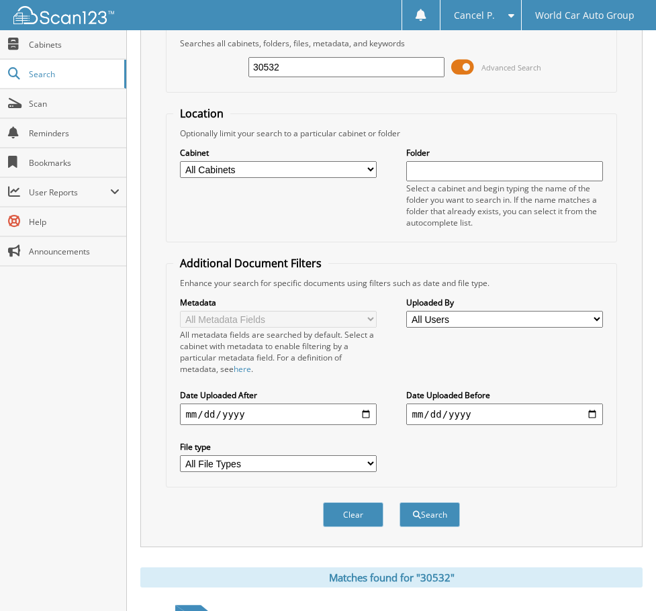
drag, startPoint x: 294, startPoint y: 72, endPoint x: 188, endPoint y: 91, distance: 107.9
click at [188, 81] on div "30532 Advanced Search" at bounding box center [391, 67] width 436 height 36
type input "22939"
click at [400, 502] on button "Search" at bounding box center [430, 514] width 60 height 25
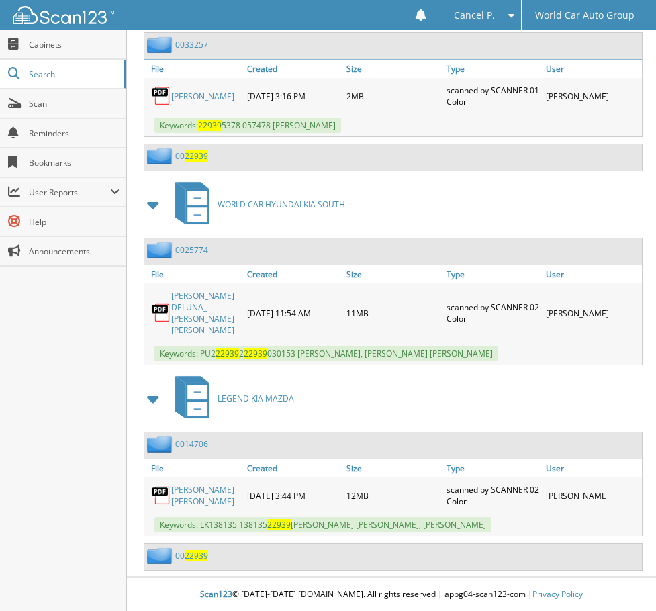
scroll to position [1219, 0]
drag, startPoint x: 201, startPoint y: 524, endPoint x: 366, endPoint y: 527, distance: 165.3
click at [366, 527] on span "Keywords: LK138135 138135 22939 [PERSON_NAME] [PERSON_NAME], [PERSON_NAME]" at bounding box center [323, 524] width 337 height 15
copy span "LK138135 138135 22939 [PERSON_NAME] [PERSON_NAME]"
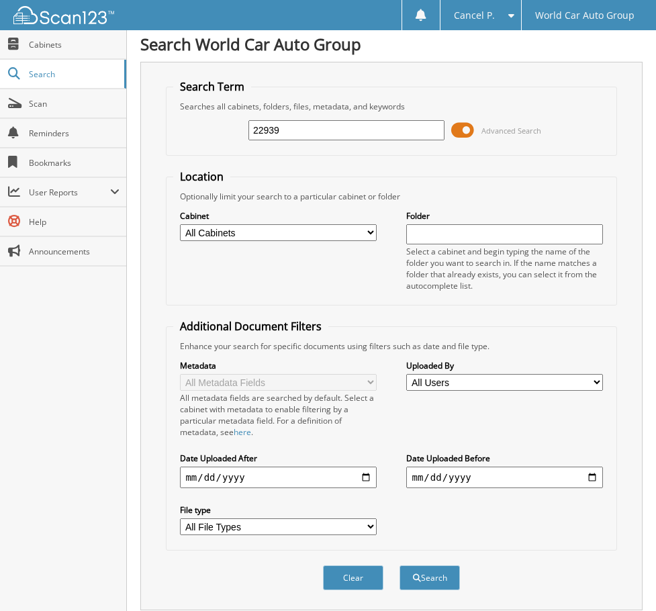
scroll to position [0, 0]
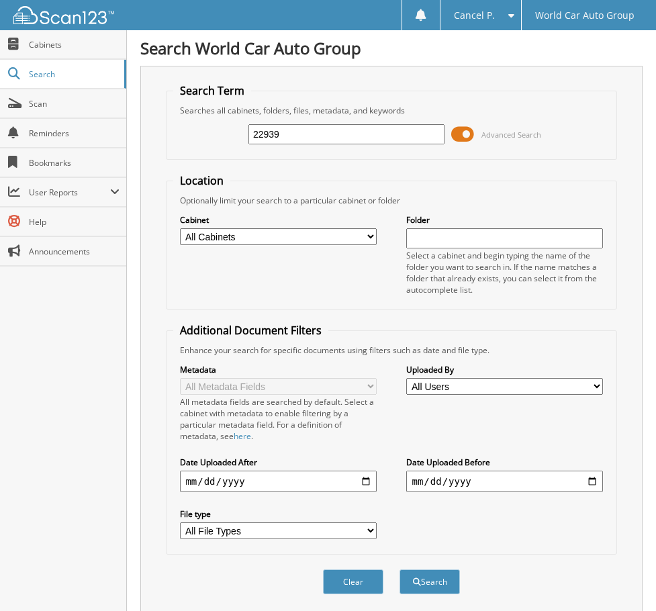
drag, startPoint x: 309, startPoint y: 126, endPoint x: 232, endPoint y: 146, distance: 79.8
click at [232, 145] on div "22939 Advanced Search" at bounding box center [391, 134] width 436 height 36
type input "248497"
click at [400, 570] on button "Search" at bounding box center [430, 582] width 60 height 25
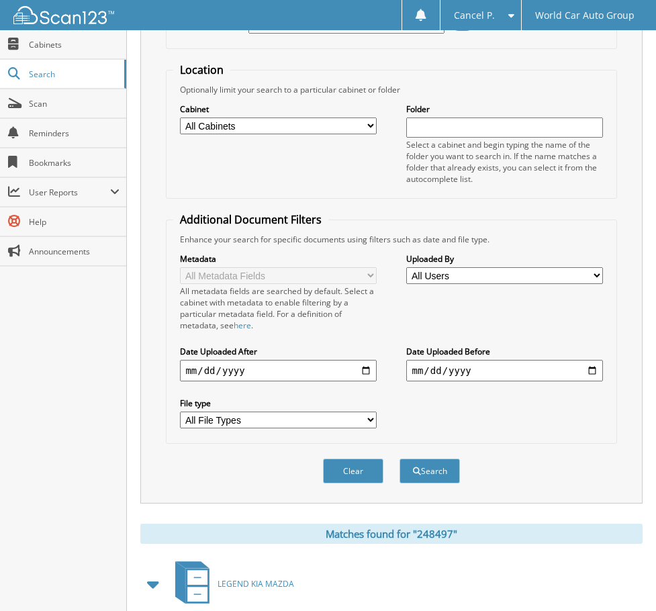
scroll to position [263, 0]
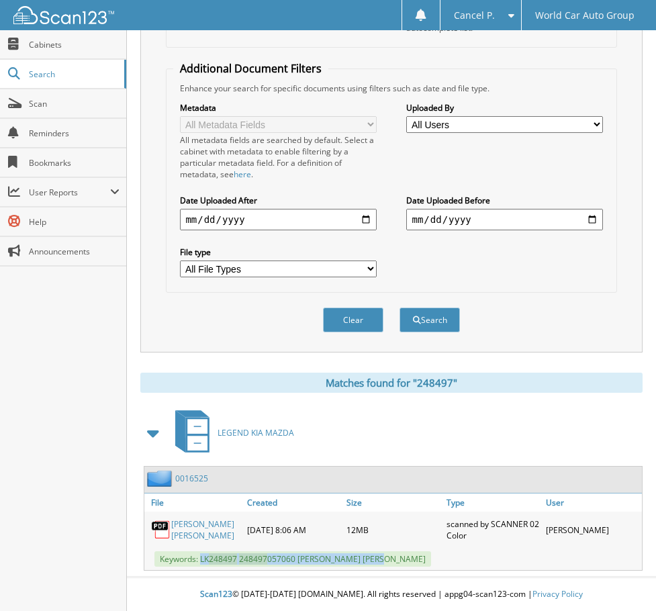
drag, startPoint x: 400, startPoint y: 562, endPoint x: 200, endPoint y: 563, distance: 200.2
click at [200, 563] on div "Keywords: LK 248497 248497 057060 MICHAEL RYAN PEREZ" at bounding box center [393, 559] width 498 height 22
copy span "LK 248497 248497 057060 MICHAEL RYAN PEREZ"
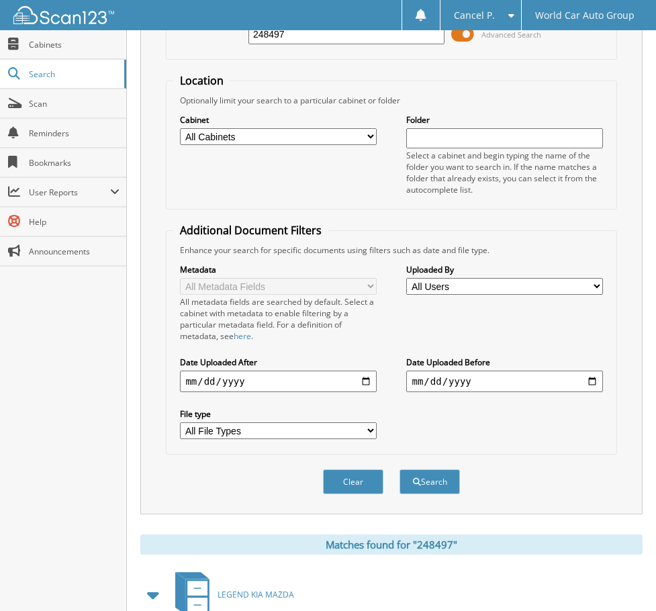
scroll to position [0, 0]
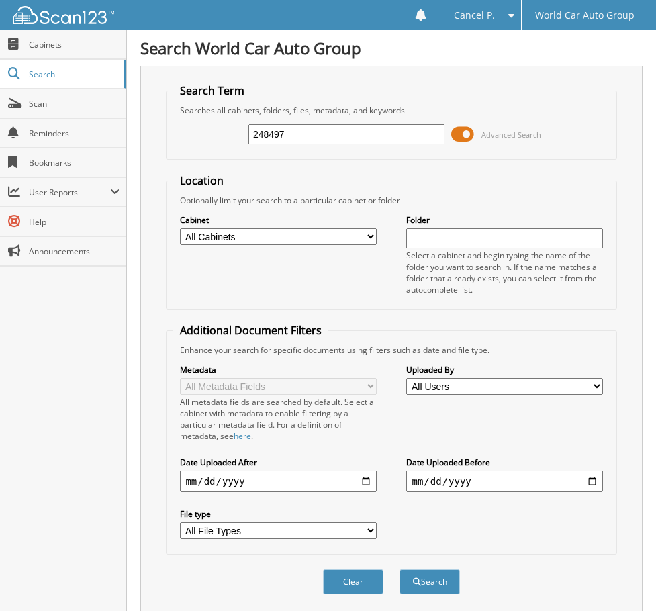
drag, startPoint x: 307, startPoint y: 134, endPoint x: 204, endPoint y: 135, distance: 102.8
click at [204, 134] on div "248497 Advanced Search" at bounding box center [391, 134] width 436 height 36
type input "027439"
click at [400, 570] on button "Search" at bounding box center [430, 582] width 60 height 25
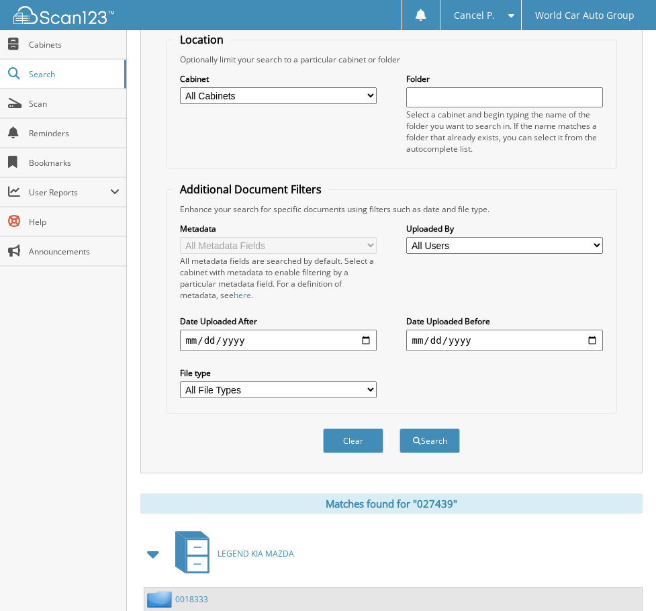
scroll to position [368, 0]
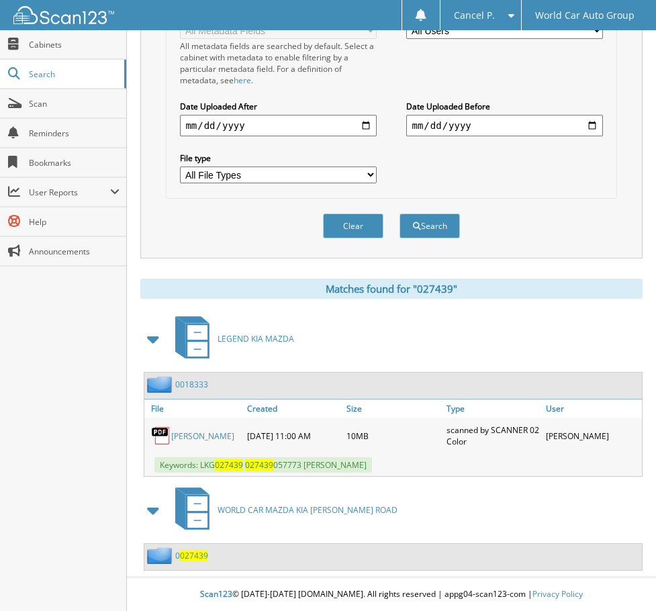
drag, startPoint x: 202, startPoint y: 460, endPoint x: 414, endPoint y: 470, distance: 212.5
click at [372, 470] on span "Keywords: LKG 027439 027439 057773 [PERSON_NAME]" at bounding box center [264, 464] width 218 height 15
copy span "LKG 027439 027439 057773 [PERSON_NAME]"
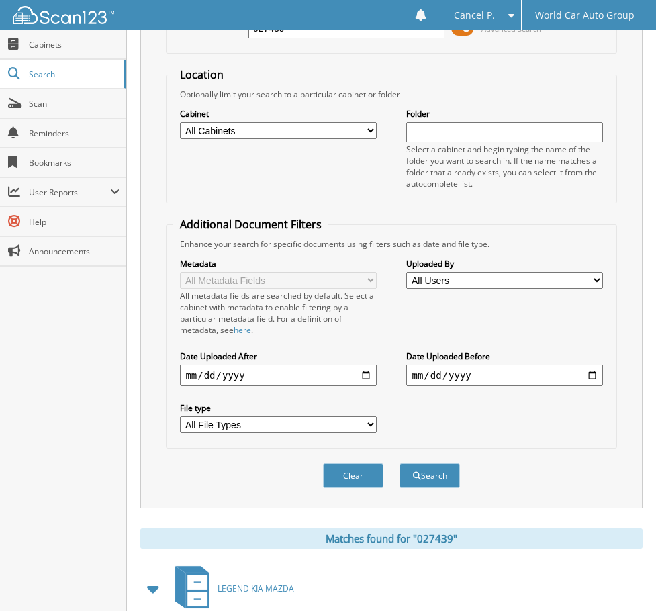
scroll to position [99, 0]
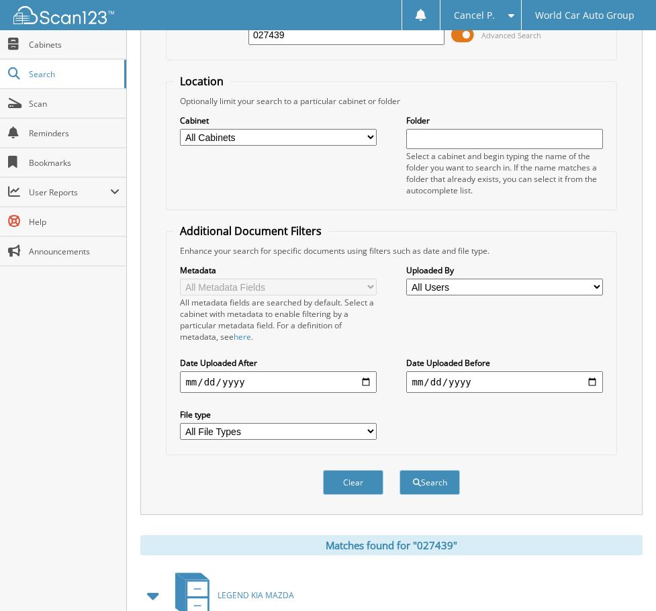
drag, startPoint x: 250, startPoint y: 35, endPoint x: 127, endPoint y: 29, distance: 123.1
click at [127, 28] on body "Cancel P. Settings Logout World Car Auto Group Close Cabinets Search" at bounding box center [328, 384] width 656 height 967
type input "248112"
click at [400, 470] on button "Search" at bounding box center [430, 482] width 60 height 25
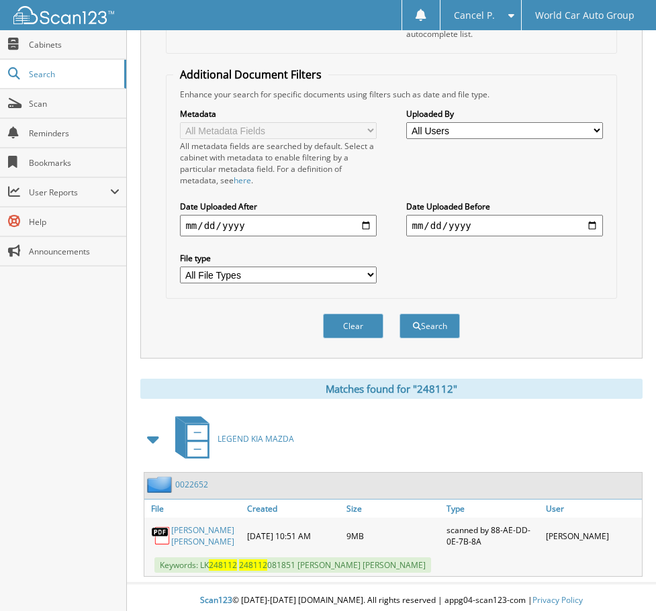
scroll to position [263, 0]
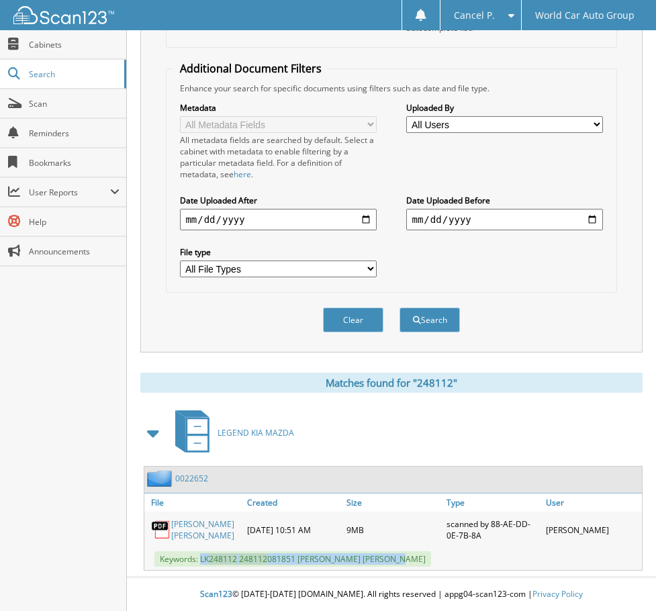
drag, startPoint x: 202, startPoint y: 561, endPoint x: 374, endPoint y: 564, distance: 172.0
click at [406, 566] on div "Keywords: LK 248112 248112 081851 VICTORIA SPICER JORDAN" at bounding box center [393, 559] width 498 height 22
copy span "LK 248112 248112 081851 VICTORIA SPICER JORDAN"
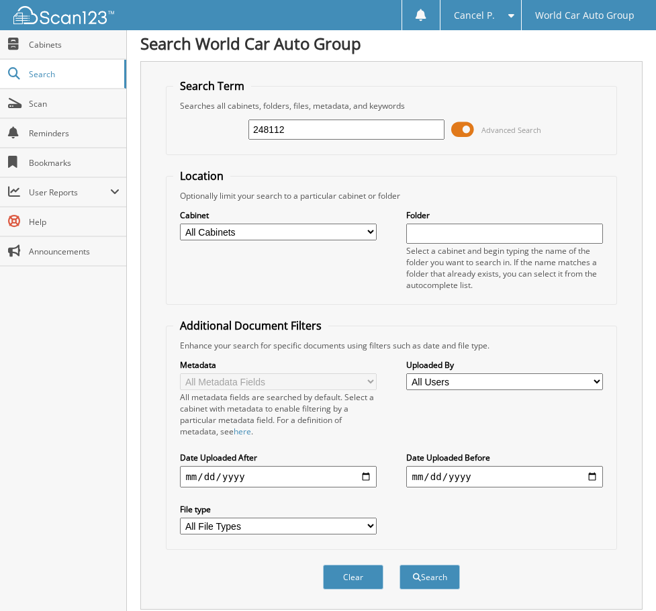
scroll to position [0, 0]
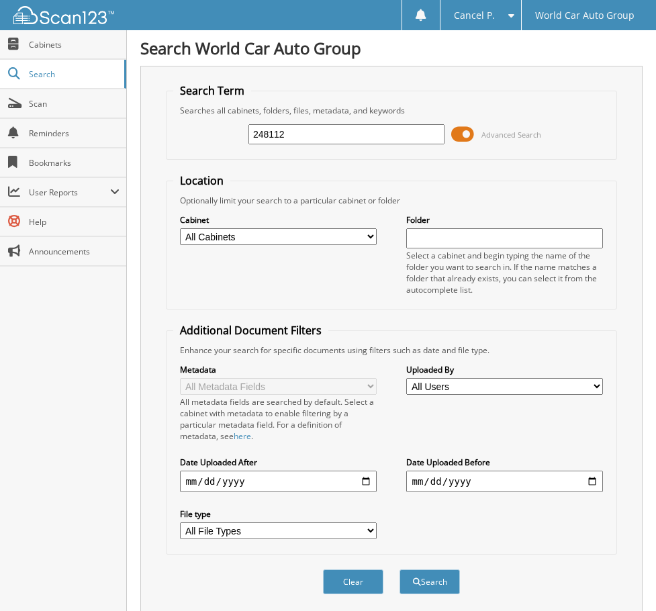
drag, startPoint x: 296, startPoint y: 134, endPoint x: 138, endPoint y: 136, distance: 157.9
click at [139, 138] on div "Search World Car Auto Group Search Term Searches all cabinets, folders, files, …" at bounding box center [391, 436] width 529 height 873
type input "275887"
click at [400, 570] on button "Search" at bounding box center [430, 582] width 60 height 25
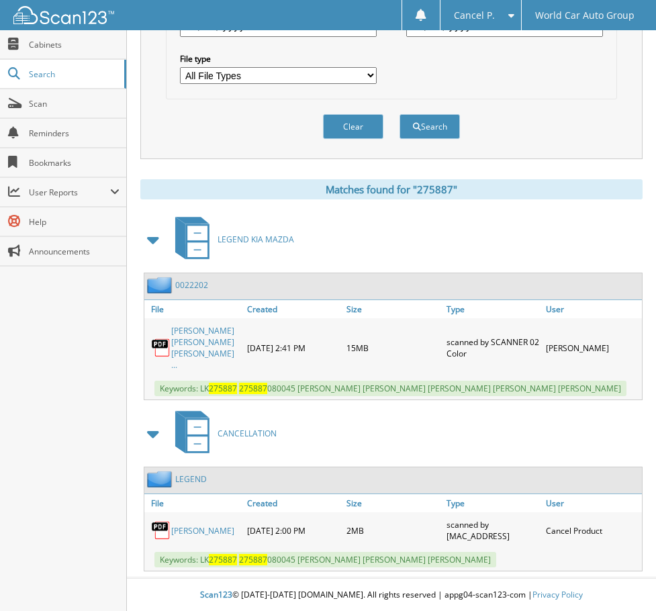
scroll to position [457, 0]
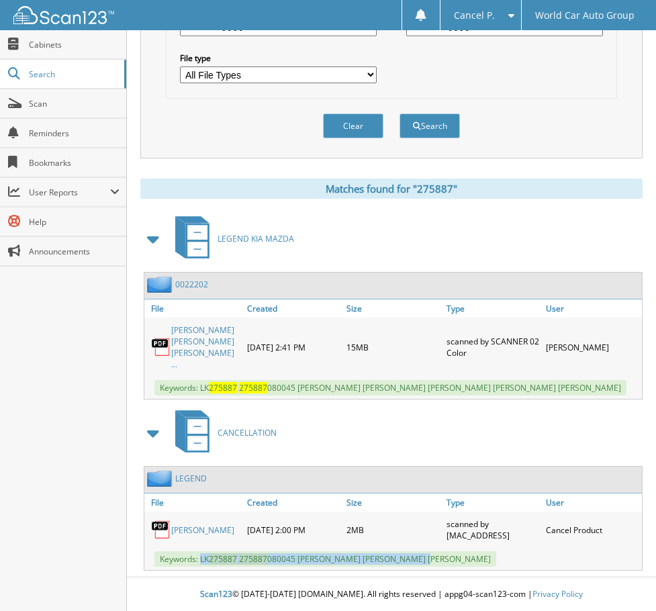
drag, startPoint x: 435, startPoint y: 558, endPoint x: 201, endPoint y: 562, distance: 233.8
click at [201, 562] on div "Keywords: LK 275887 275887 080045 ELSY CAROLINA SANCHEZ VARGAS" at bounding box center [393, 559] width 498 height 22
copy span "LK 275887 275887 080045 ELSY CAROLINA SANCHEZ VARGAS"
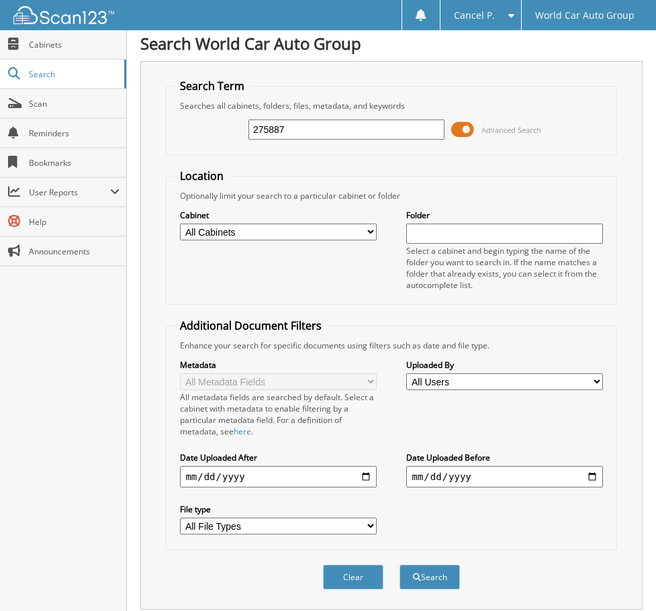
scroll to position [0, 0]
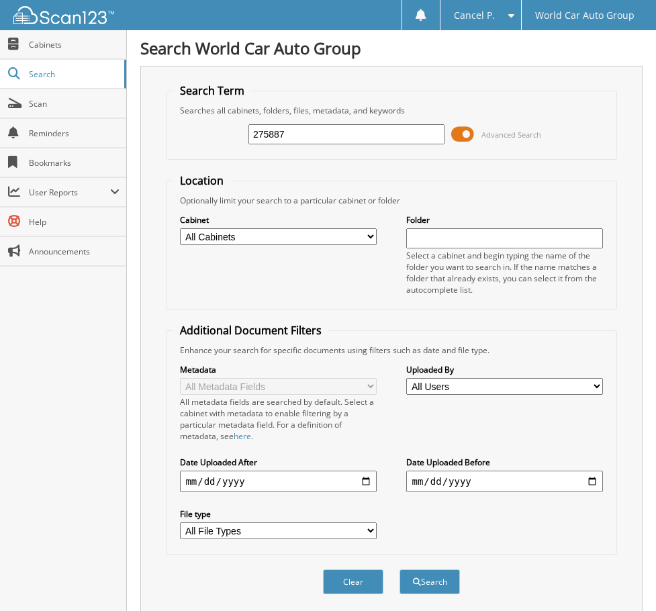
drag, startPoint x: 286, startPoint y: 128, endPoint x: 191, endPoint y: 133, distance: 94.8
click at [201, 128] on div "275887 Advanced Search" at bounding box center [391, 134] width 436 height 36
type input "090228"
click at [400, 570] on button "Search" at bounding box center [430, 582] width 60 height 25
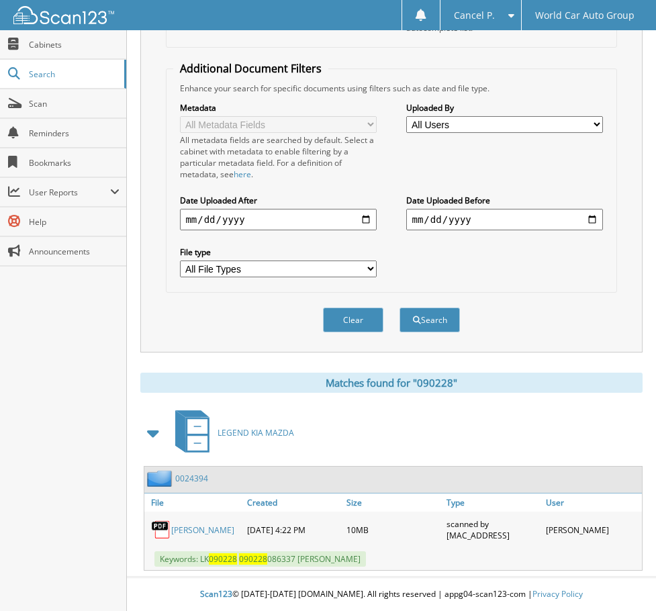
drag, startPoint x: 200, startPoint y: 558, endPoint x: 402, endPoint y: 561, distance: 202.2
click at [366, 558] on span "Keywords: LK 090228 090228 086337 MATTHEW DAYNE GORDON" at bounding box center [261, 559] width 212 height 15
copy span "LK 090228 090228 086337 MATTHEW DAYNE GORDON"
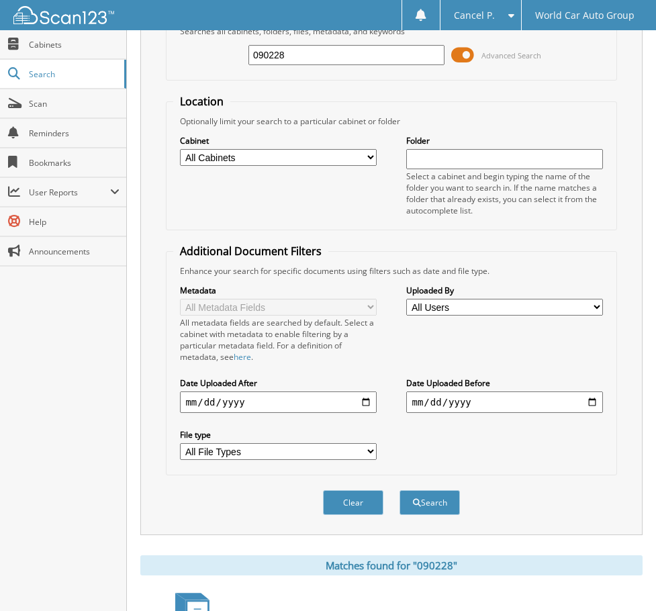
scroll to position [0, 0]
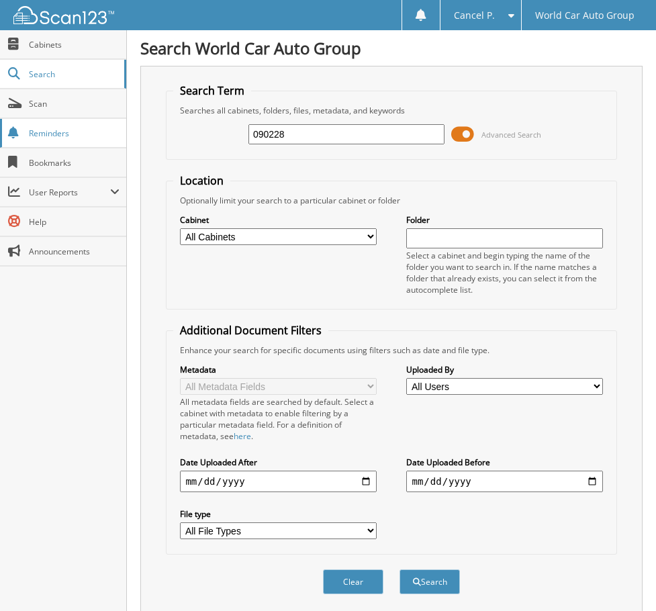
drag, startPoint x: 323, startPoint y: 130, endPoint x: 91, endPoint y: 130, distance: 232.4
click at [91, 130] on body "Cancel P. Settings Logout World Car Auto Group Close Cabinets Search" at bounding box center [328, 436] width 656 height 873
type input "685044"
click at [400, 570] on button "Search" at bounding box center [430, 582] width 60 height 25
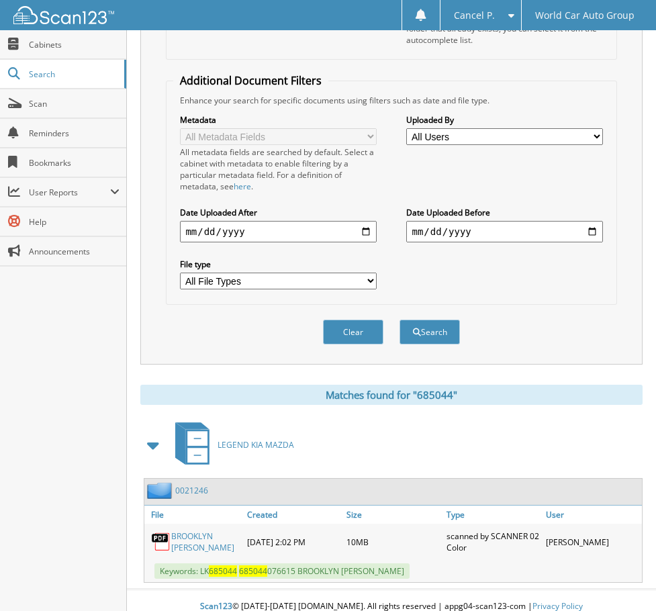
scroll to position [263, 0]
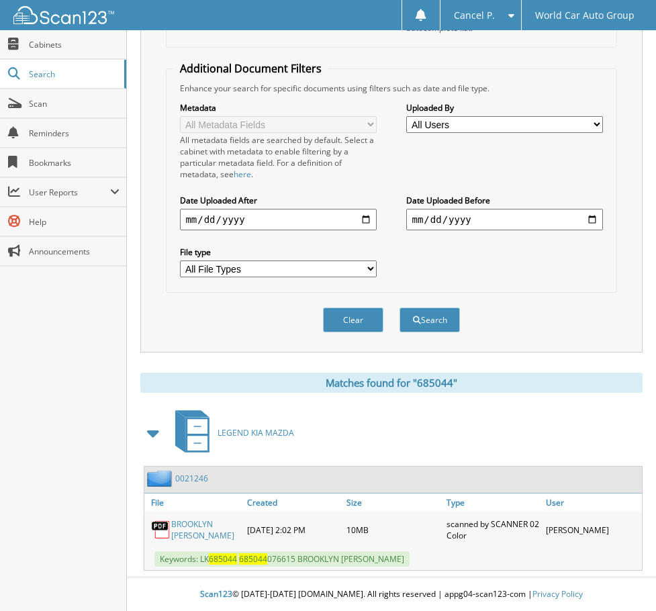
drag, startPoint x: 406, startPoint y: 558, endPoint x: 200, endPoint y: 562, distance: 206.3
click at [200, 562] on div "Keywords: LK 685044 685044 076615 [GEOGRAPHIC_DATA][PERSON_NAME]" at bounding box center [393, 559] width 498 height 22
copy span "LK 685044 685044 076615 [GEOGRAPHIC_DATA][PERSON_NAME]"
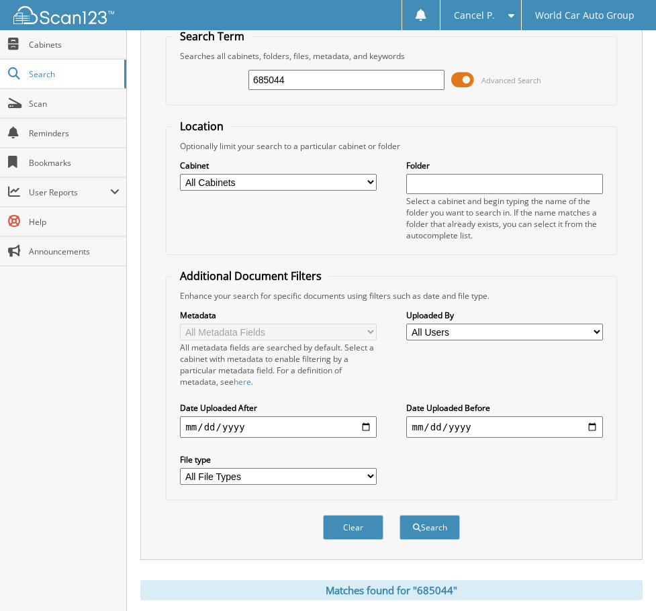
scroll to position [0, 0]
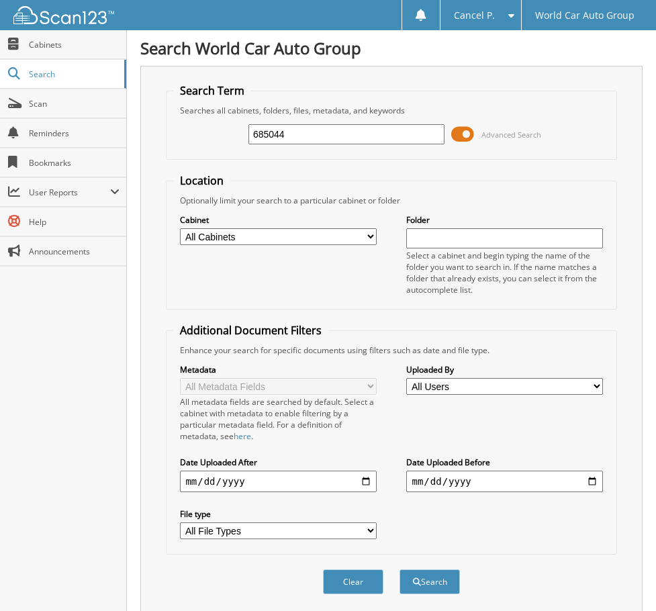
drag, startPoint x: 290, startPoint y: 136, endPoint x: 156, endPoint y: 125, distance: 134.8
click at [157, 125] on div "Search Term Searches all cabinets, folders, files, metadata, and keywords 68504…" at bounding box center [391, 340] width 502 height 549
type input "099285"
click at [400, 570] on button "Search" at bounding box center [430, 582] width 60 height 25
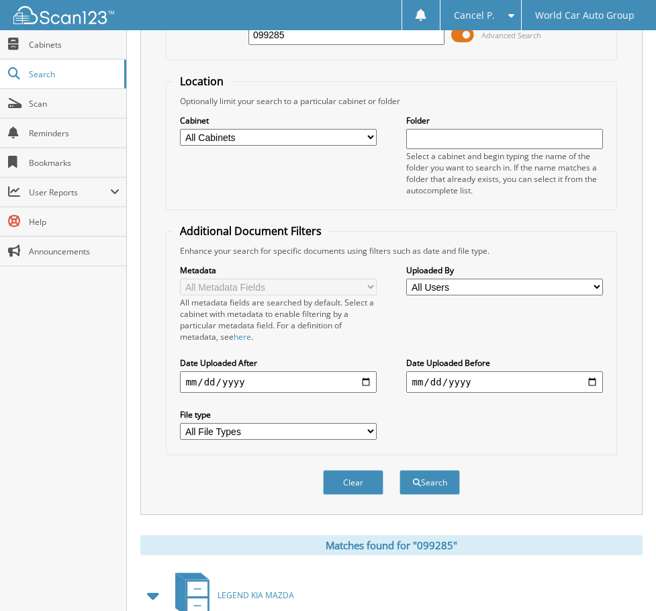
scroll to position [263, 0]
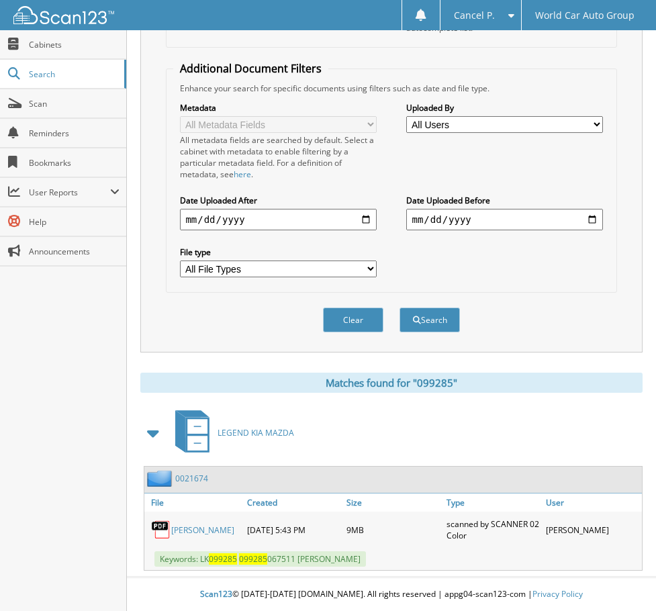
drag, startPoint x: 316, startPoint y: 566, endPoint x: 200, endPoint y: 561, distance: 116.3
click at [200, 561] on div "Keywords: LK 099285 099285 067511 [PERSON_NAME]" at bounding box center [393, 559] width 498 height 22
copy span "LK 099285 099285 067511 [PERSON_NAME]"
